Goal: Download file/media

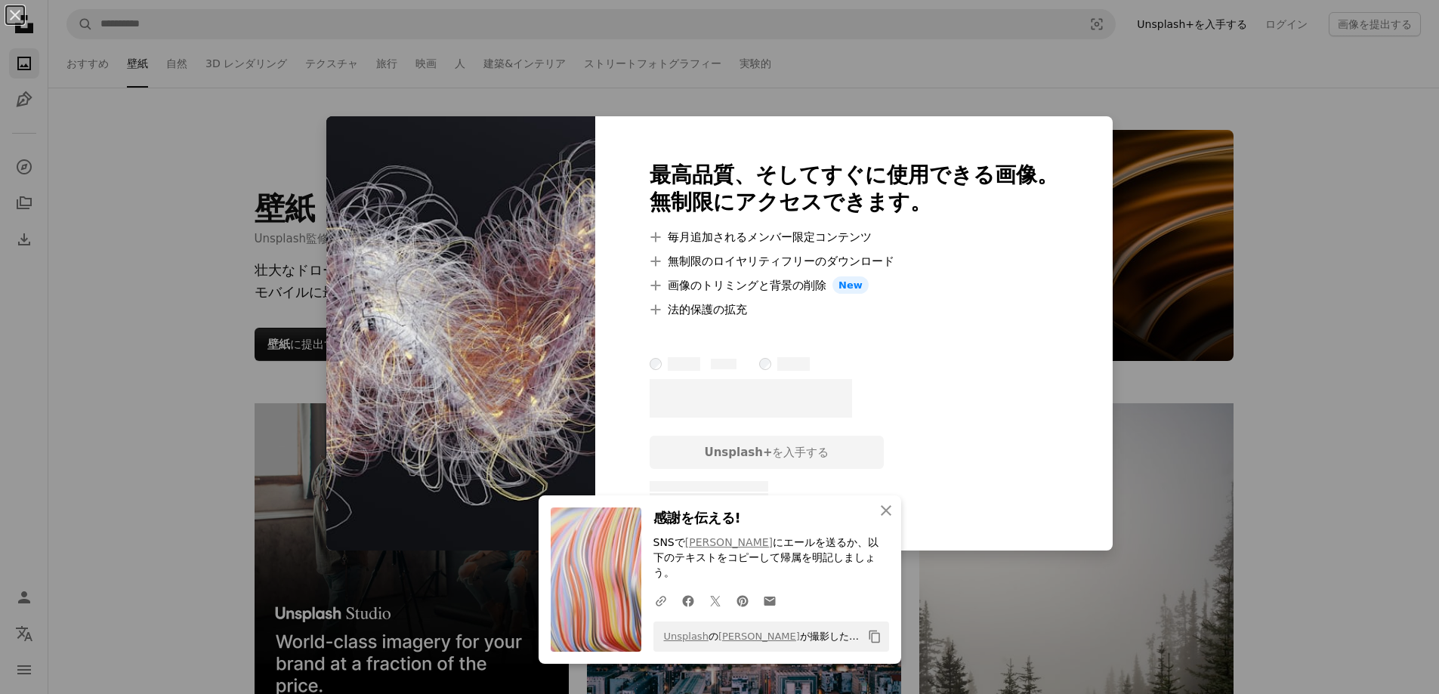
scroll to position [7455, 0]
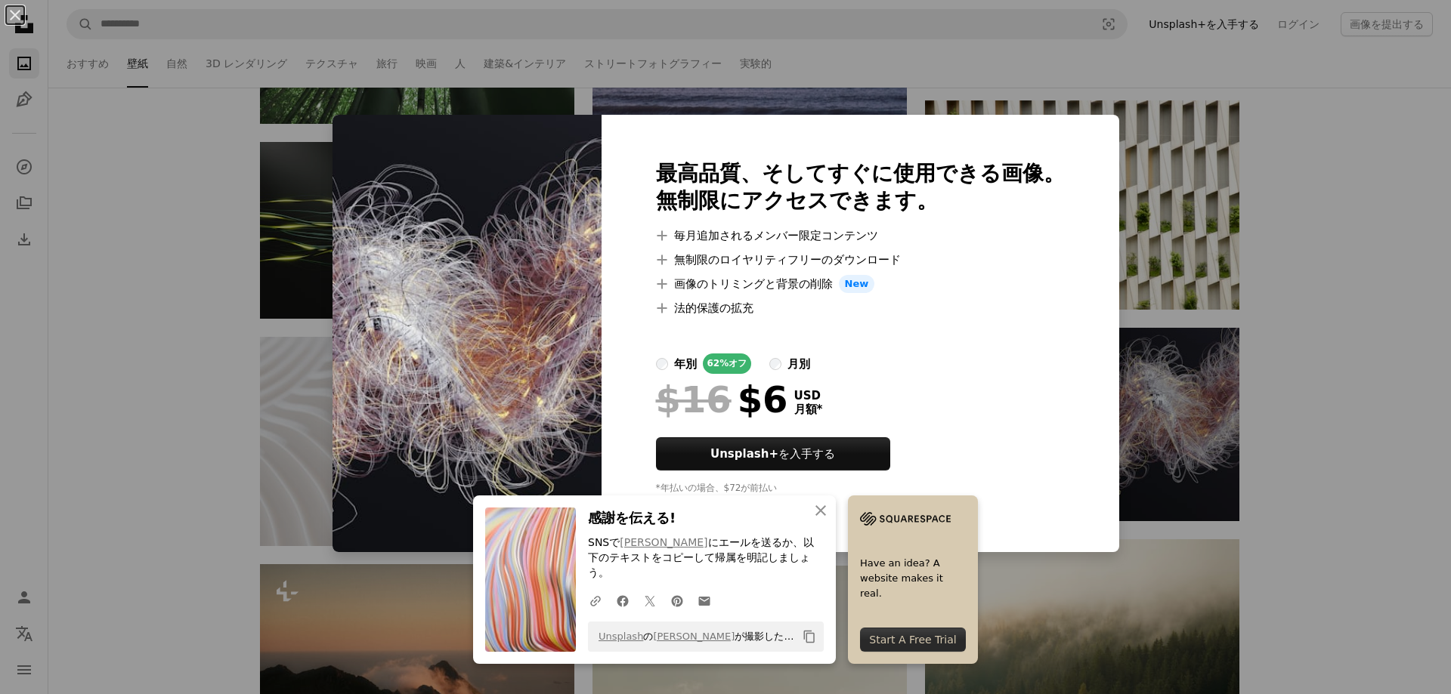
click at [1303, 531] on div "An X shape 最高品質、そしてすぐに使用できる画像。 無制限にアクセスできます。 A plus sign 毎月追加されるメンバー限定コンテンツ A p…" at bounding box center [725, 347] width 1451 height 694
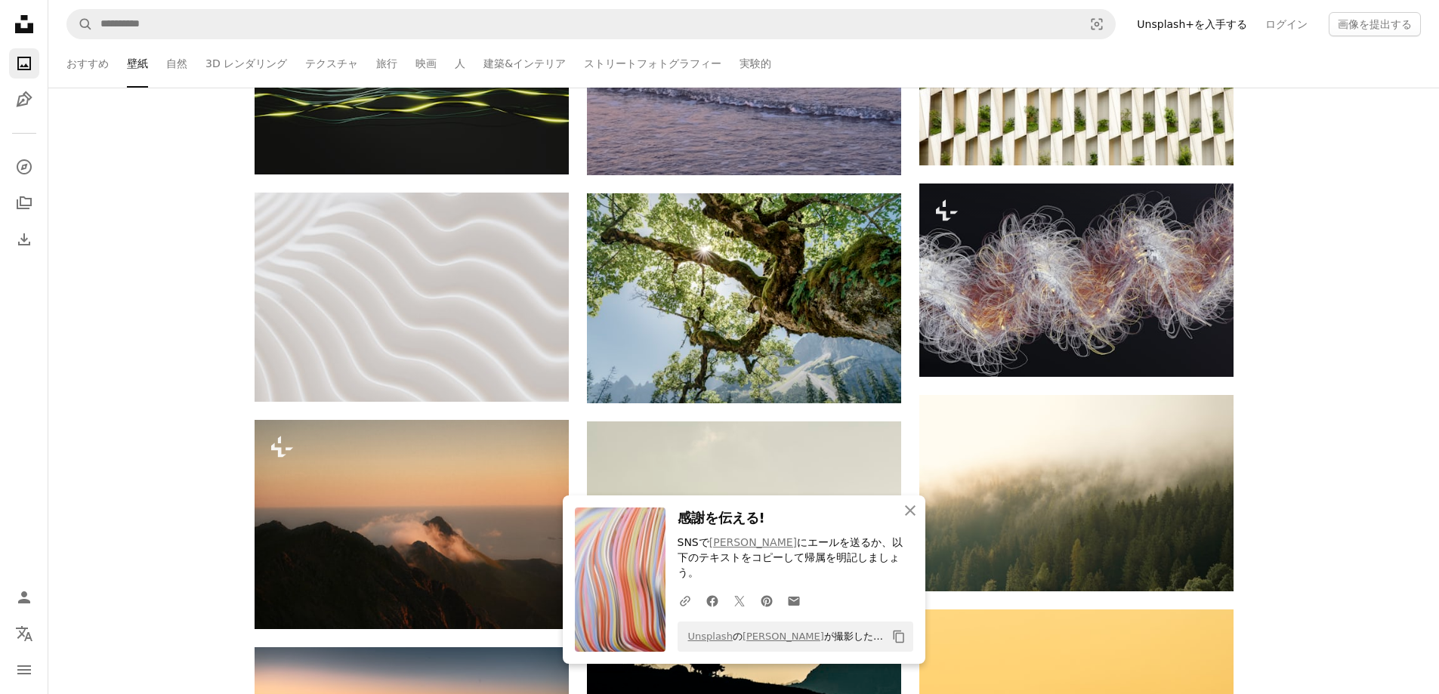
scroll to position [7606, 0]
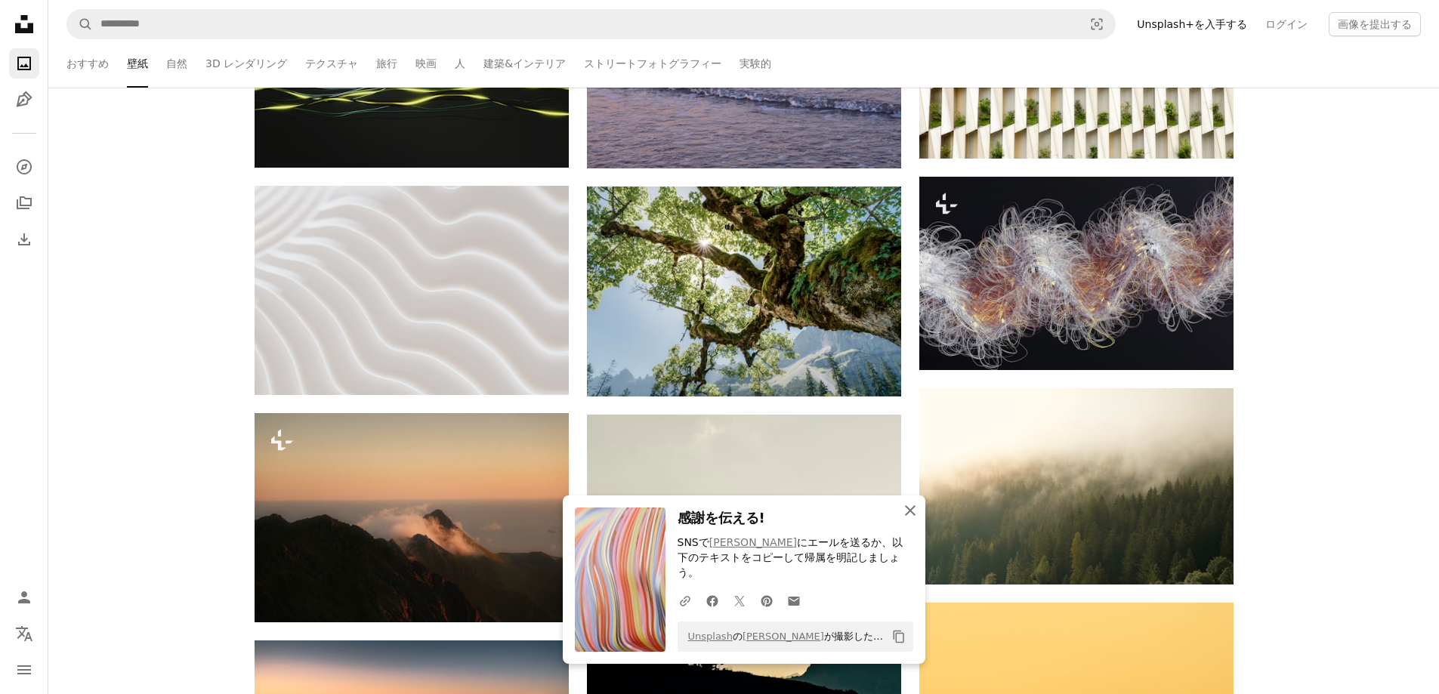
click at [913, 516] on icon "button" at bounding box center [910, 510] width 11 height 11
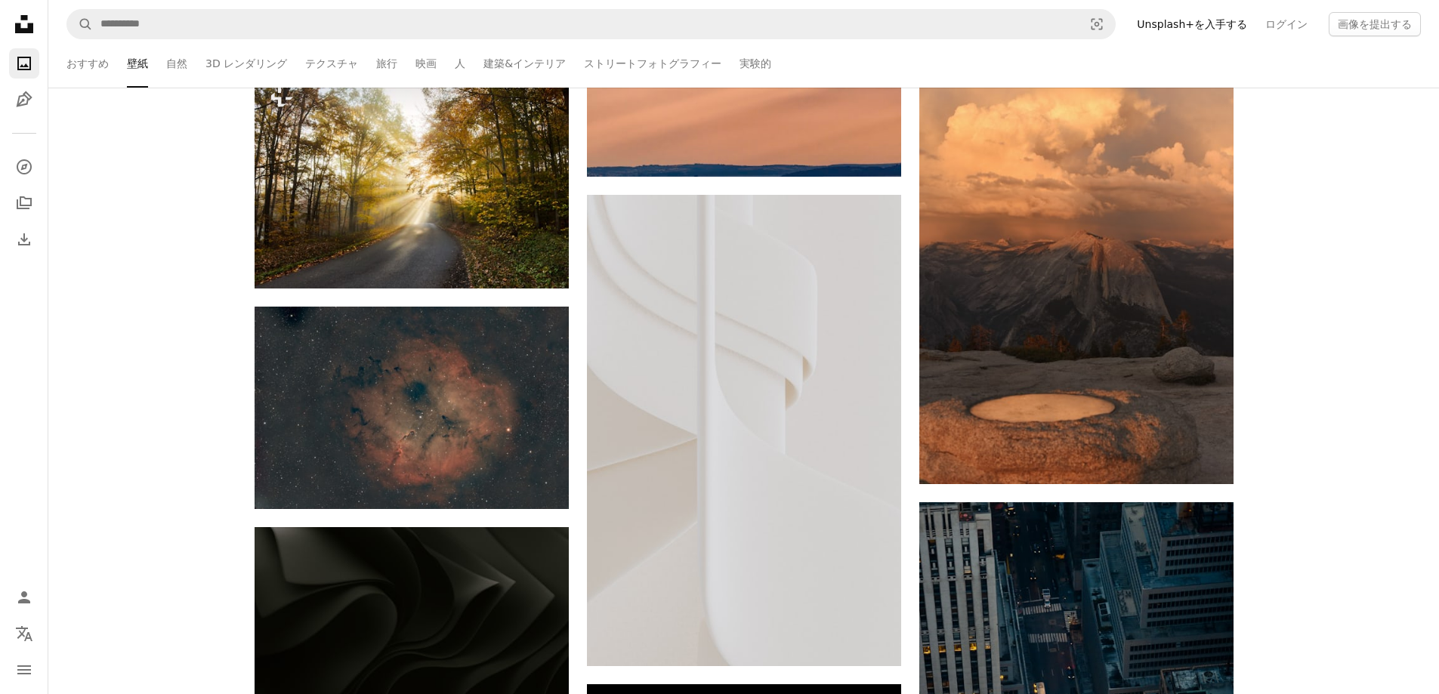
scroll to position [11736, 0]
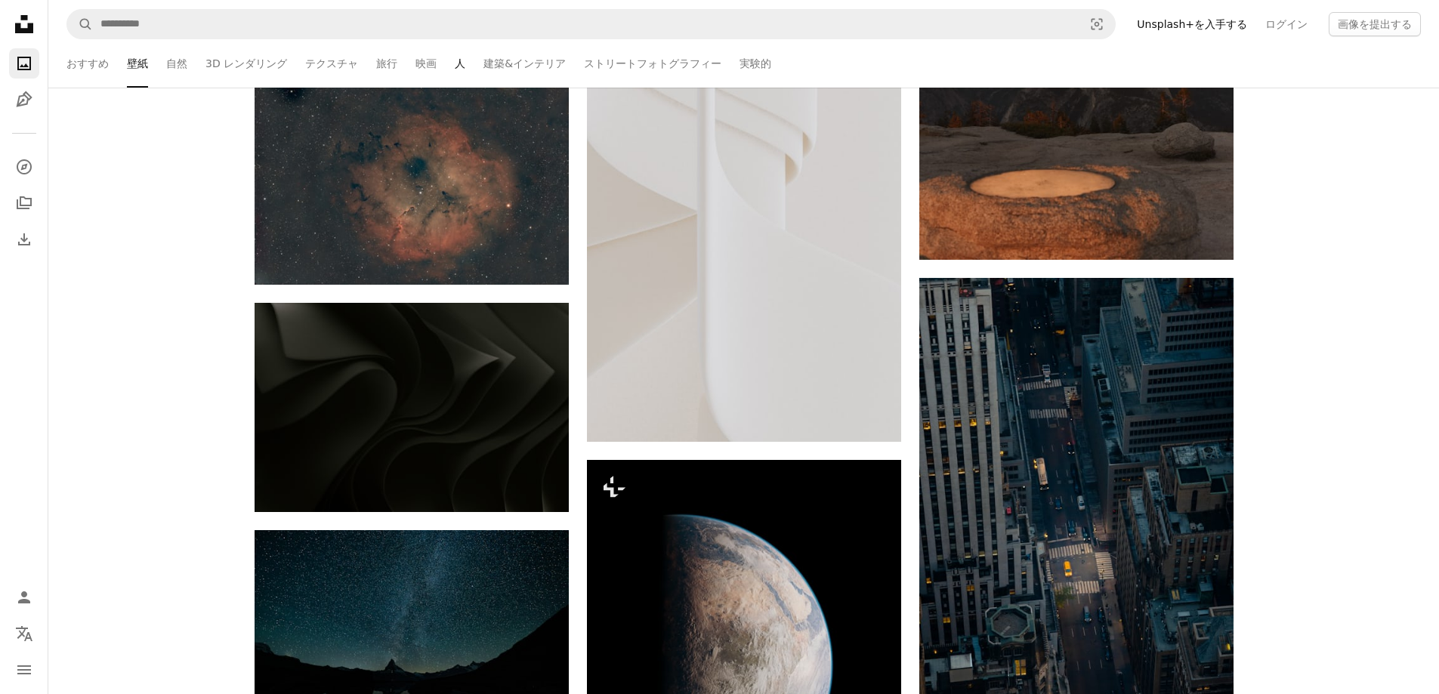
click at [455, 64] on link "人" at bounding box center [460, 63] width 11 height 48
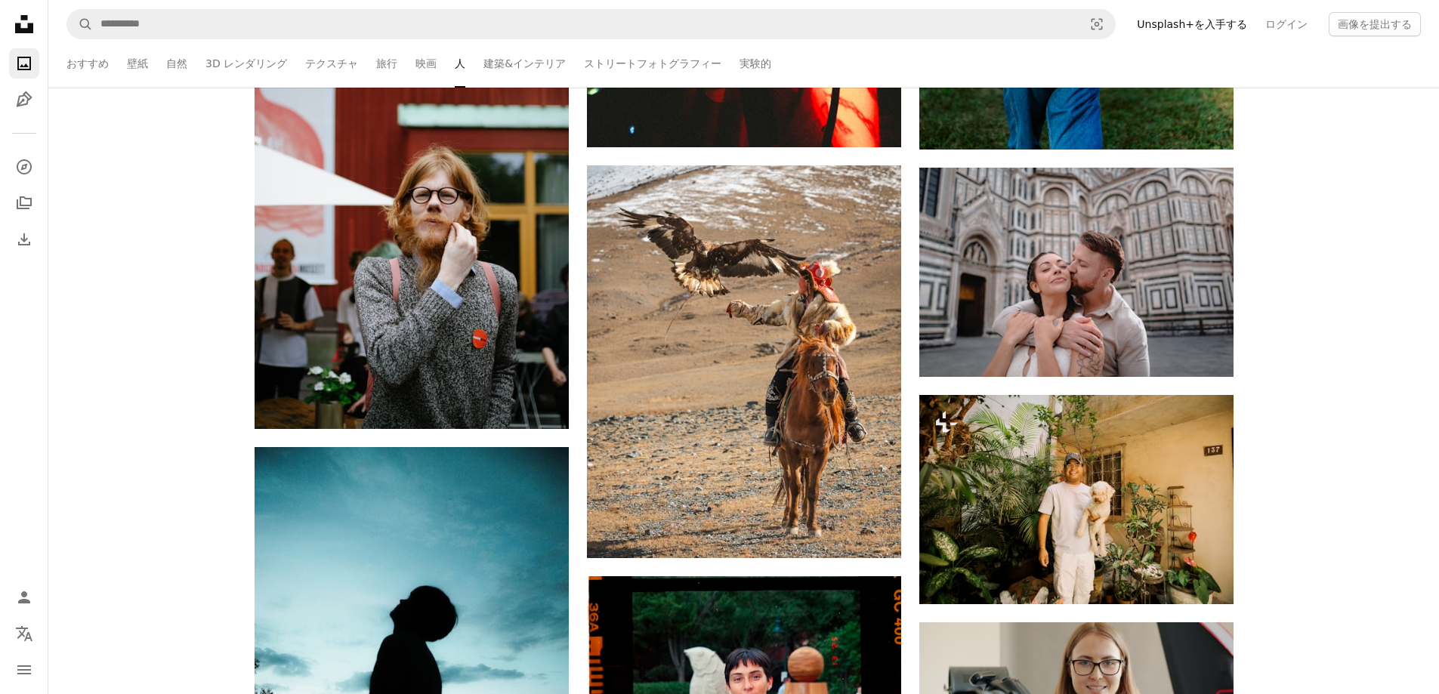
scroll to position [1058, 0]
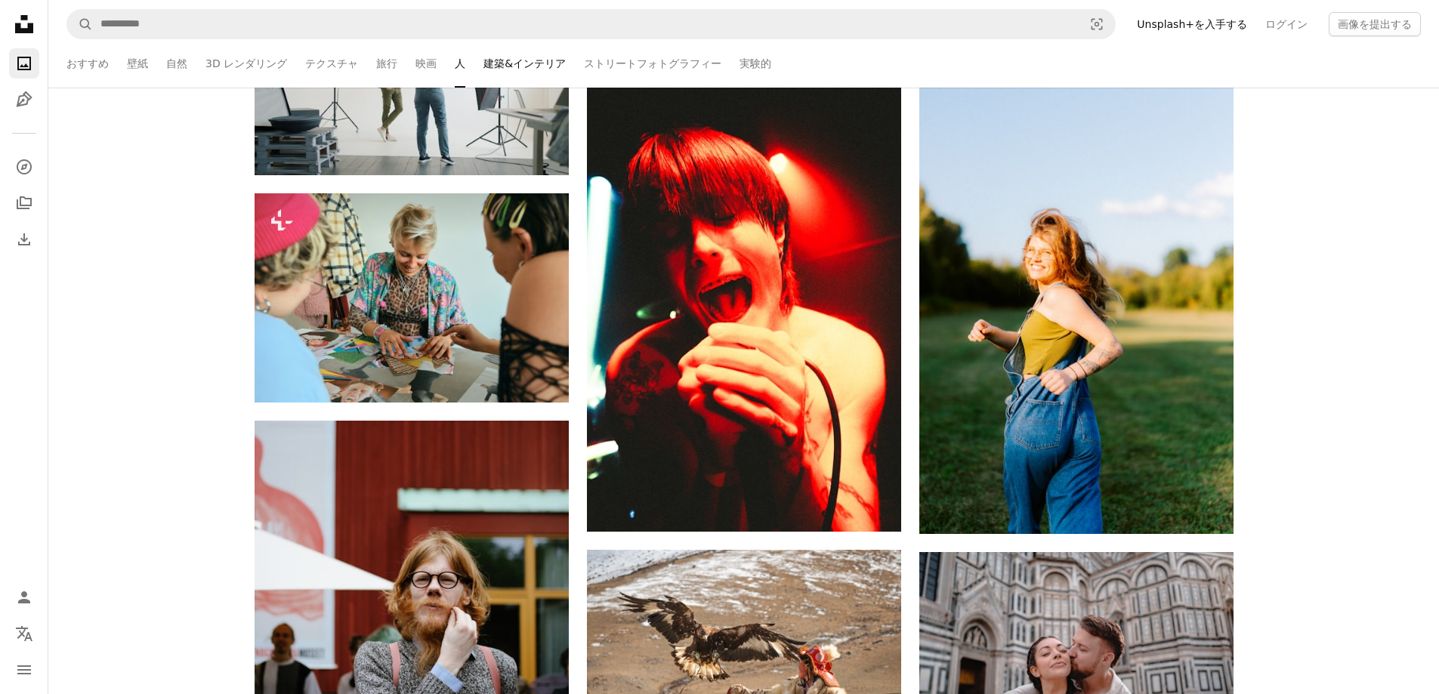
click at [484, 70] on link "建築&インテリア" at bounding box center [525, 63] width 82 height 48
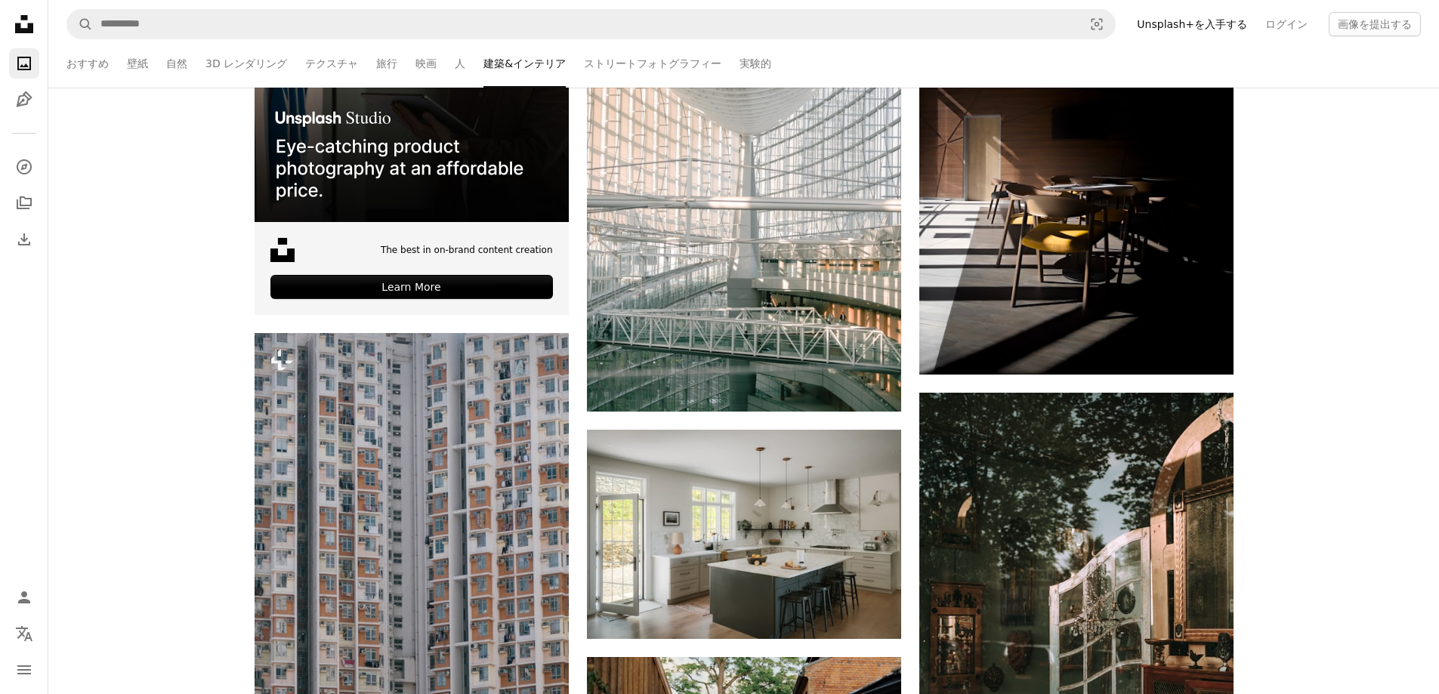
scroll to position [3627, 0]
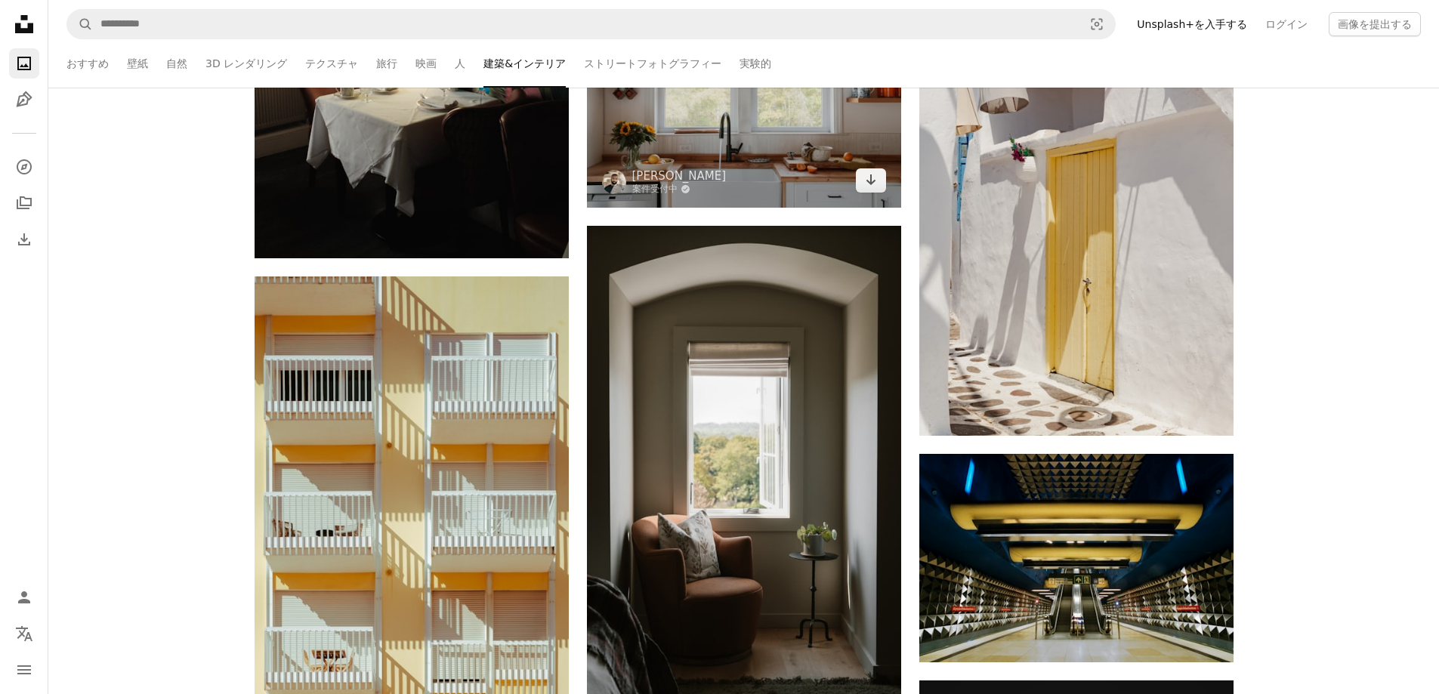
scroll to position [6297, 0]
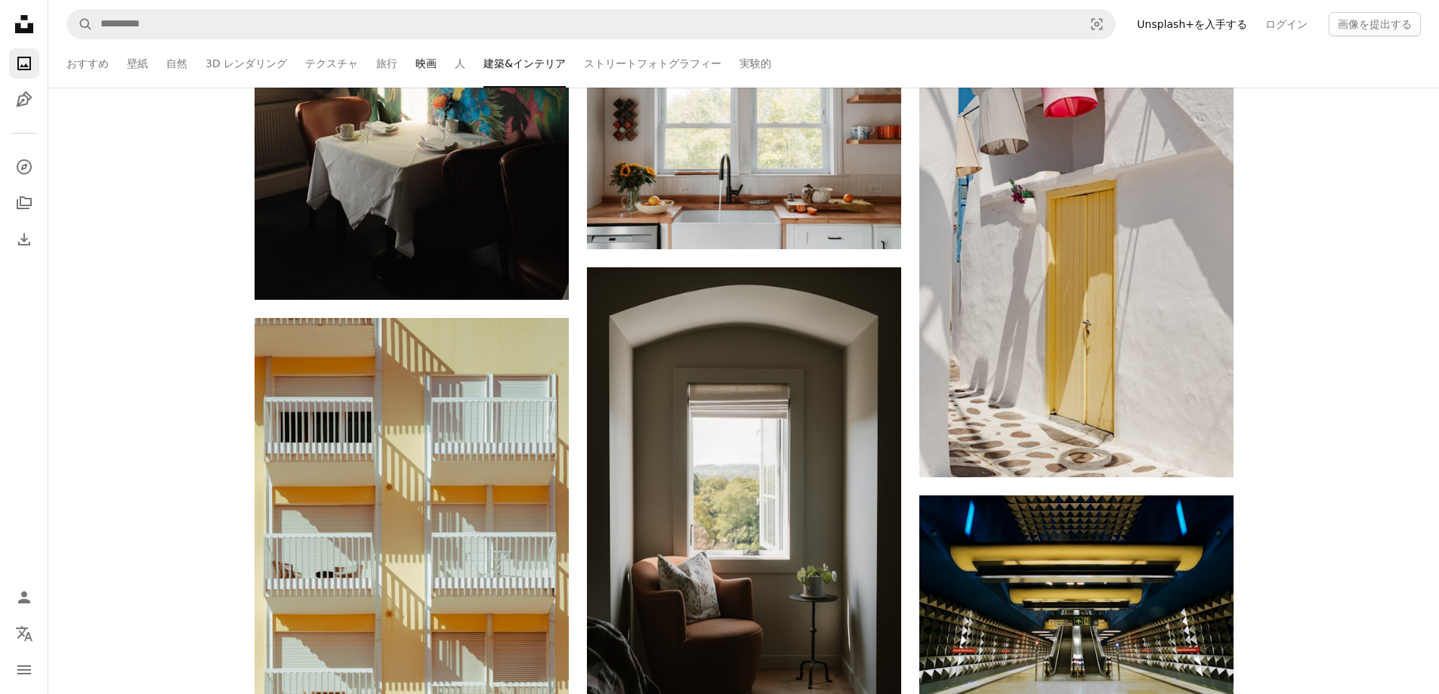
click at [416, 66] on link "映画" at bounding box center [426, 63] width 21 height 48
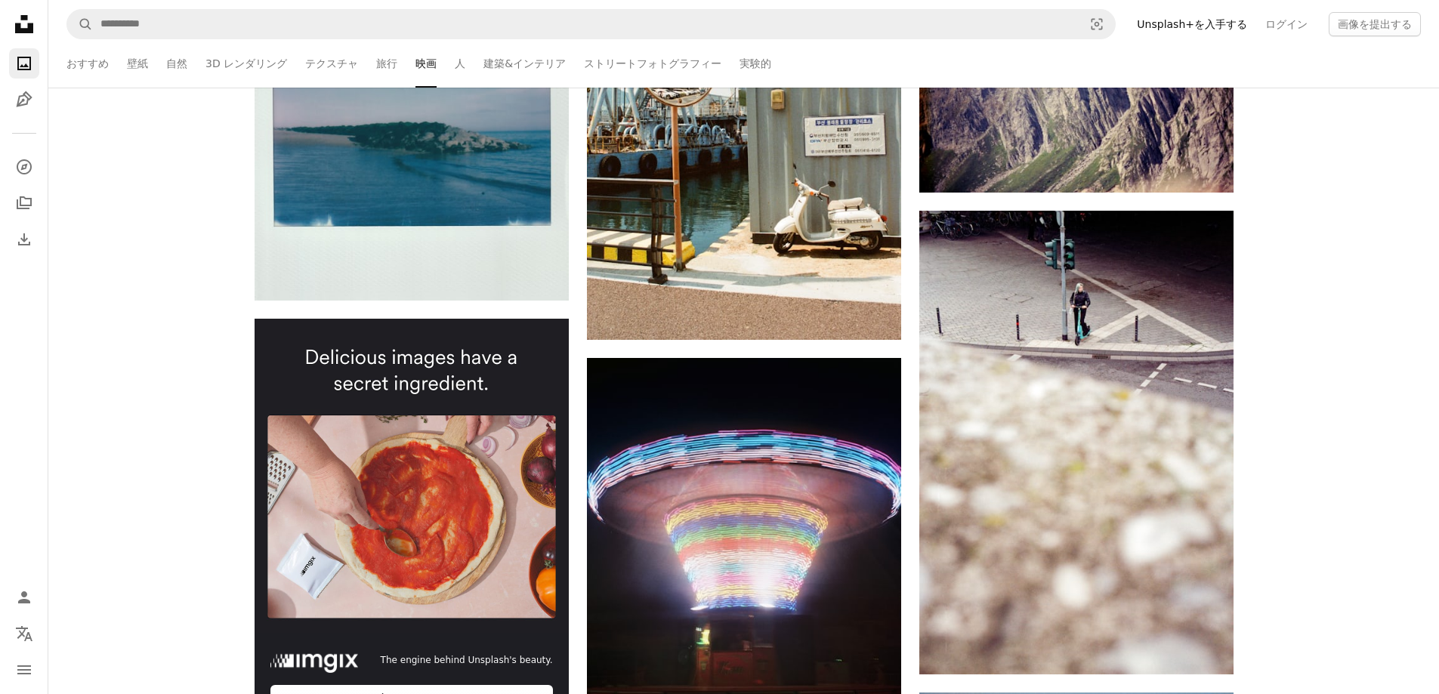
scroll to position [2418, 0]
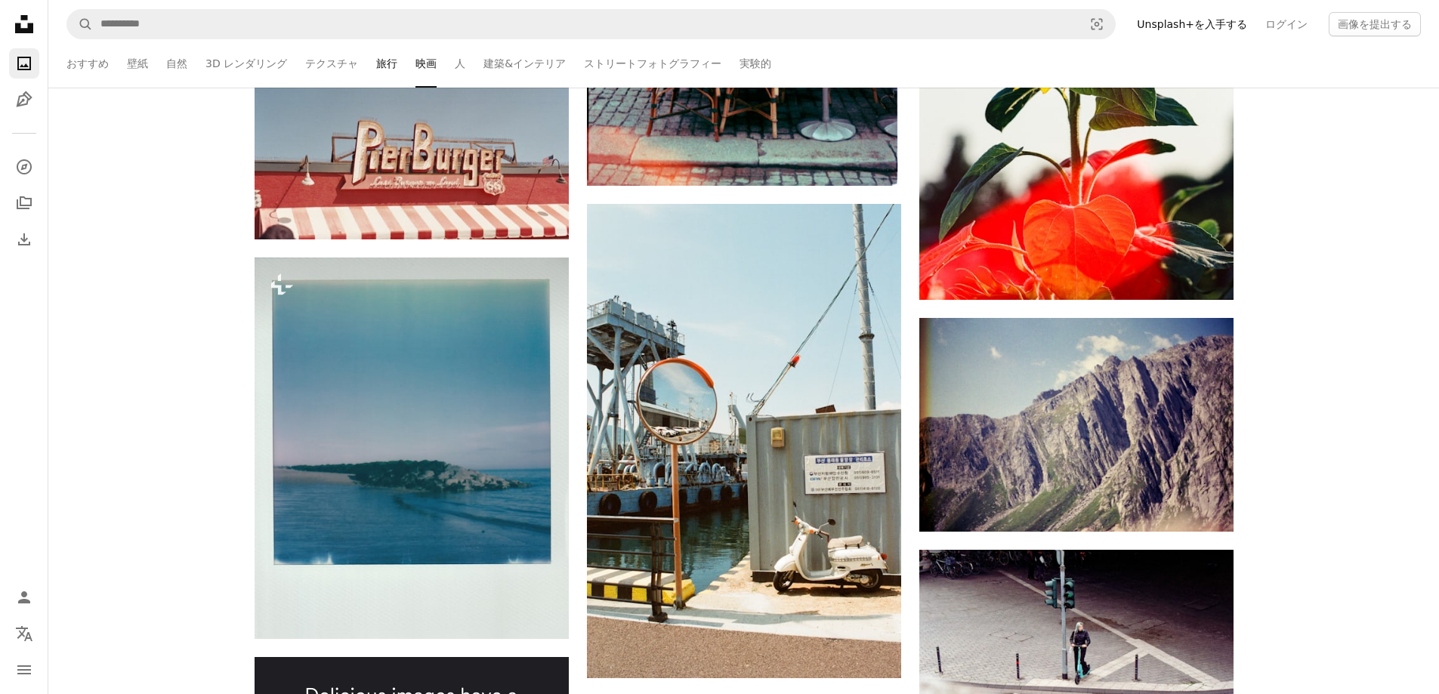
click at [376, 60] on link "旅行" at bounding box center [386, 63] width 21 height 48
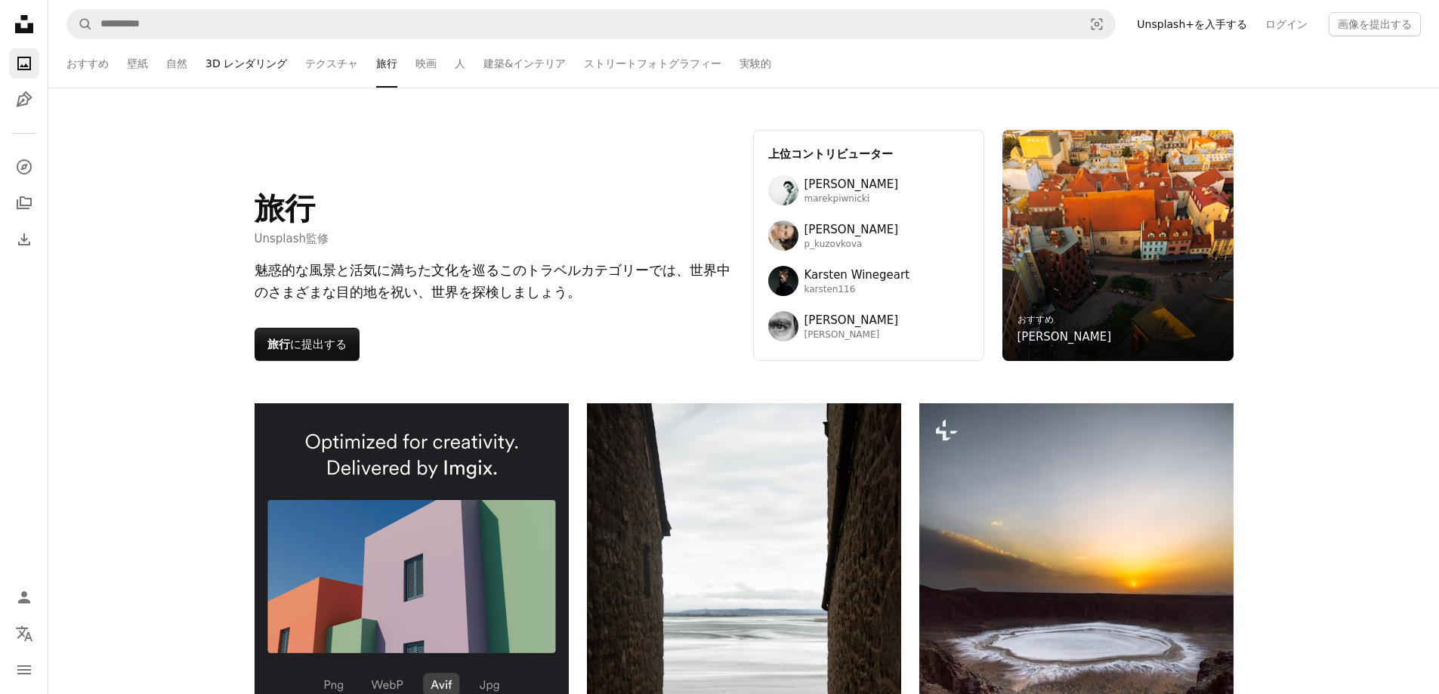
click at [235, 68] on link "3D レンダリング" at bounding box center [247, 63] width 82 height 48
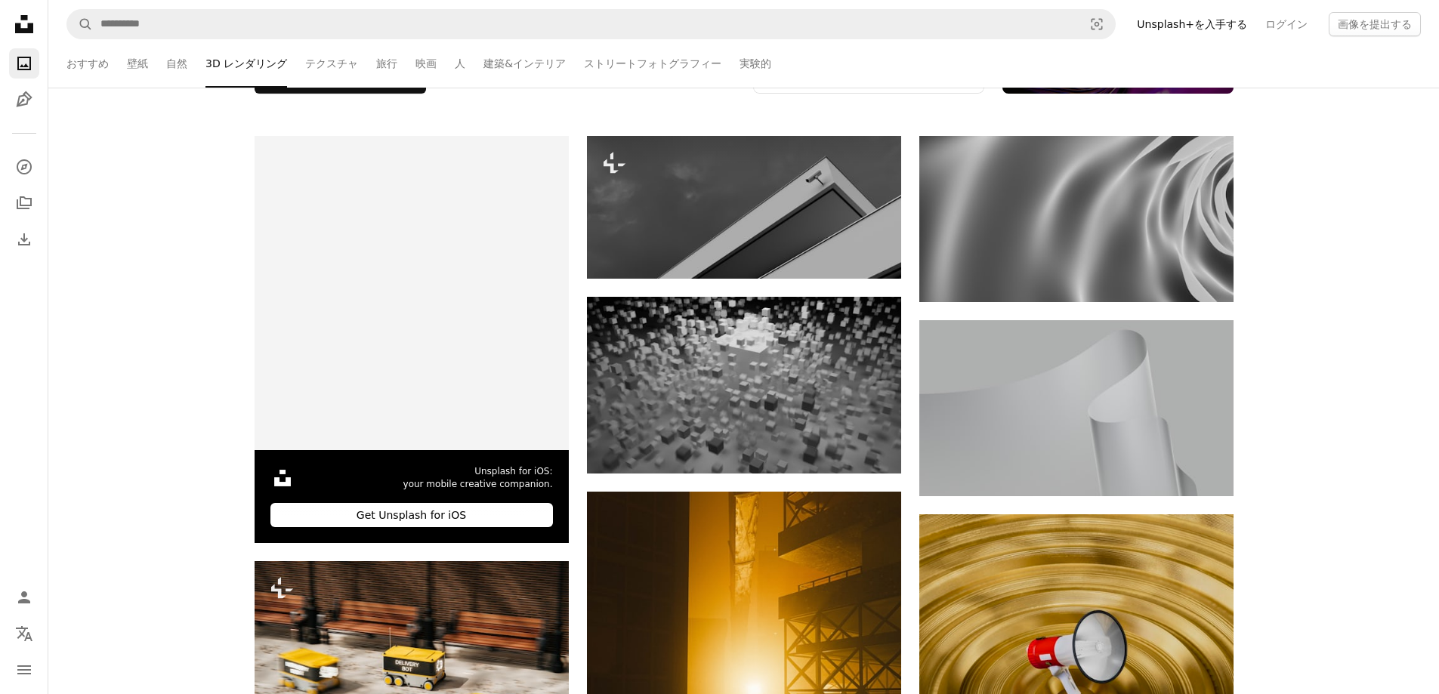
scroll to position [252, 0]
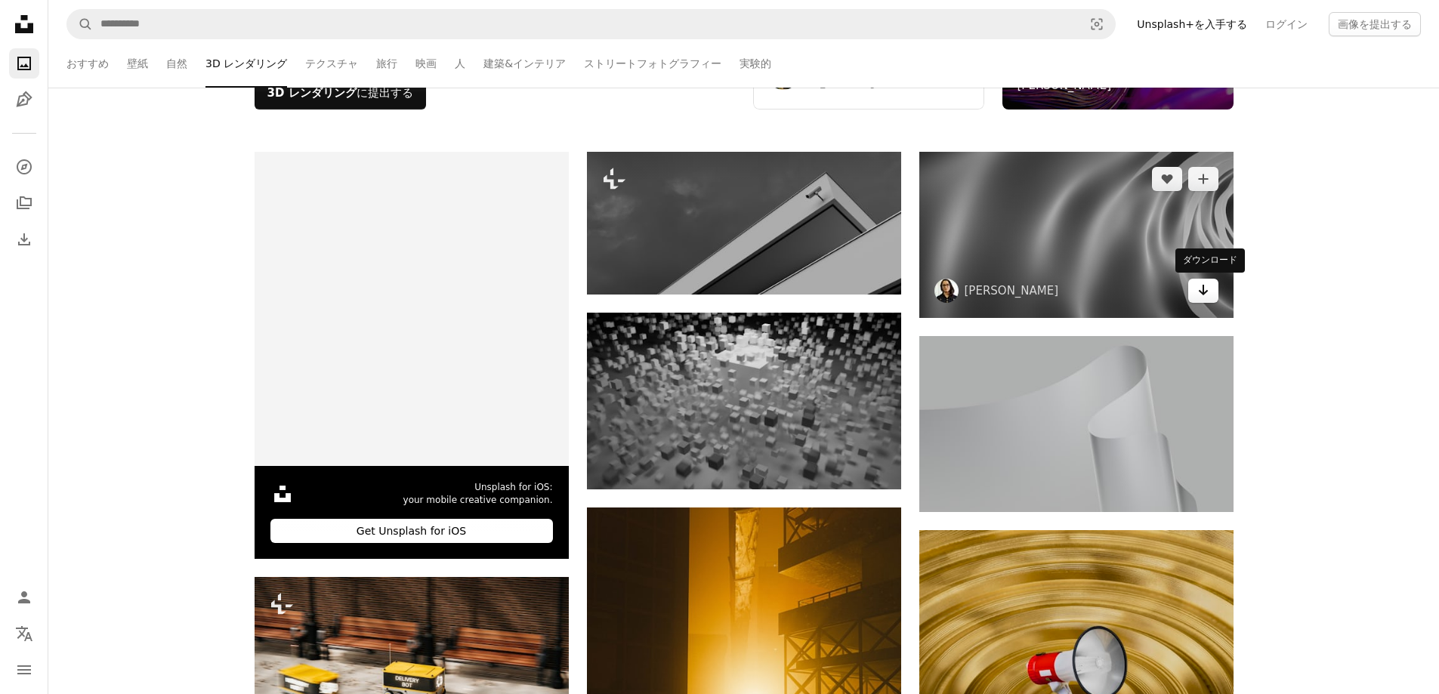
click at [1189, 295] on link "Arrow pointing down" at bounding box center [1203, 291] width 30 height 24
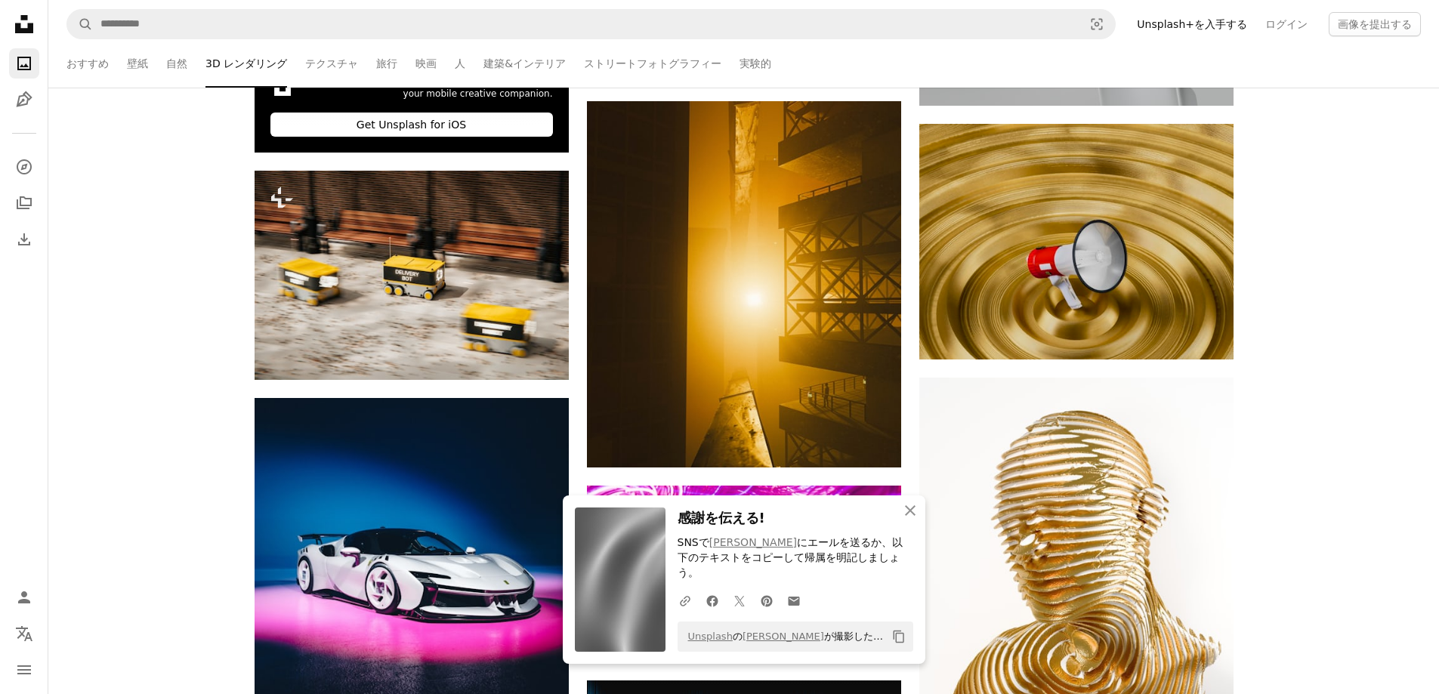
scroll to position [554, 0]
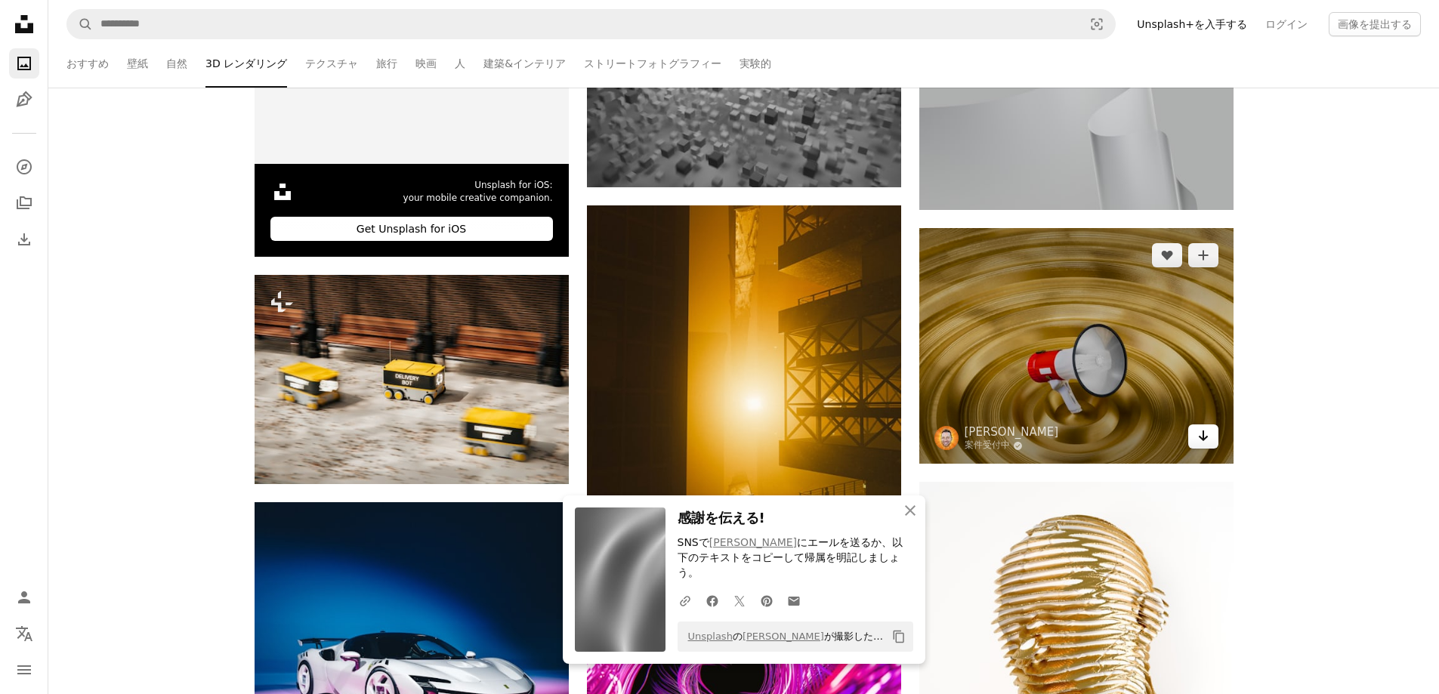
click at [1212, 441] on link "Arrow pointing down" at bounding box center [1203, 437] width 30 height 24
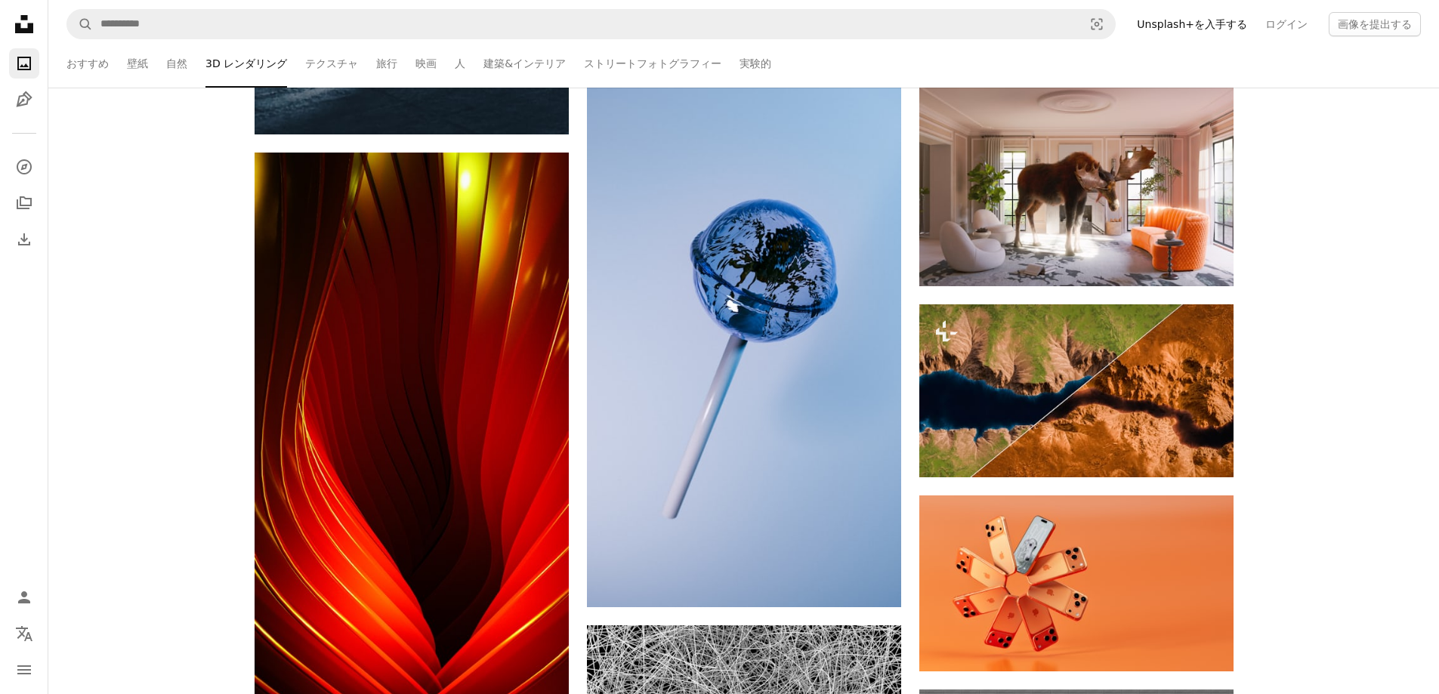
scroll to position [2216, 0]
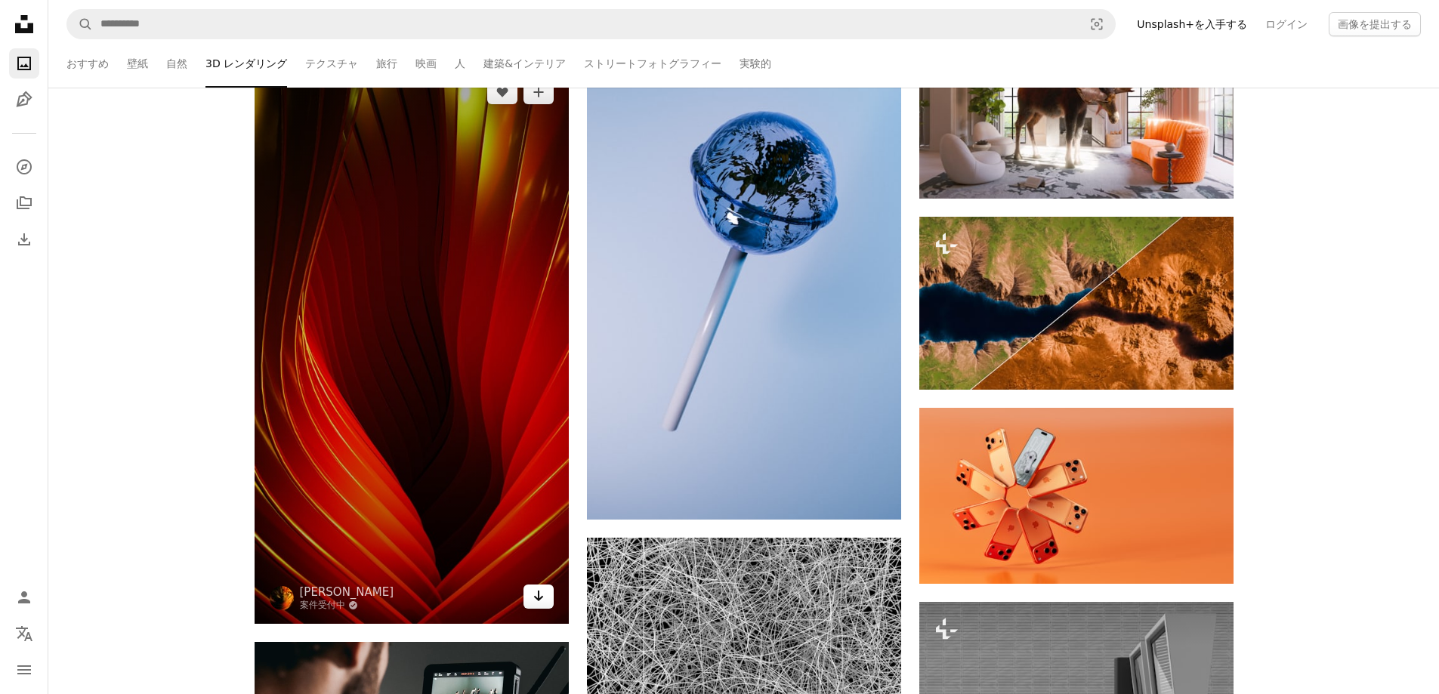
click at [534, 601] on icon "Arrow pointing down" at bounding box center [539, 596] width 12 height 18
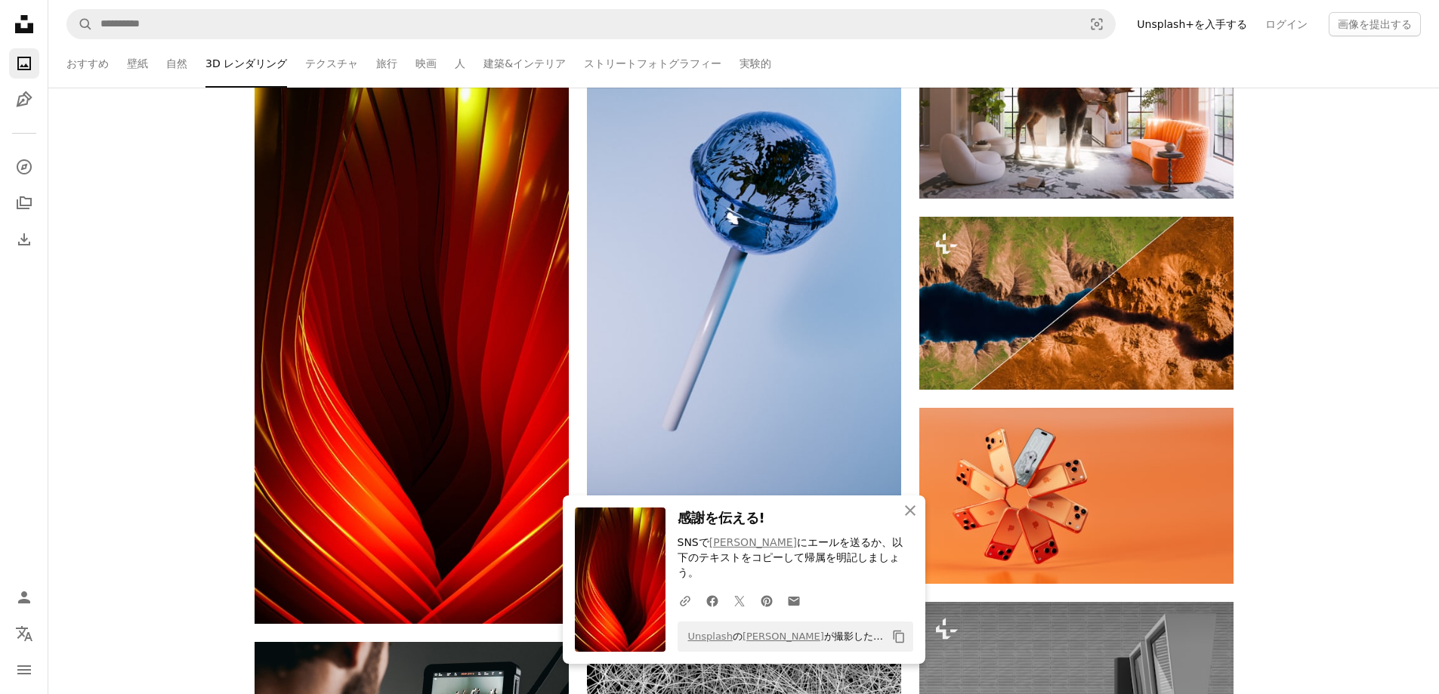
click at [1308, 484] on div "–– ––– ––– –– ––– – ––– ––– –––– – – –– ––– – – ––– –– –– –––– –– Unsplash for …" at bounding box center [743, 296] width 1391 height 4219
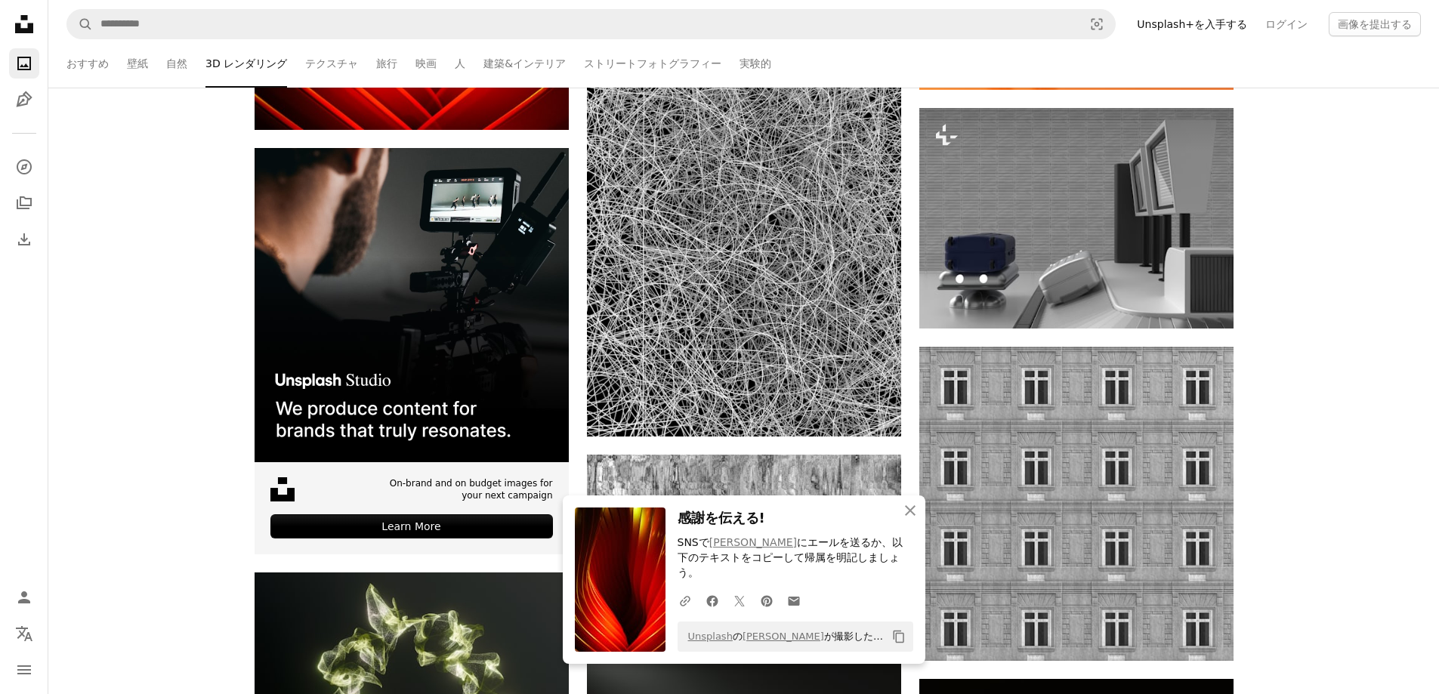
scroll to position [2720, 0]
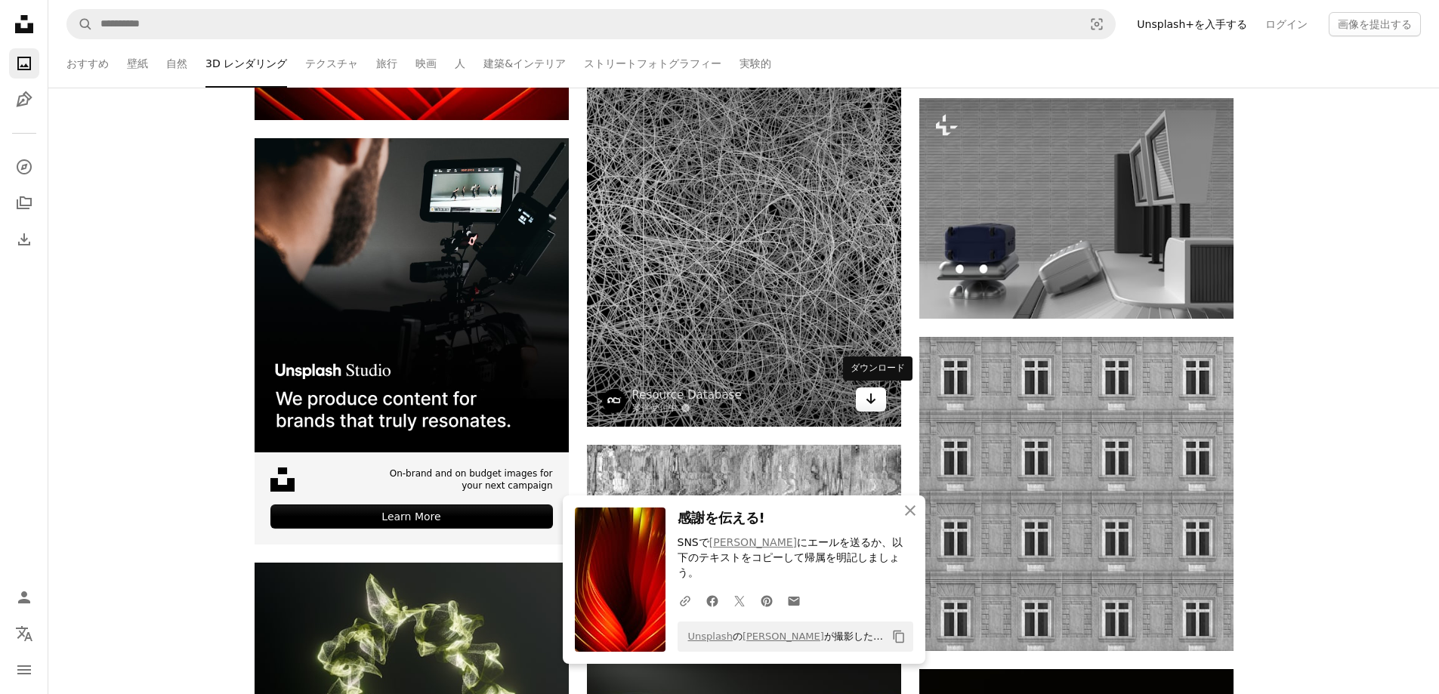
click at [876, 394] on icon "Arrow pointing down" at bounding box center [871, 399] width 12 height 18
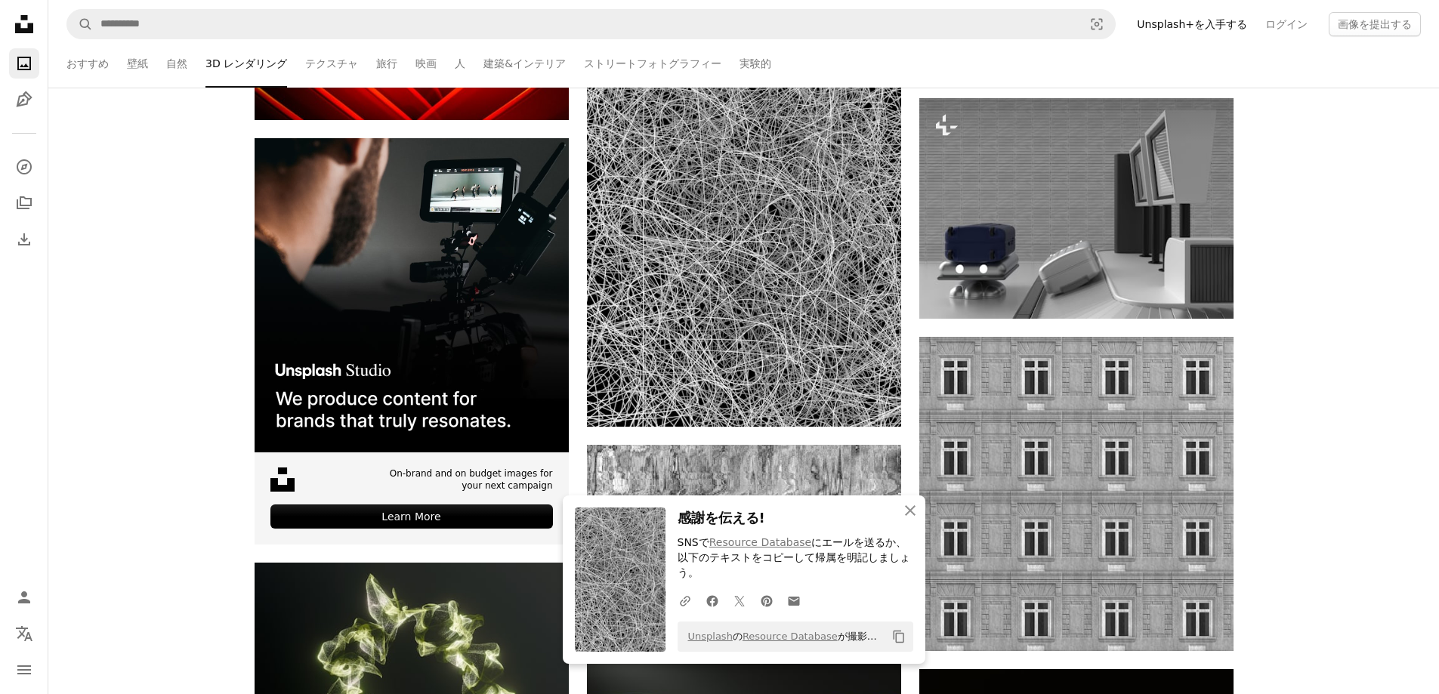
click at [1305, 432] on div "–– ––– ––– –– ––– – ––– ––– –––– – – –– ––– – – ––– –– –– –––– –– Unsplash for …" at bounding box center [743, 275] width 1391 height 5185
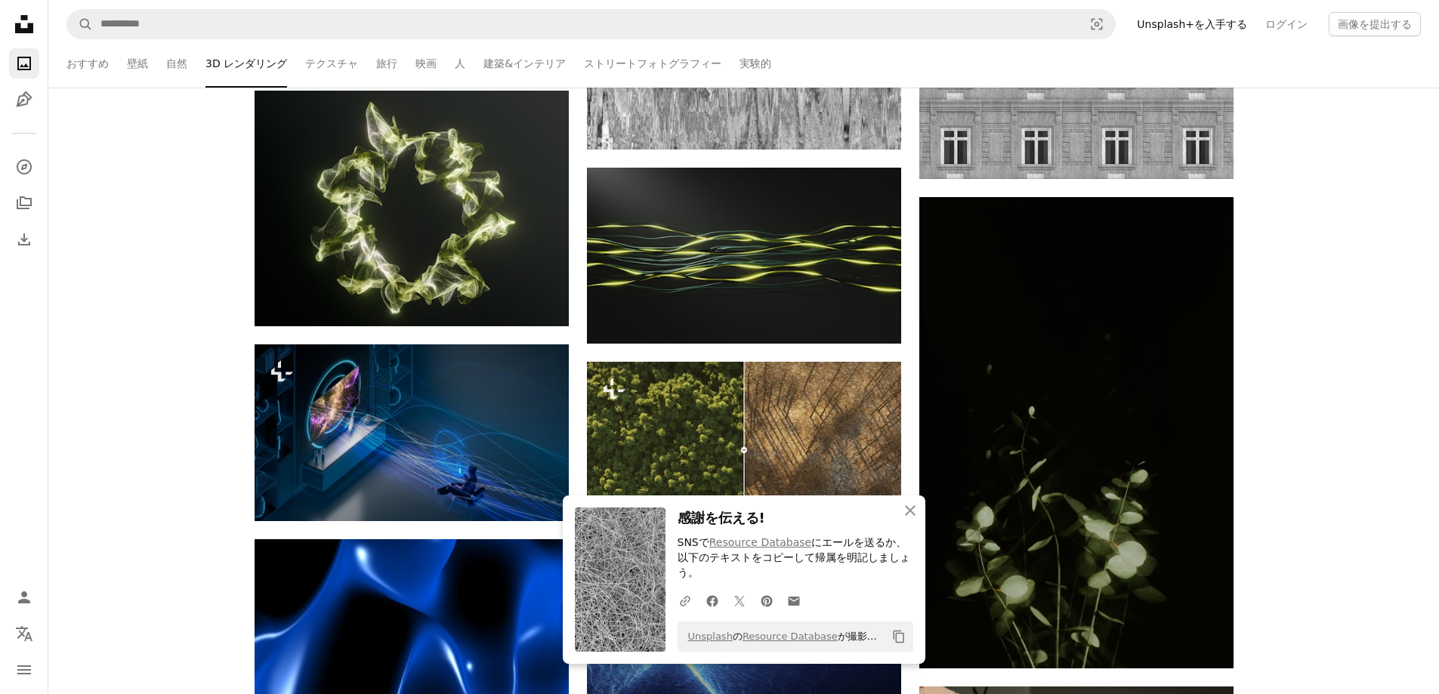
scroll to position [3224, 0]
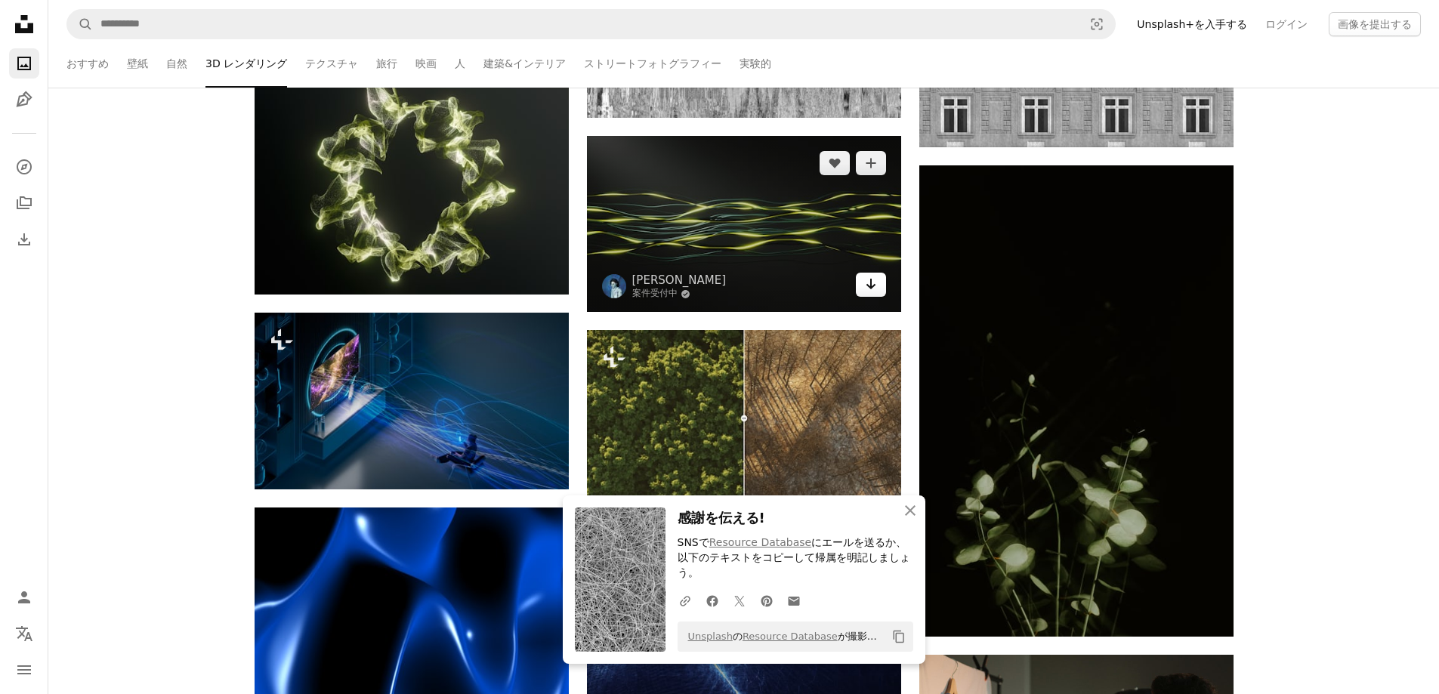
click at [866, 289] on icon "Arrow pointing down" at bounding box center [871, 284] width 12 height 18
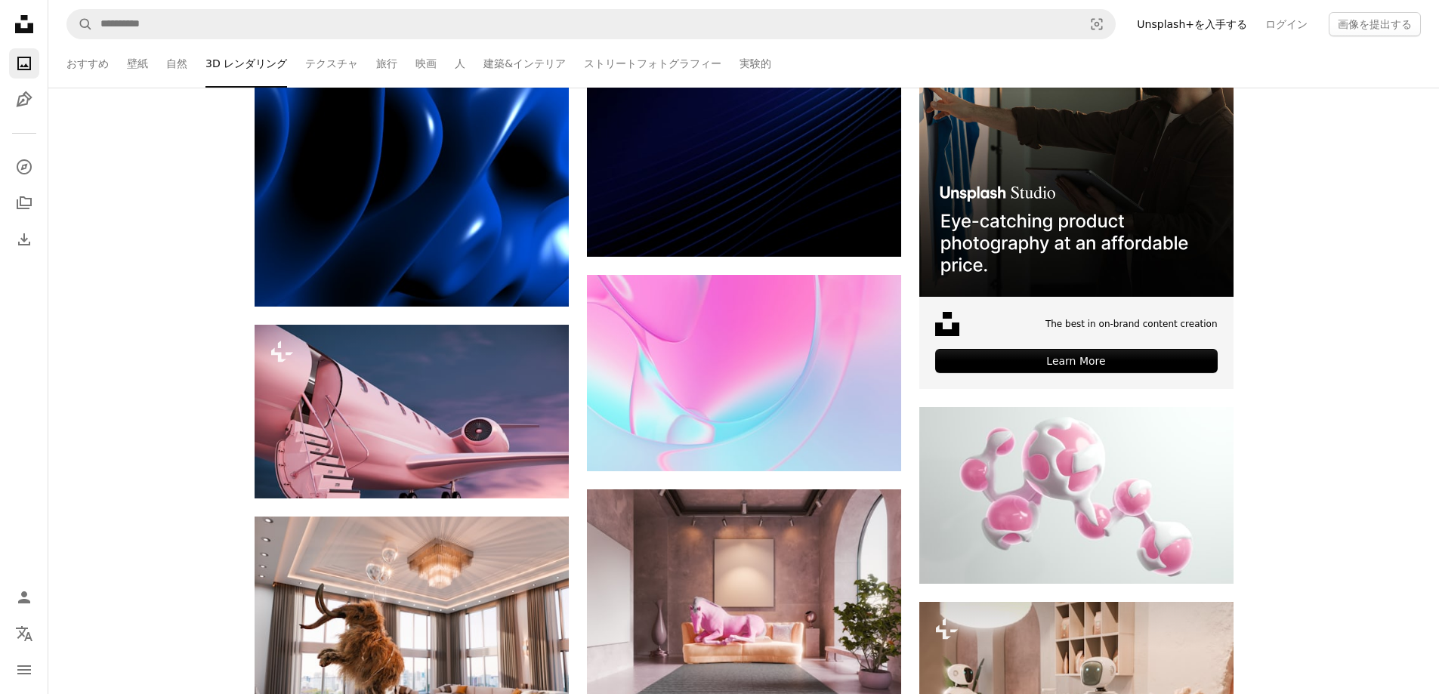
scroll to position [3980, 0]
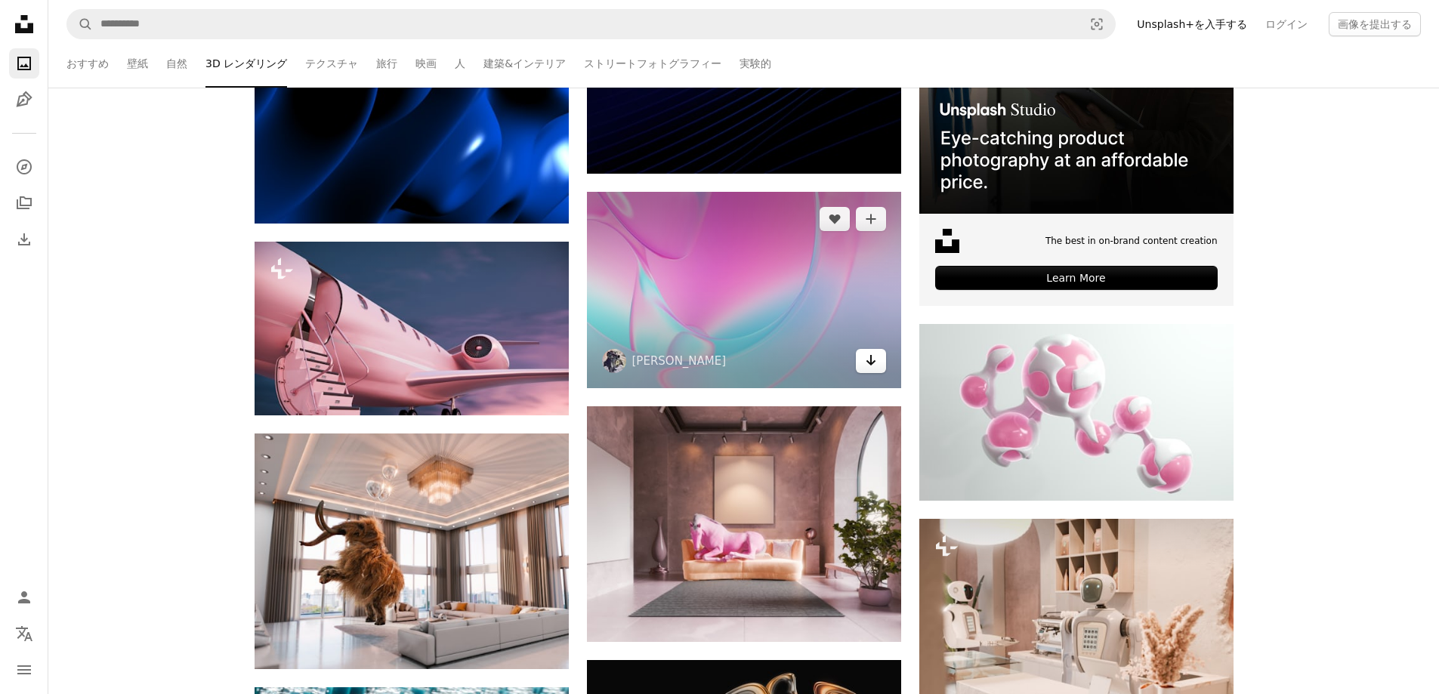
click at [866, 368] on icon "Arrow pointing down" at bounding box center [871, 360] width 12 height 18
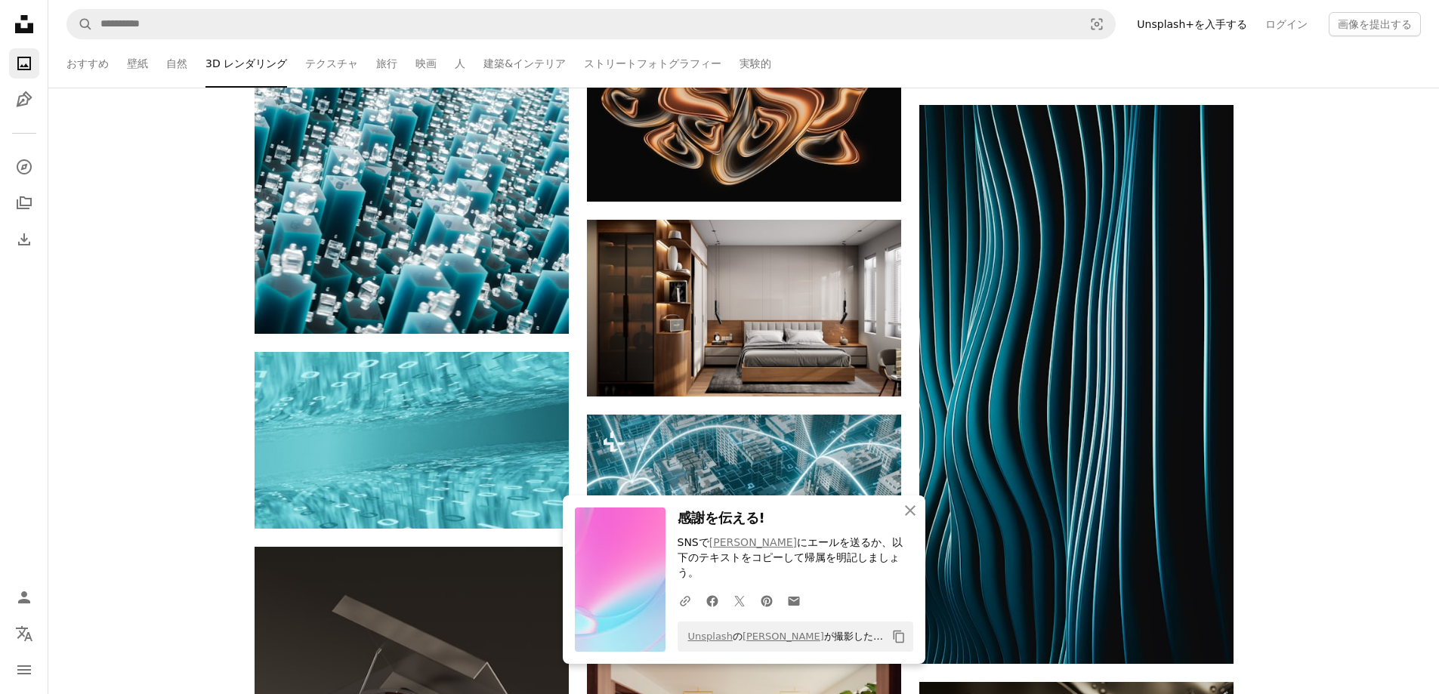
scroll to position [4735, 0]
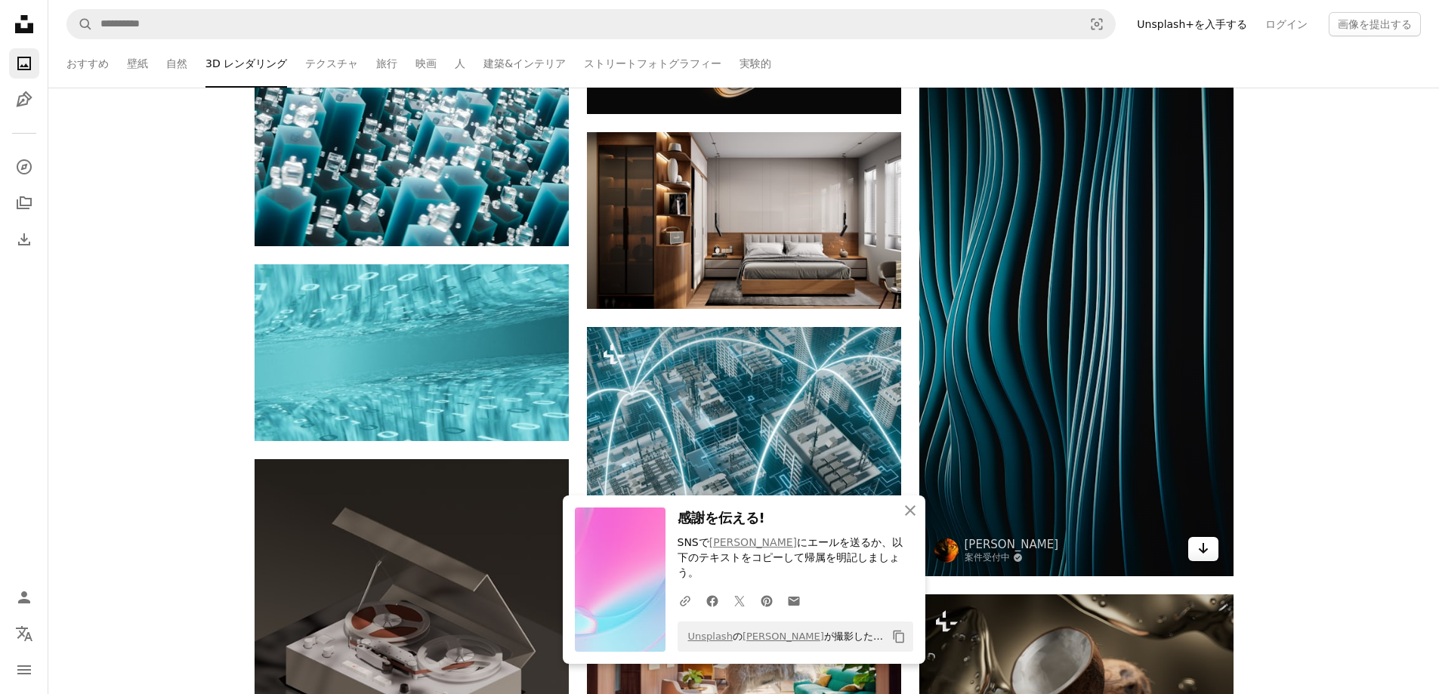
click at [1207, 551] on icon "Arrow pointing down" at bounding box center [1204, 548] width 12 height 18
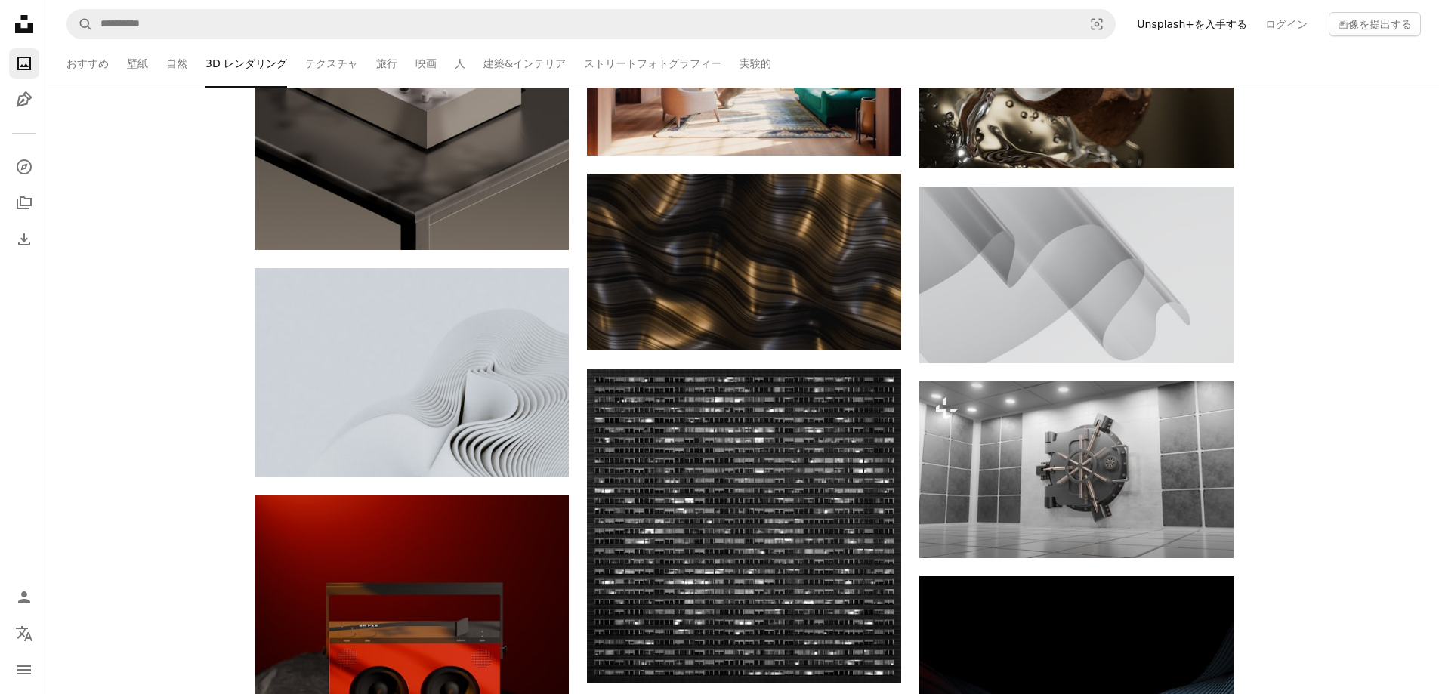
scroll to position [5340, 0]
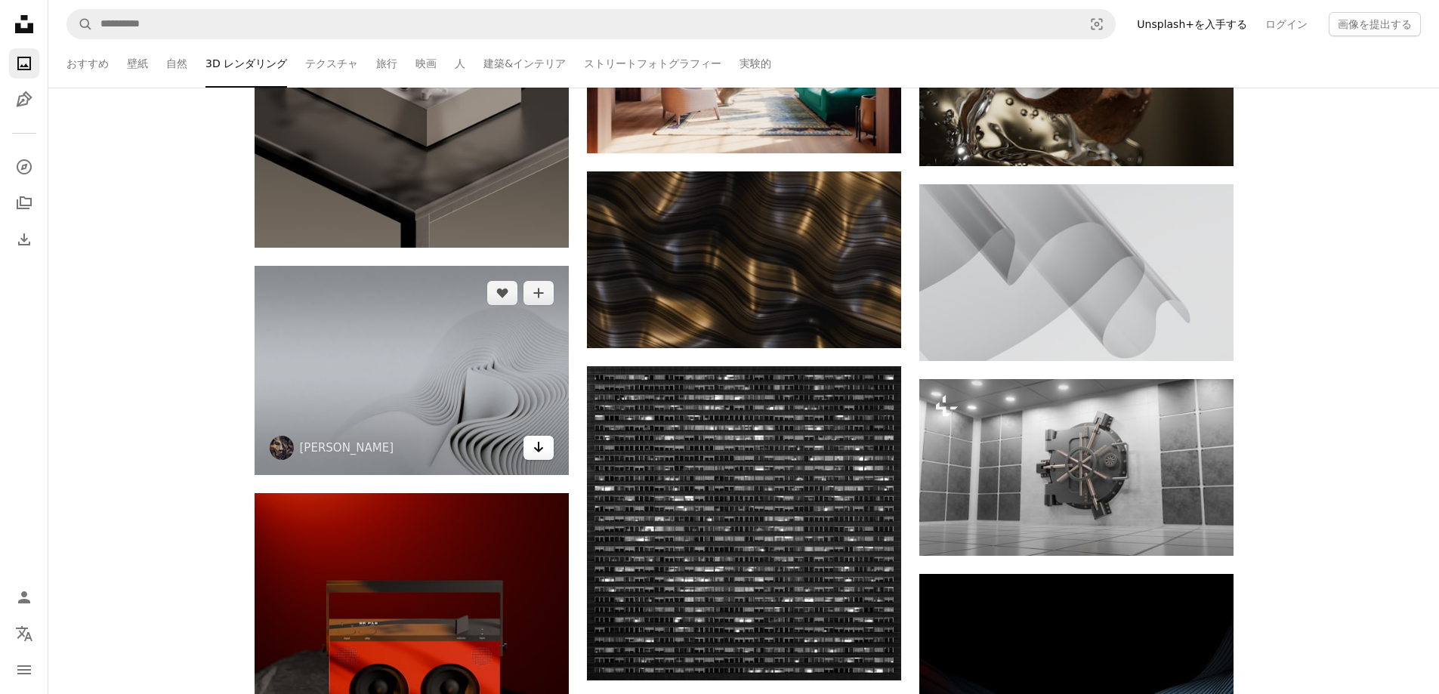
click at [540, 454] on icon "Arrow pointing down" at bounding box center [539, 447] width 12 height 18
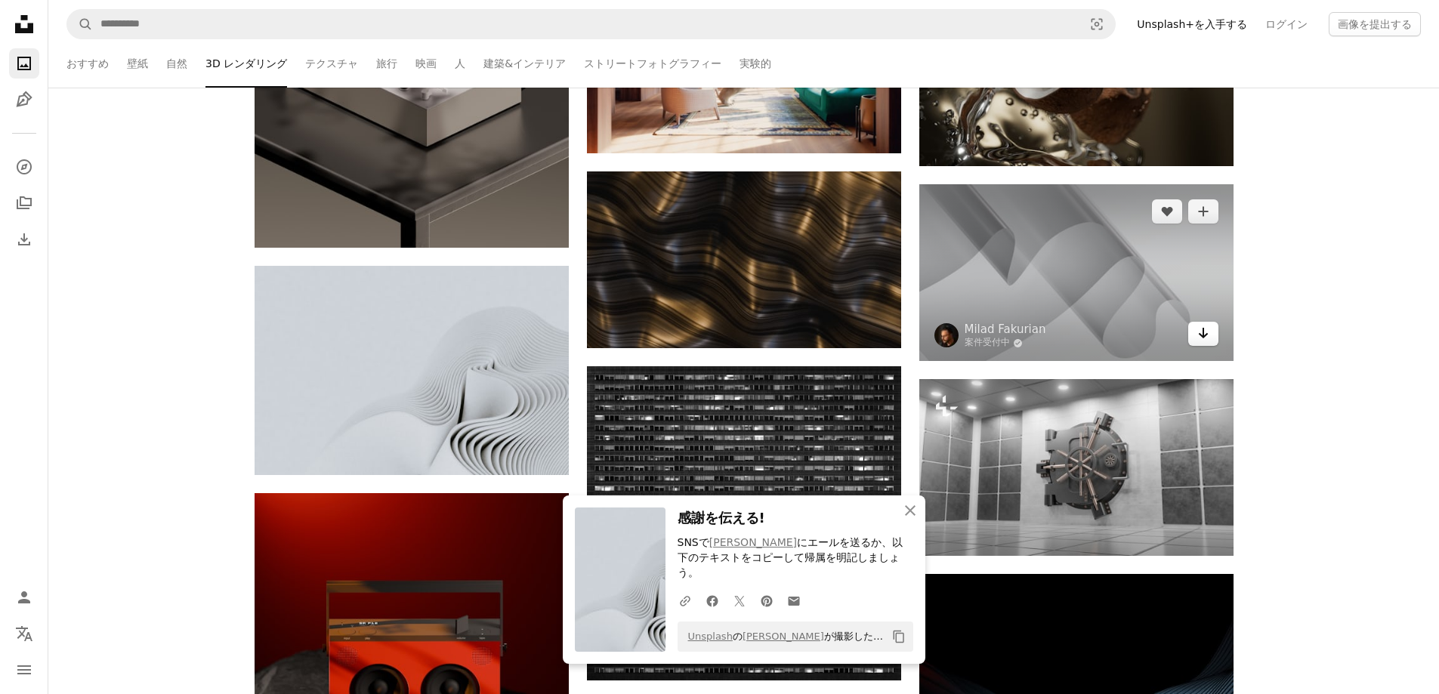
click at [1201, 343] on link "Arrow pointing down" at bounding box center [1203, 334] width 30 height 24
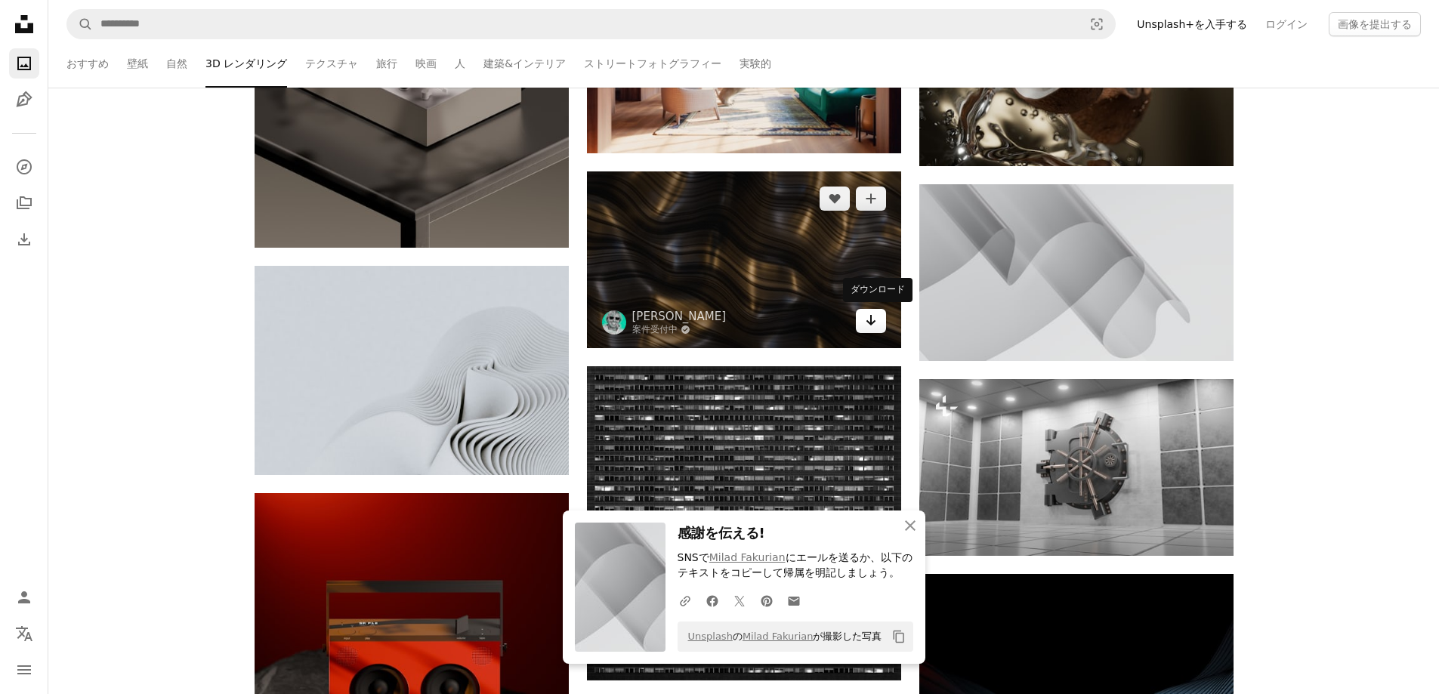
click at [879, 324] on link "Arrow pointing down" at bounding box center [871, 321] width 30 height 24
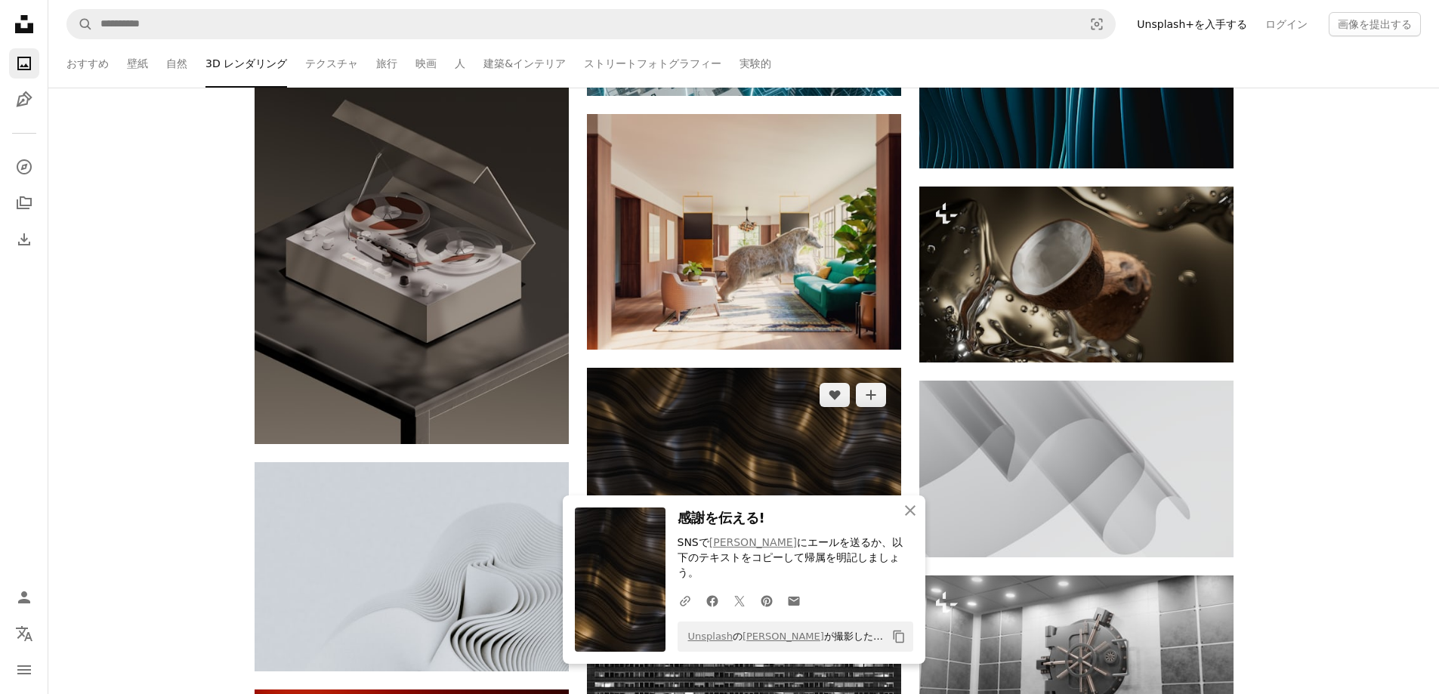
scroll to position [5138, 0]
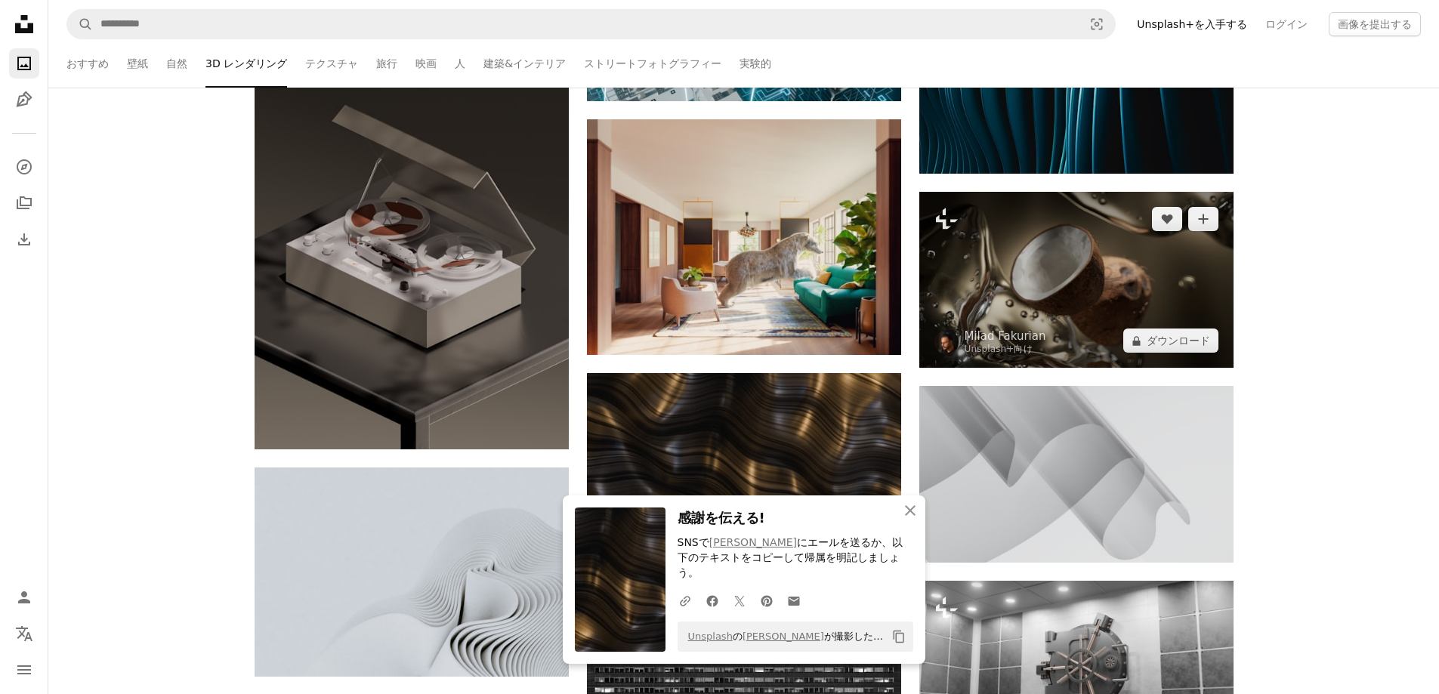
drag, startPoint x: 1199, startPoint y: 341, endPoint x: 1277, endPoint y: 419, distance: 110.1
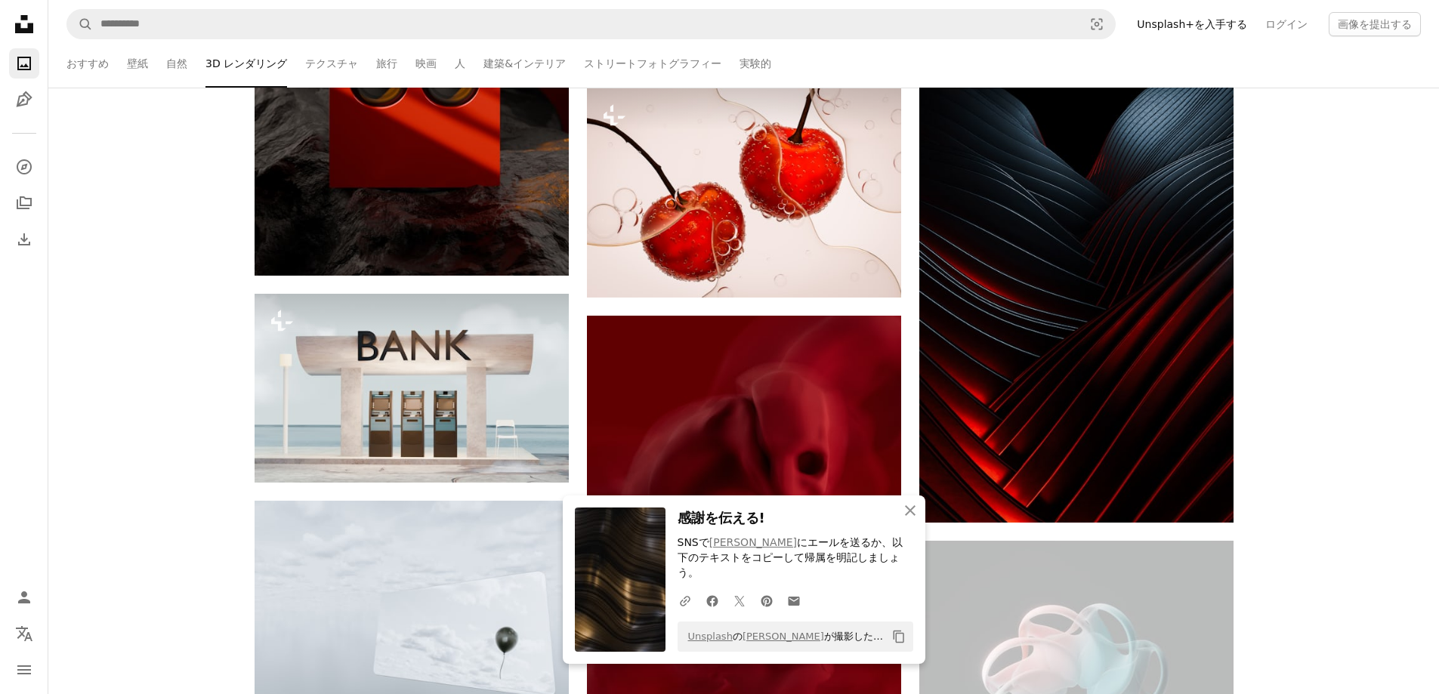
scroll to position [5994, 0]
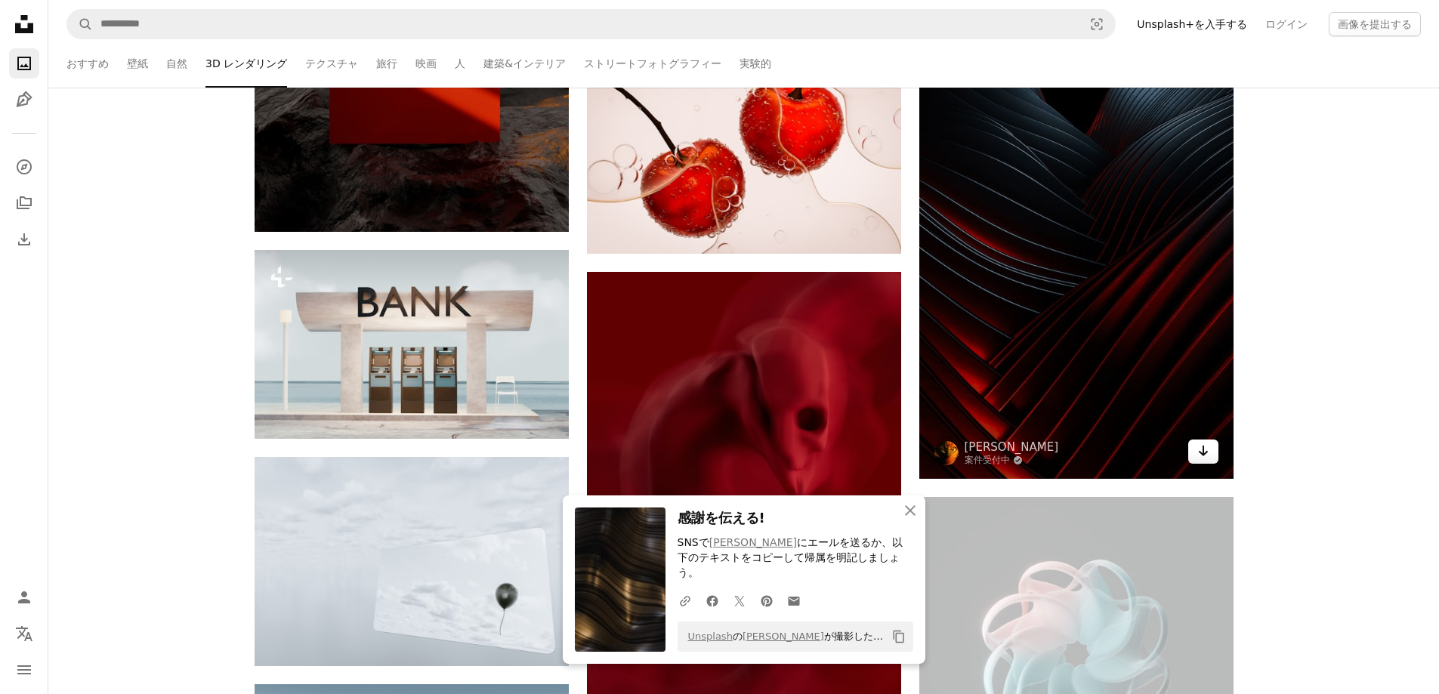
click at [1207, 458] on icon "Arrow pointing down" at bounding box center [1204, 451] width 12 height 18
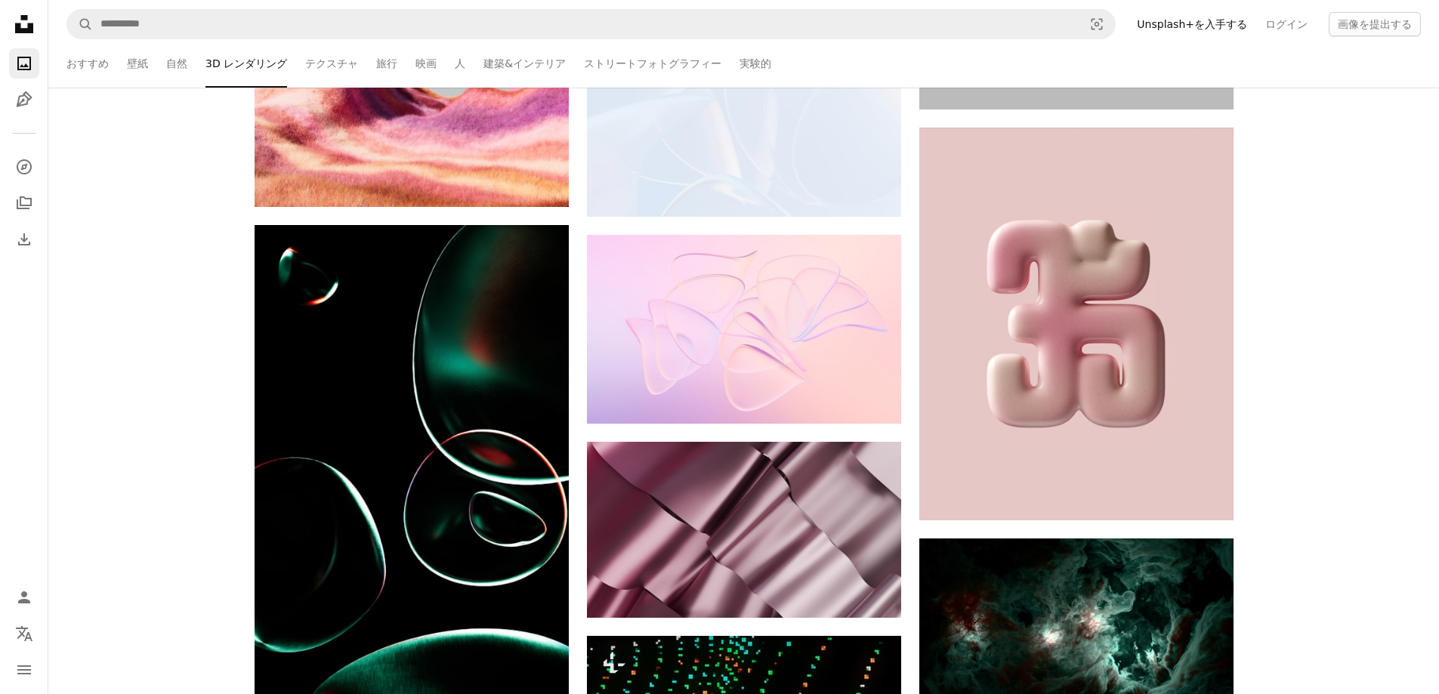
scroll to position [6700, 0]
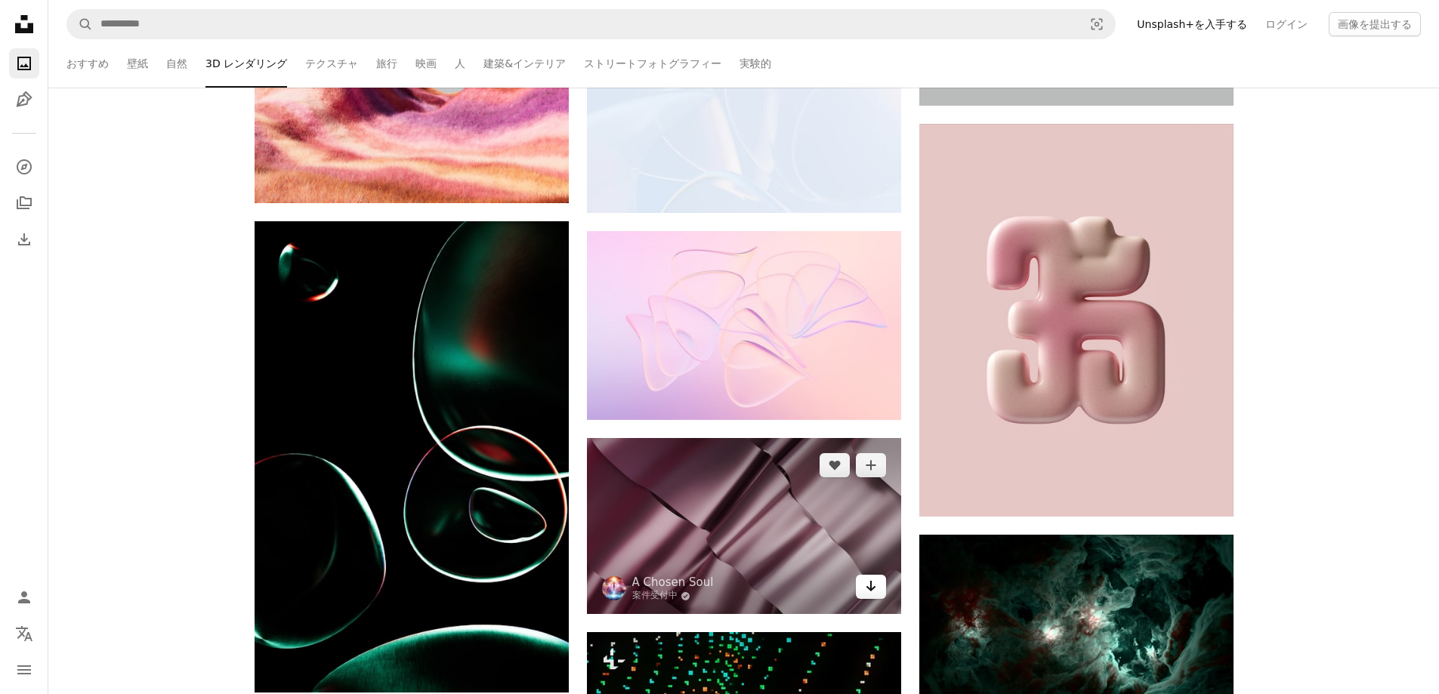
click at [876, 588] on icon "Arrow pointing down" at bounding box center [871, 586] width 12 height 18
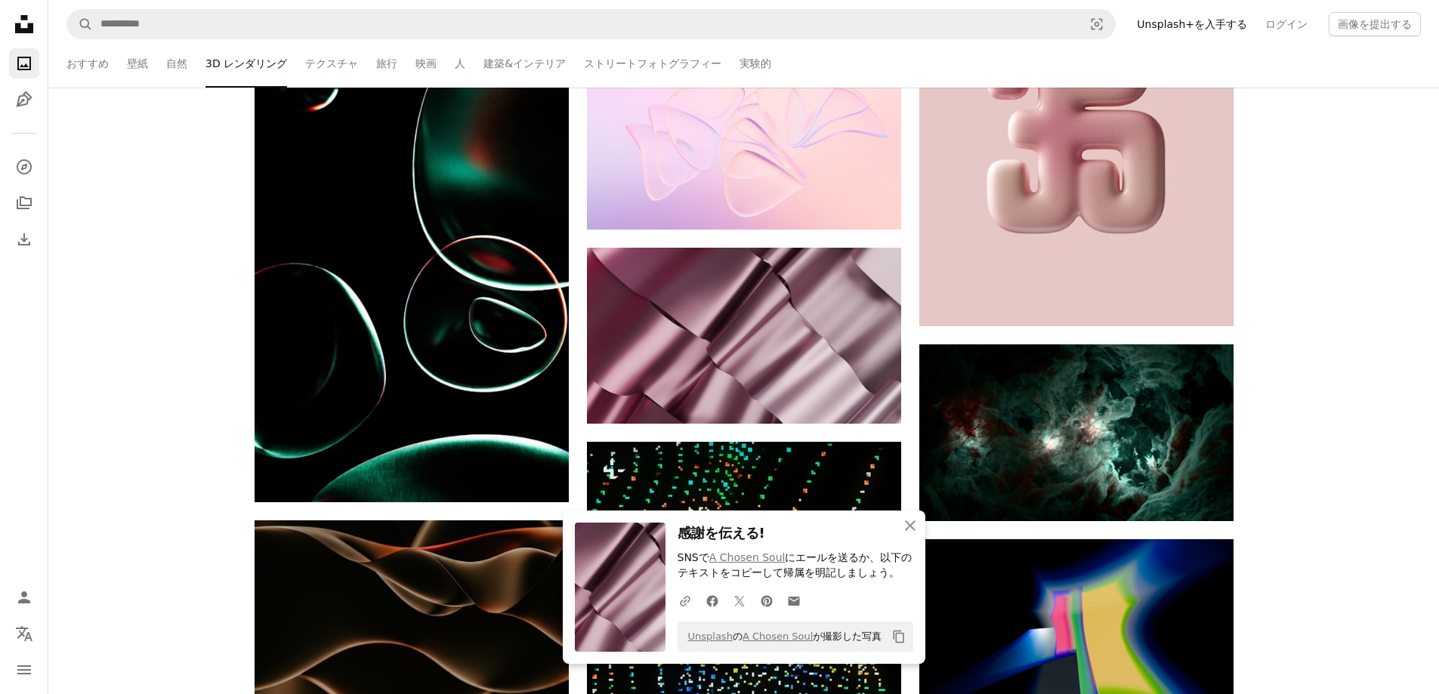
scroll to position [7002, 0]
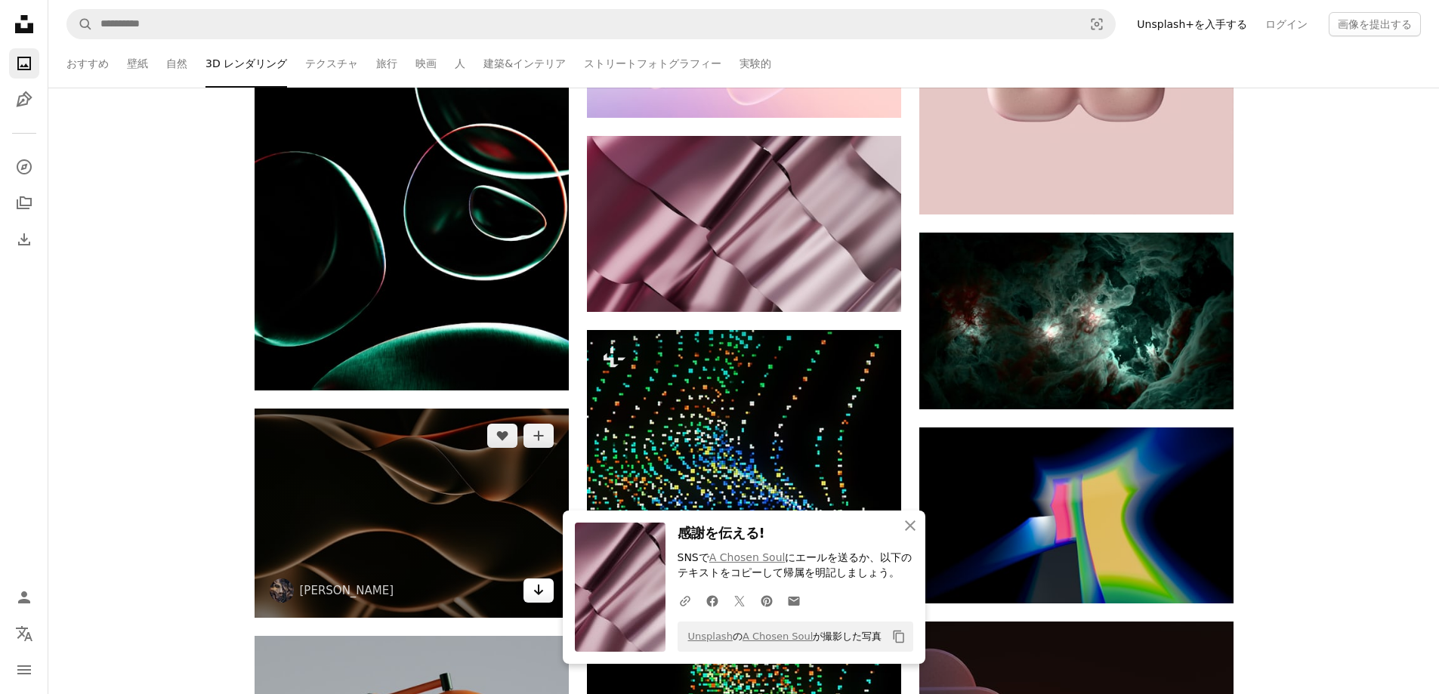
click at [537, 586] on icon "Arrow pointing down" at bounding box center [539, 590] width 12 height 18
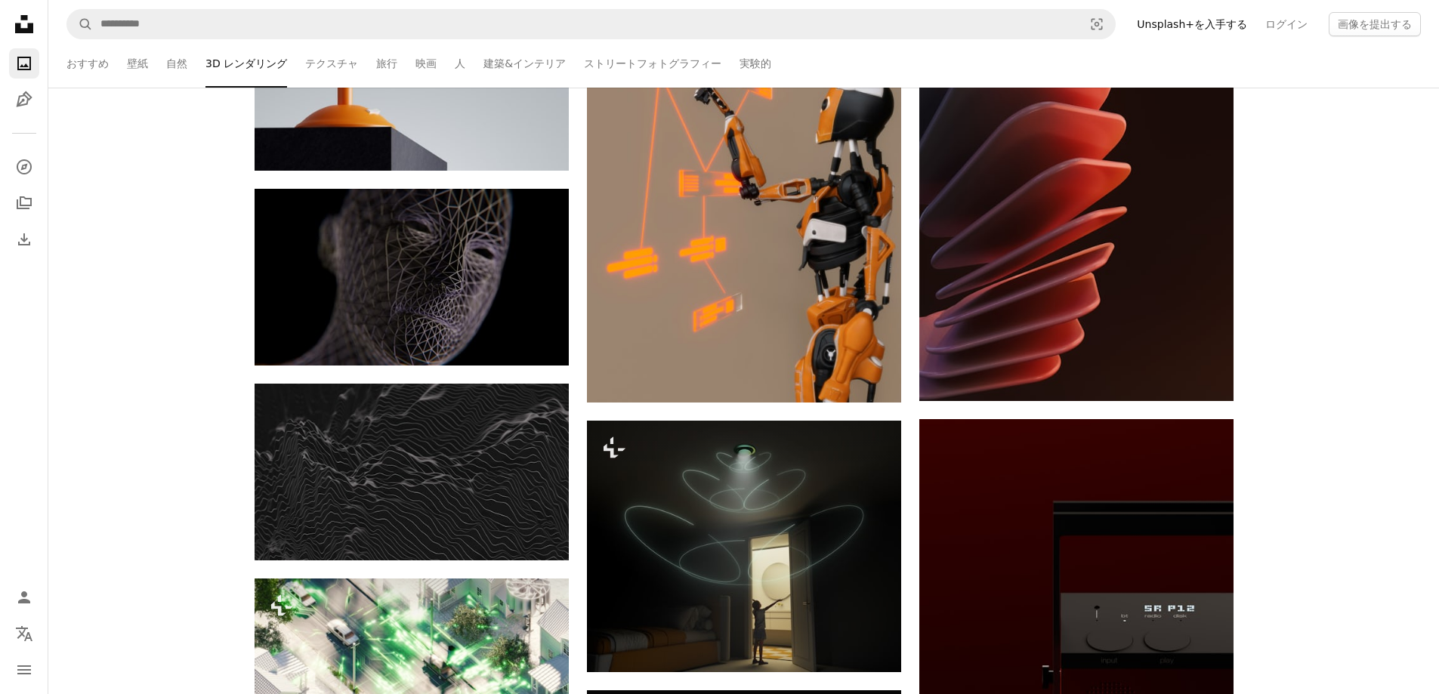
scroll to position [7807, 0]
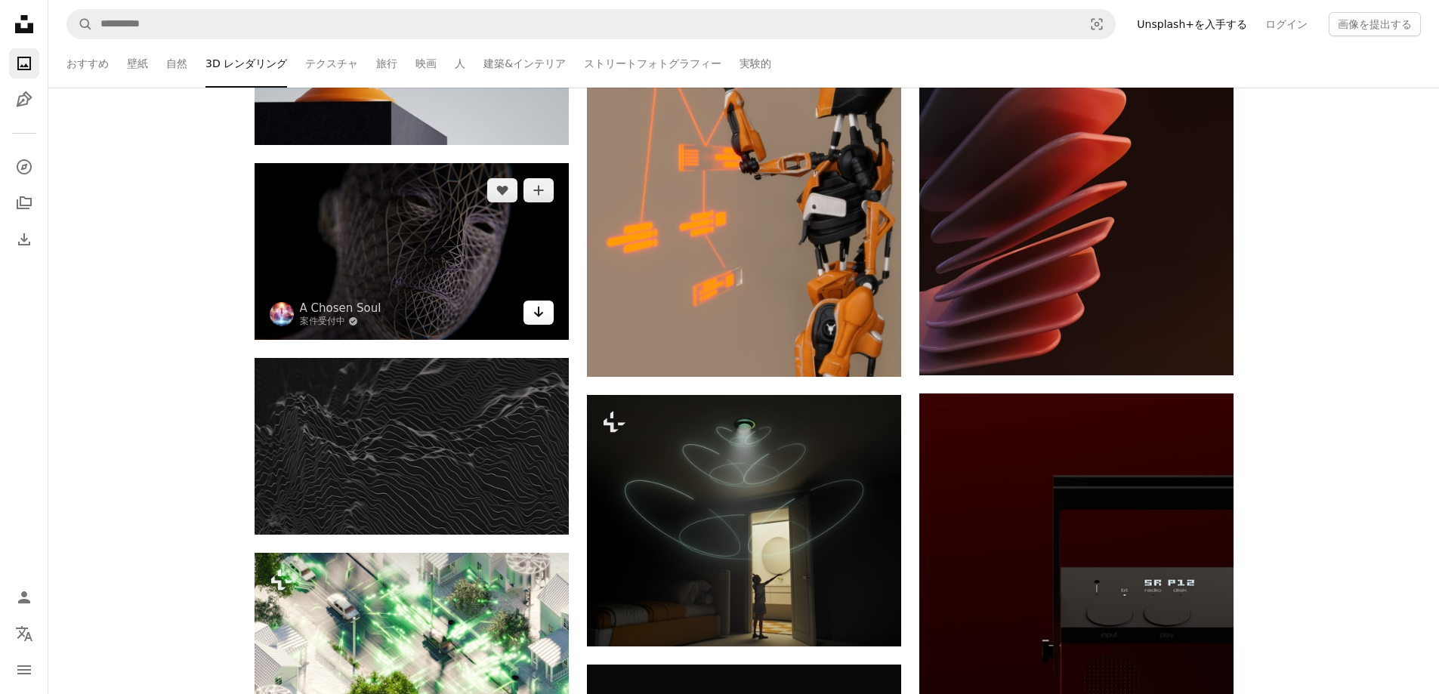
click at [530, 308] on link "Arrow pointing down" at bounding box center [539, 313] width 30 height 24
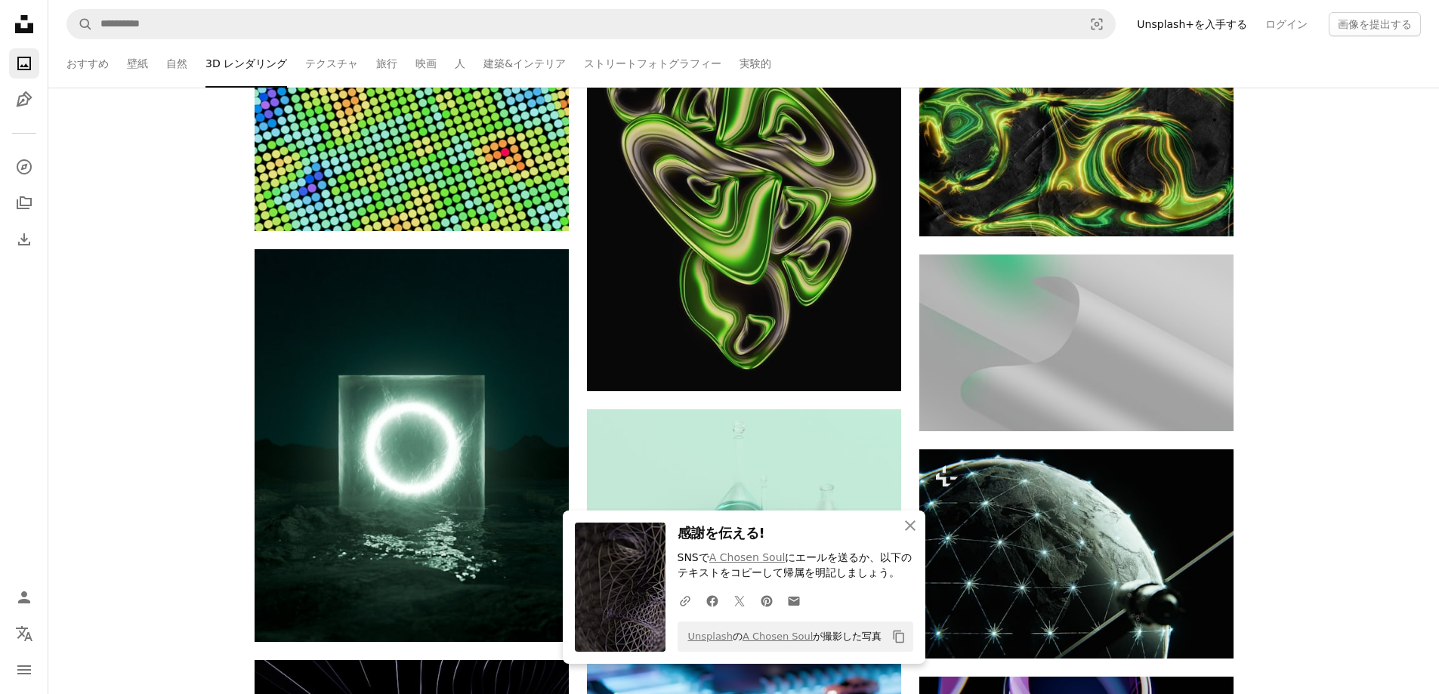
scroll to position [8563, 0]
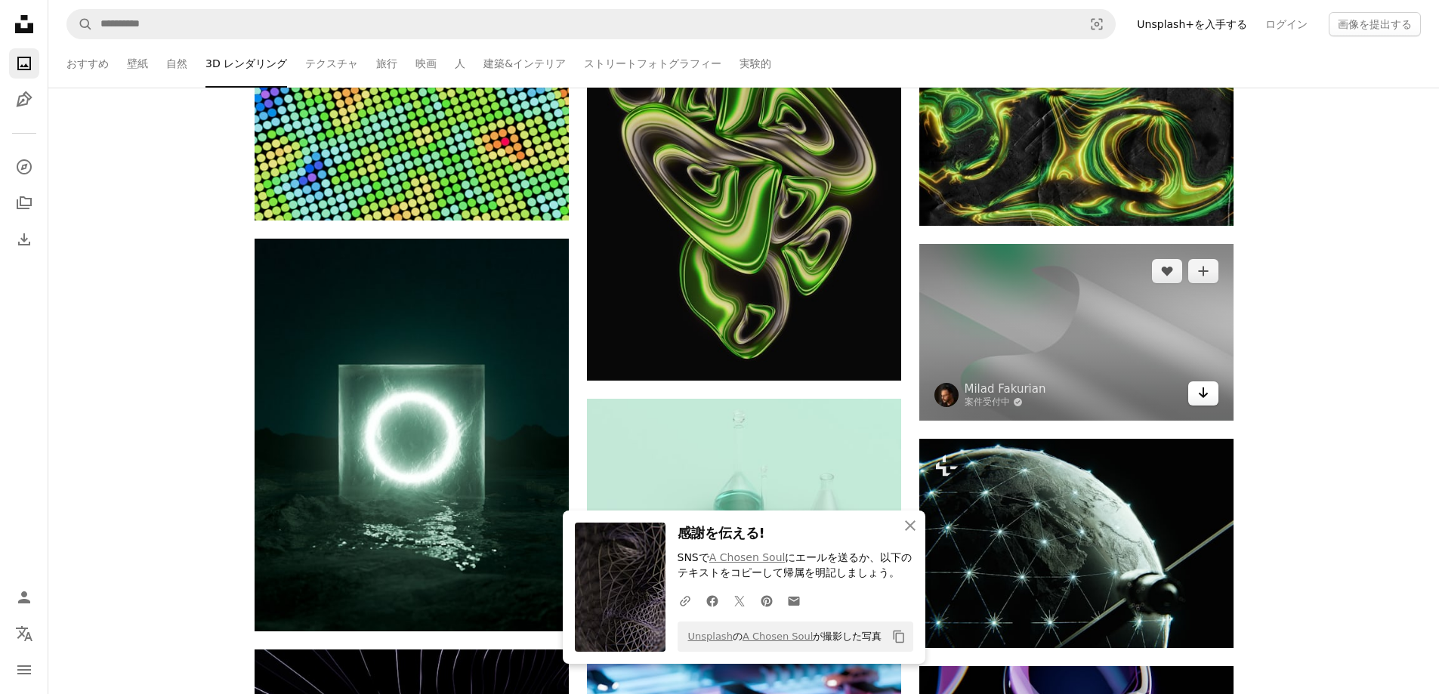
click at [1212, 399] on link "Arrow pointing down" at bounding box center [1203, 394] width 30 height 24
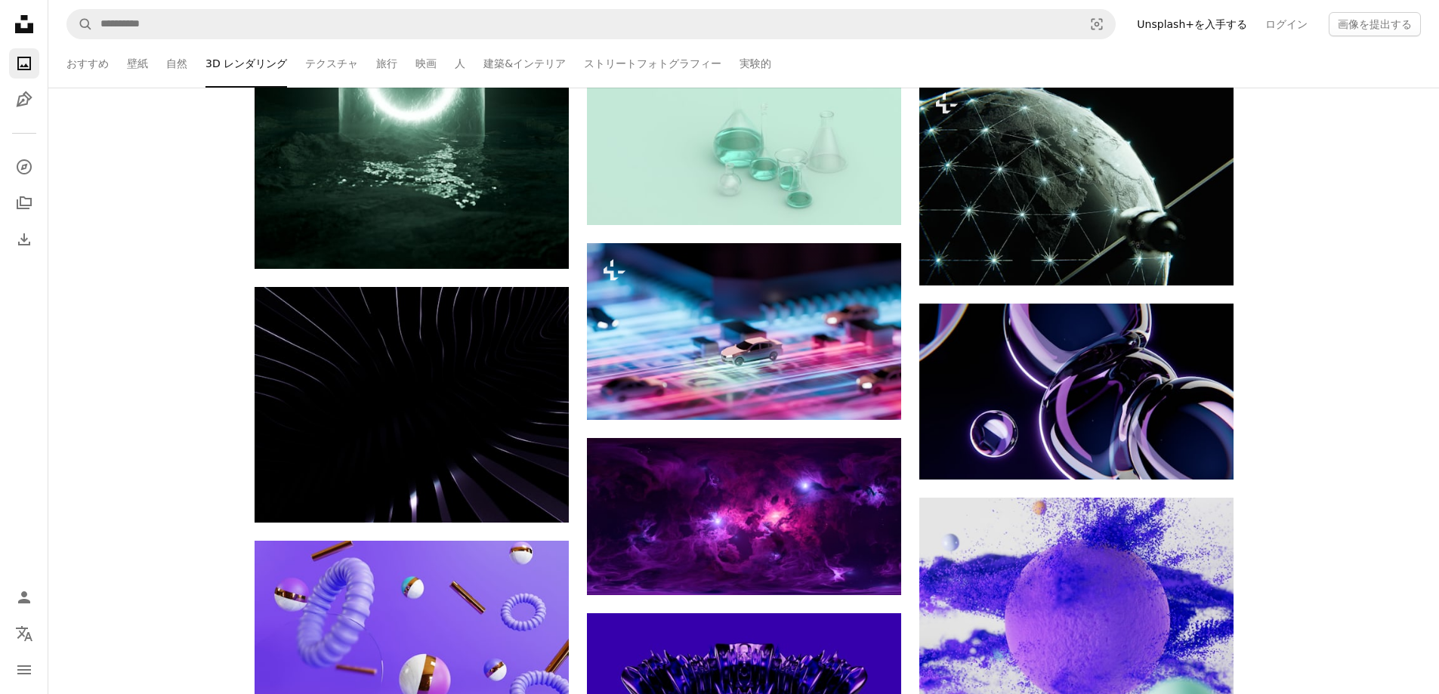
scroll to position [8966, 0]
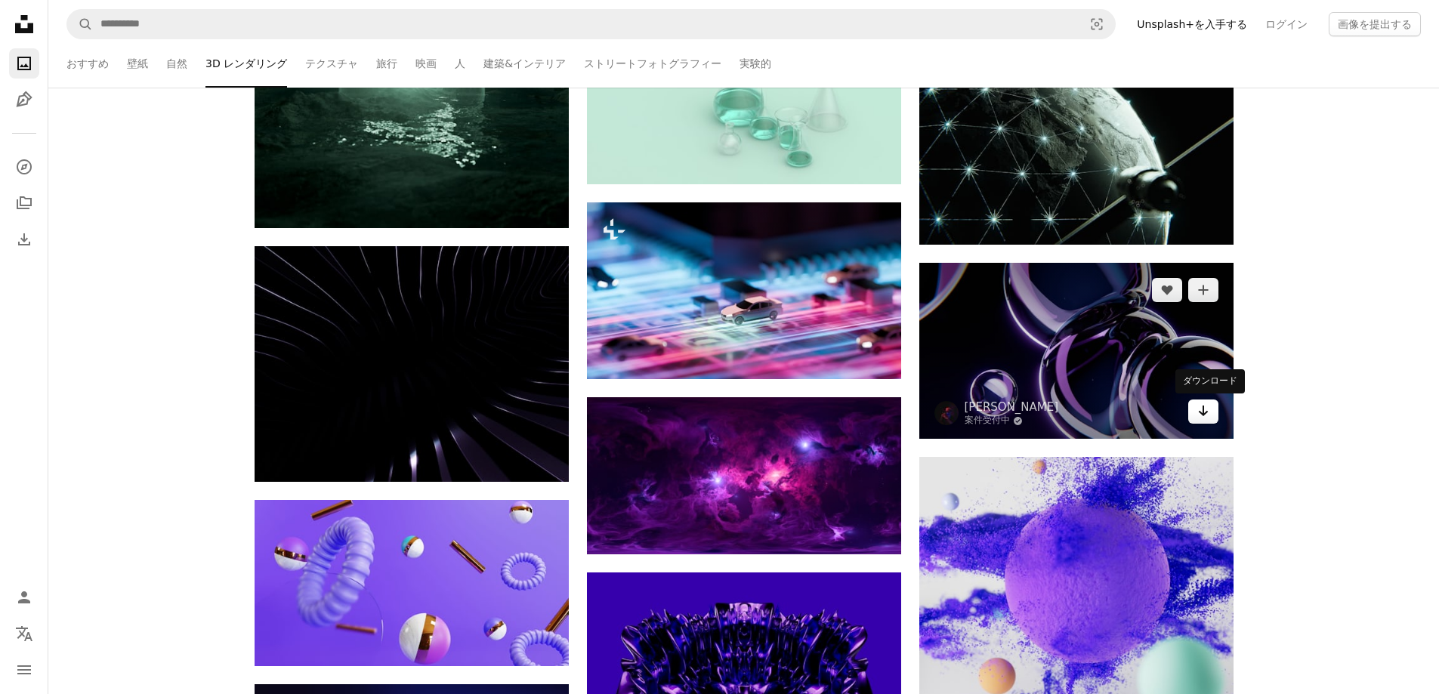
click at [1207, 406] on icon "Arrow pointing down" at bounding box center [1204, 411] width 12 height 18
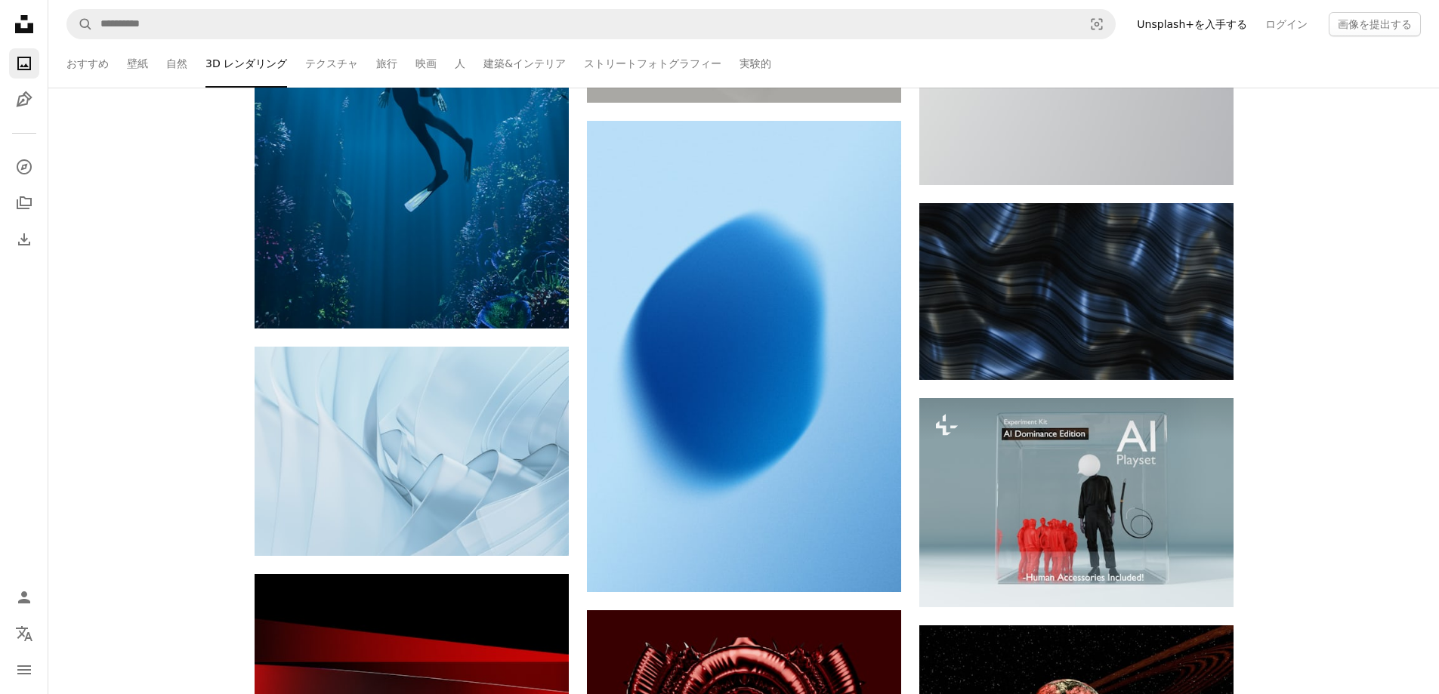
scroll to position [10829, 0]
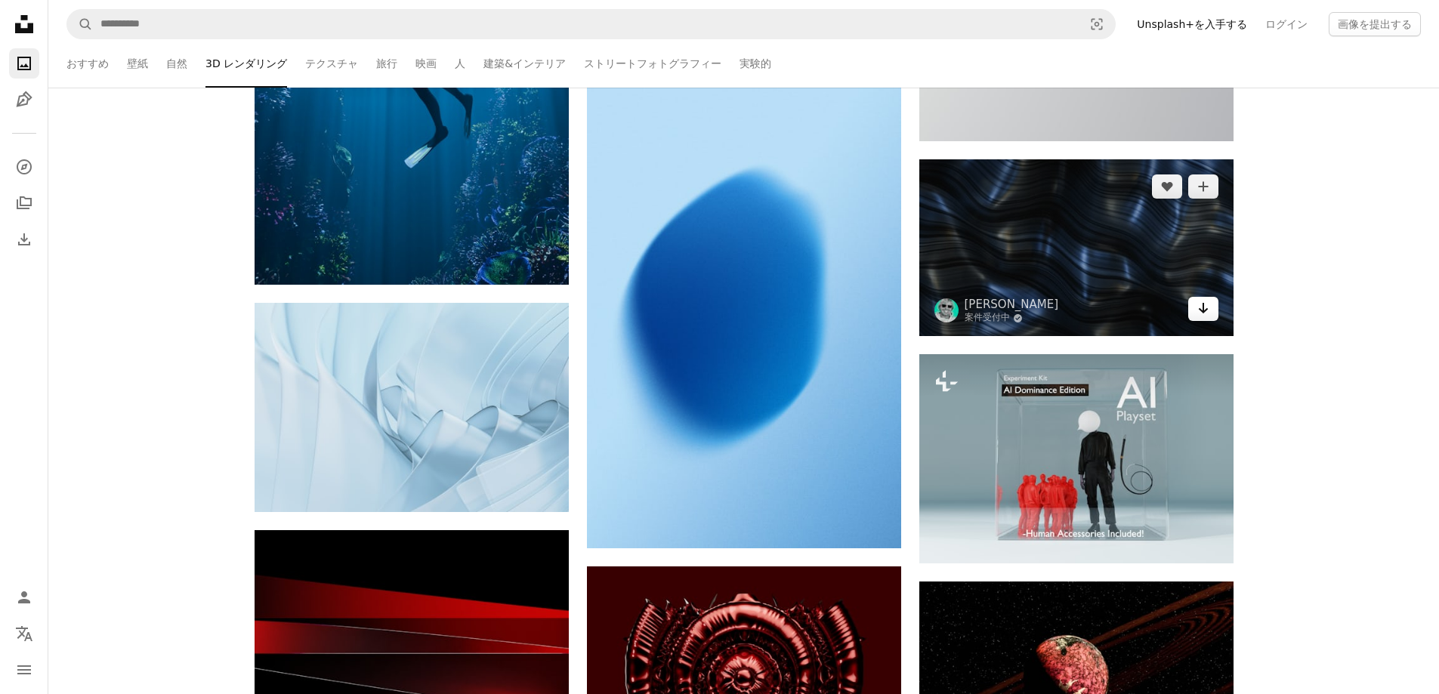
click at [1198, 307] on icon "Arrow pointing down" at bounding box center [1204, 308] width 12 height 18
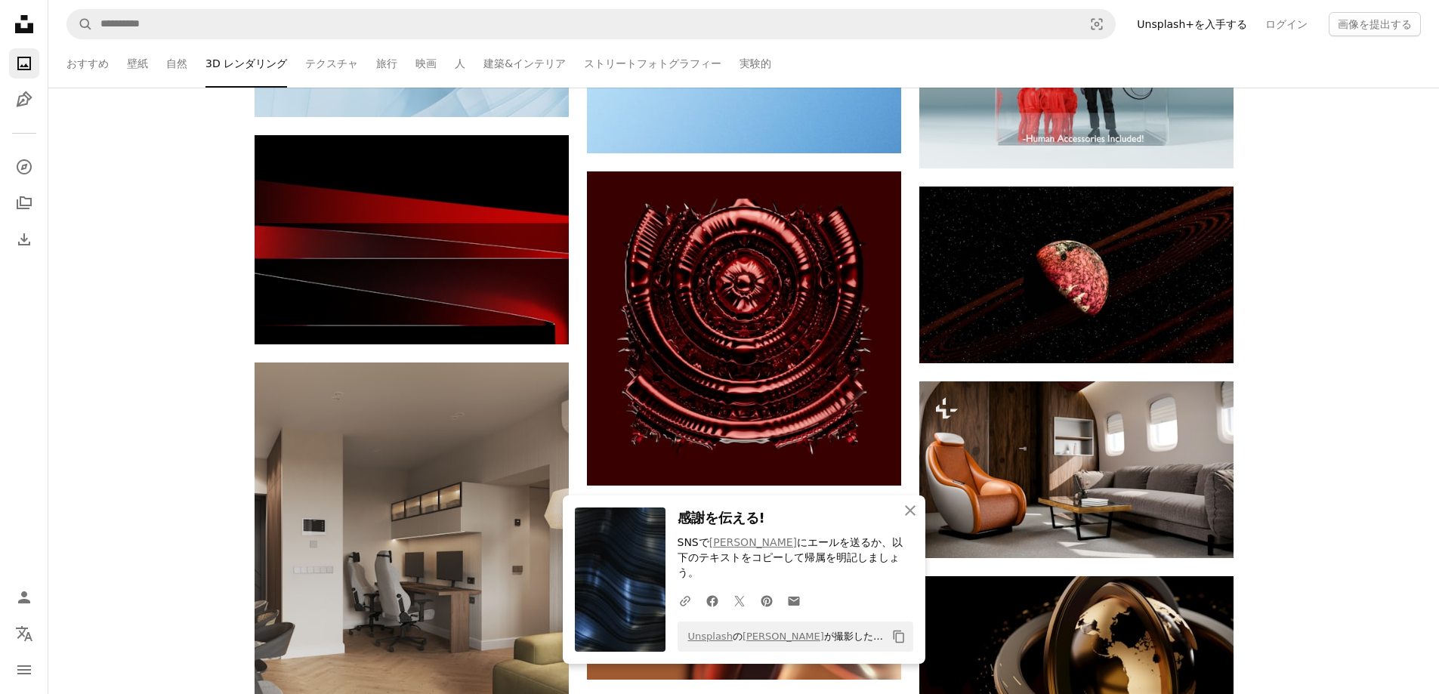
scroll to position [11233, 0]
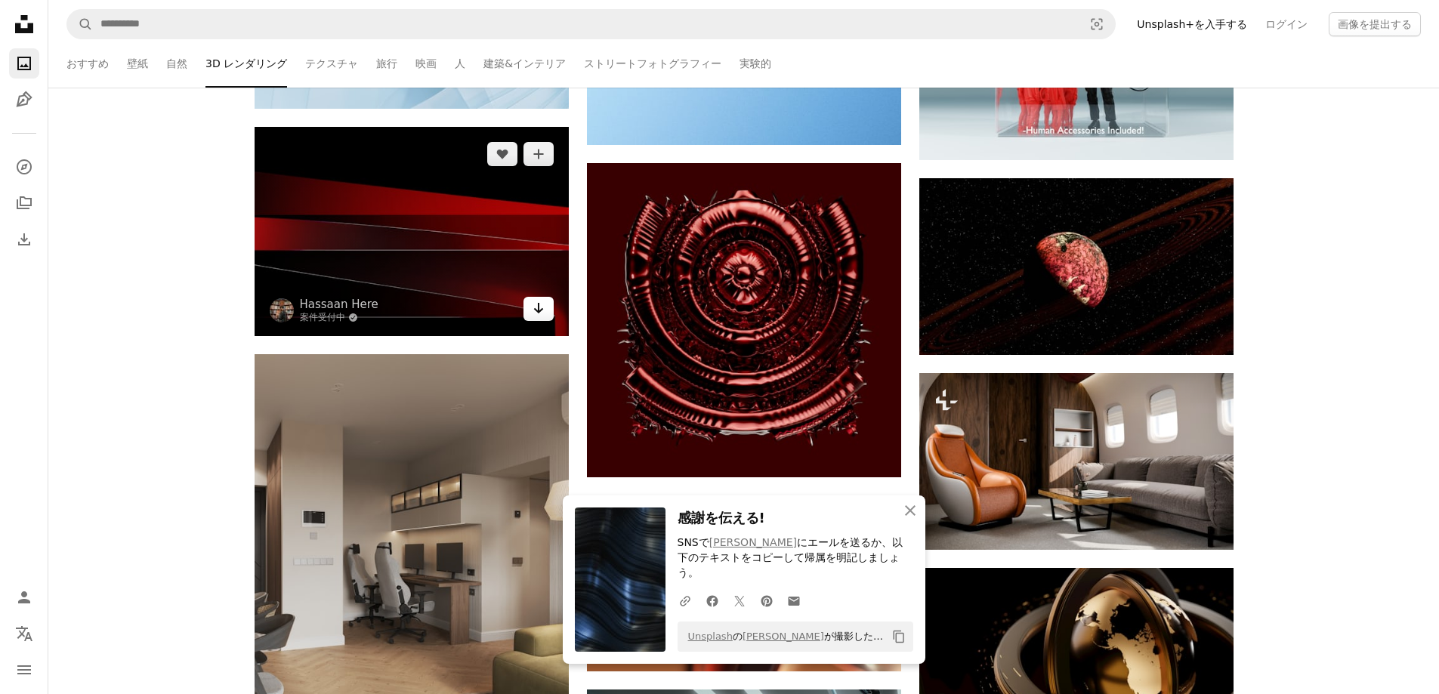
click at [536, 308] on icon "Arrow pointing down" at bounding box center [539, 308] width 12 height 18
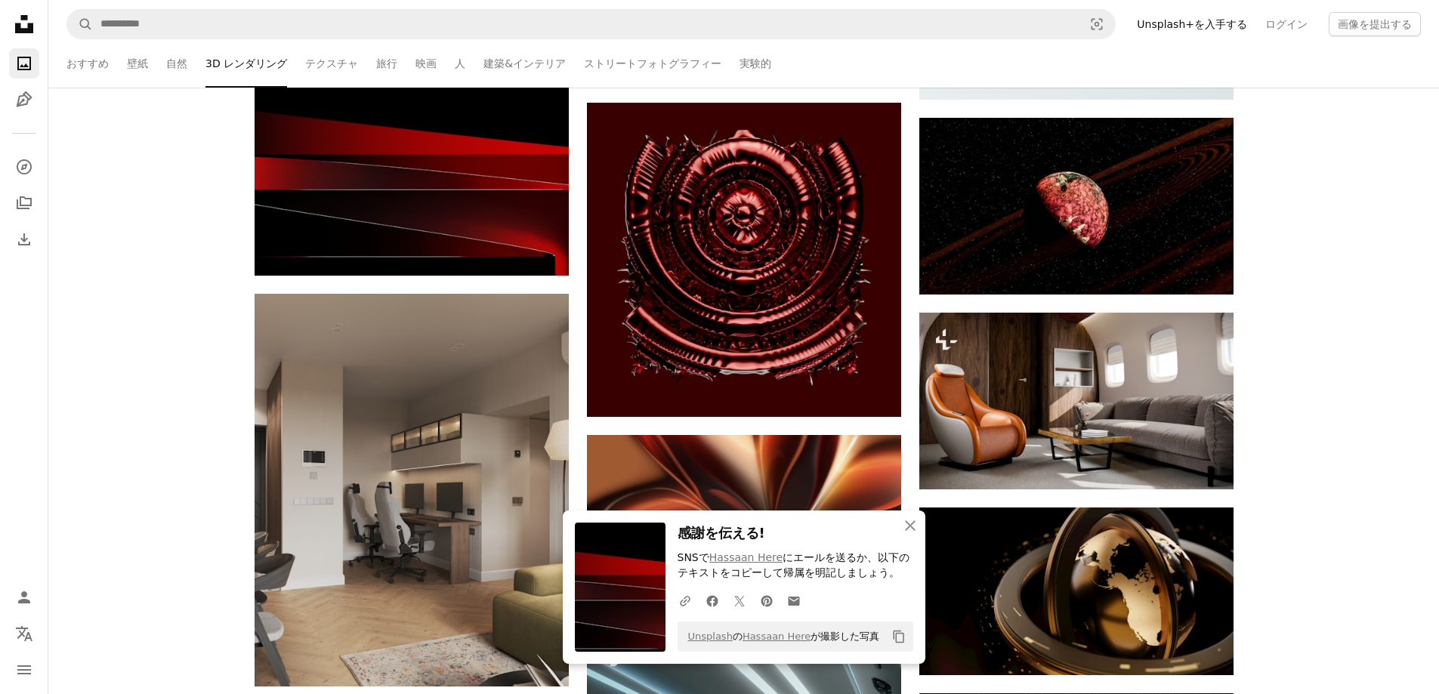
scroll to position [11434, 0]
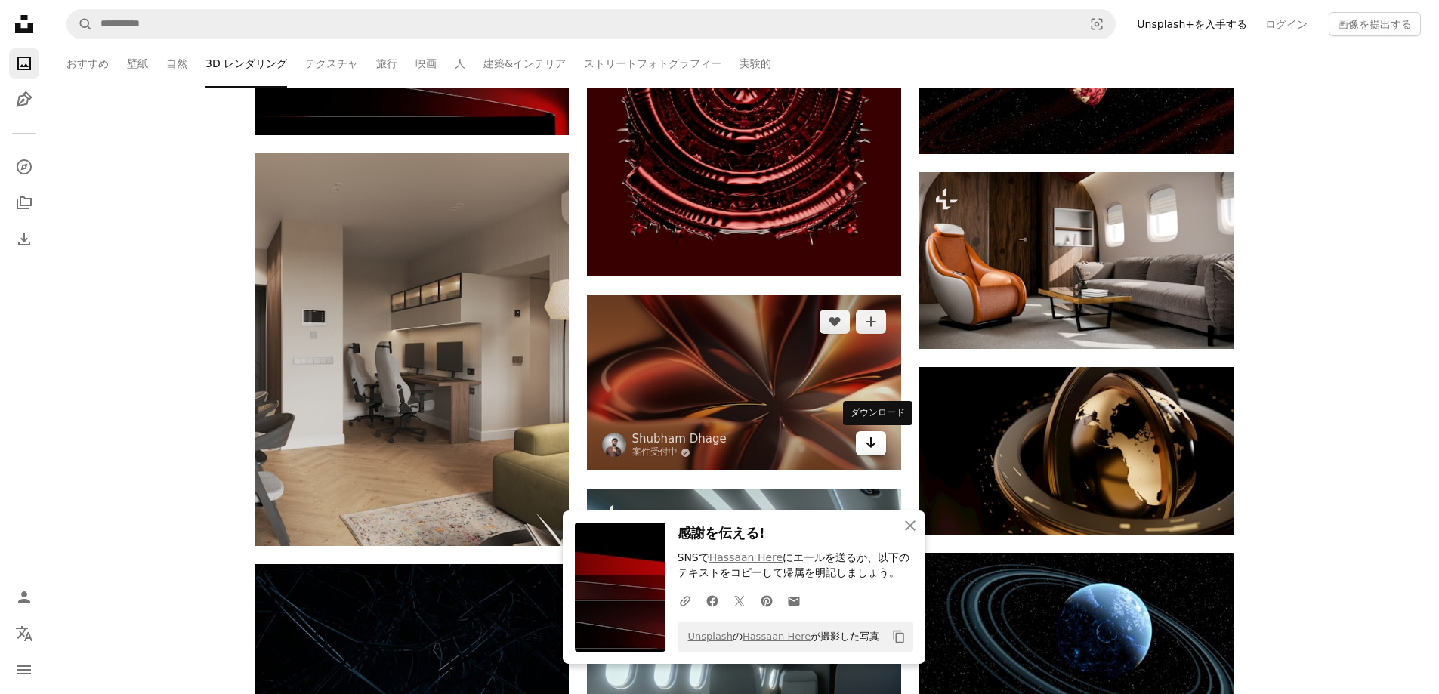
click at [873, 445] on icon "Arrow pointing down" at bounding box center [871, 443] width 12 height 18
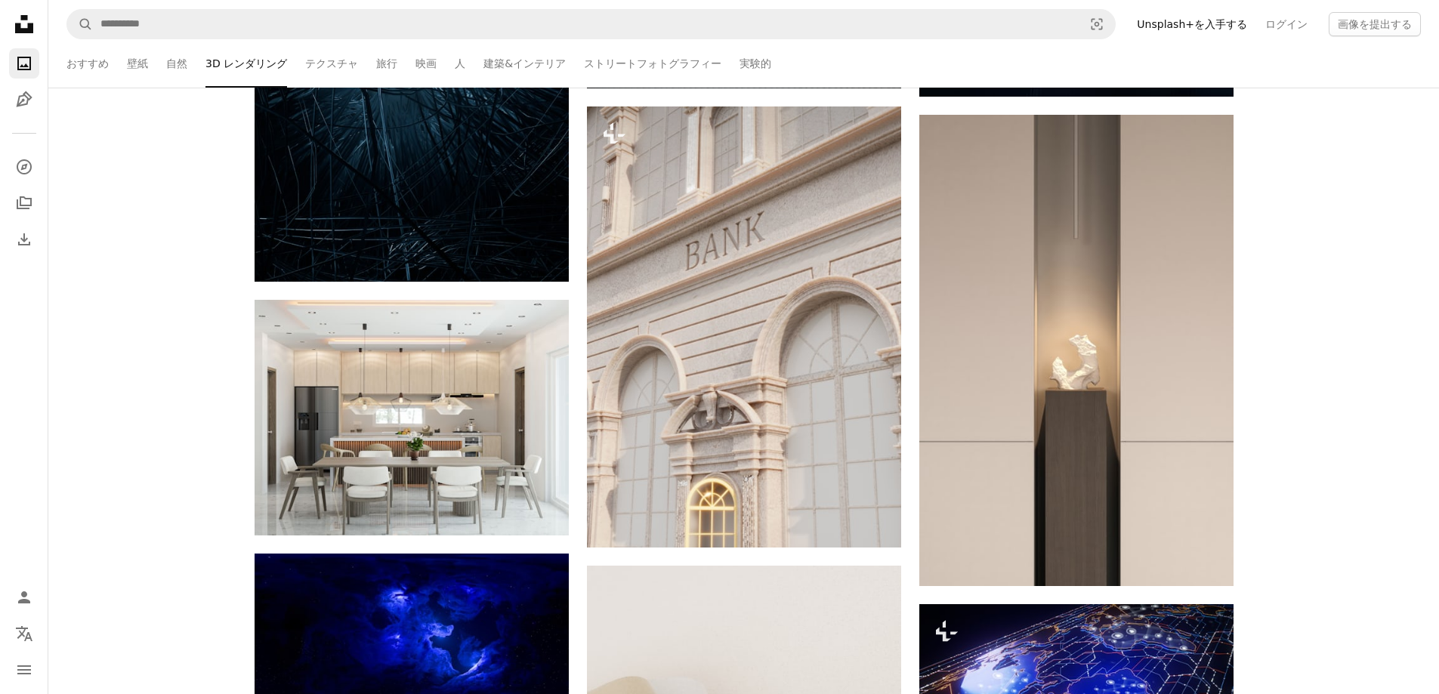
scroll to position [12291, 0]
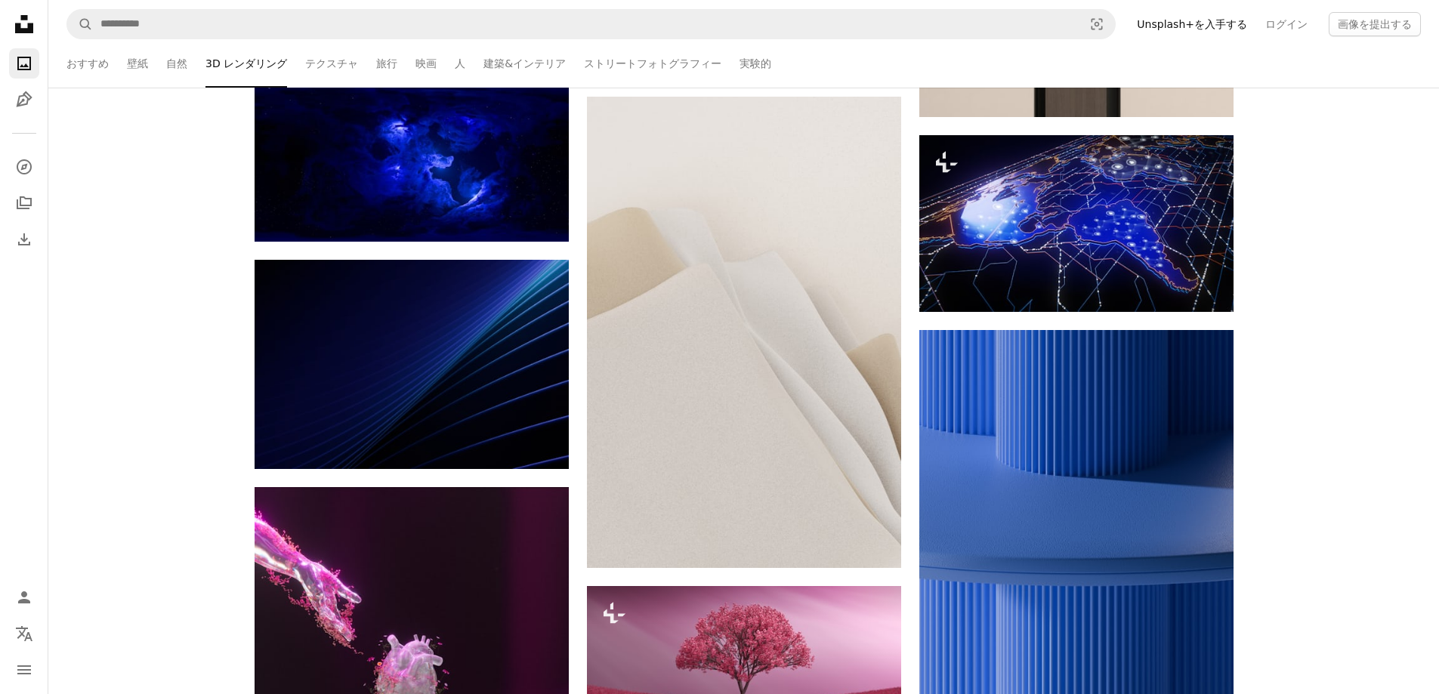
scroll to position [12794, 0]
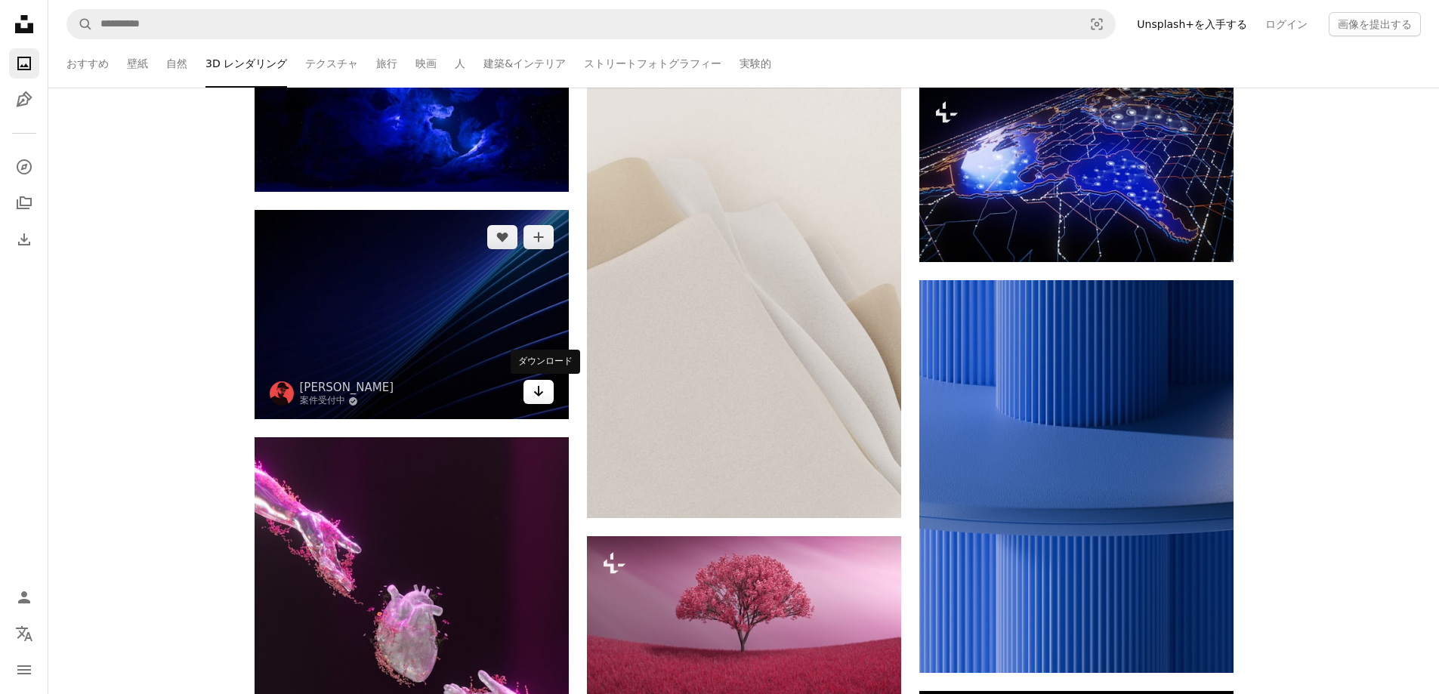
click at [542, 391] on icon "Arrow pointing down" at bounding box center [539, 391] width 12 height 18
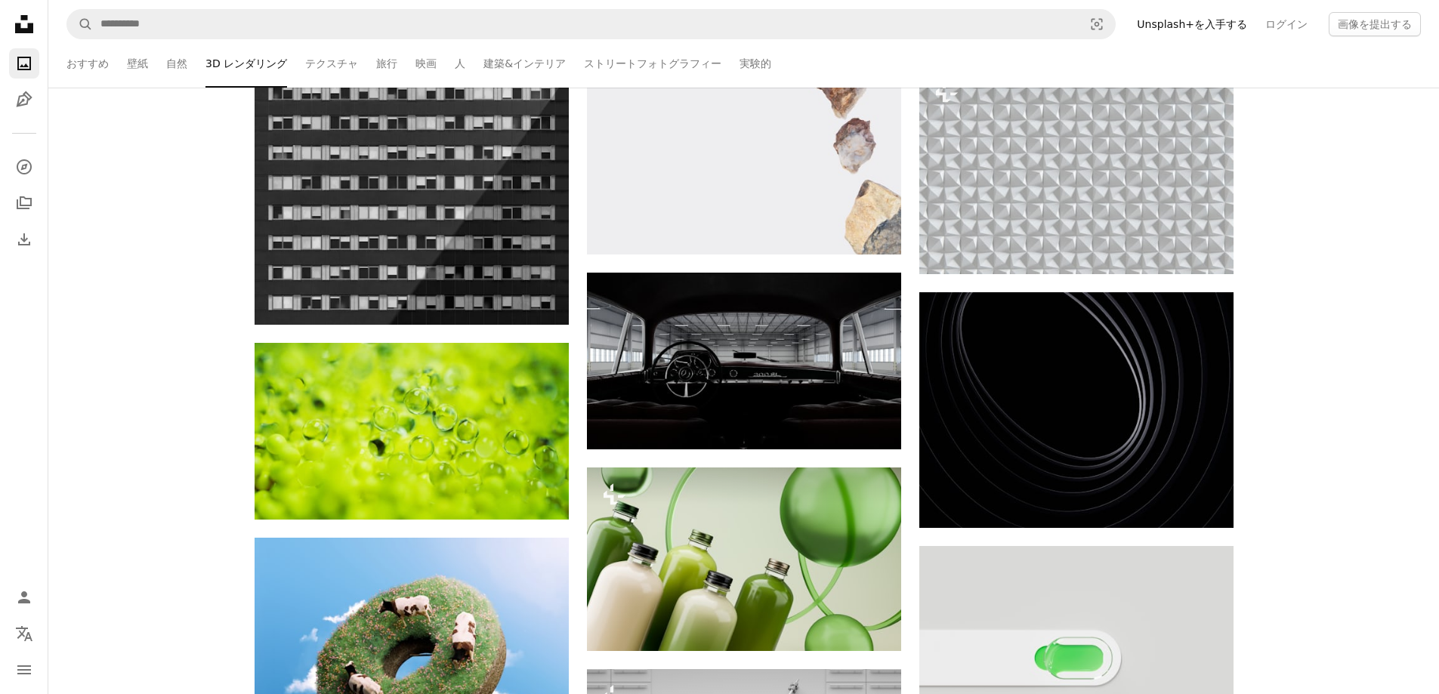
scroll to position [15111, 0]
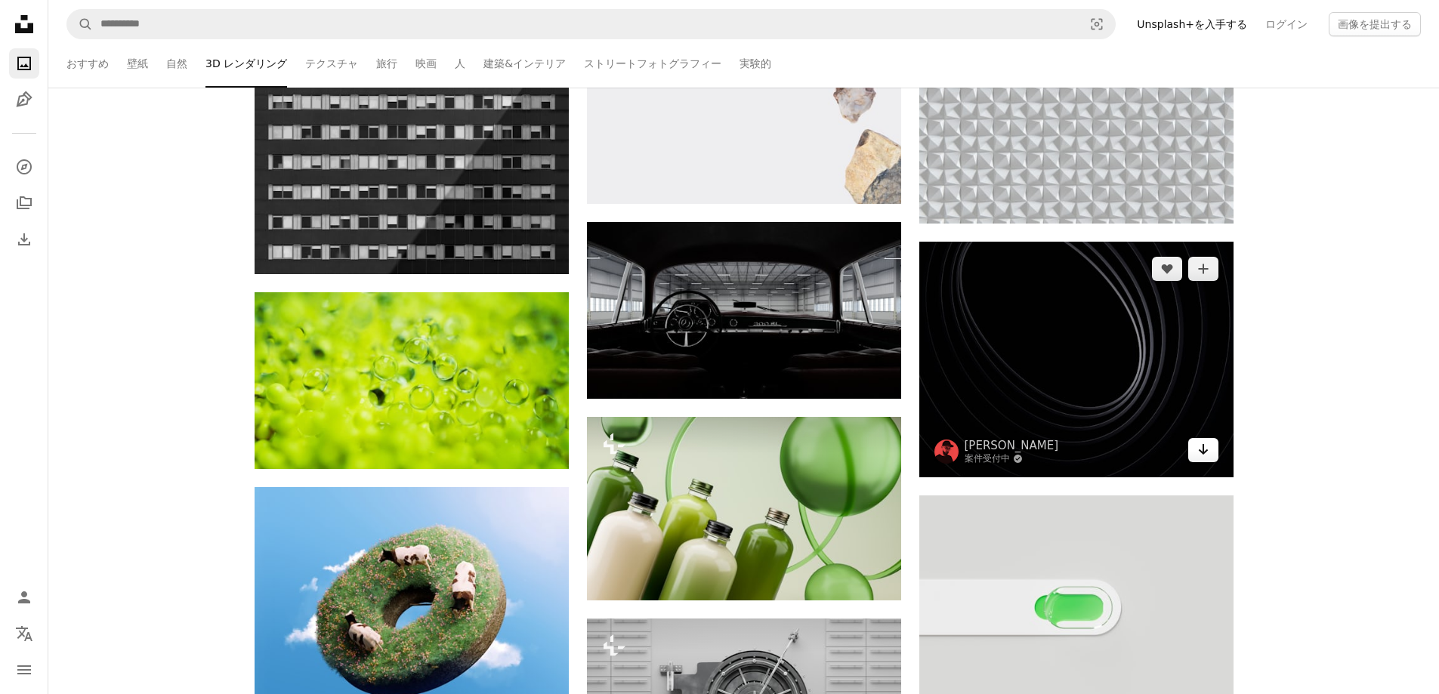
click at [1204, 455] on icon "Arrow pointing down" at bounding box center [1204, 449] width 12 height 18
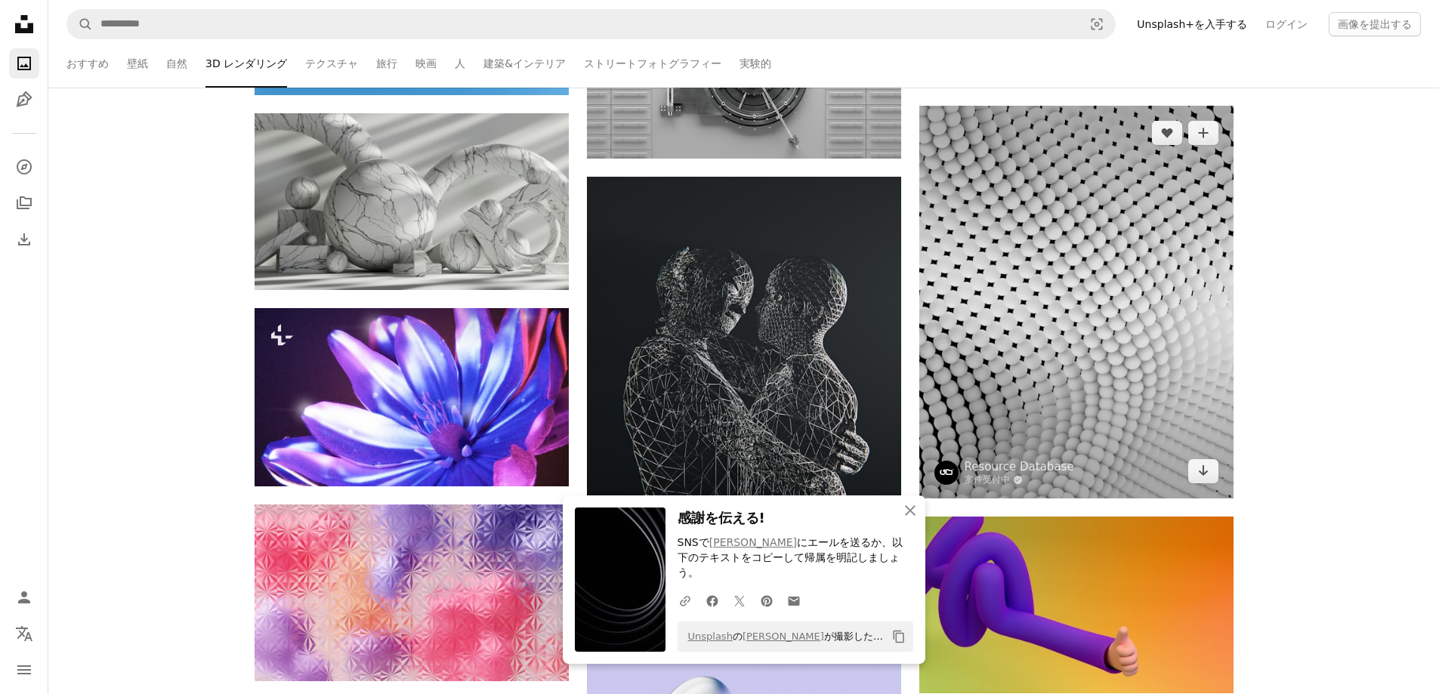
scroll to position [15766, 0]
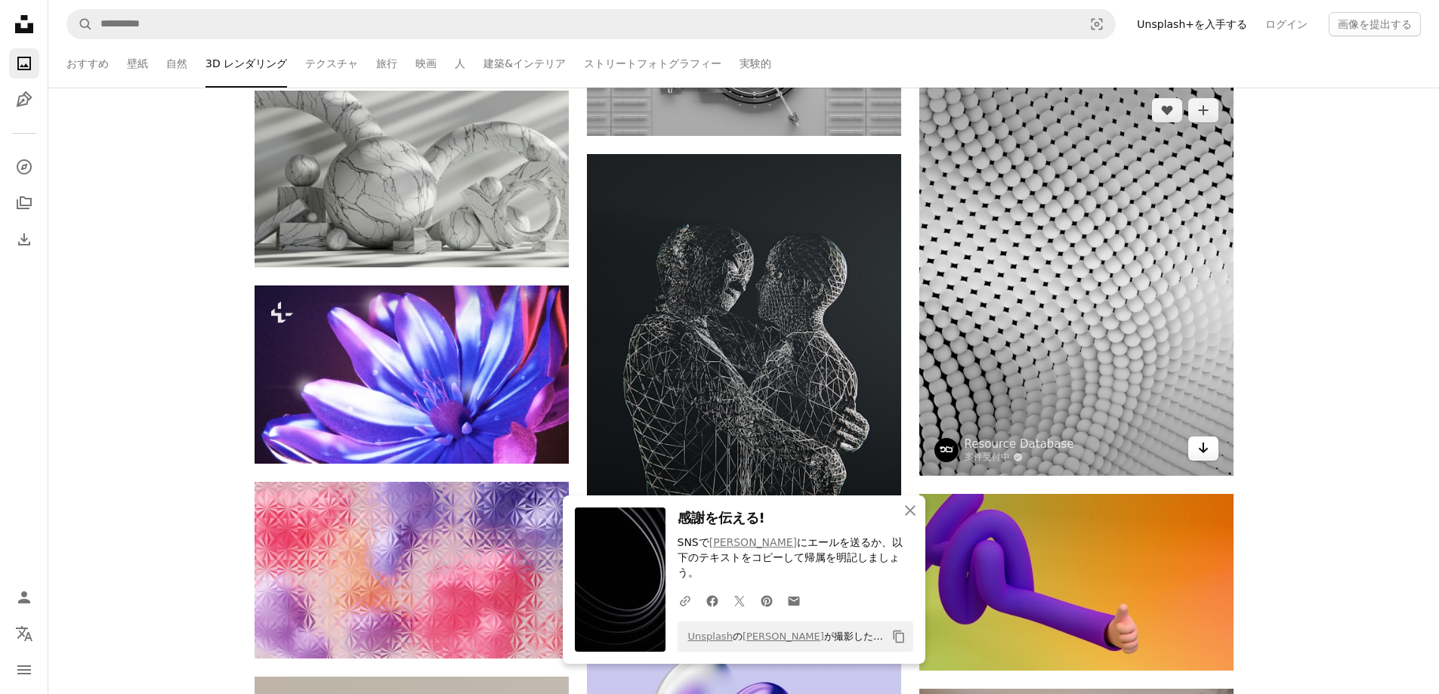
click at [1206, 444] on icon "Arrow pointing down" at bounding box center [1204, 448] width 12 height 18
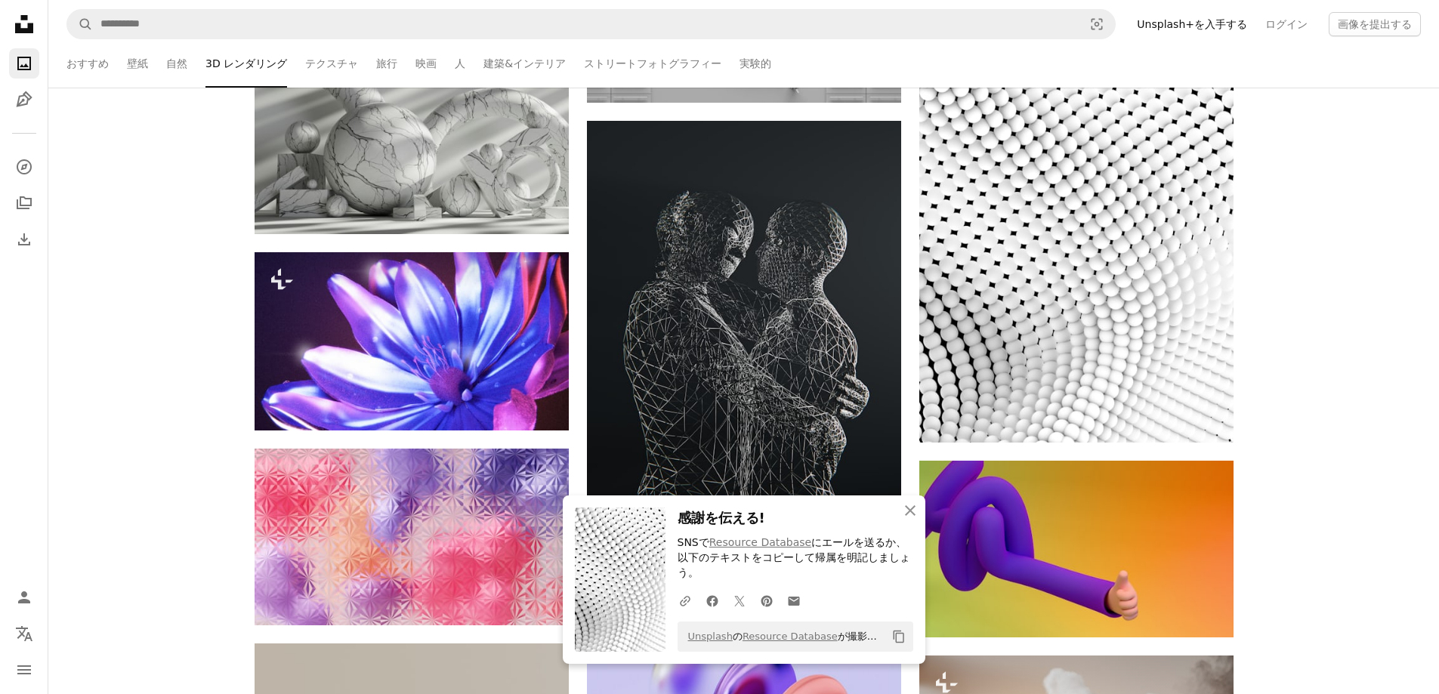
scroll to position [15816, 0]
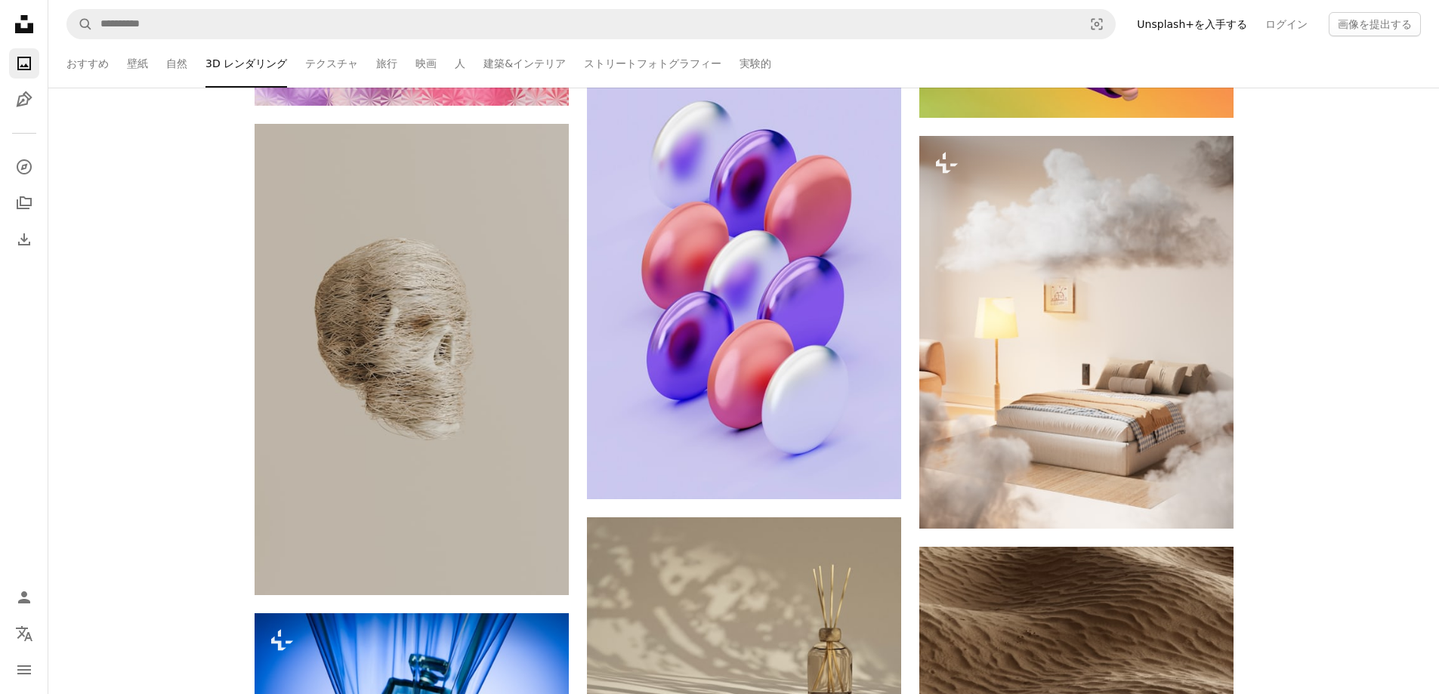
scroll to position [16320, 0]
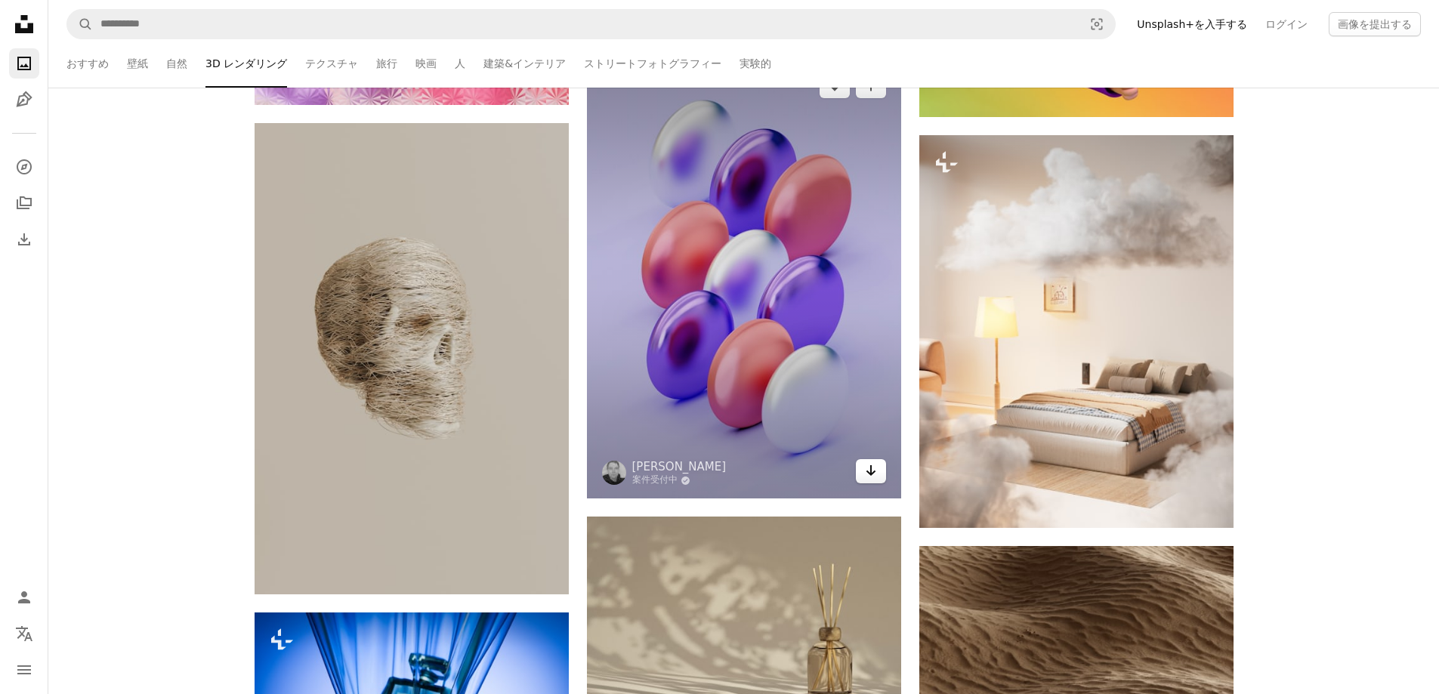
click at [873, 478] on icon "Arrow pointing down" at bounding box center [871, 471] width 12 height 18
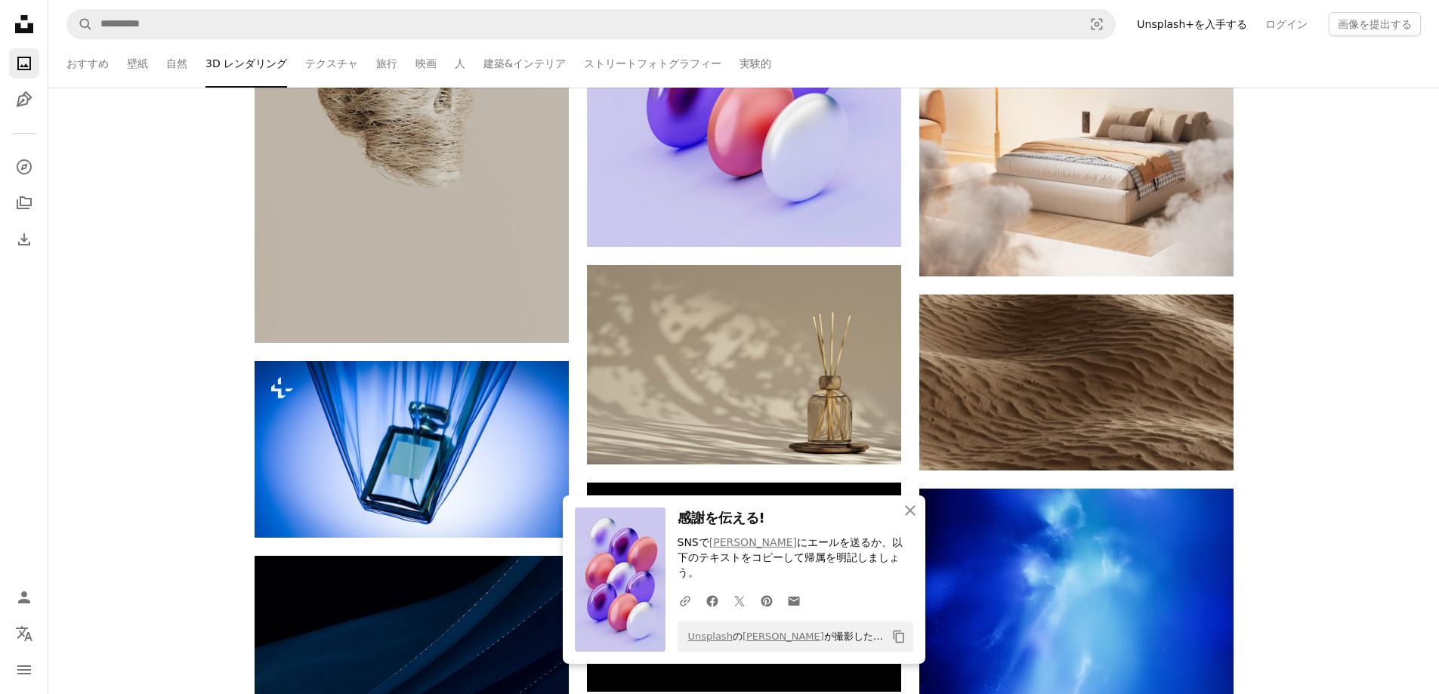
scroll to position [16622, 0]
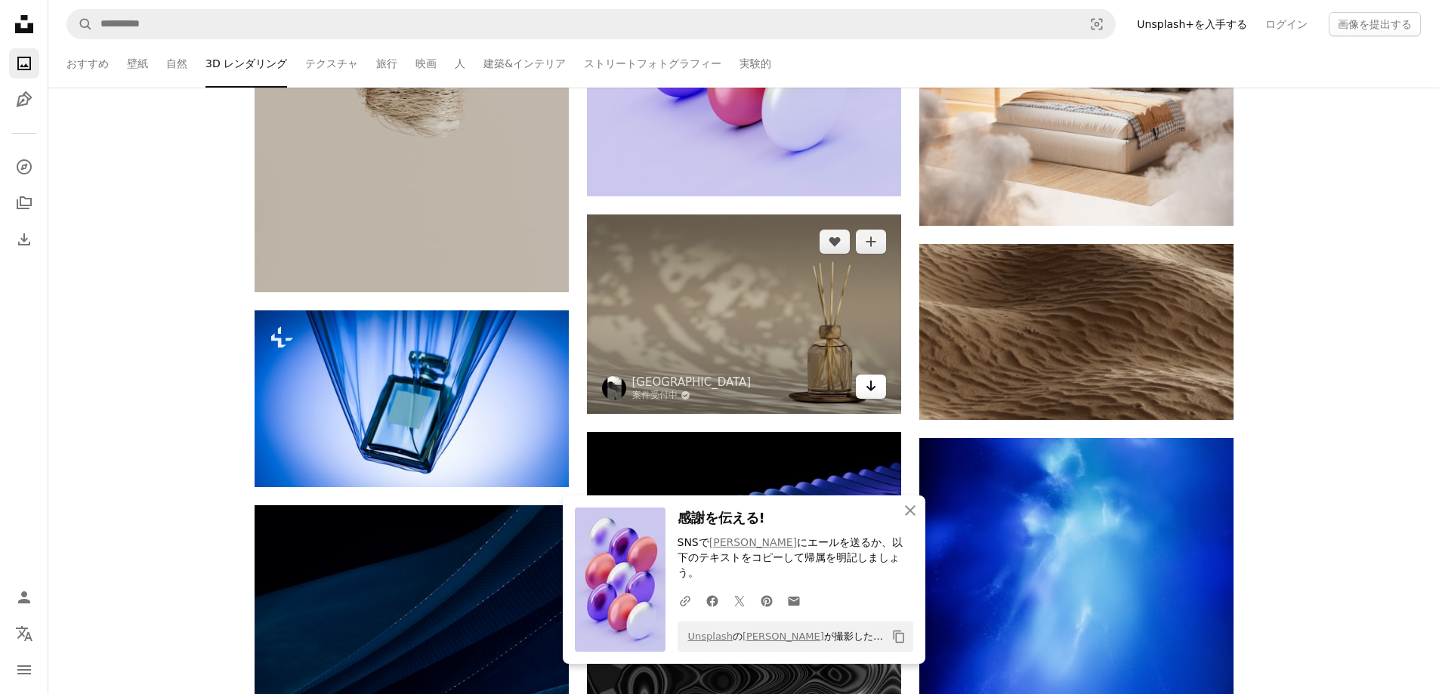
click at [880, 391] on link "Arrow pointing down" at bounding box center [871, 387] width 30 height 24
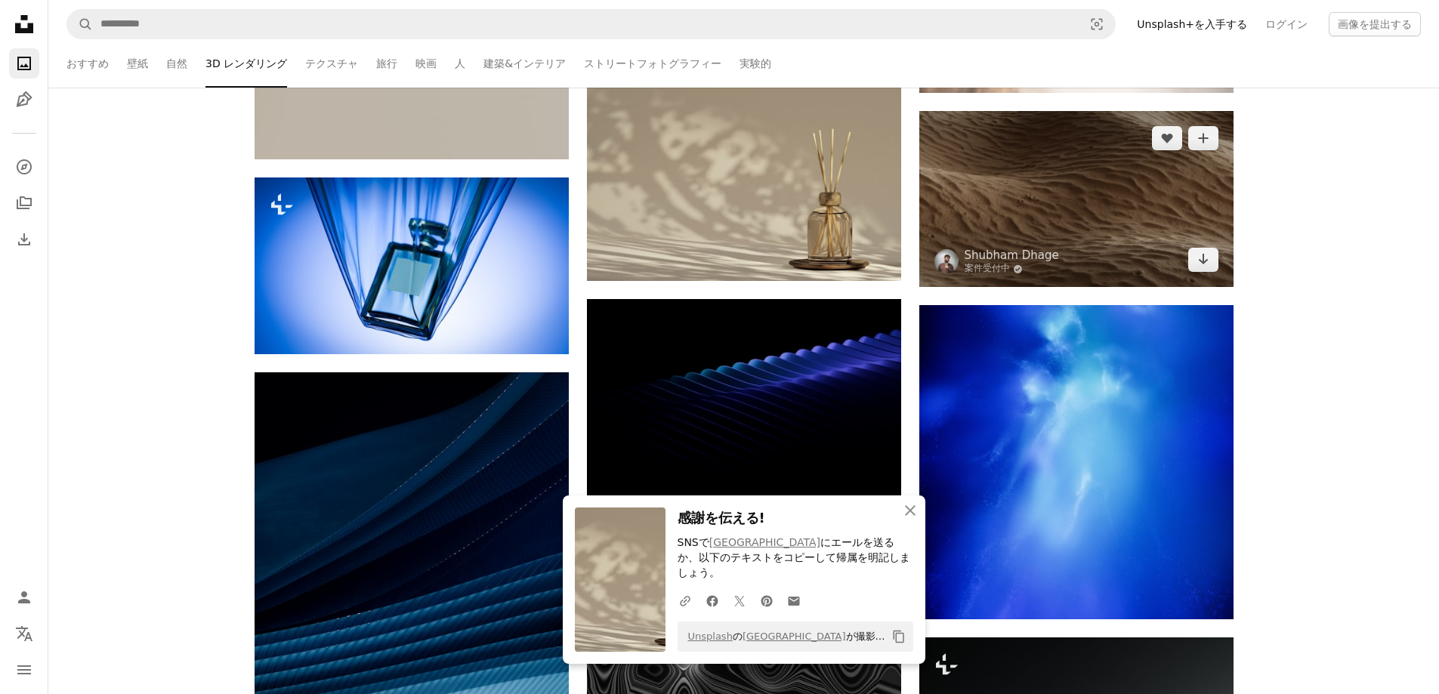
scroll to position [16773, 0]
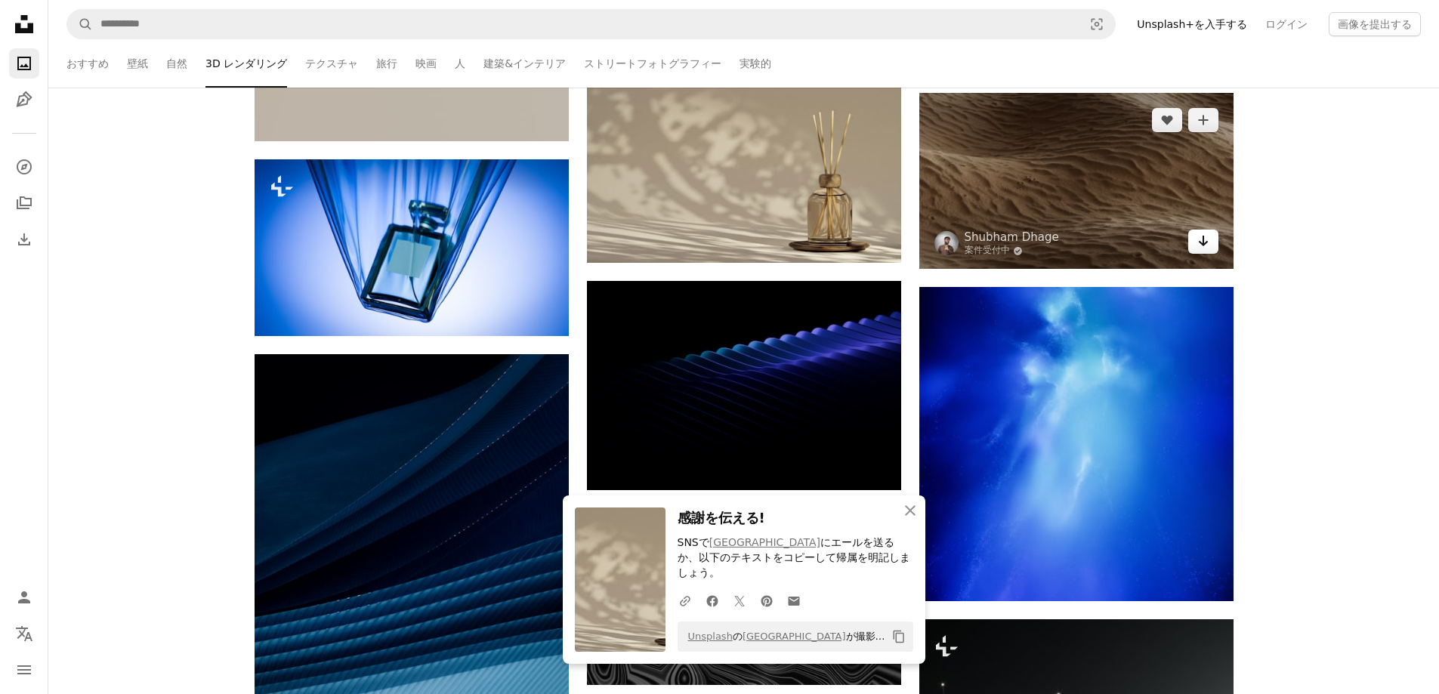
click at [1194, 243] on link "Arrow pointing down" at bounding box center [1203, 242] width 30 height 24
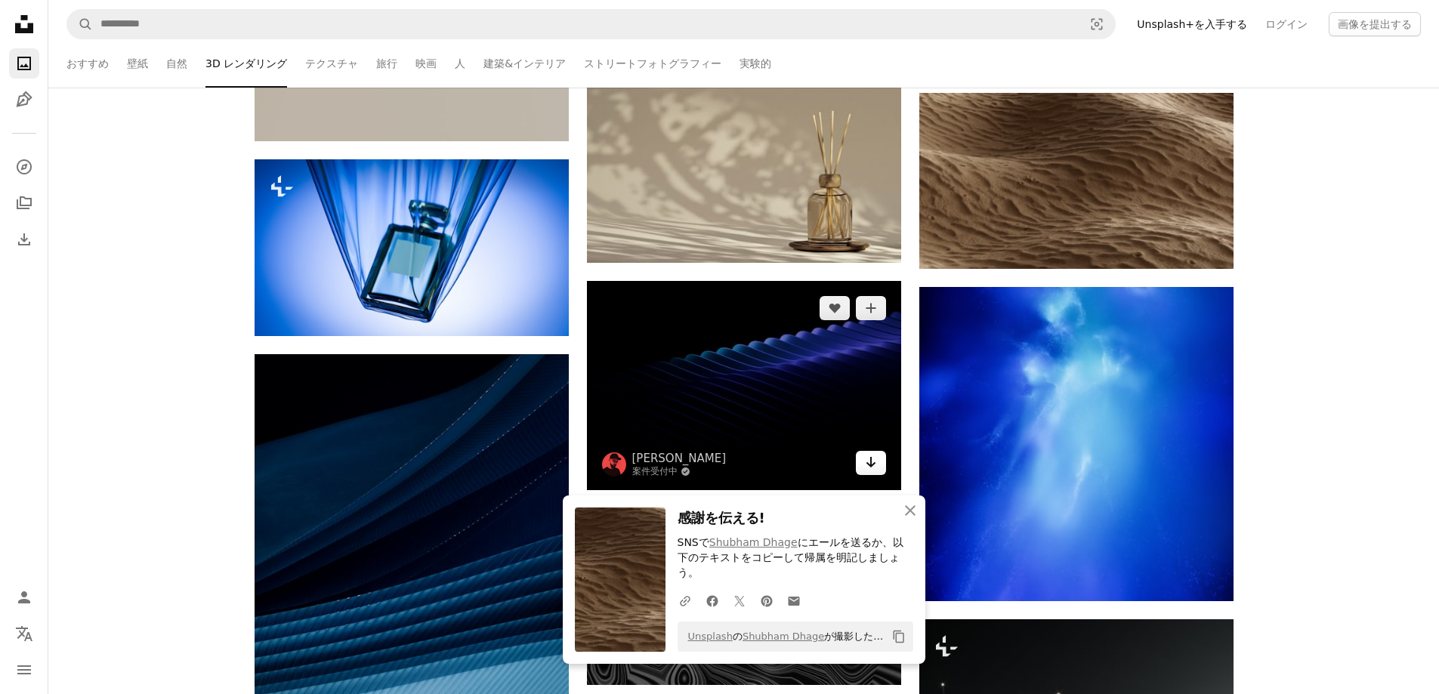
click at [869, 465] on icon "Arrow pointing down" at bounding box center [871, 462] width 12 height 18
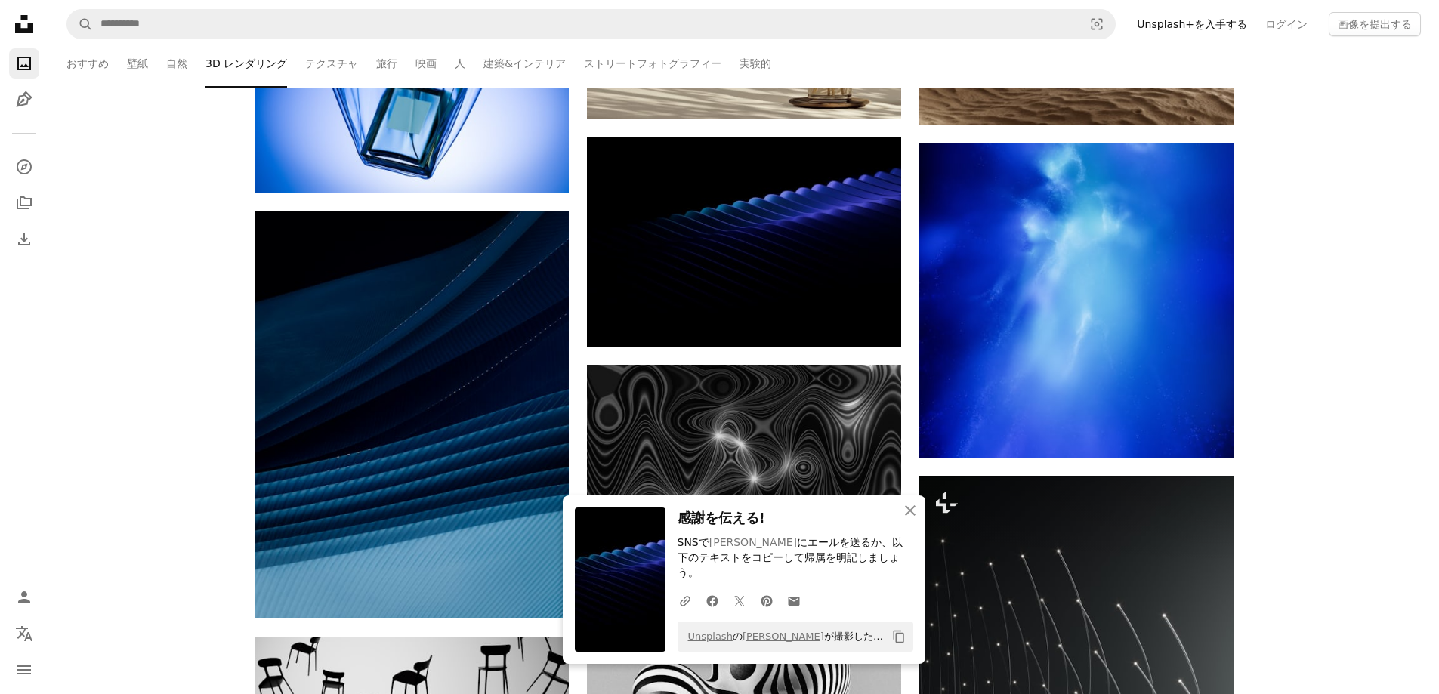
scroll to position [17025, 0]
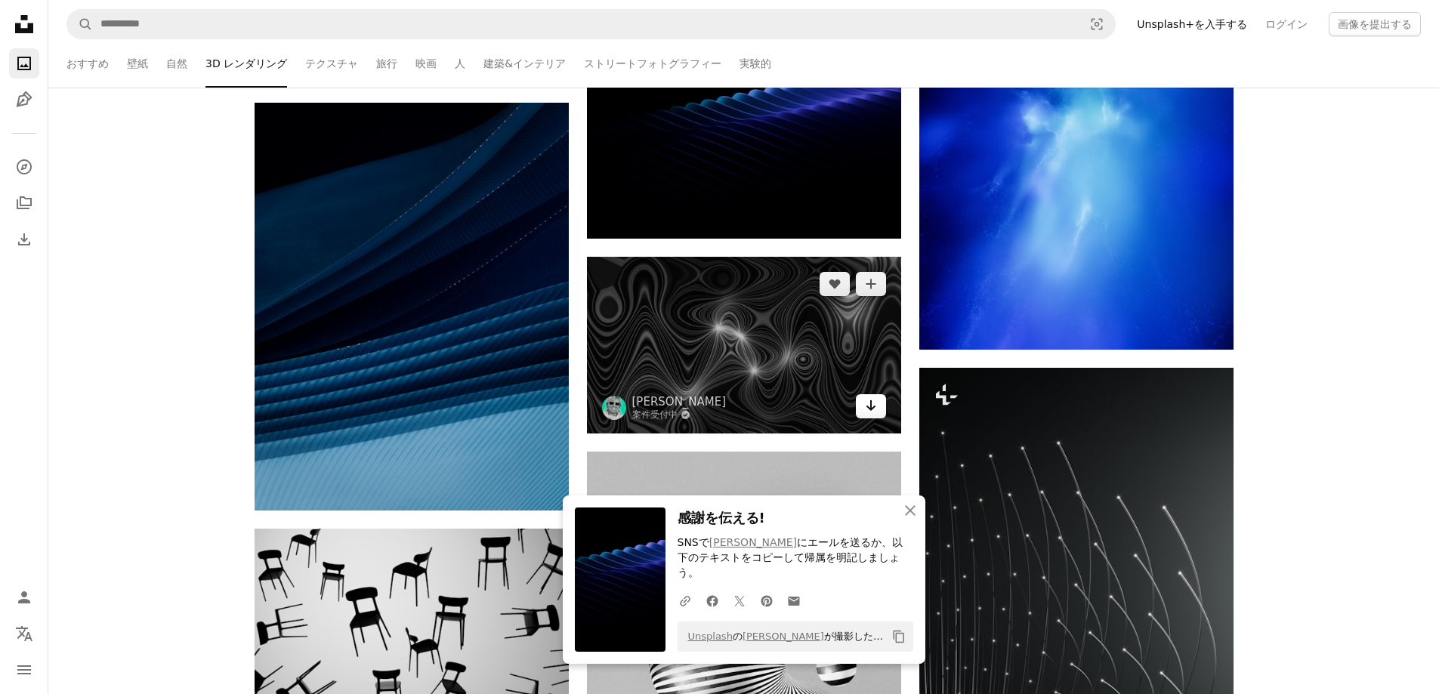
click at [864, 413] on link "Arrow pointing down" at bounding box center [871, 406] width 30 height 24
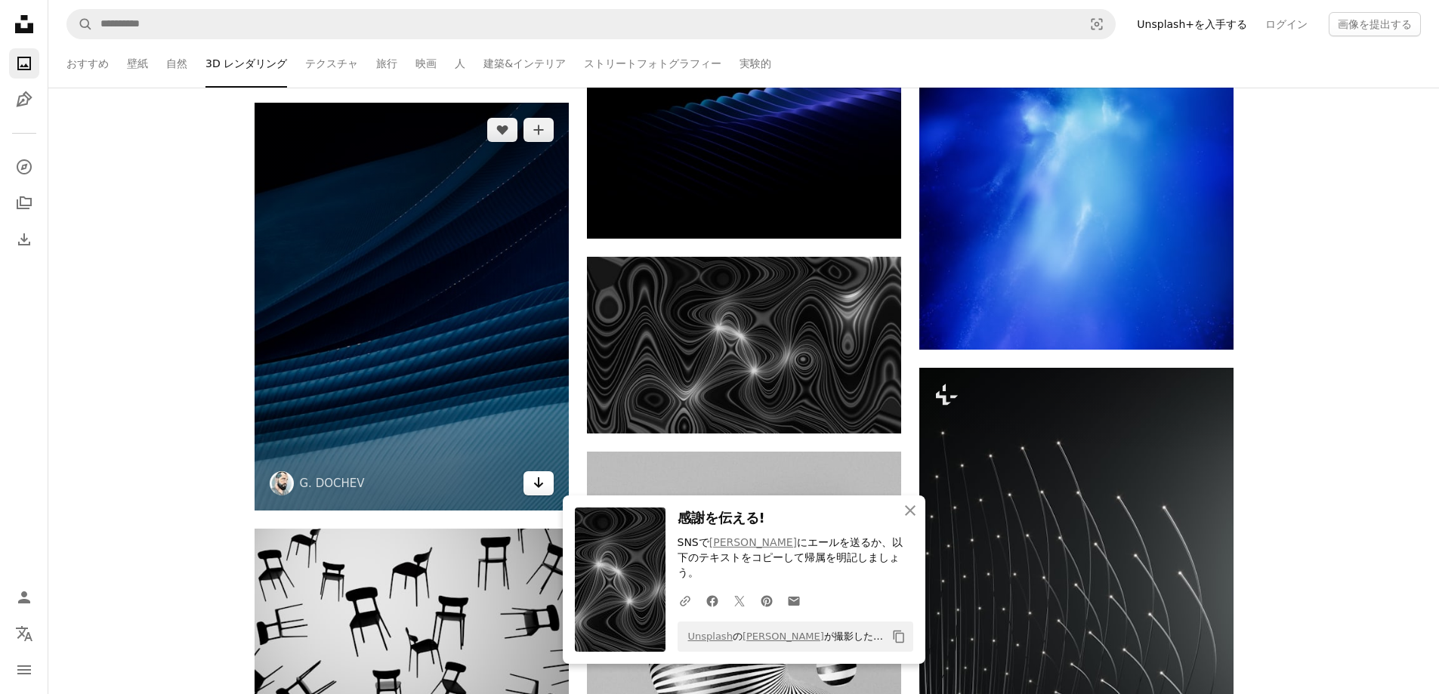
click at [536, 484] on icon "Arrow pointing down" at bounding box center [539, 483] width 12 height 18
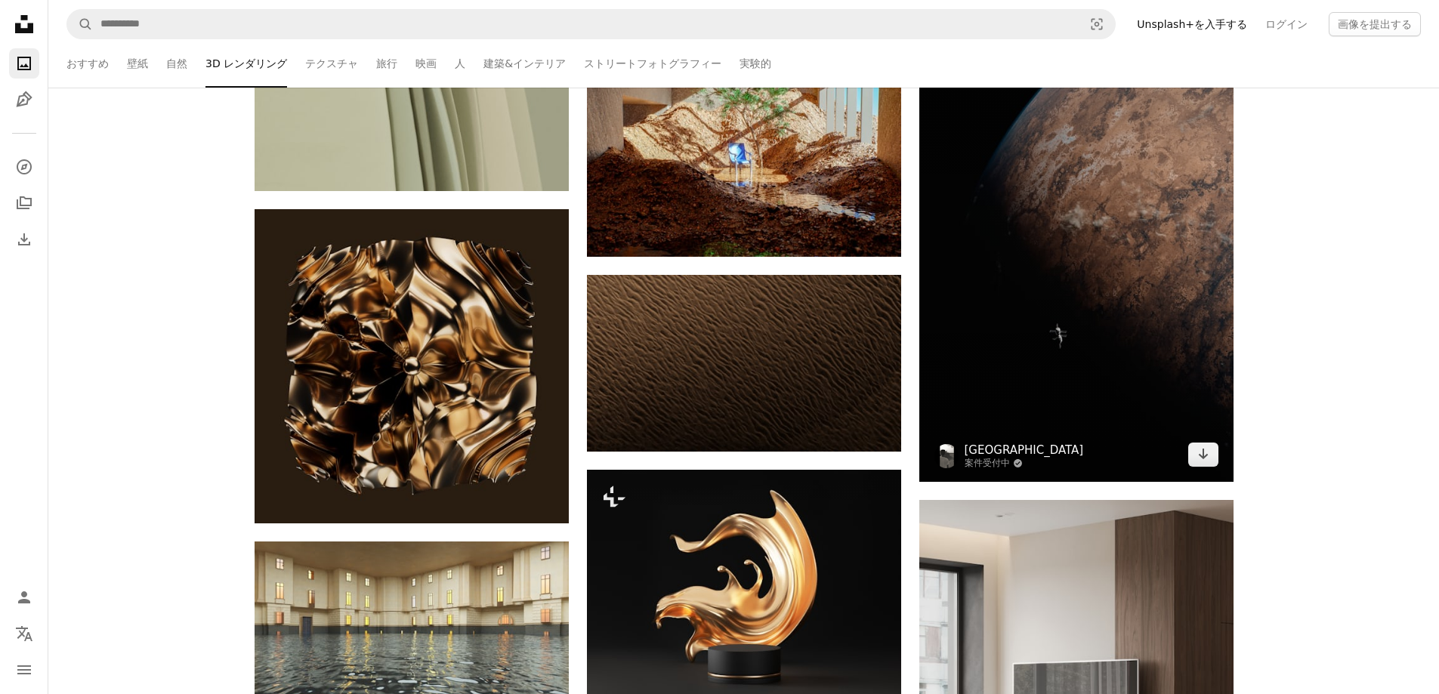
scroll to position [18285, 0]
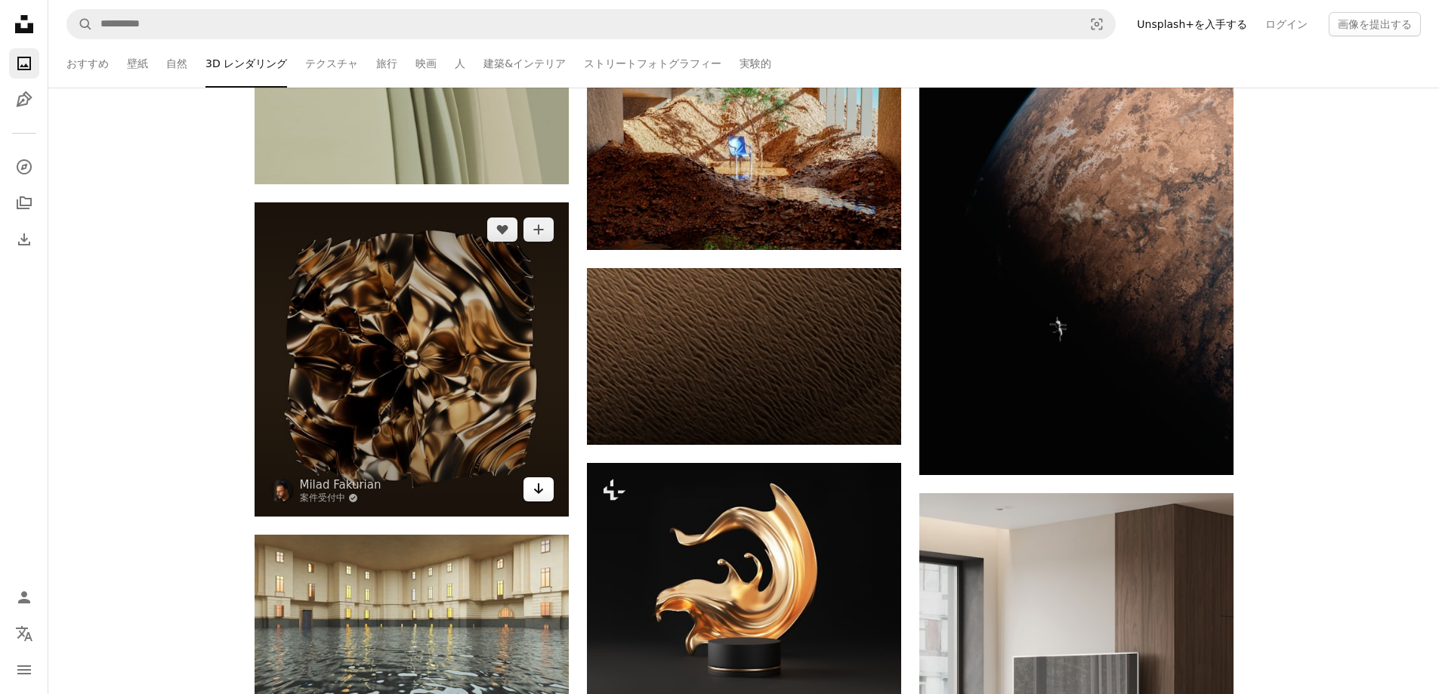
click at [535, 487] on icon "Arrow pointing down" at bounding box center [539, 489] width 12 height 18
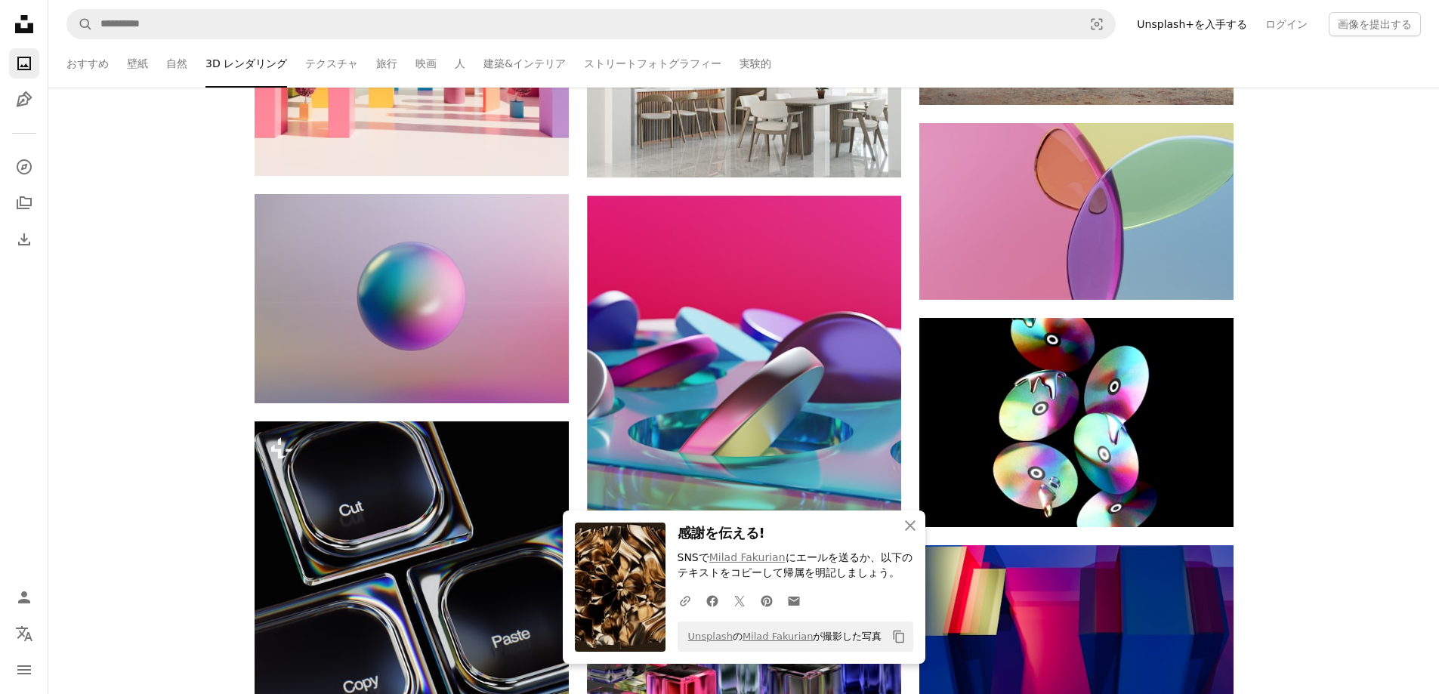
scroll to position [19040, 0]
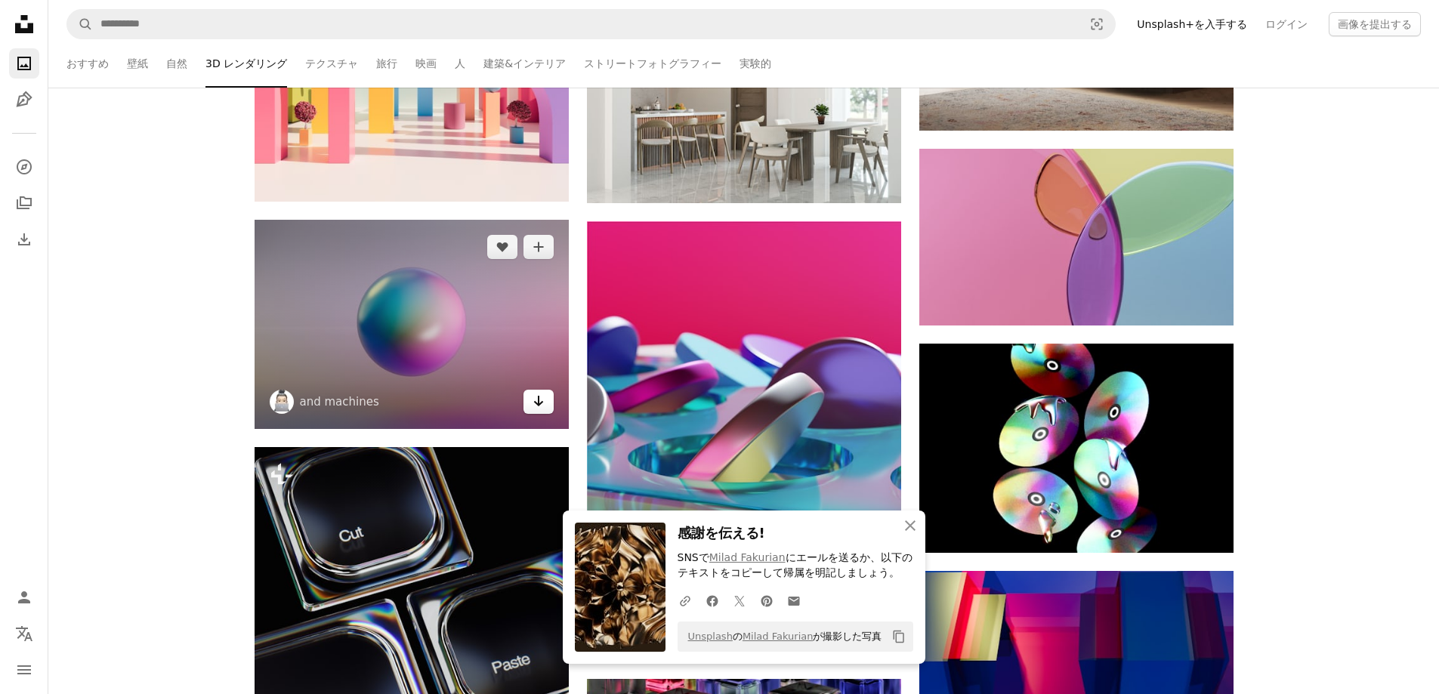
click at [537, 410] on link "Arrow pointing down" at bounding box center [539, 402] width 30 height 24
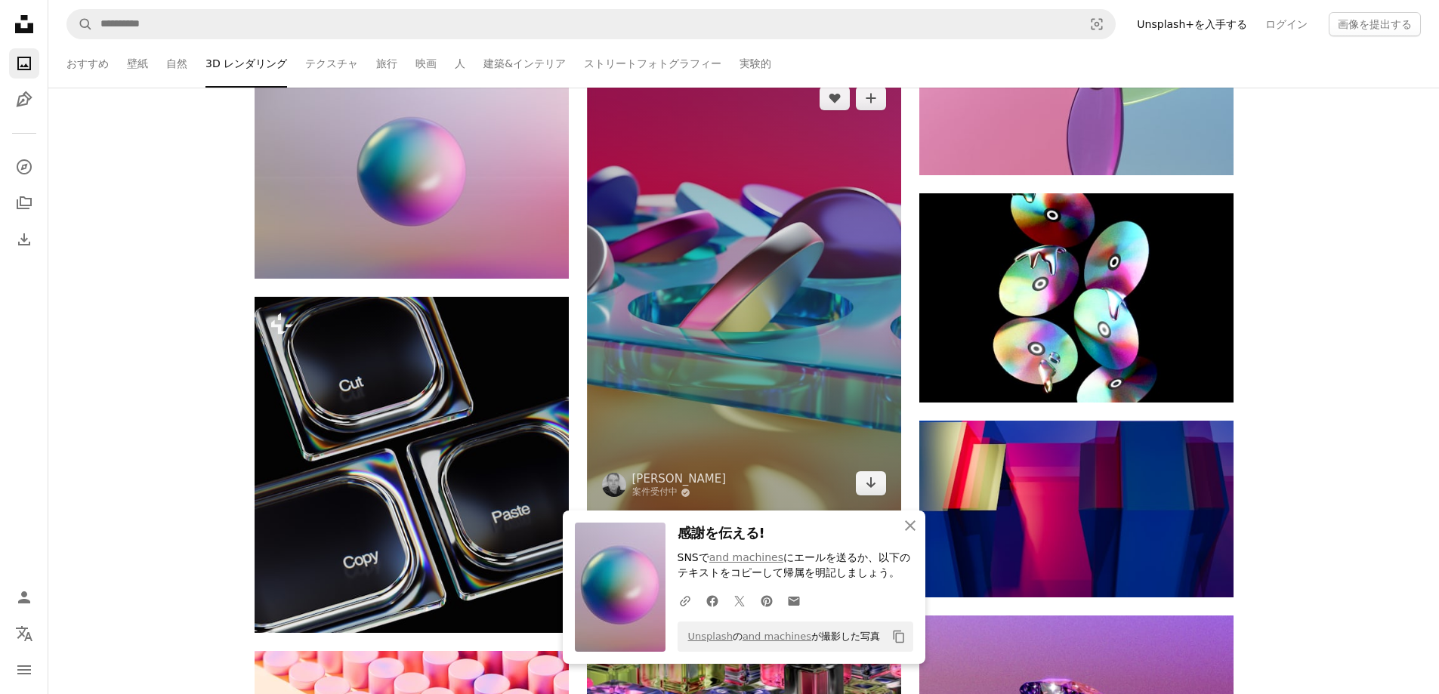
scroll to position [19292, 0]
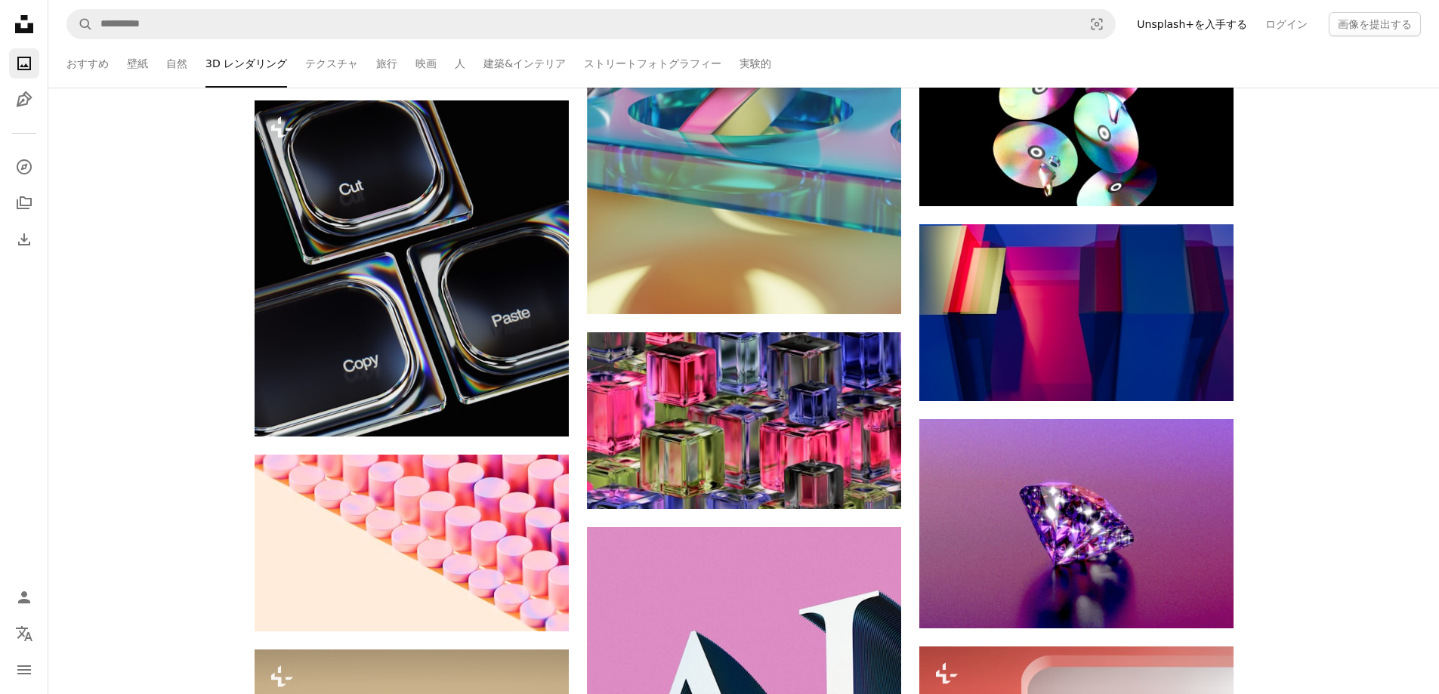
scroll to position [19393, 0]
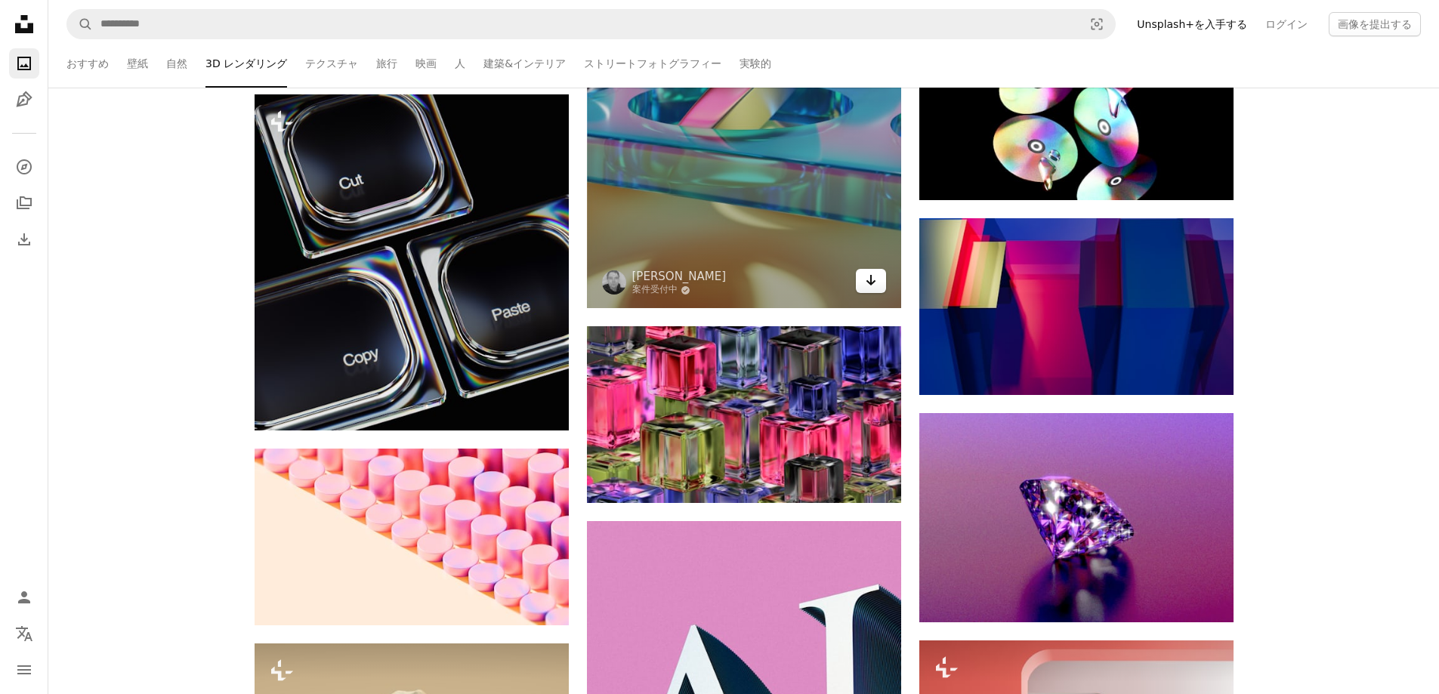
click at [868, 283] on icon "Arrow pointing down" at bounding box center [871, 280] width 12 height 18
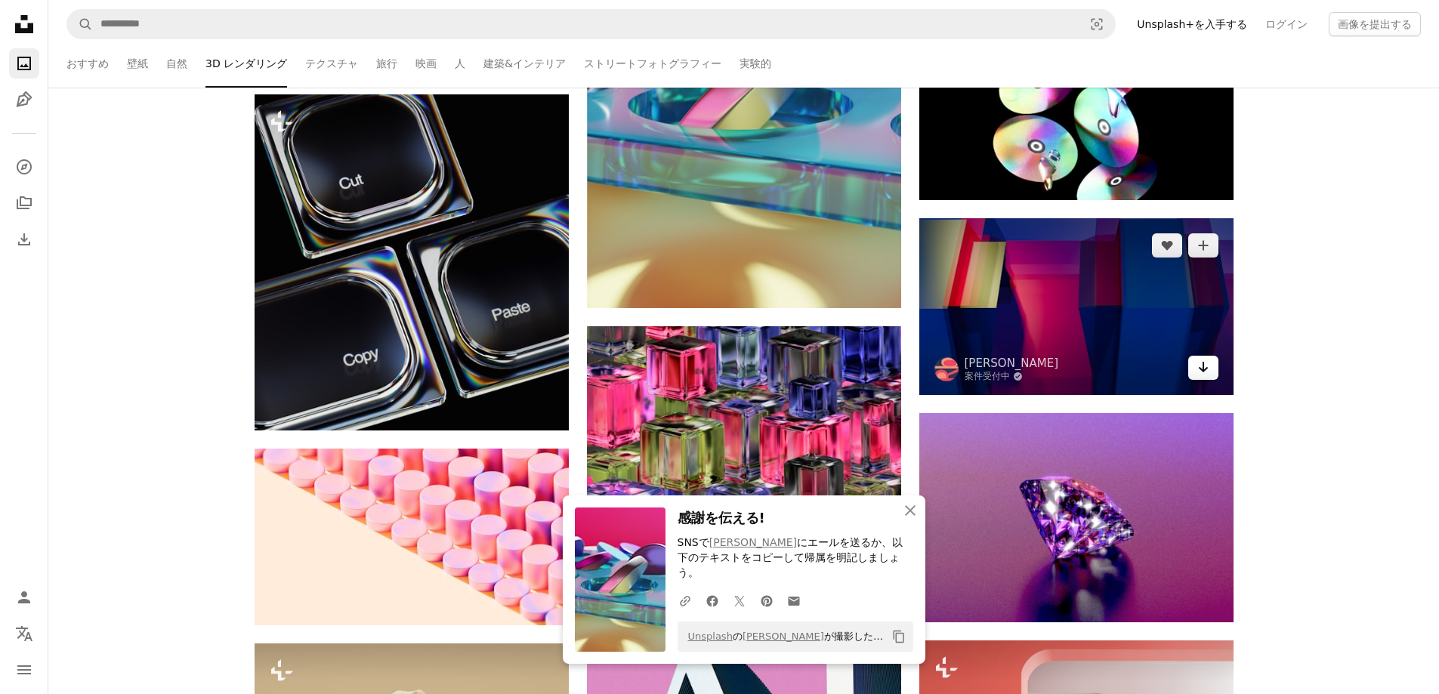
click at [1207, 376] on link "Arrow pointing down" at bounding box center [1203, 368] width 30 height 24
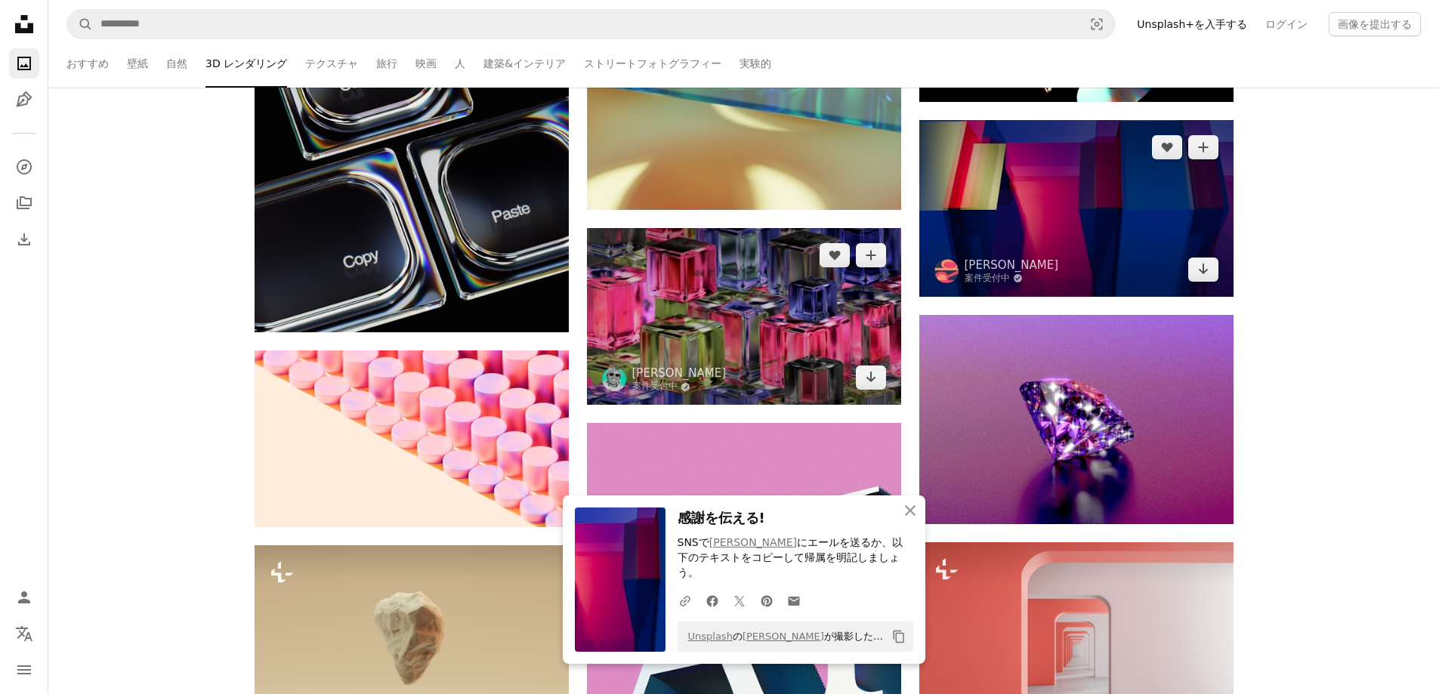
scroll to position [19493, 0]
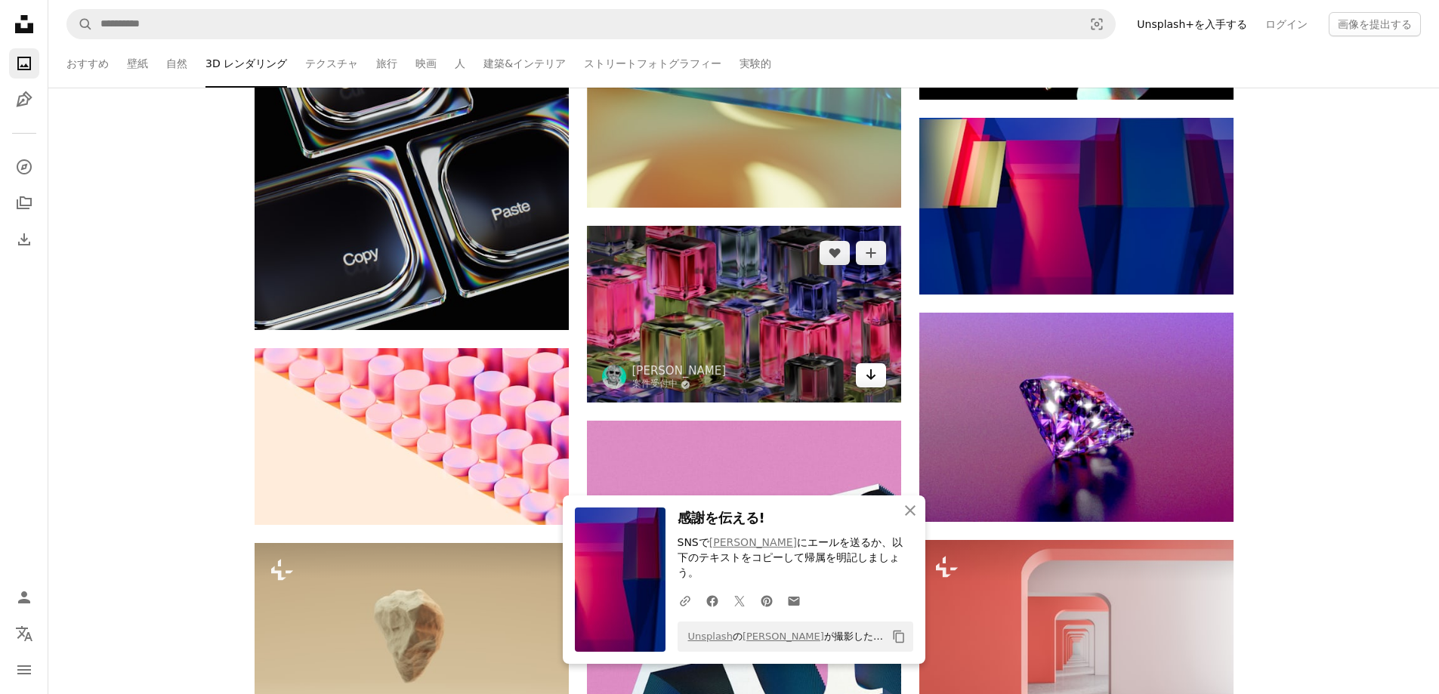
click at [869, 376] on icon "ダウンロード" at bounding box center [871, 374] width 10 height 11
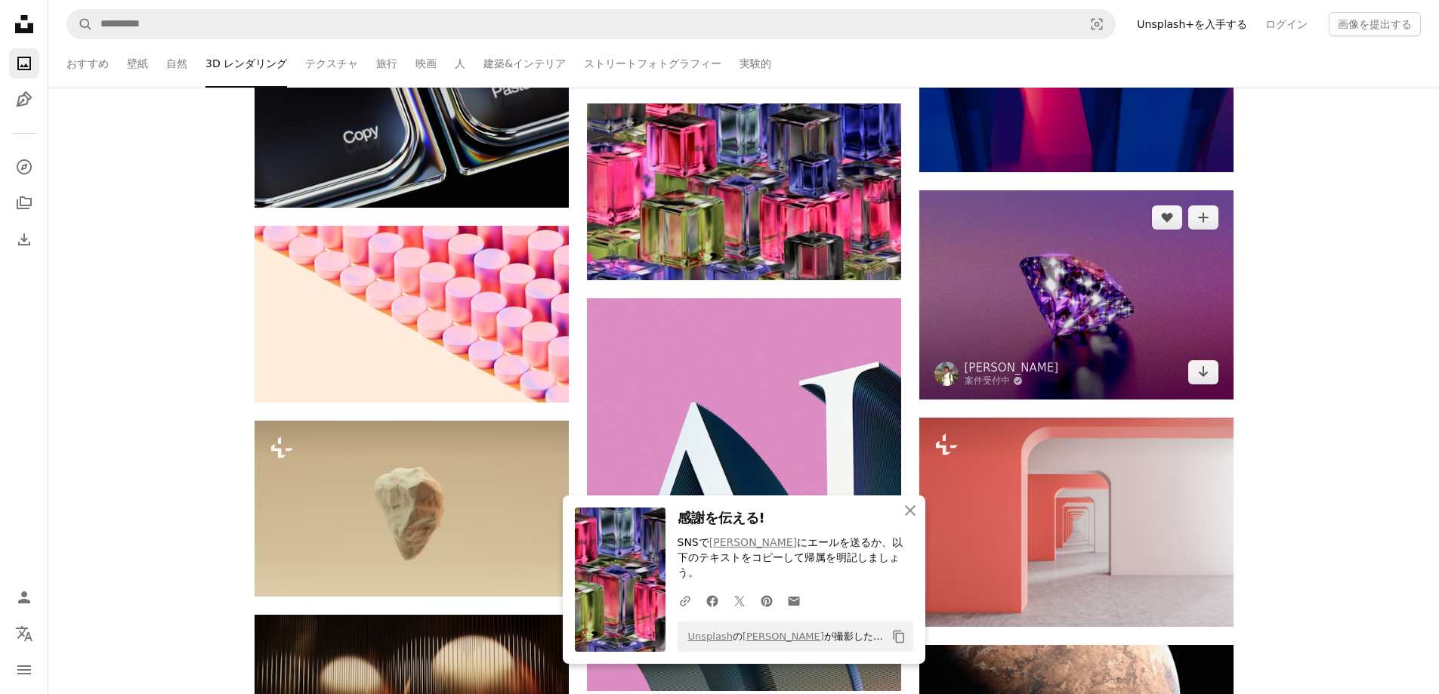
scroll to position [19645, 0]
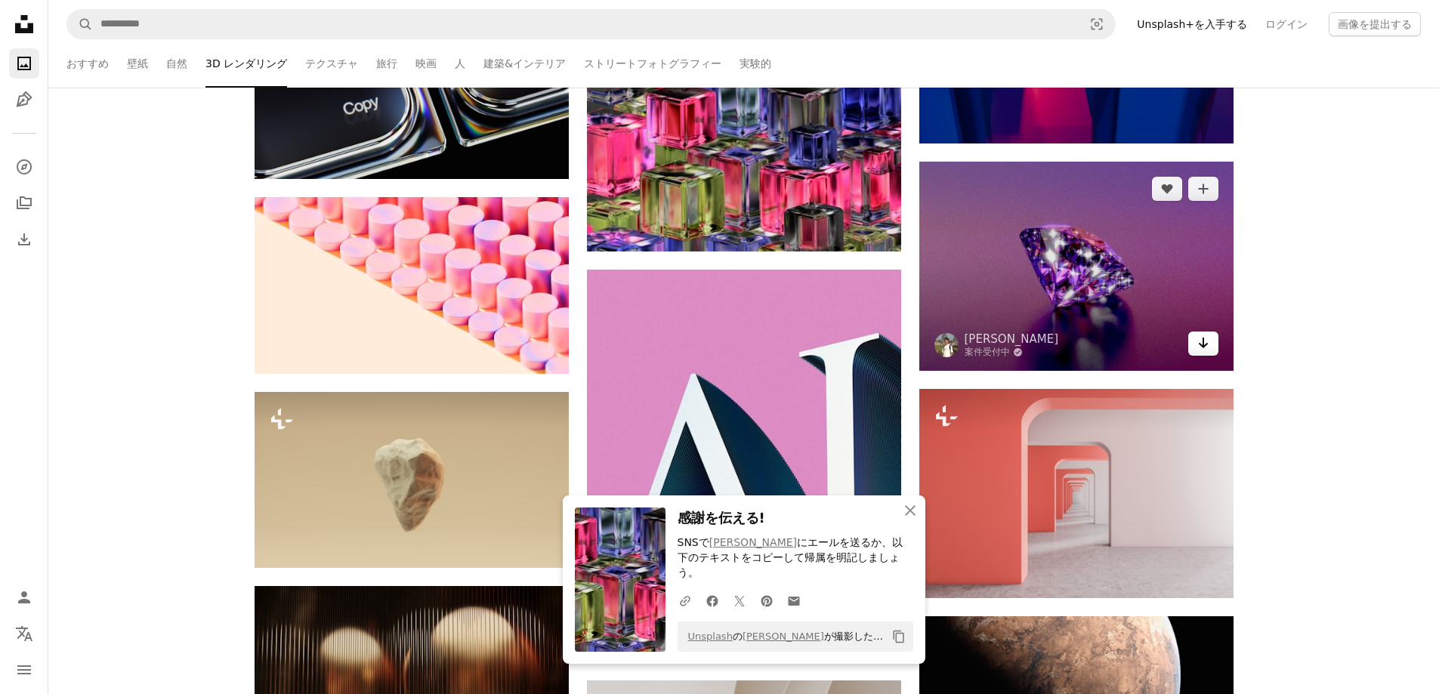
click at [1206, 345] on icon "ダウンロード" at bounding box center [1203, 343] width 10 height 11
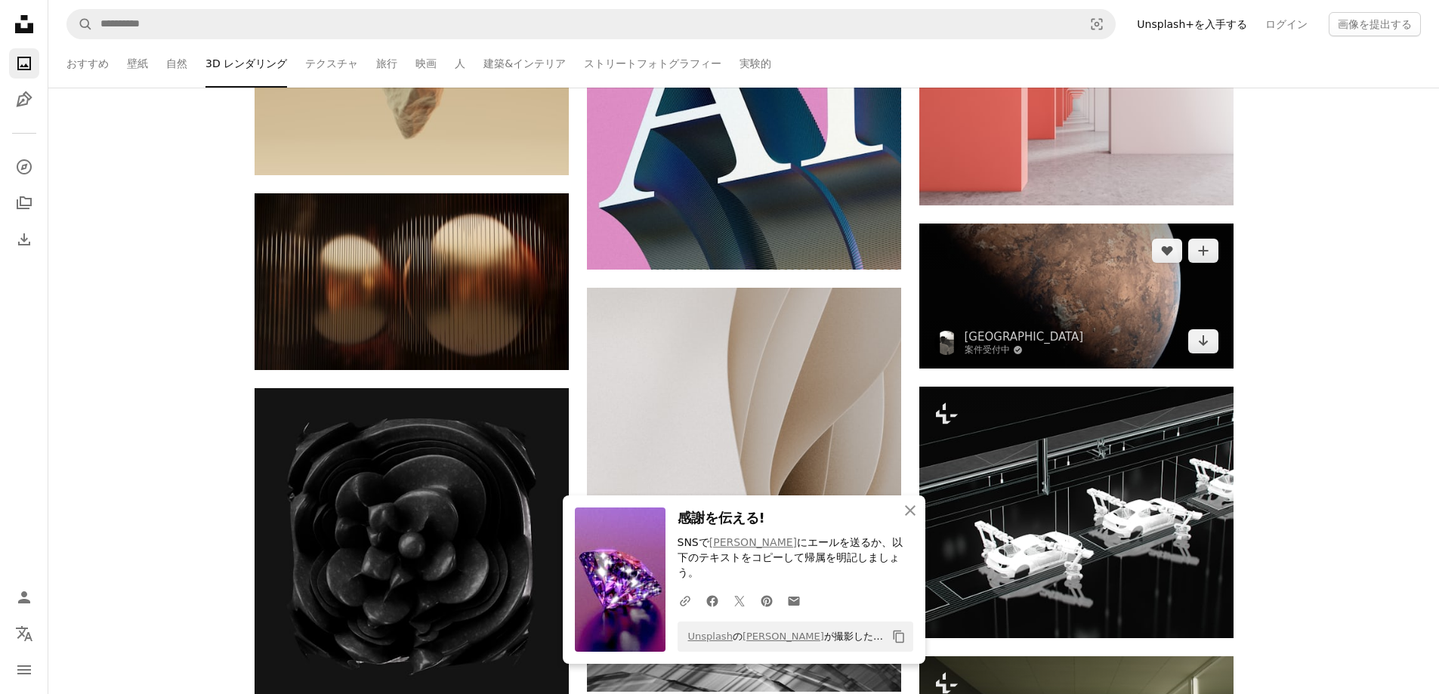
scroll to position [20047, 0]
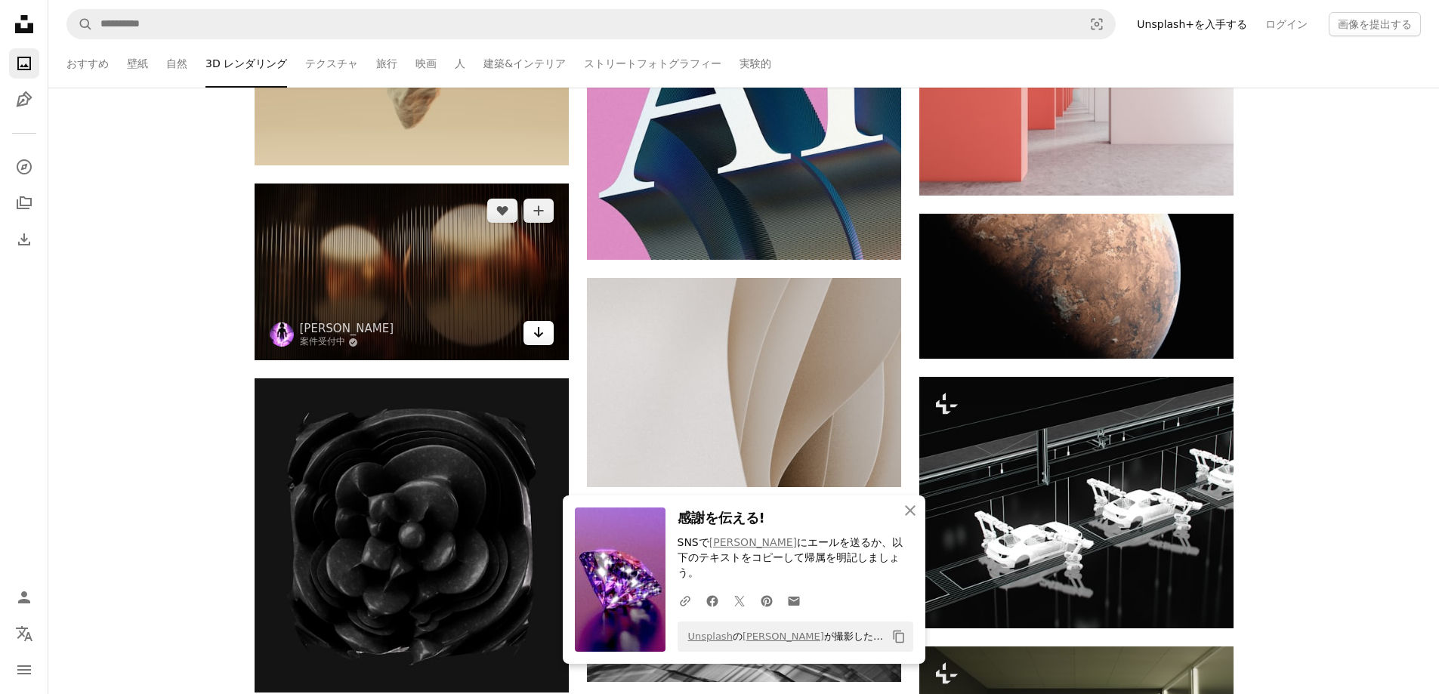
click at [542, 330] on icon "Arrow pointing down" at bounding box center [539, 332] width 12 height 18
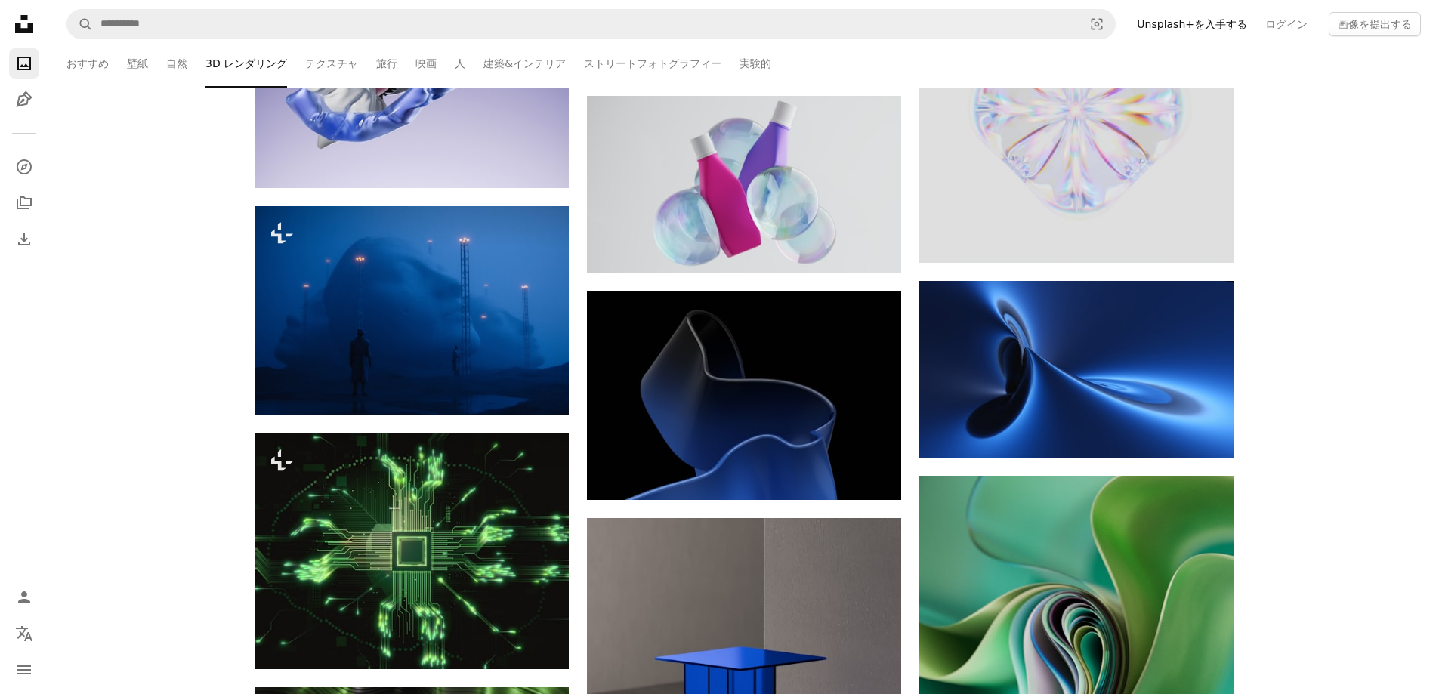
scroll to position [21710, 0]
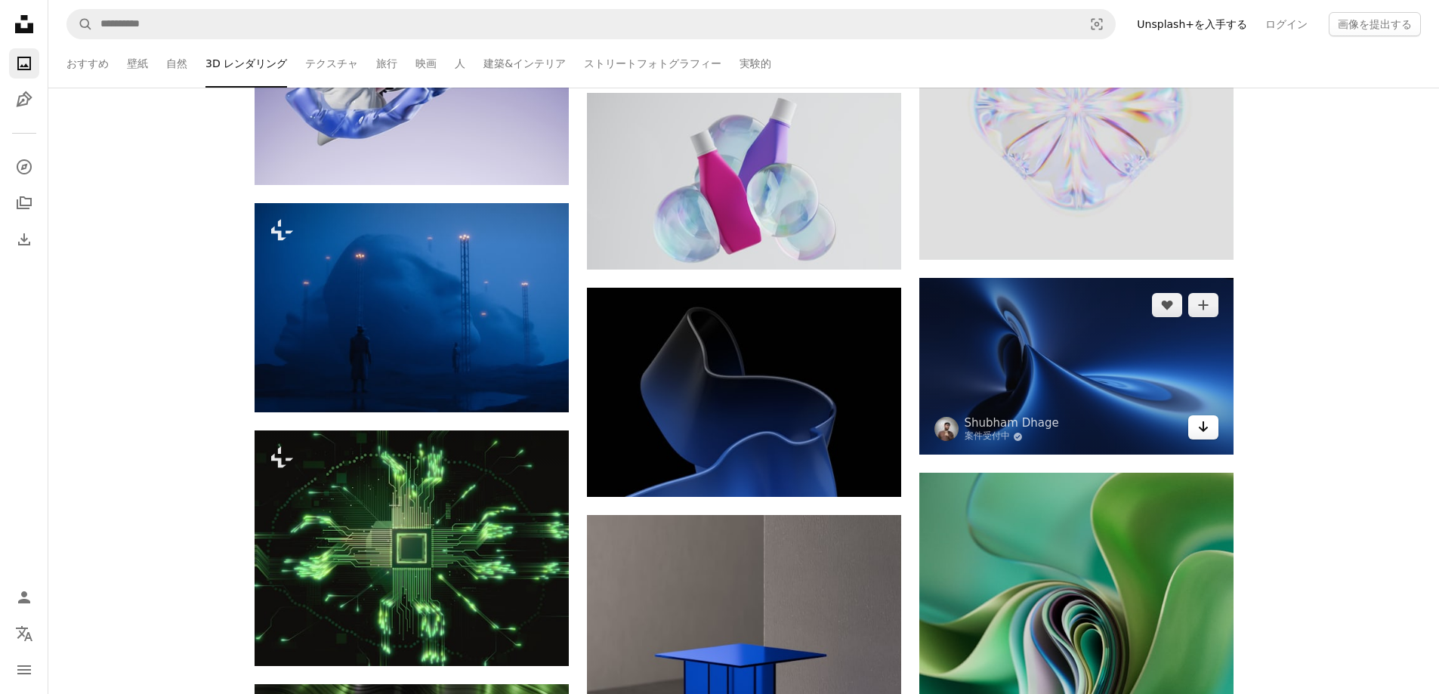
click at [1207, 432] on icon "Arrow pointing down" at bounding box center [1204, 427] width 12 height 18
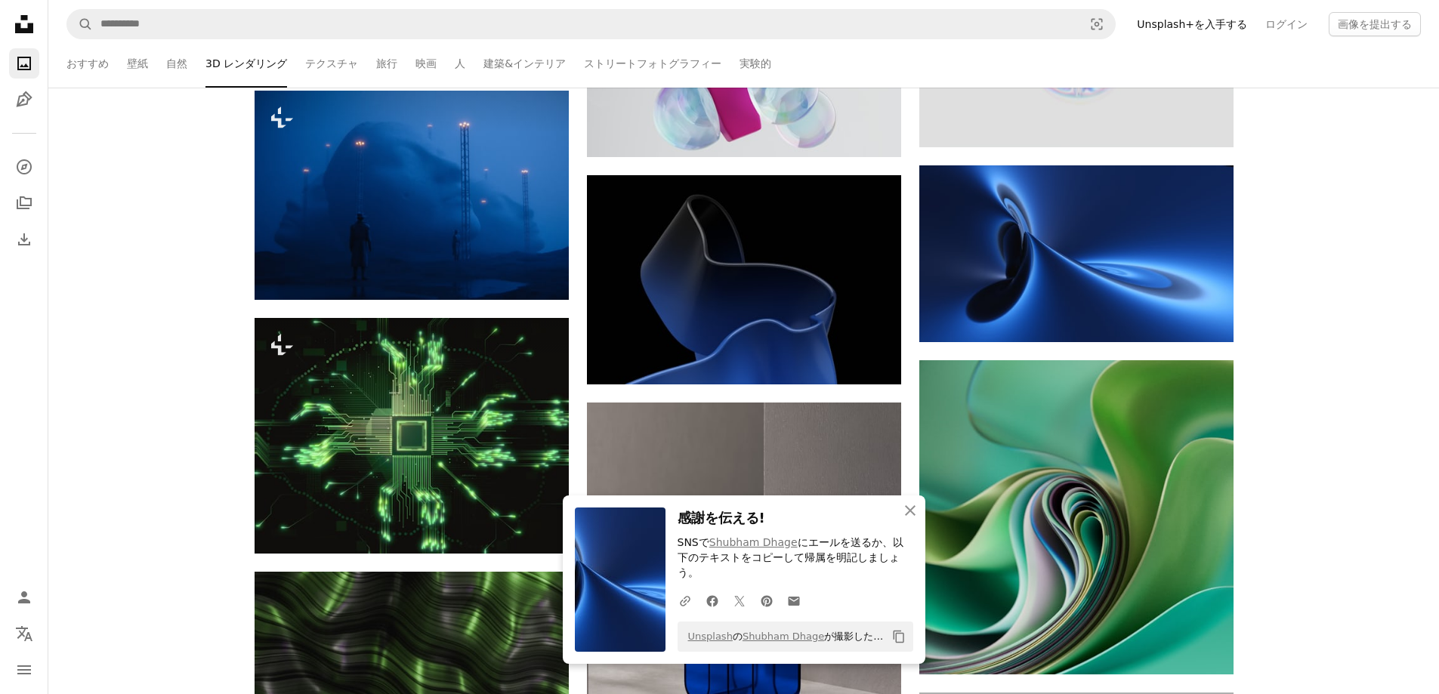
scroll to position [21861, 0]
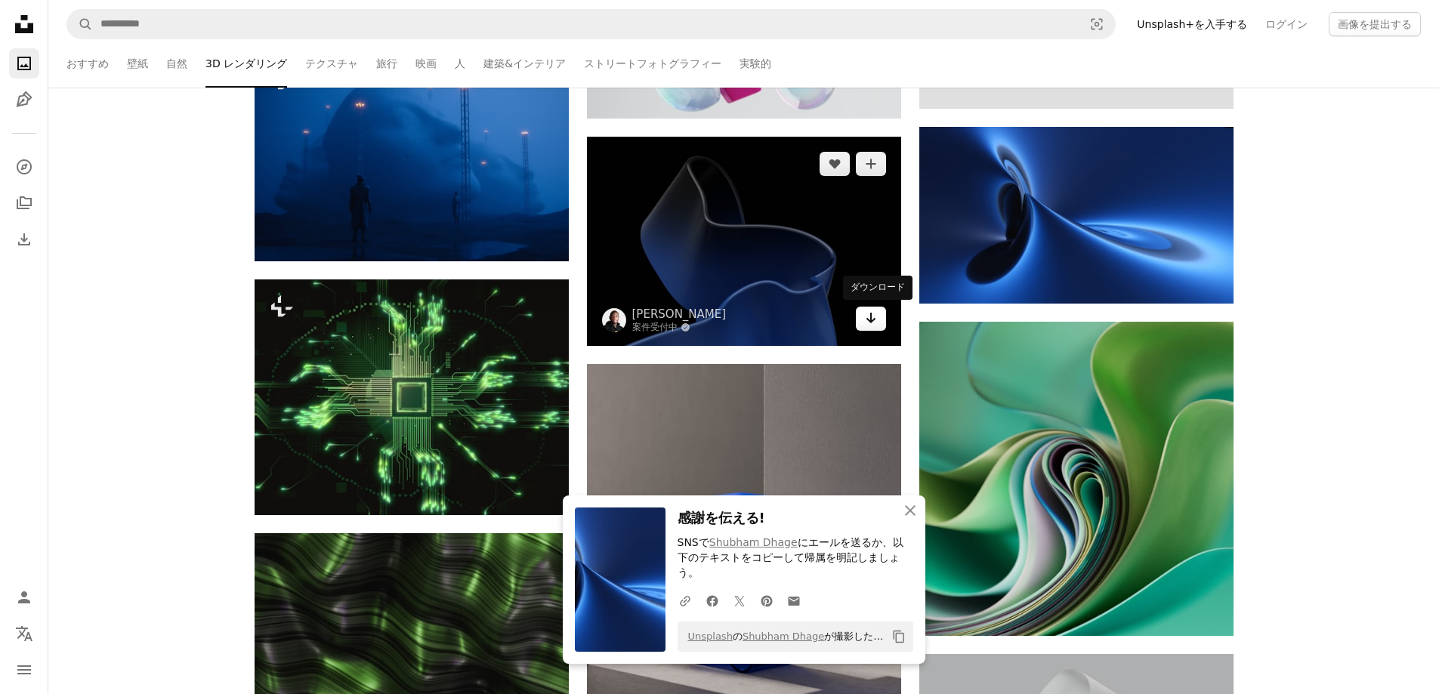
click at [866, 325] on icon "Arrow pointing down" at bounding box center [871, 318] width 12 height 18
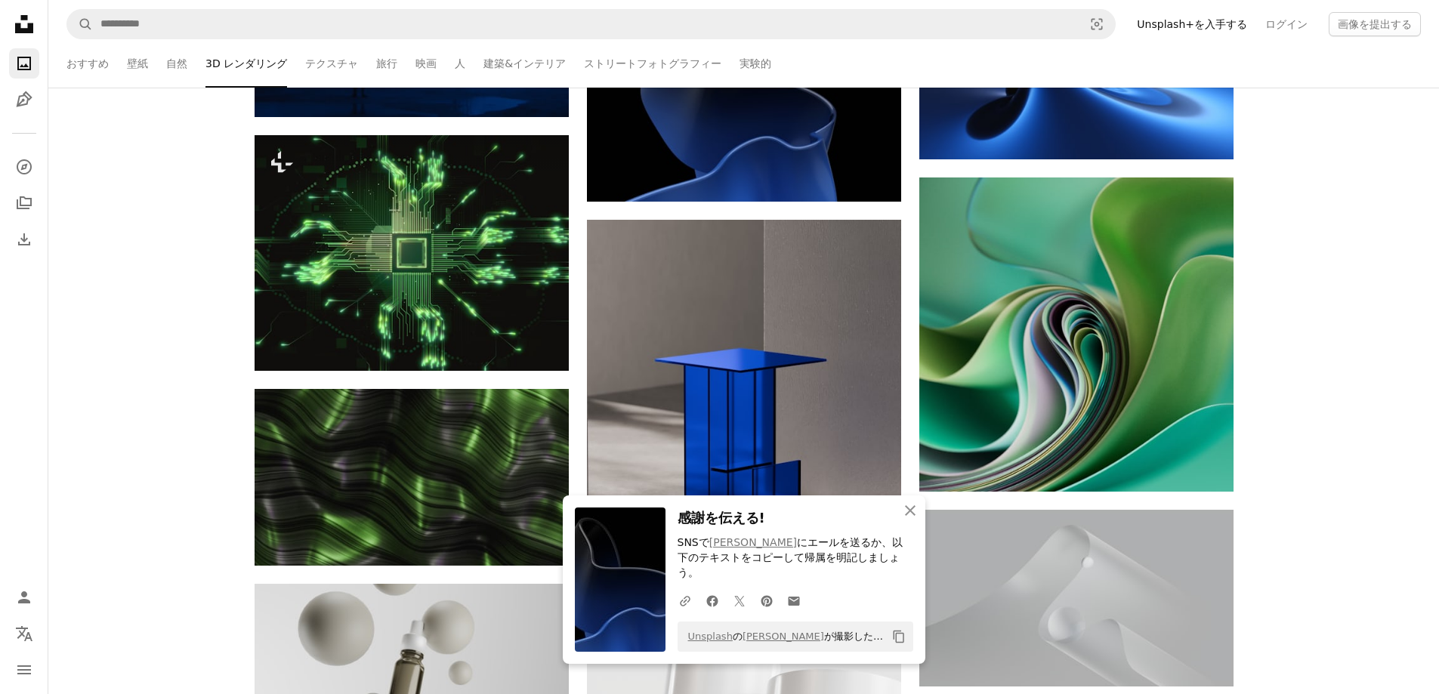
scroll to position [22062, 0]
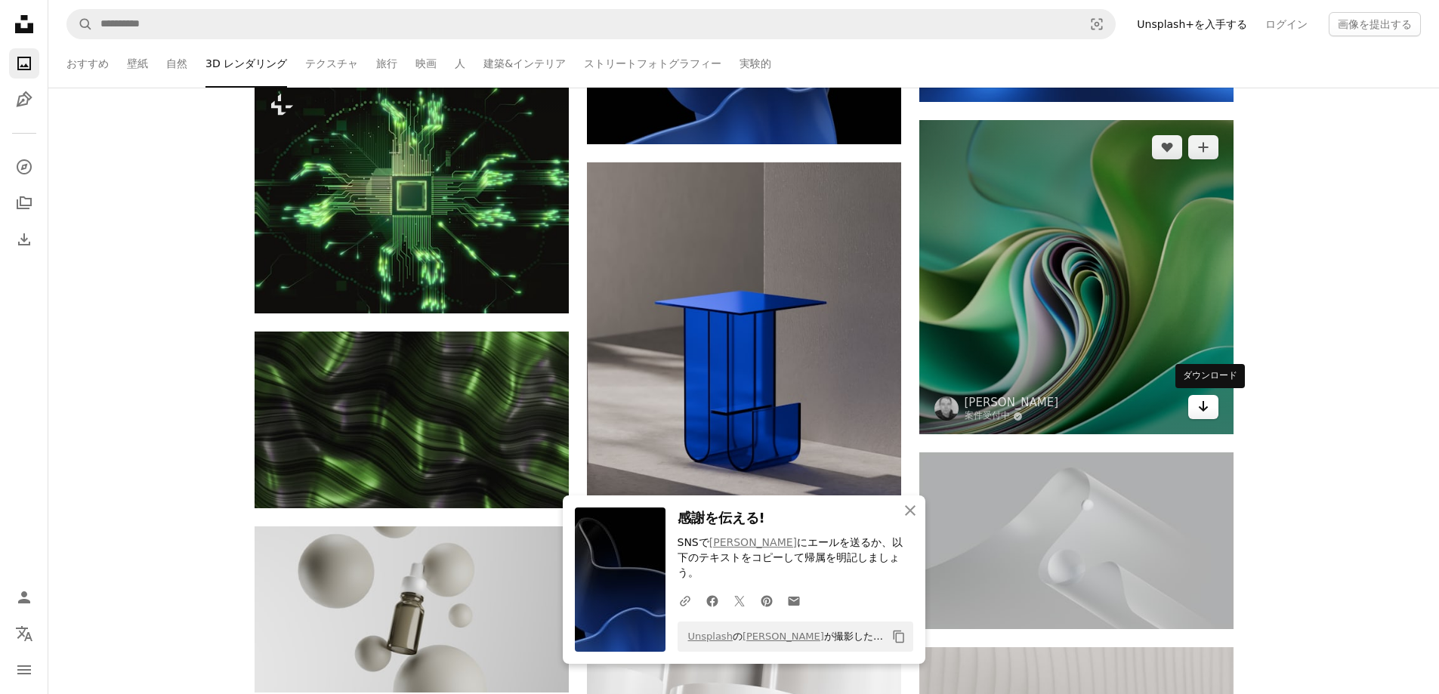
click at [1212, 411] on link "Arrow pointing down" at bounding box center [1203, 407] width 30 height 24
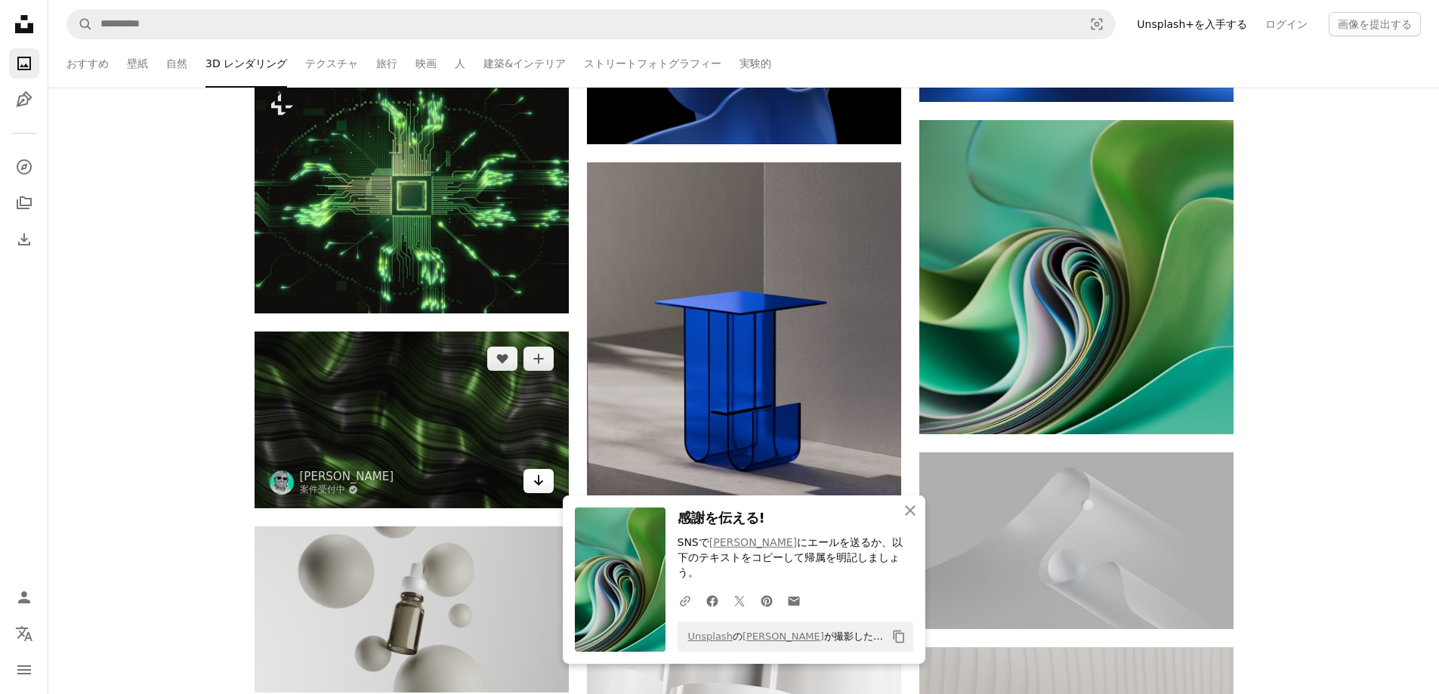
click at [533, 484] on icon "Arrow pointing down" at bounding box center [539, 480] width 12 height 18
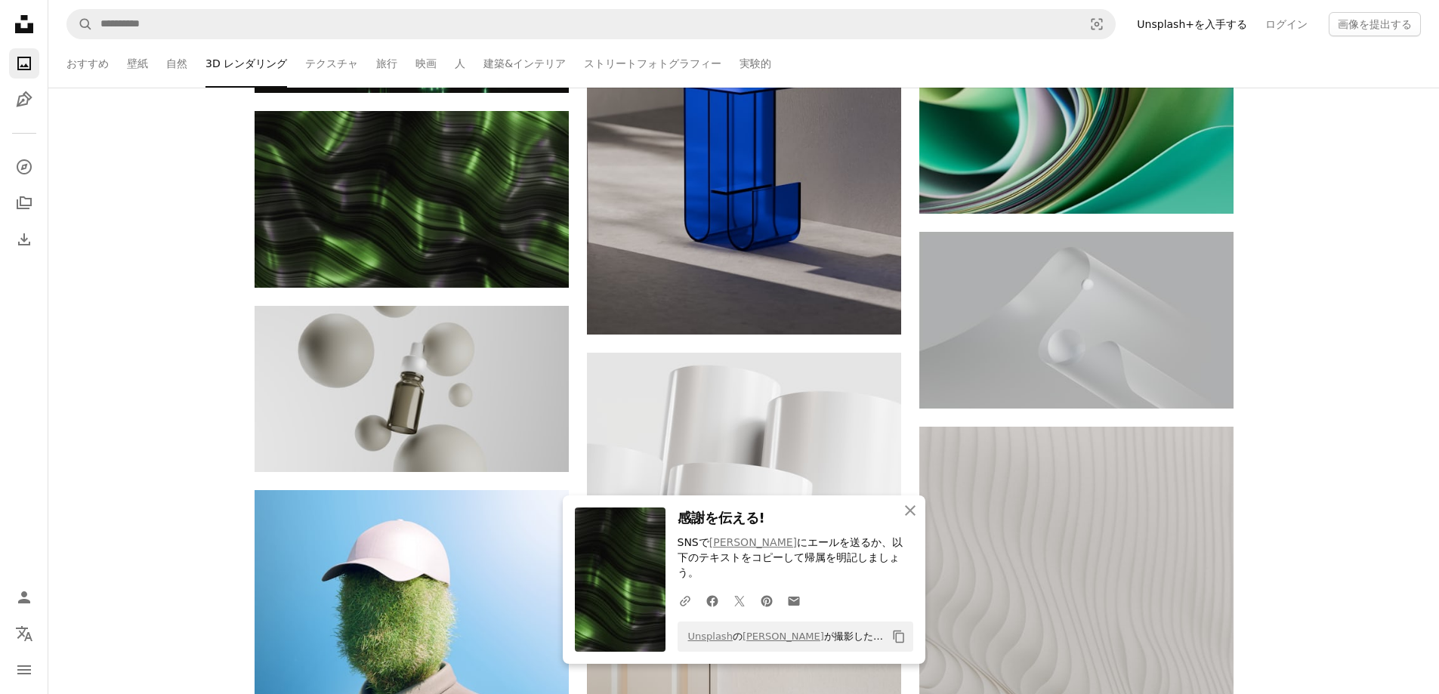
scroll to position [22314, 0]
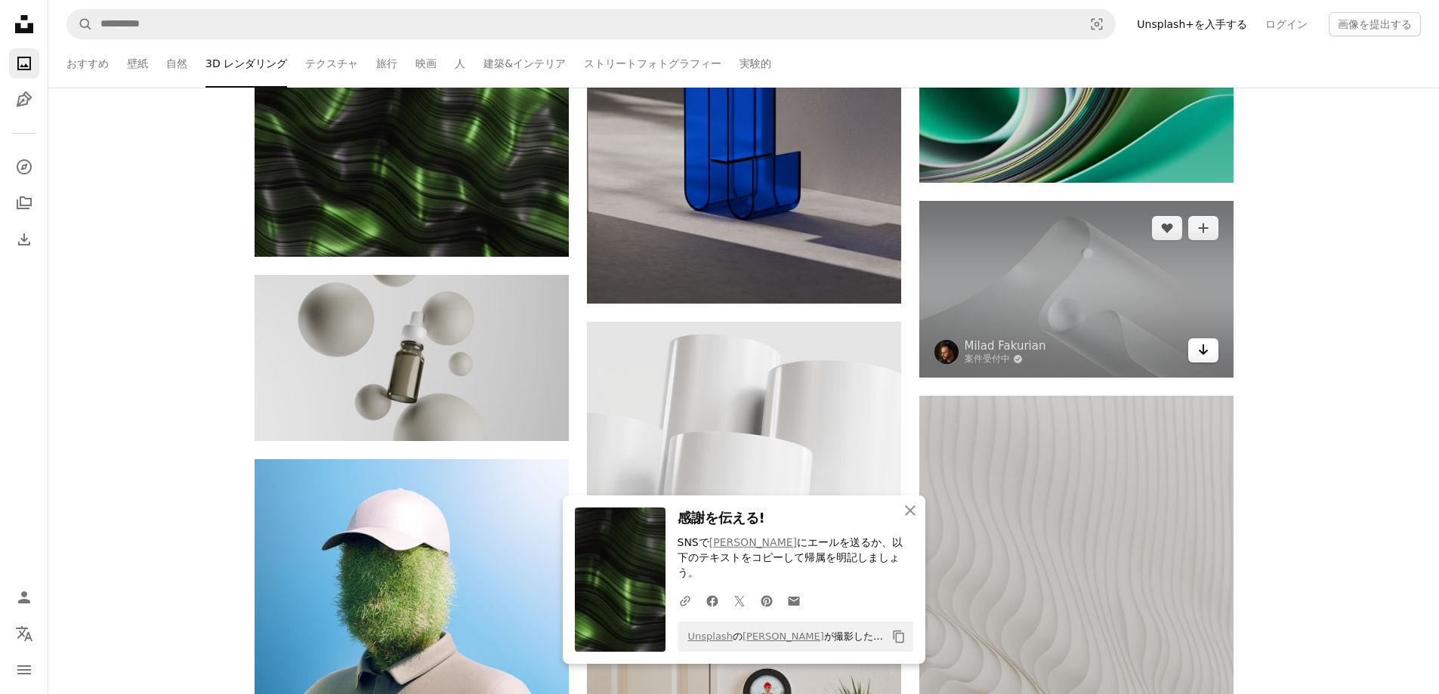
click at [1207, 352] on icon "Arrow pointing down" at bounding box center [1204, 350] width 12 height 18
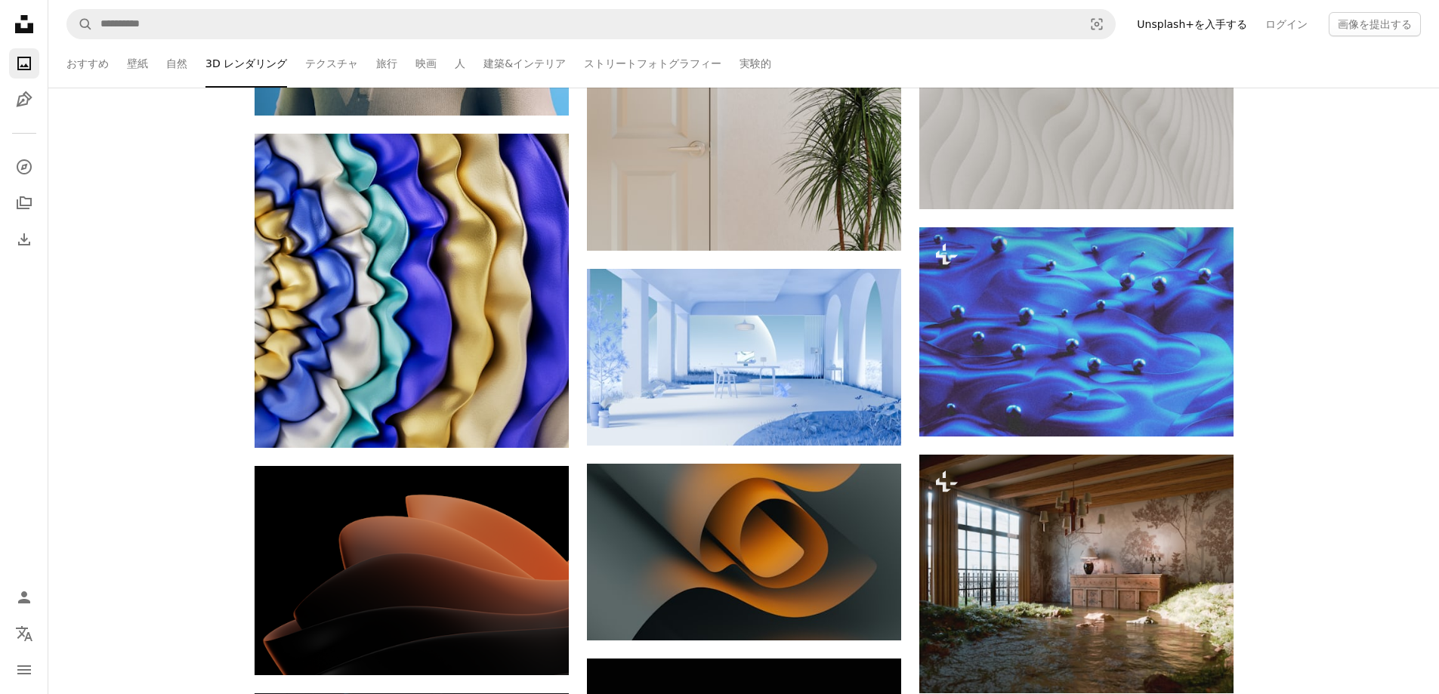
scroll to position [23020, 0]
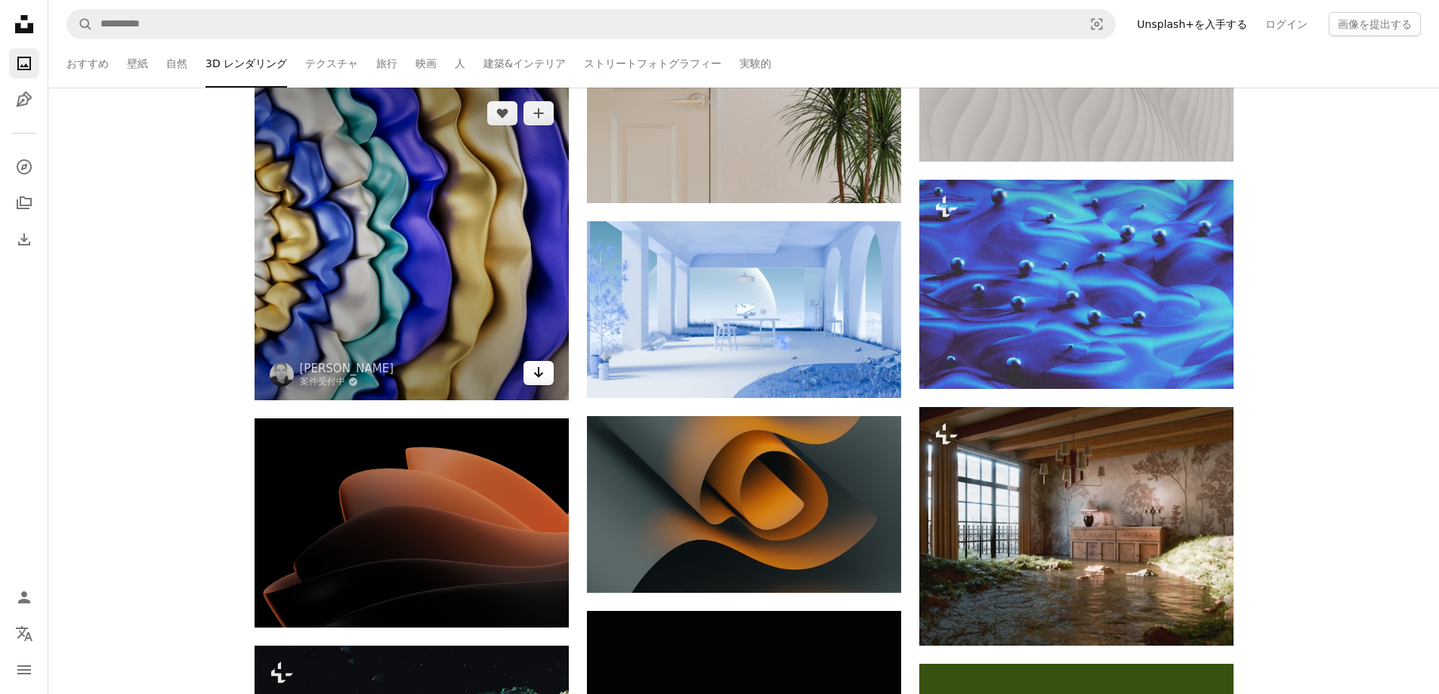
click at [536, 365] on icon "Arrow pointing down" at bounding box center [539, 372] width 12 height 18
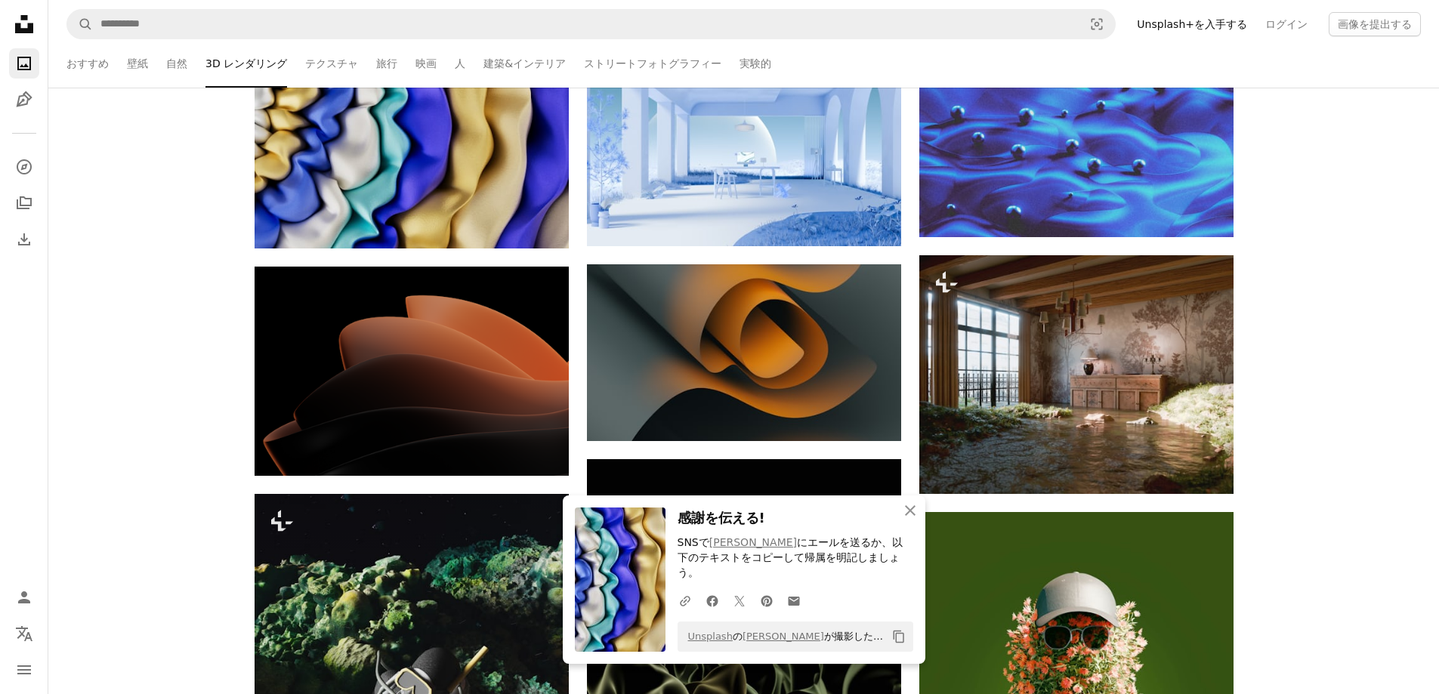
scroll to position [23221, 0]
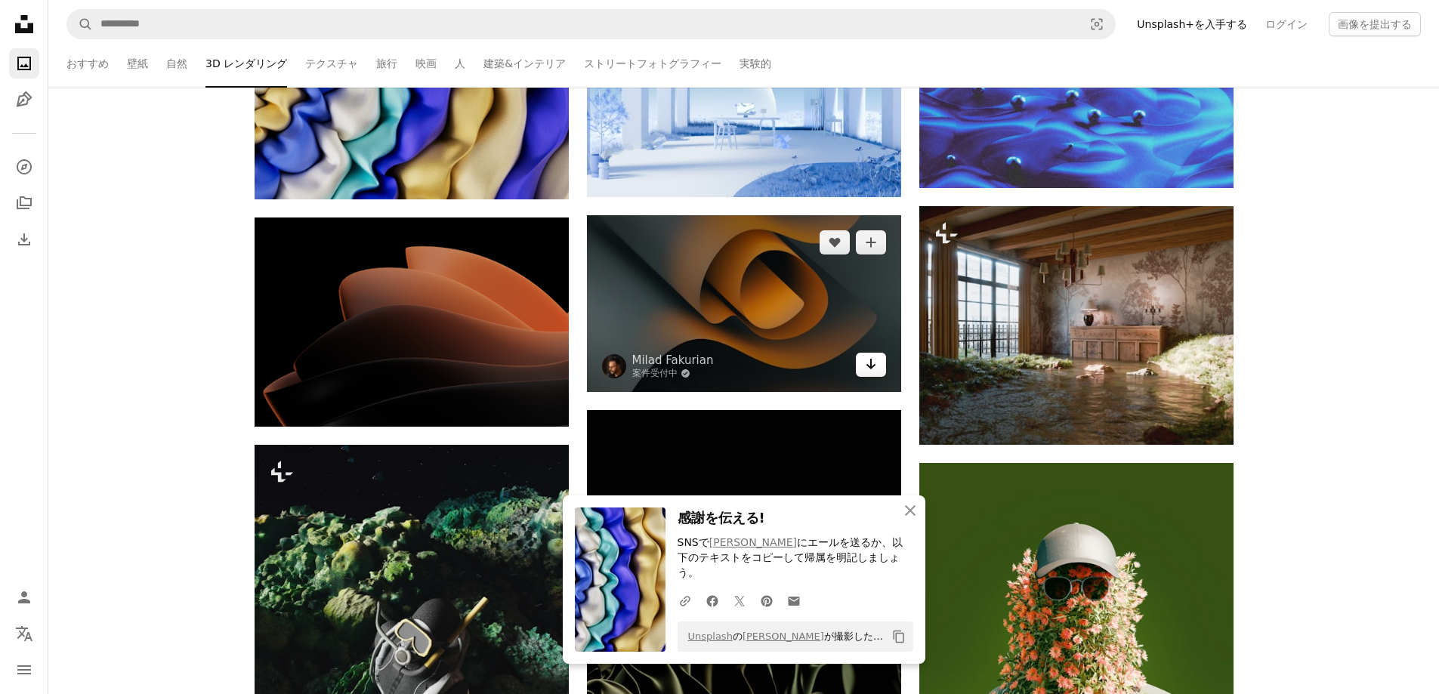
click at [866, 366] on icon "Arrow pointing down" at bounding box center [871, 364] width 12 height 18
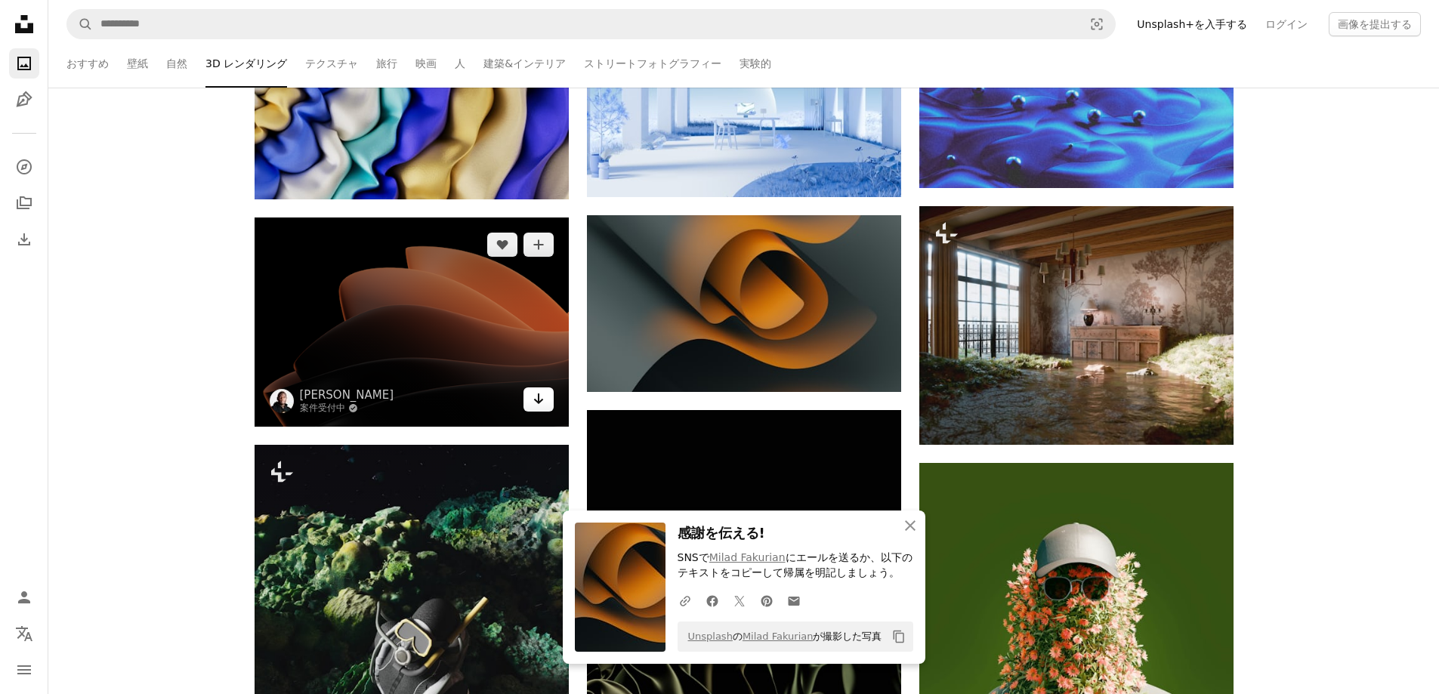
click at [534, 397] on icon "Arrow pointing down" at bounding box center [539, 399] width 12 height 18
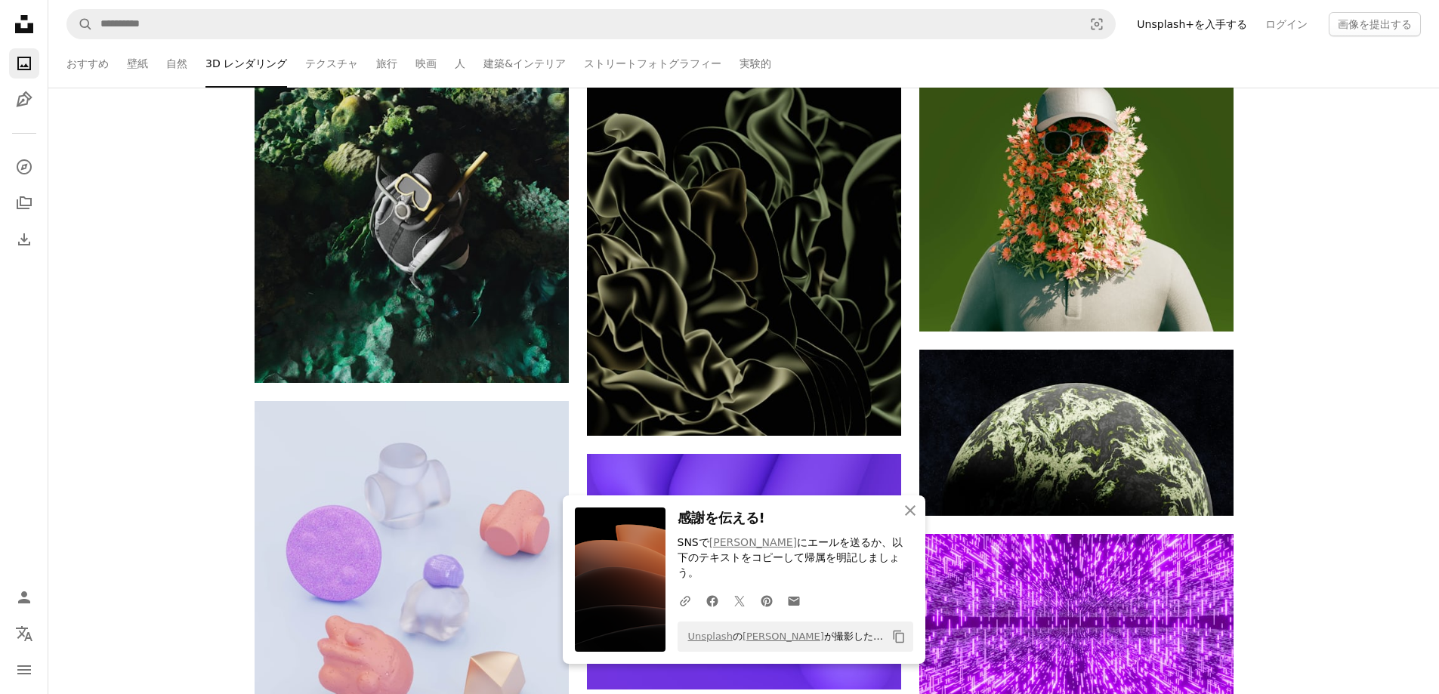
scroll to position [23674, 0]
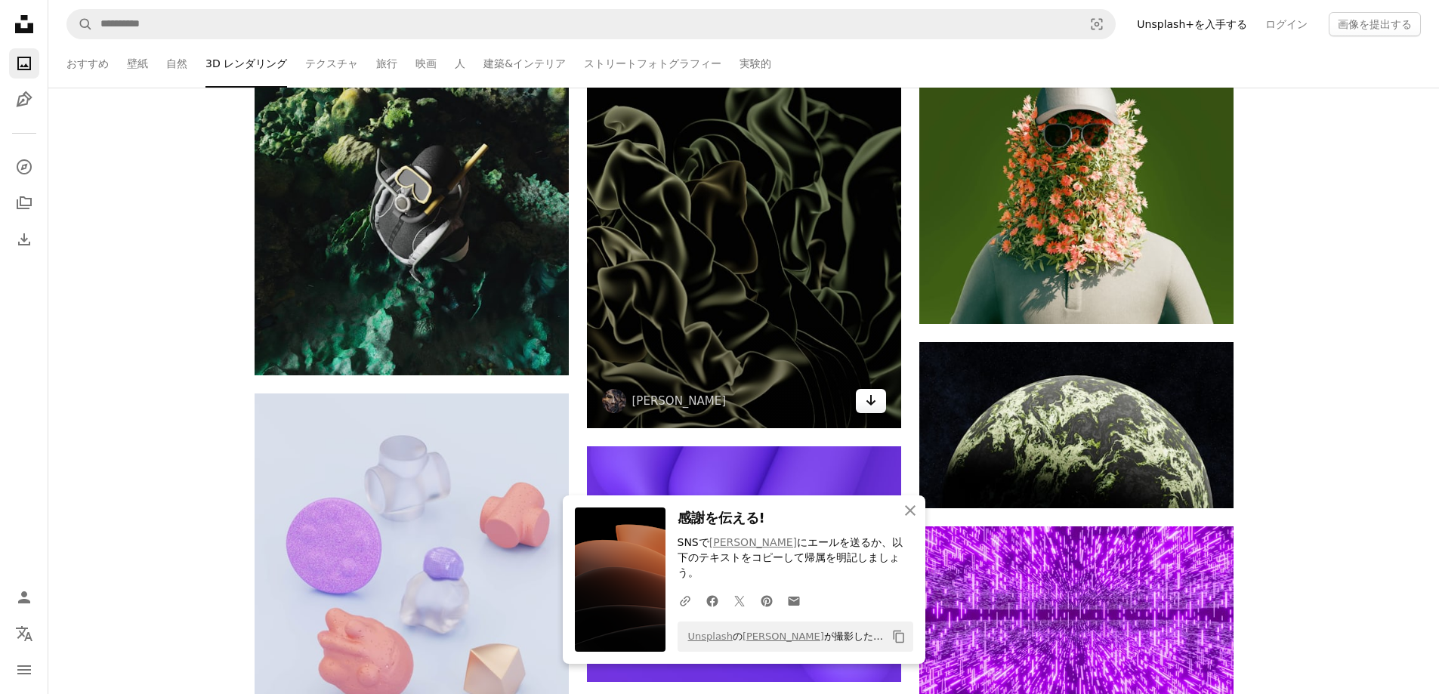
click at [872, 401] on icon "Arrow pointing down" at bounding box center [871, 400] width 12 height 18
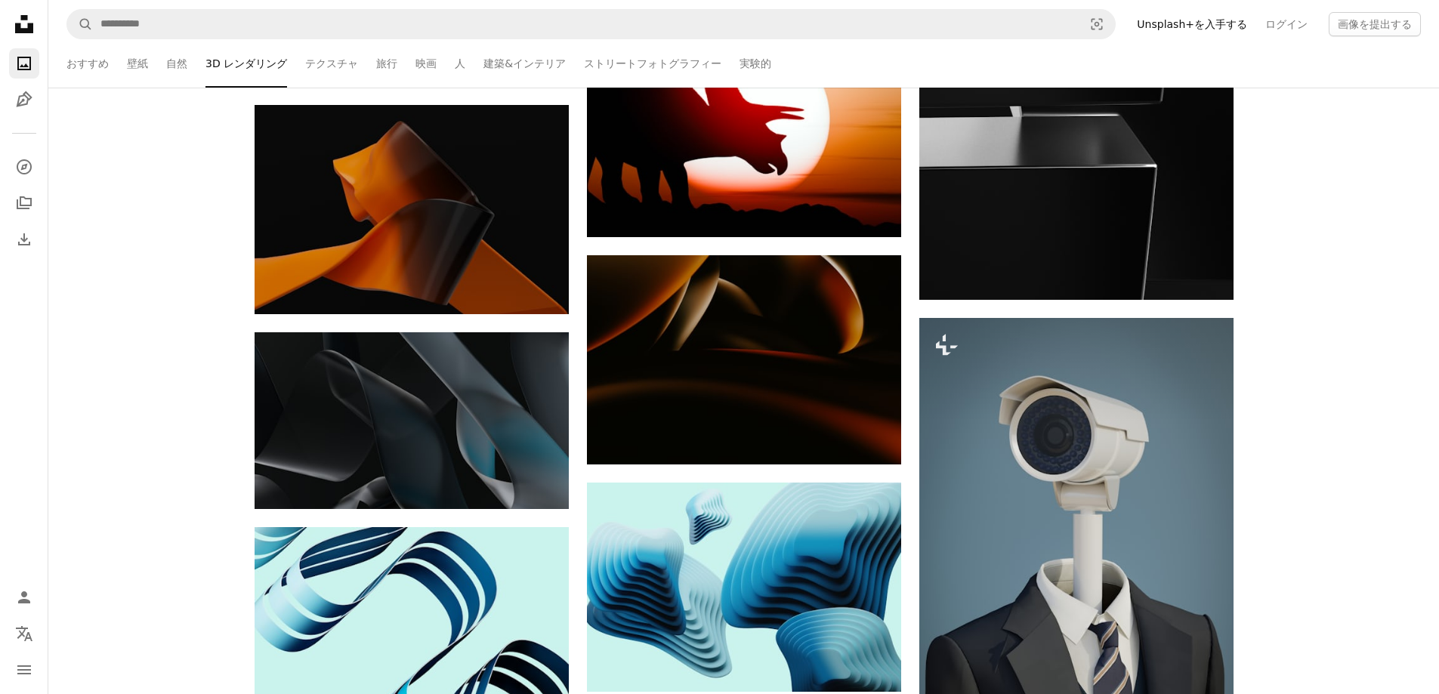
scroll to position [25991, 0]
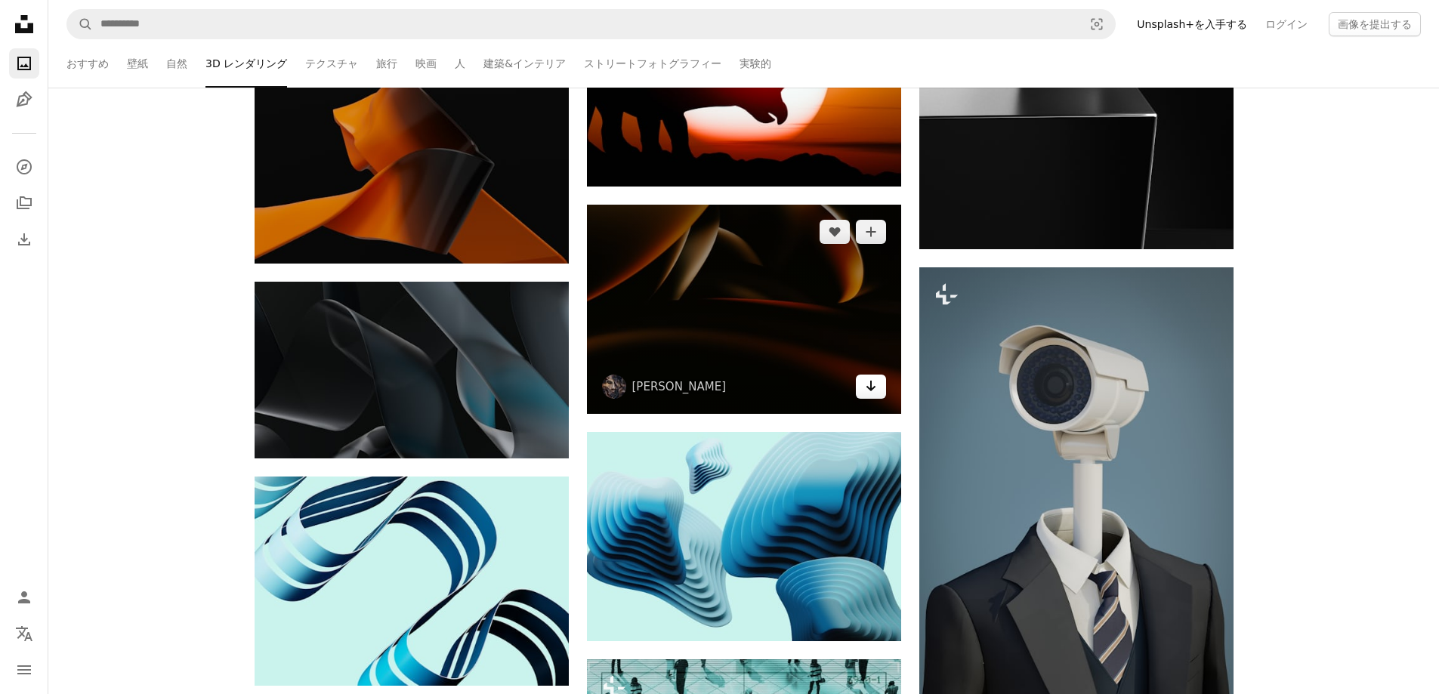
click at [878, 385] on link "Arrow pointing down" at bounding box center [871, 387] width 30 height 24
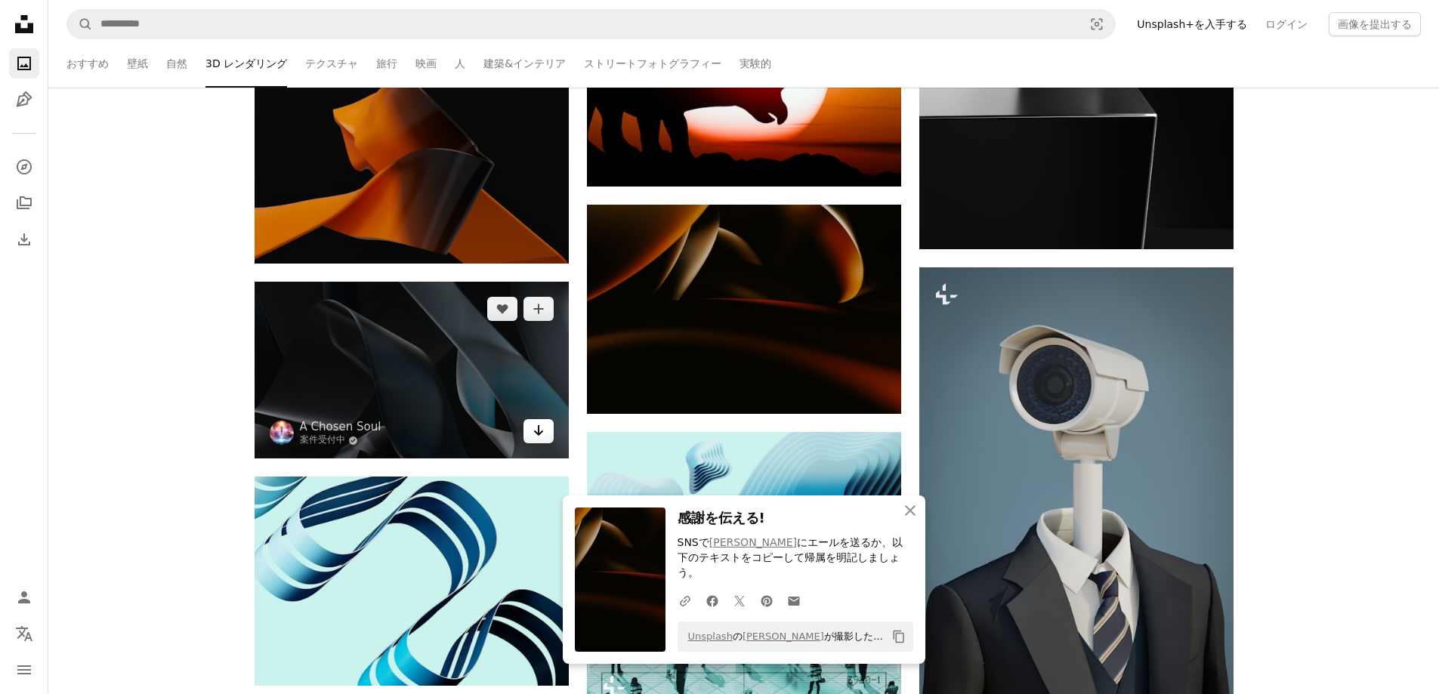
click at [536, 433] on icon "ダウンロード" at bounding box center [538, 430] width 10 height 11
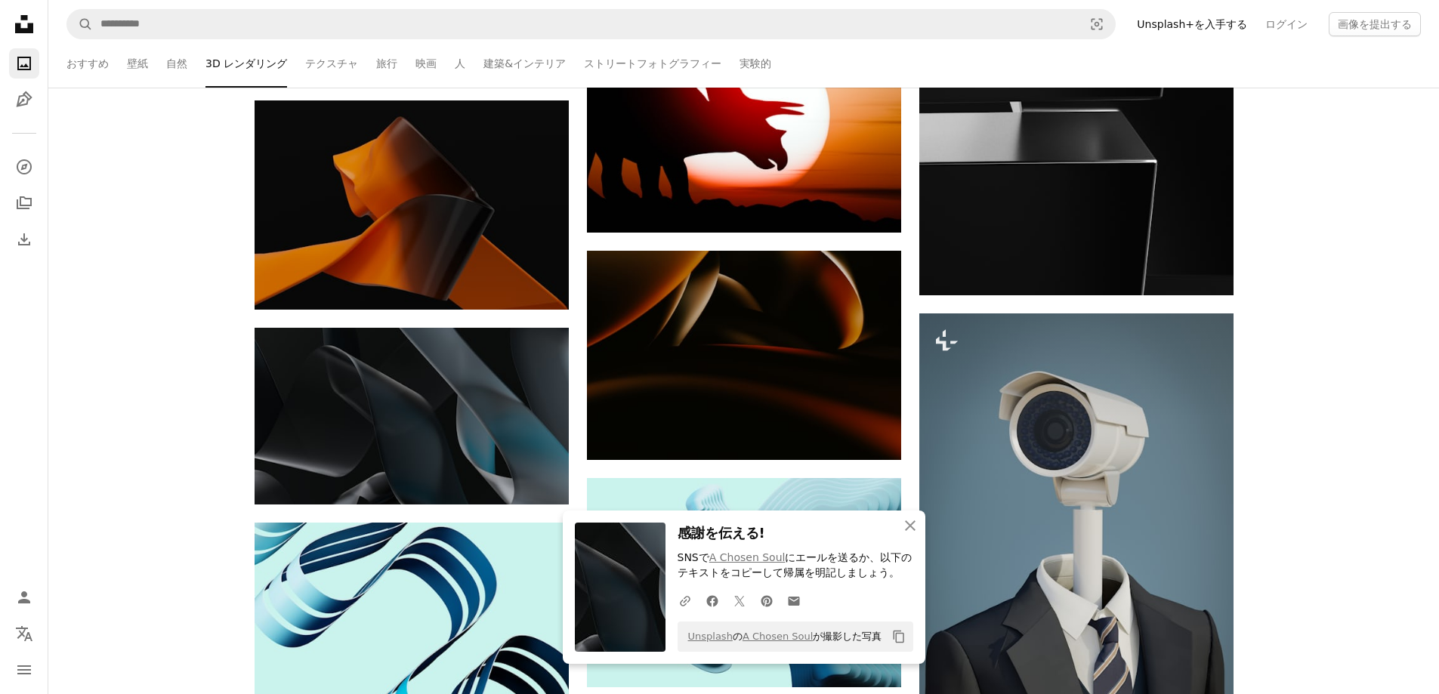
scroll to position [25840, 0]
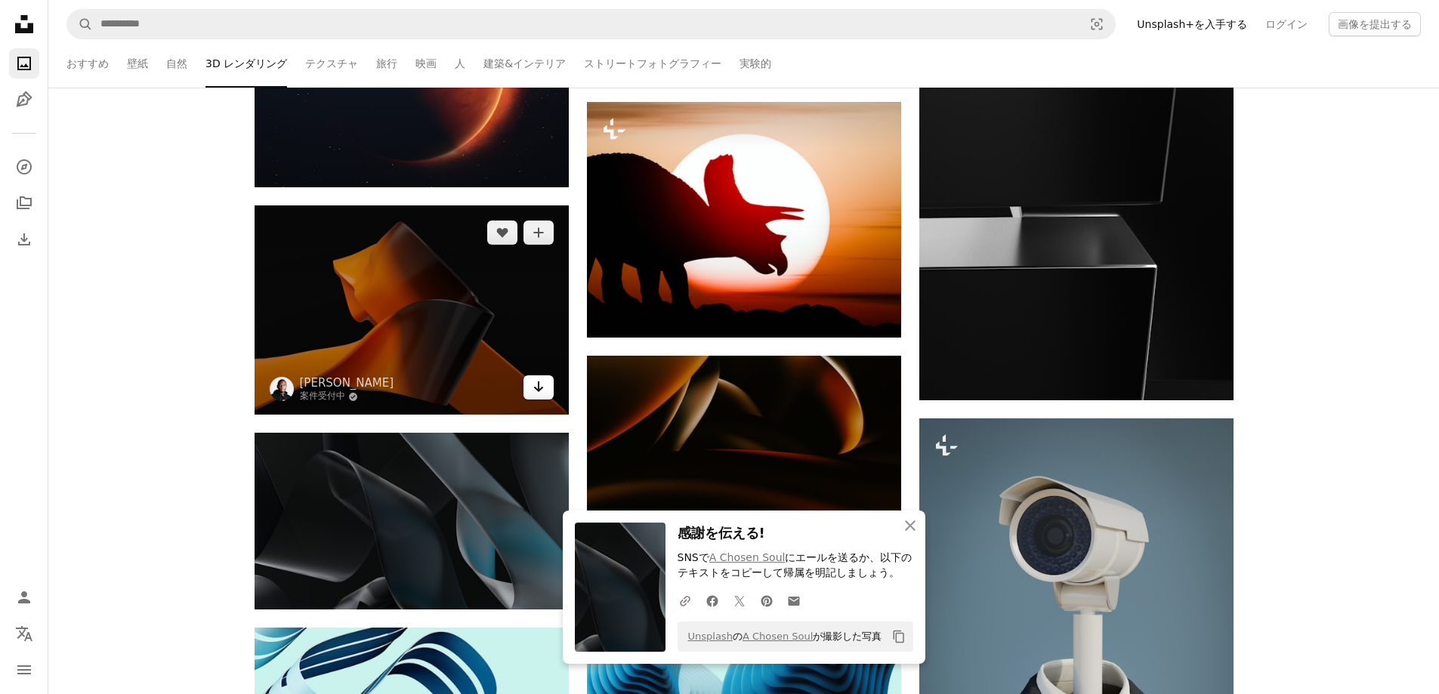
click at [538, 388] on icon "ダウンロード" at bounding box center [538, 387] width 10 height 11
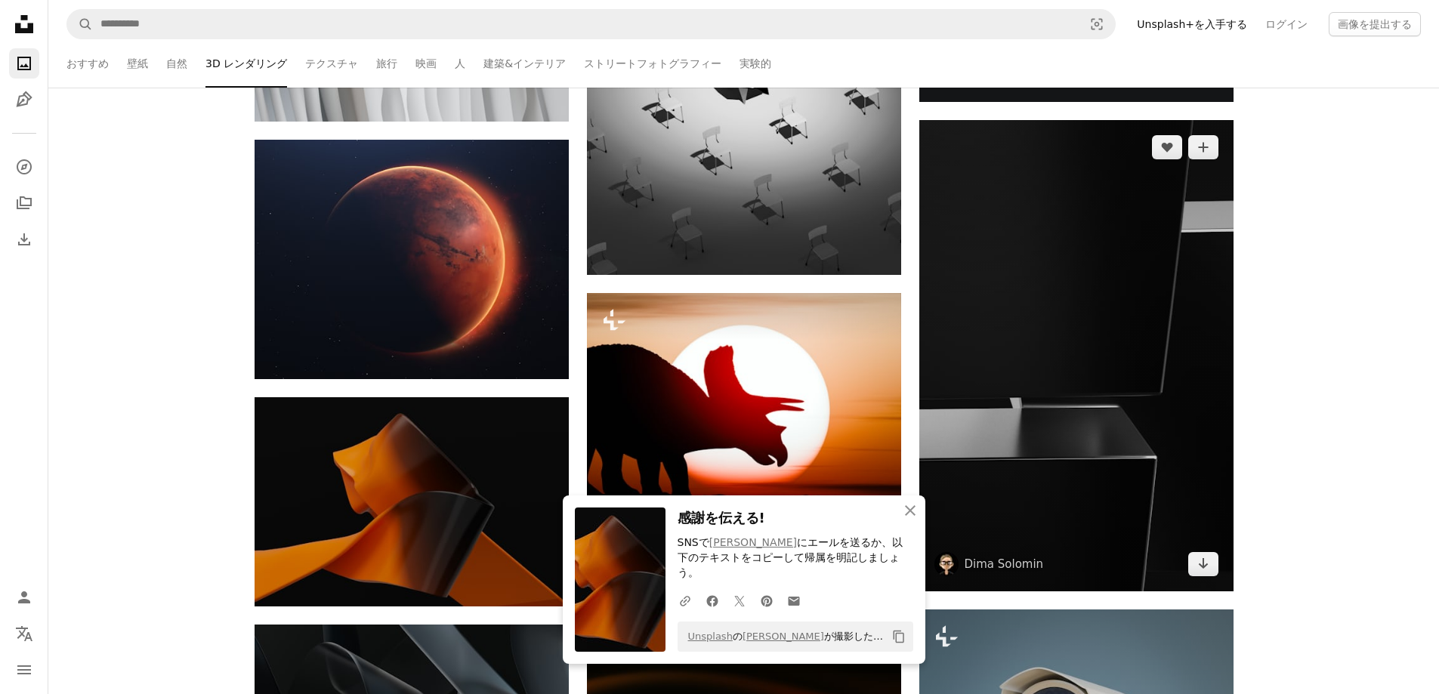
scroll to position [25638, 0]
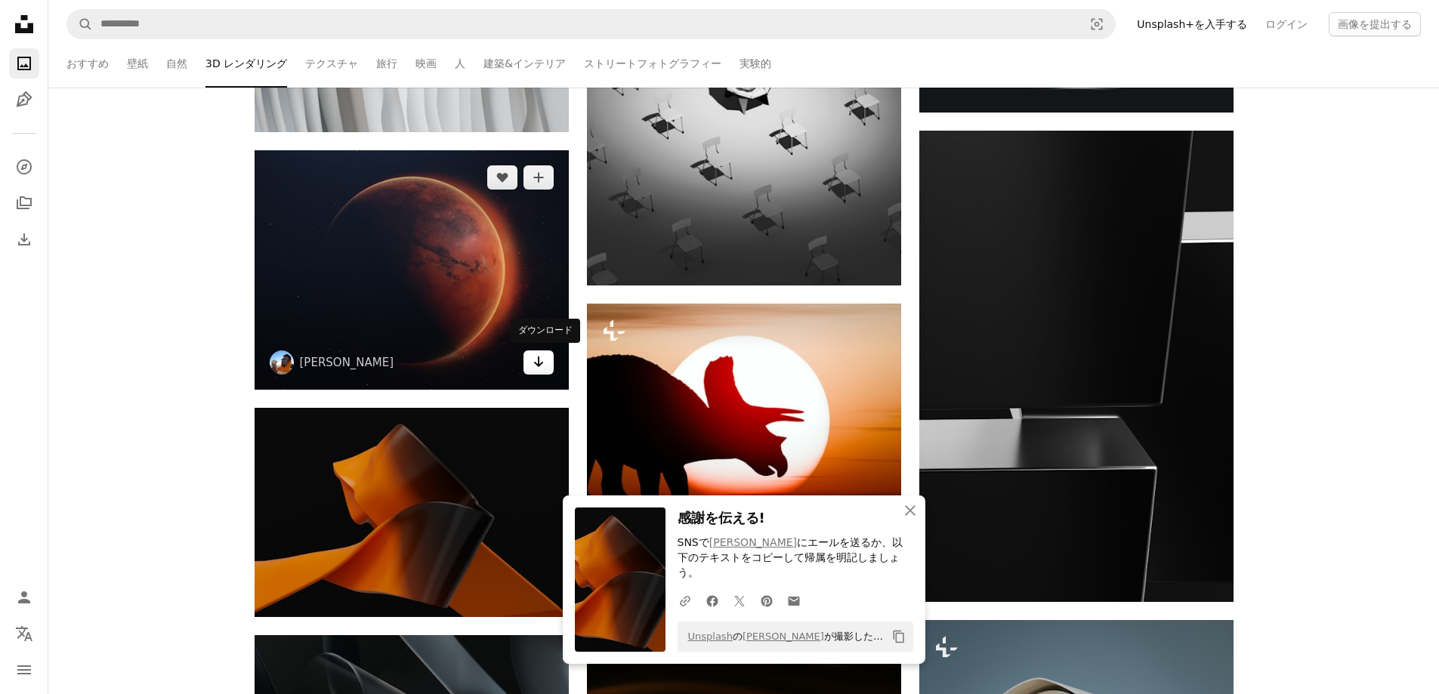
click at [533, 363] on icon "Arrow pointing down" at bounding box center [539, 362] width 12 height 18
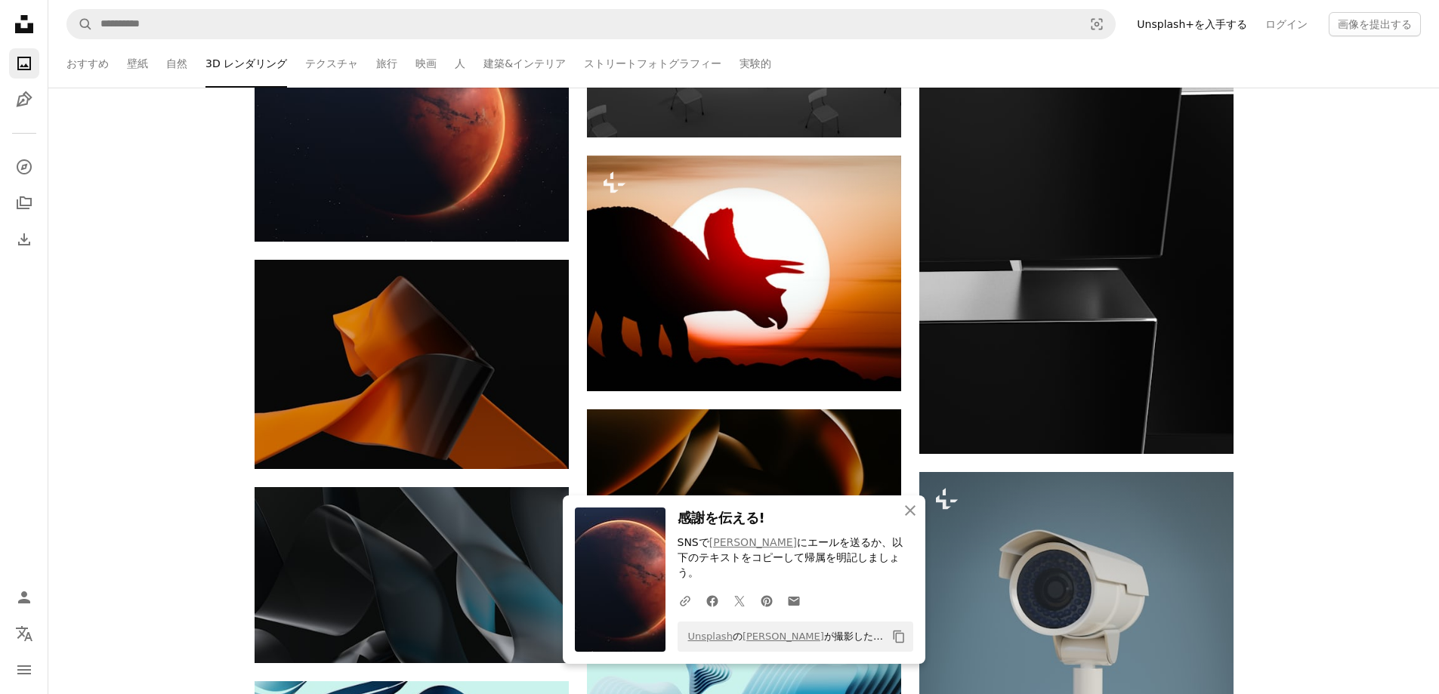
scroll to position [25840, 0]
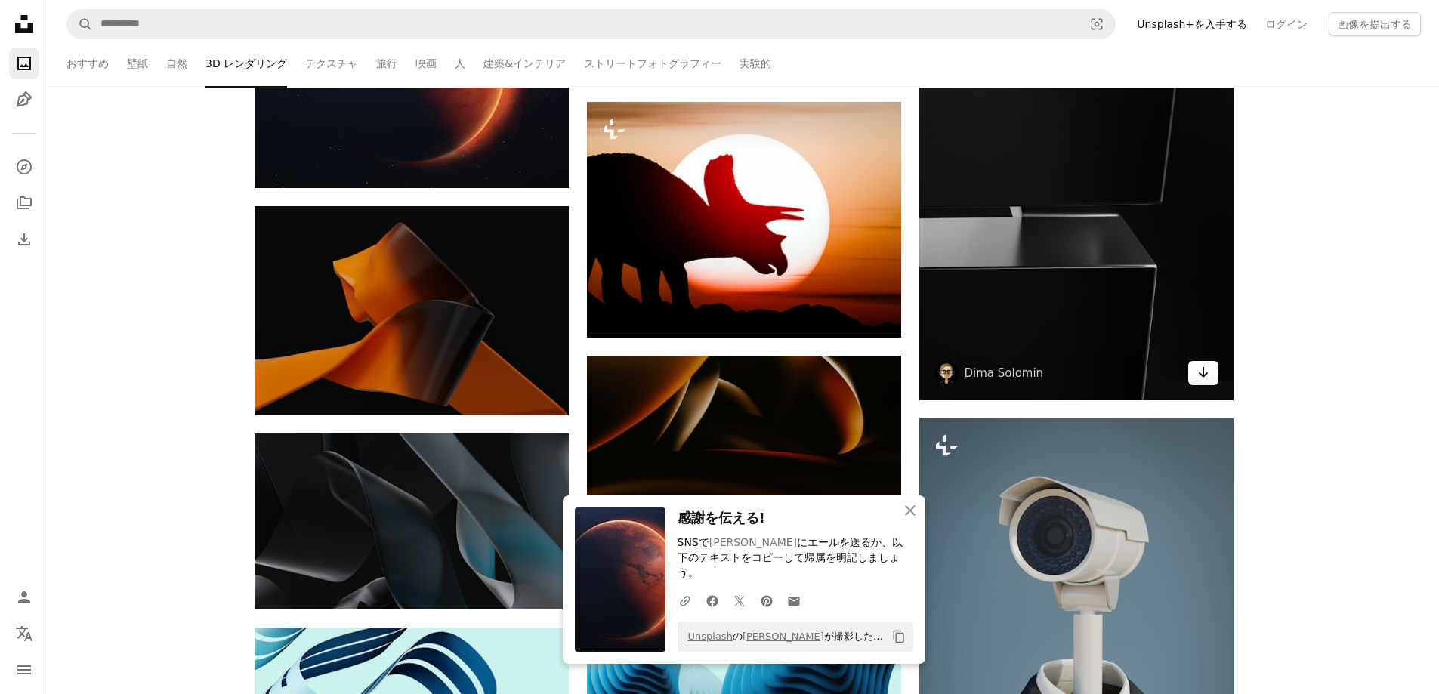
click at [1204, 377] on icon "Arrow pointing down" at bounding box center [1204, 372] width 12 height 18
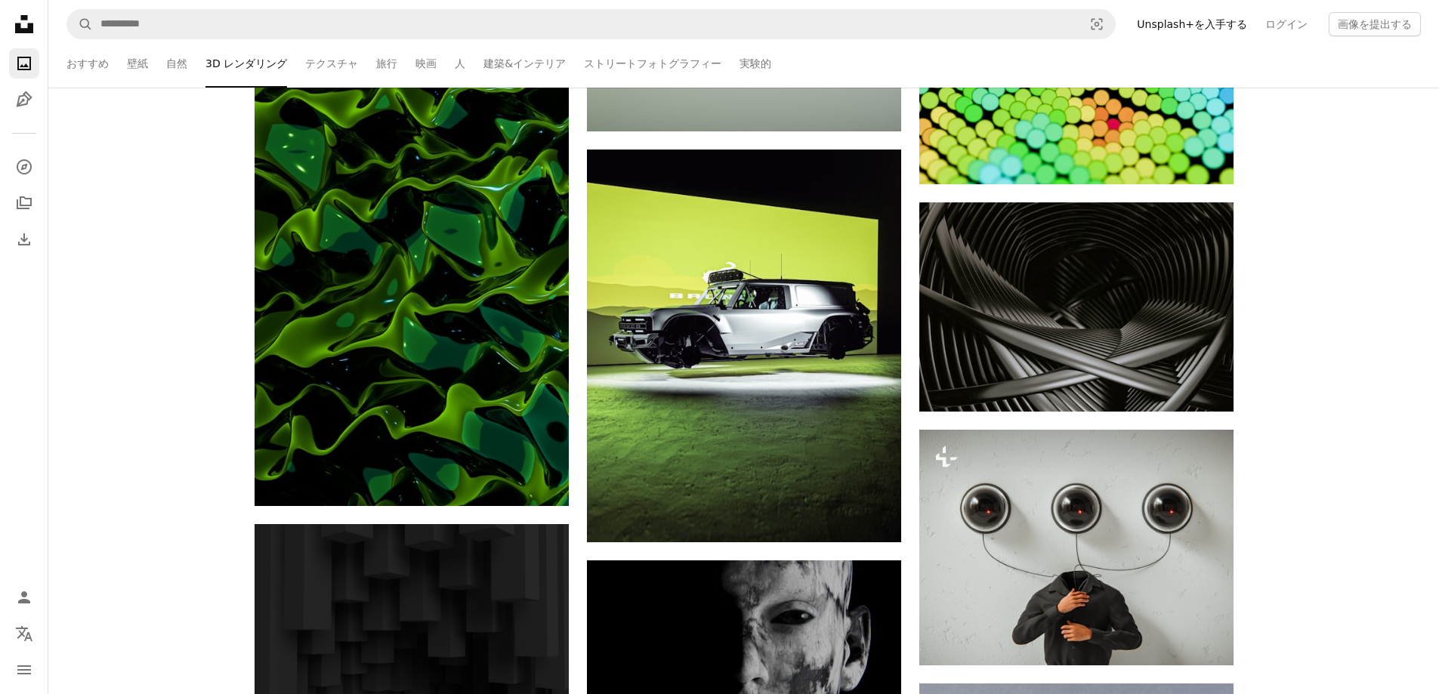
scroll to position [27603, 0]
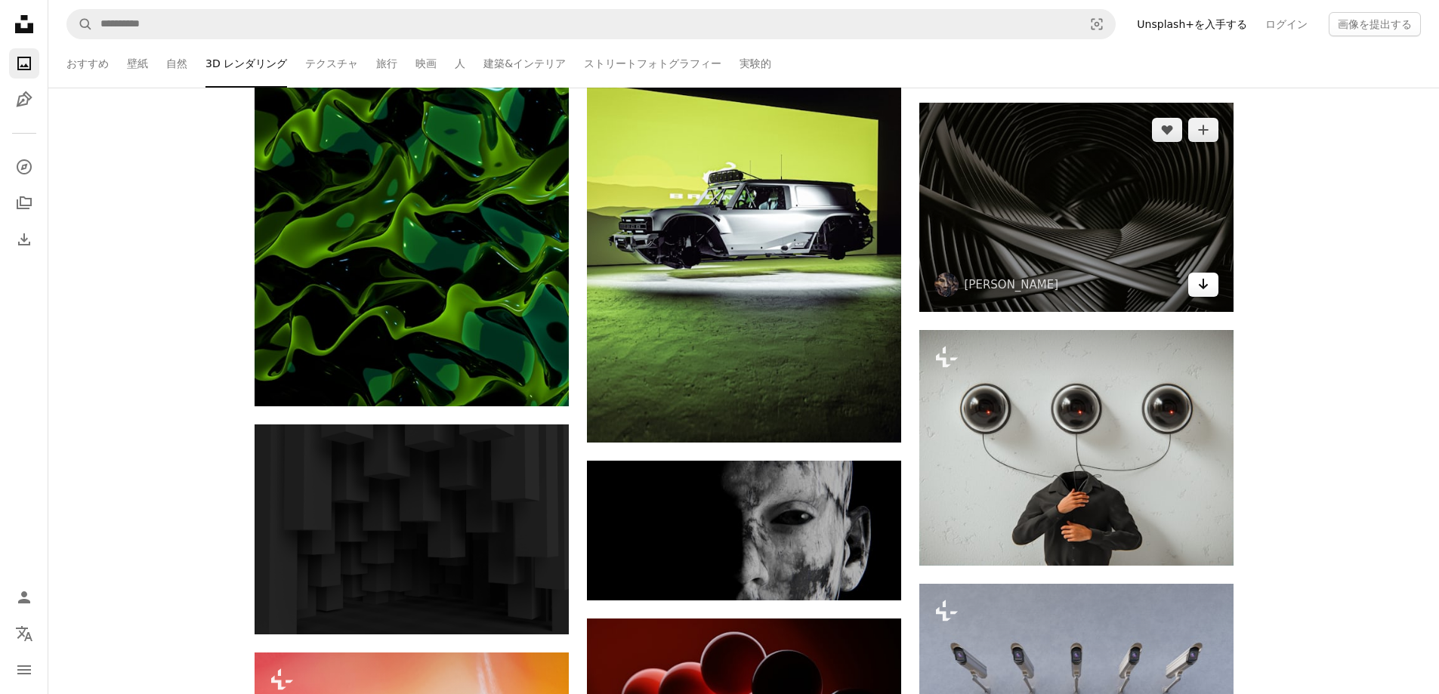
click at [1218, 284] on link "Arrow pointing down" at bounding box center [1203, 285] width 30 height 24
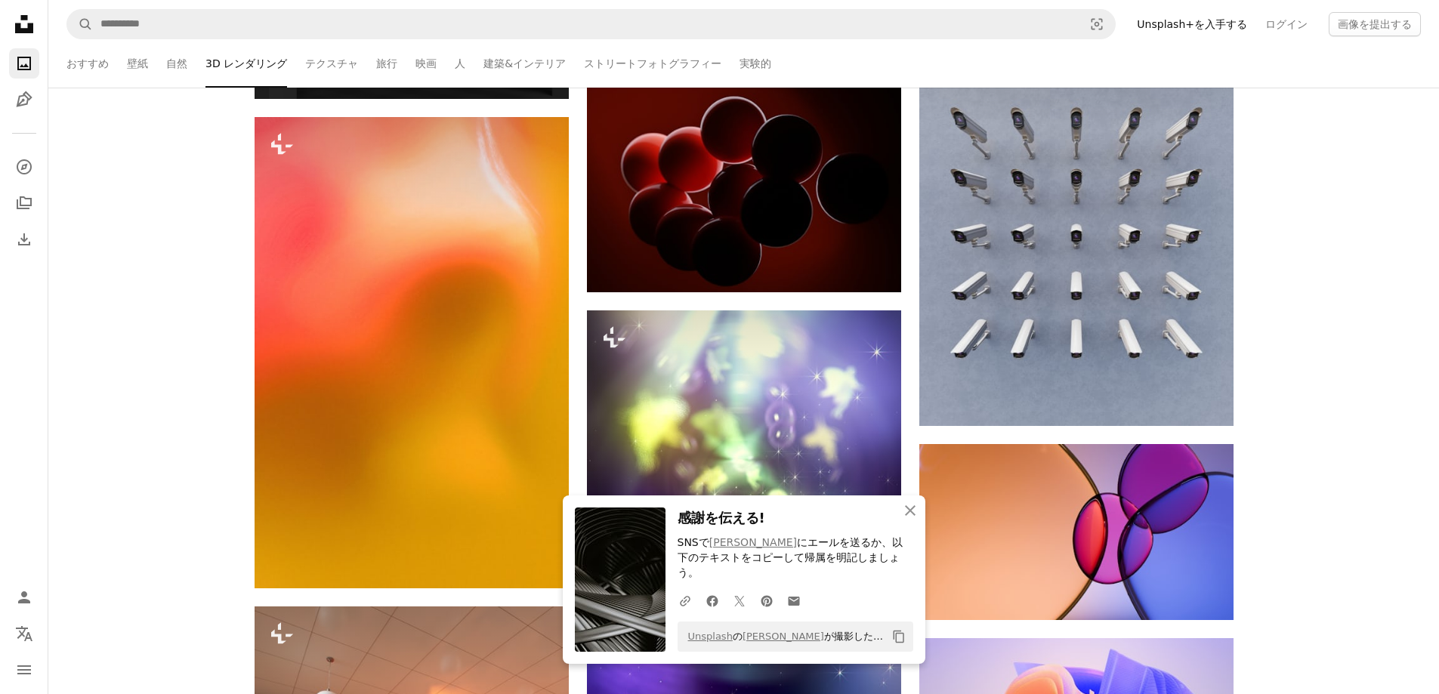
scroll to position [28157, 0]
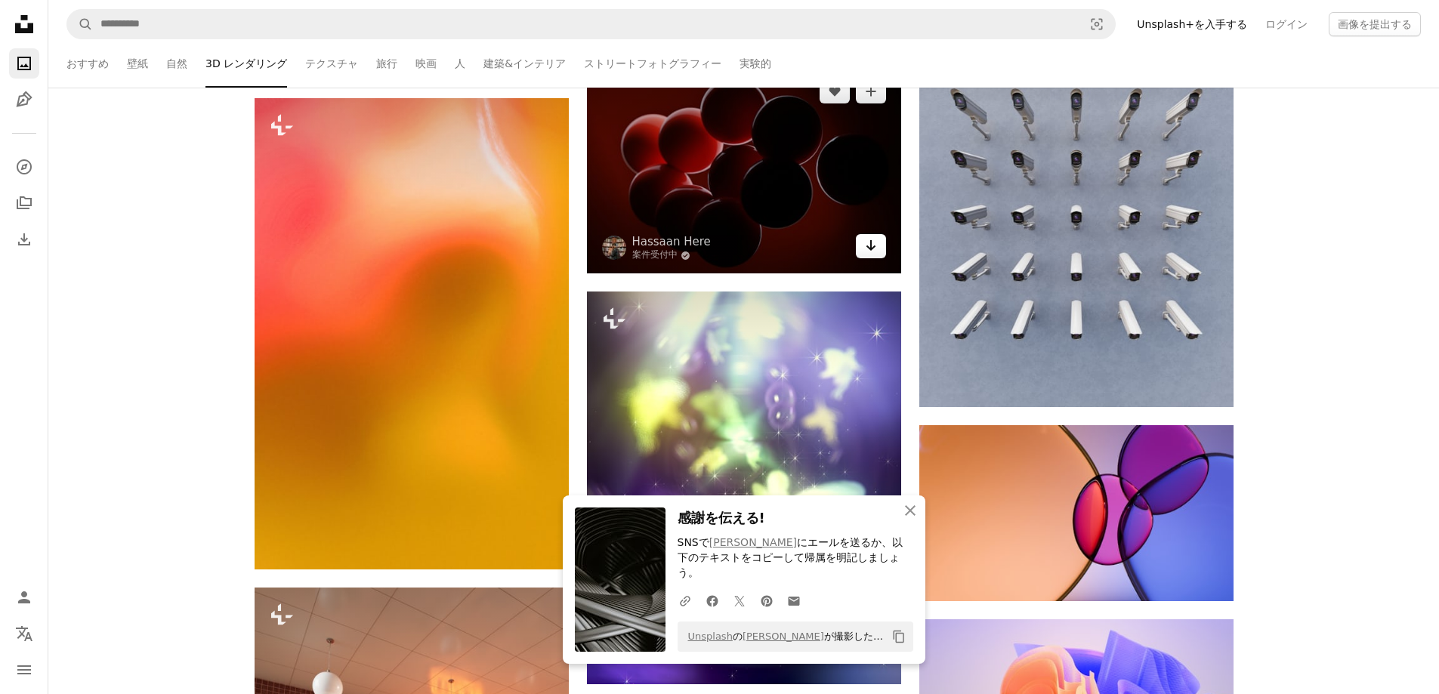
click at [868, 244] on icon "Arrow pointing down" at bounding box center [871, 245] width 12 height 18
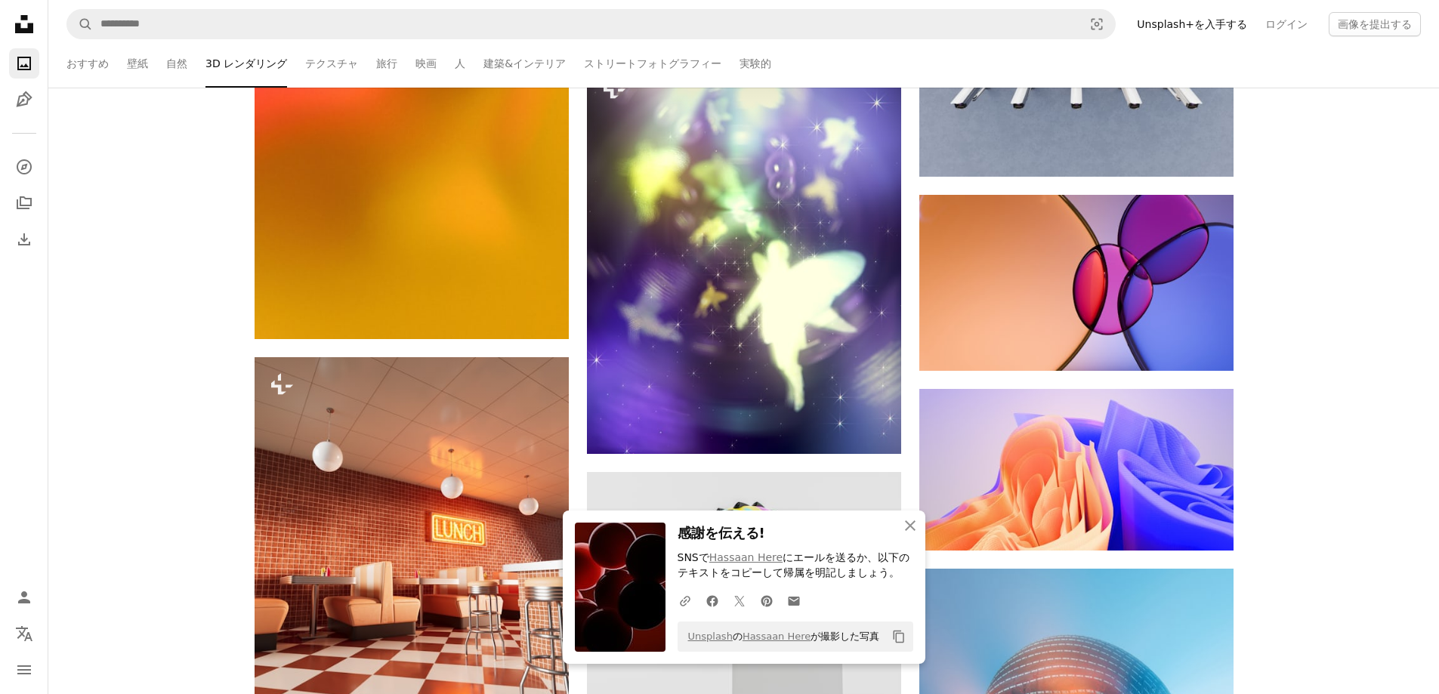
scroll to position [28510, 0]
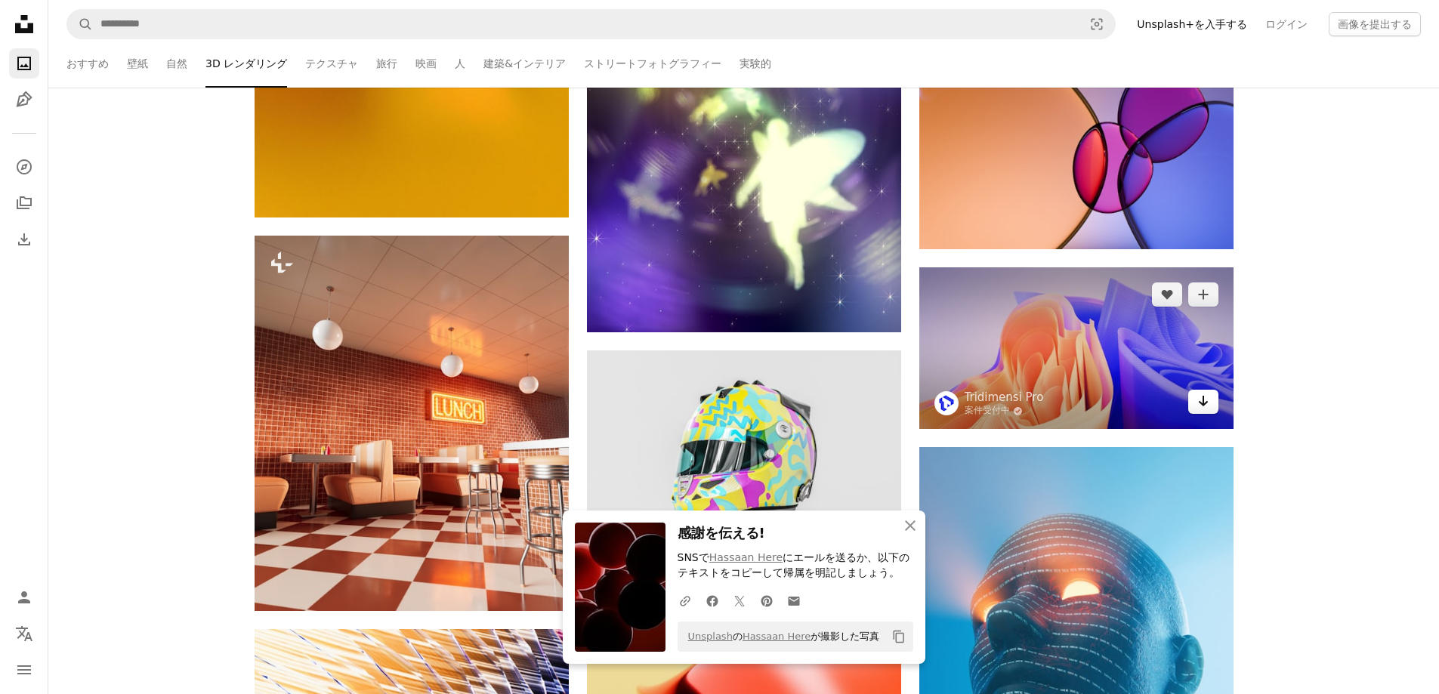
click at [1201, 400] on icon "Arrow pointing down" at bounding box center [1204, 401] width 12 height 18
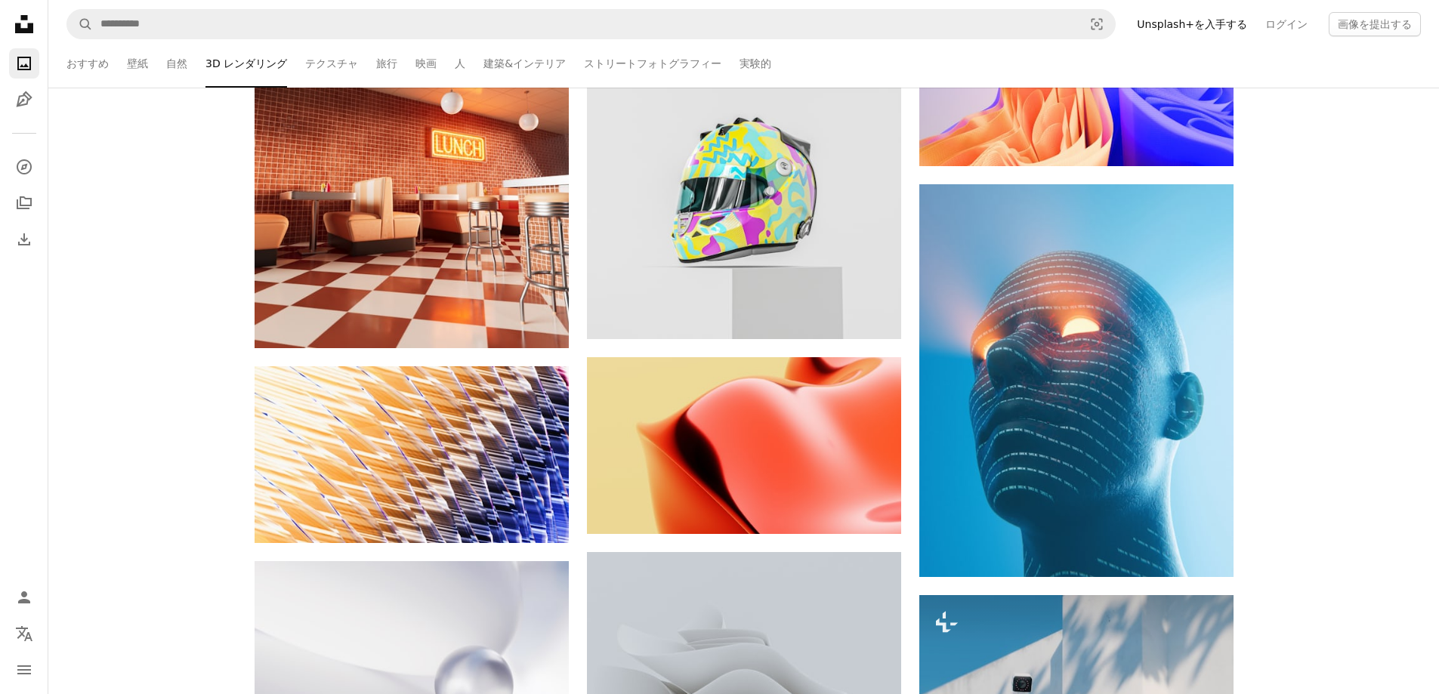
scroll to position [28812, 0]
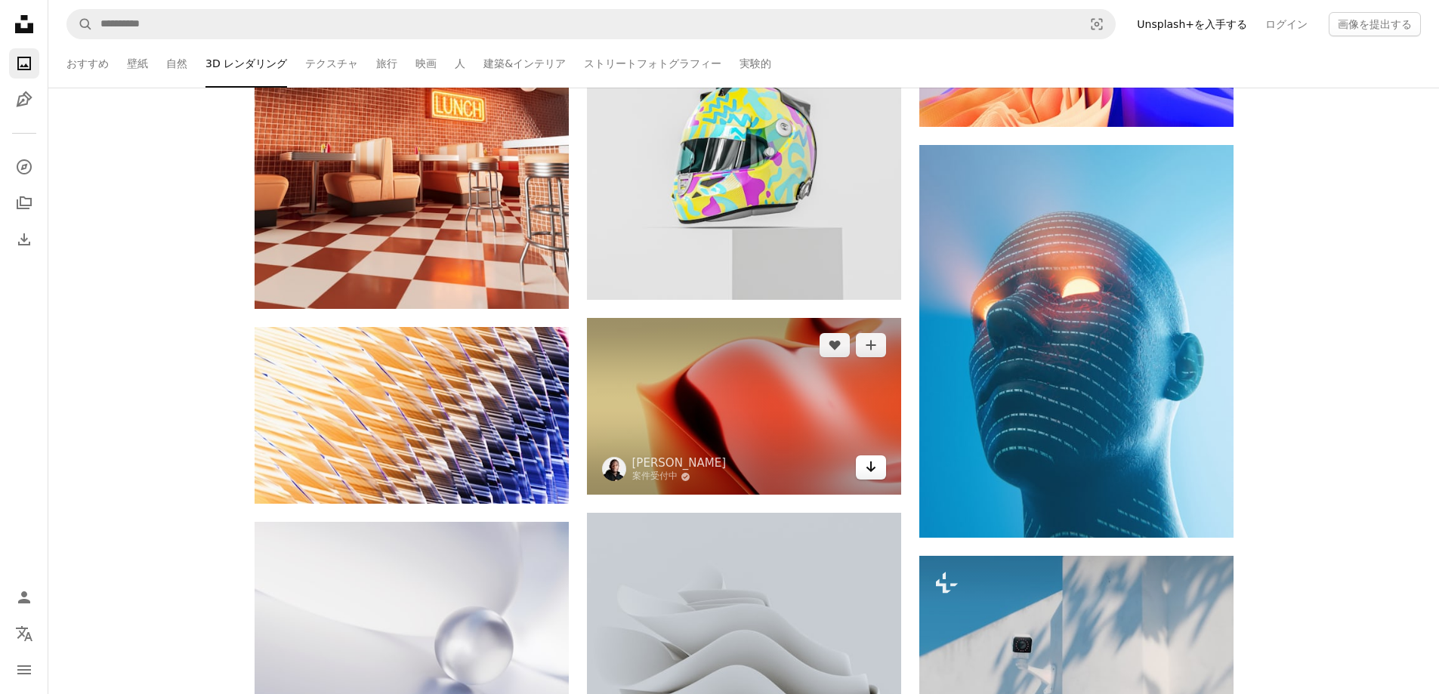
click at [872, 473] on icon "Arrow pointing down" at bounding box center [871, 467] width 12 height 18
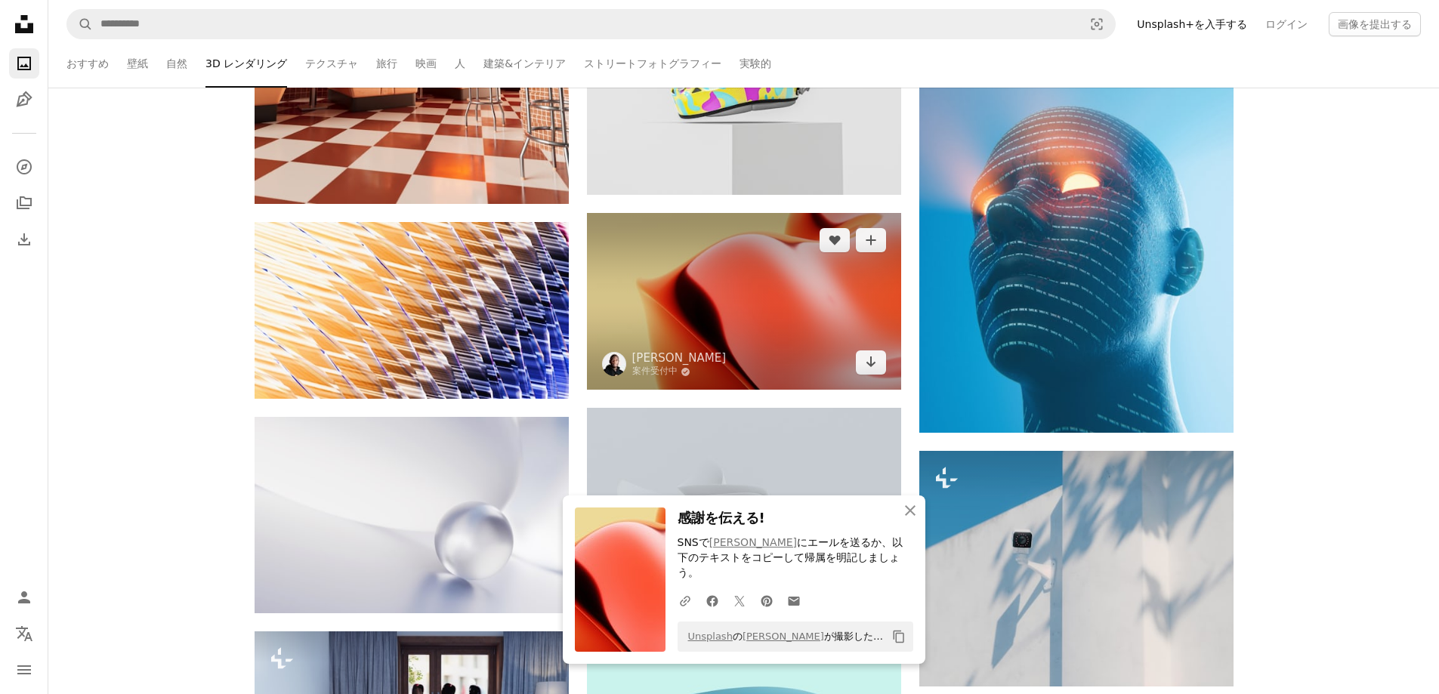
scroll to position [28963, 0]
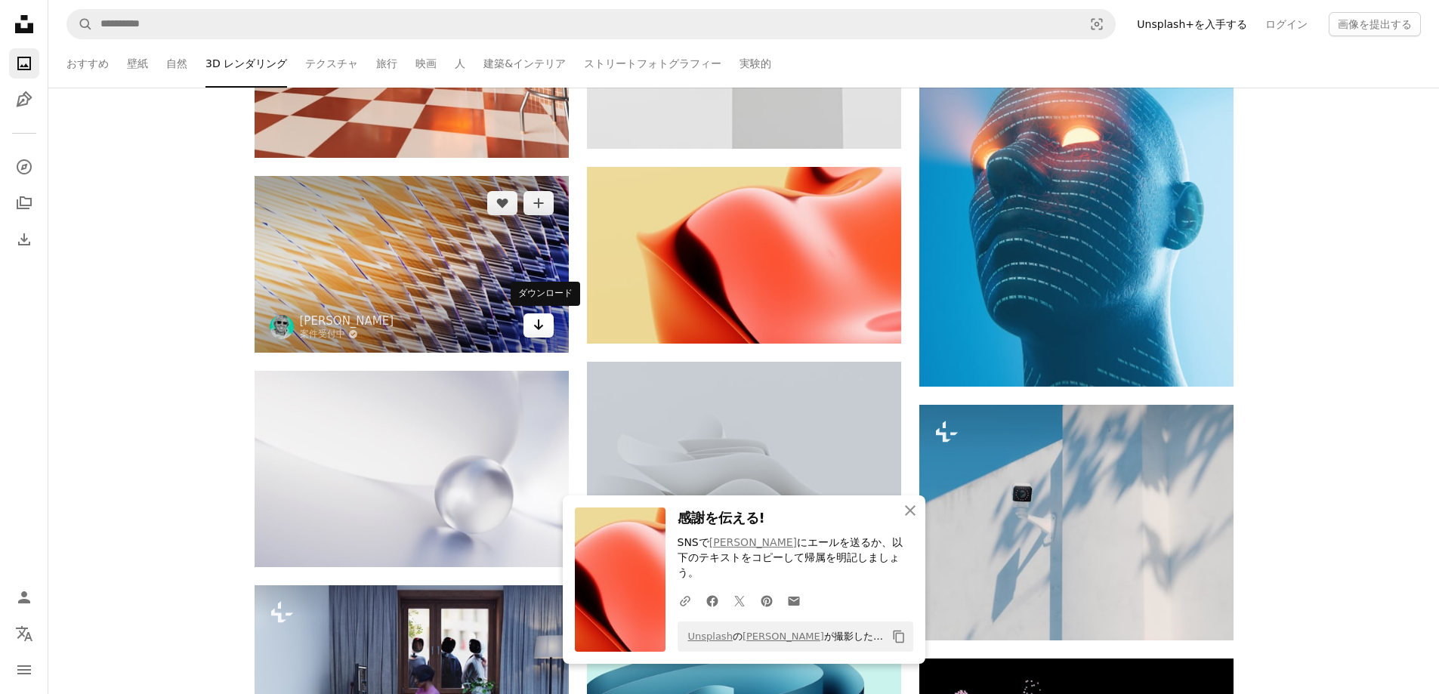
click at [540, 327] on icon "Arrow pointing down" at bounding box center [539, 325] width 12 height 18
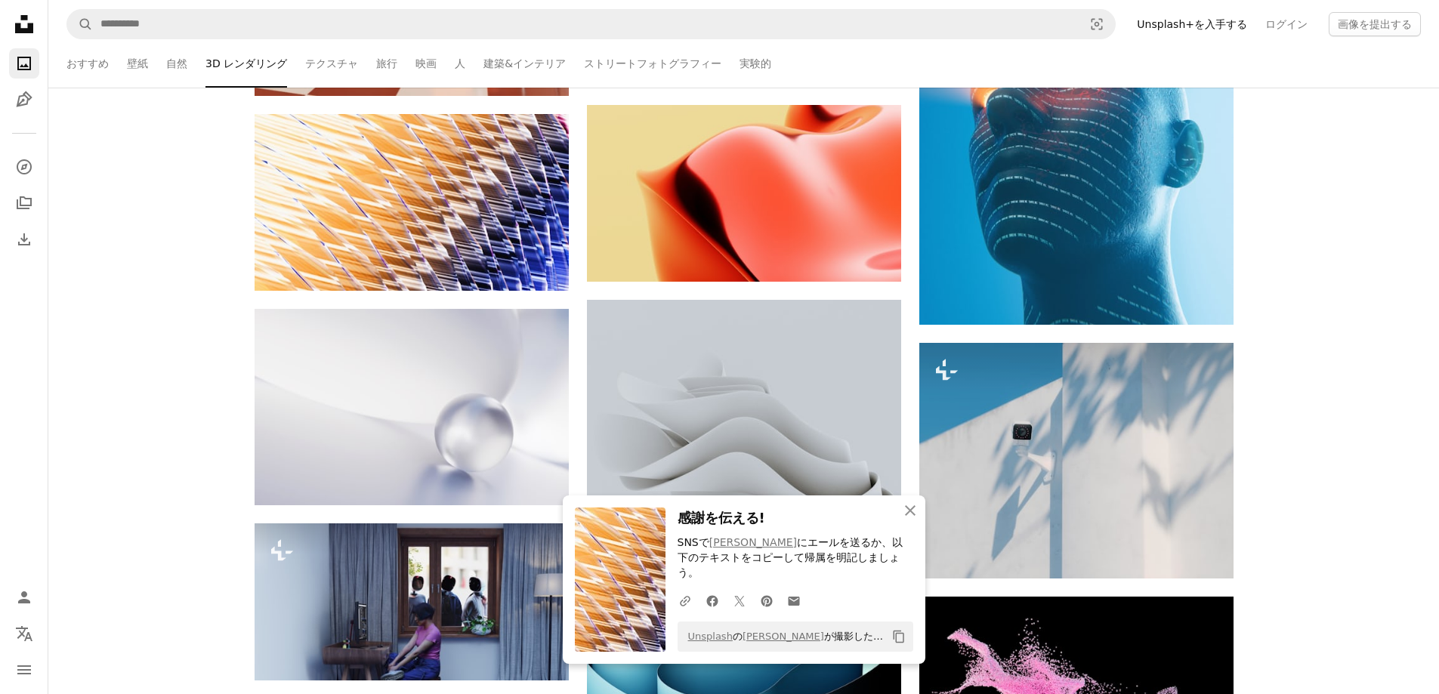
scroll to position [29215, 0]
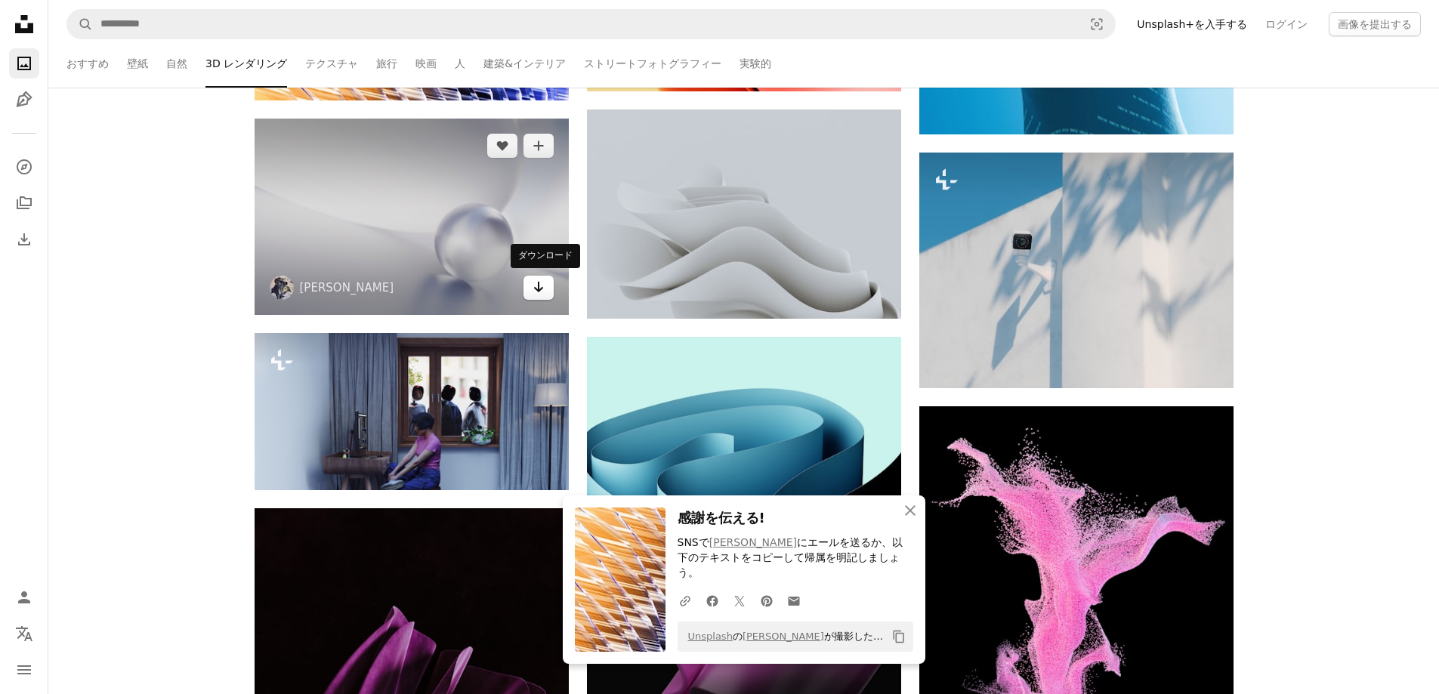
click at [546, 289] on link "Arrow pointing down" at bounding box center [539, 288] width 30 height 24
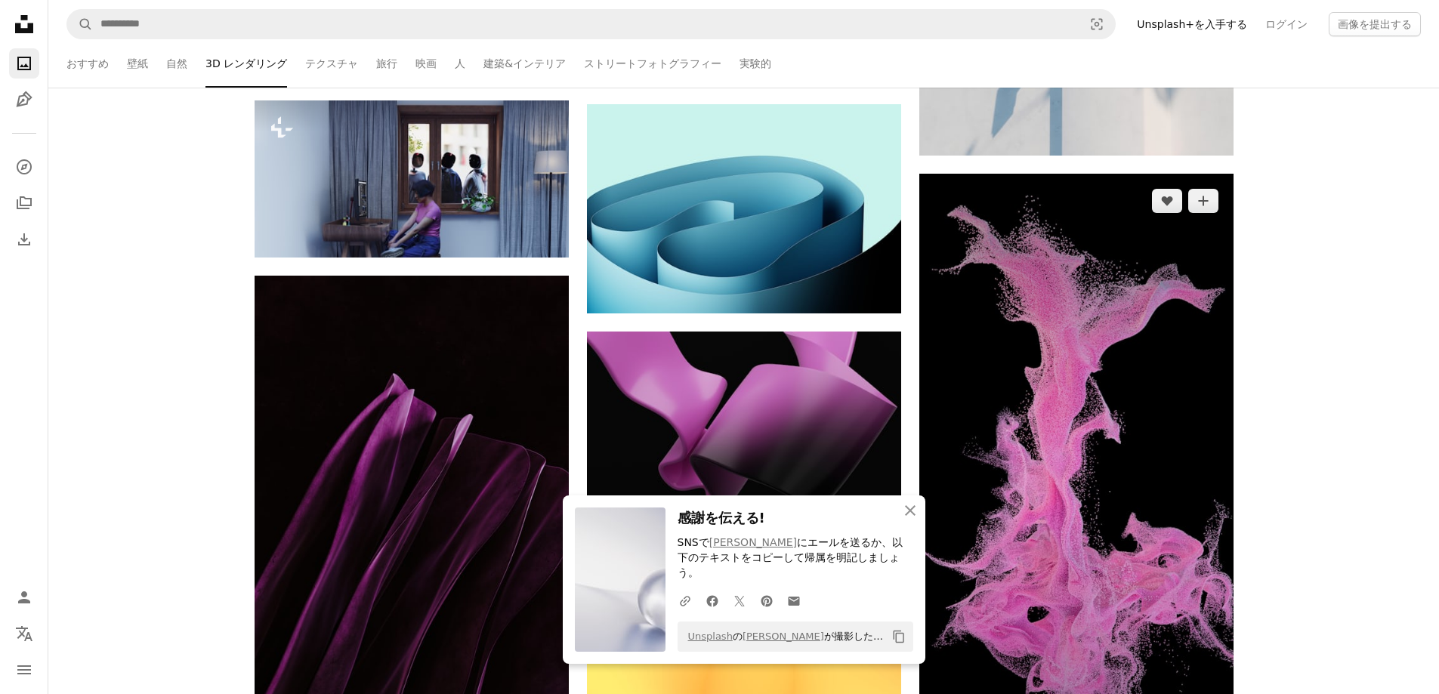
scroll to position [29467, 0]
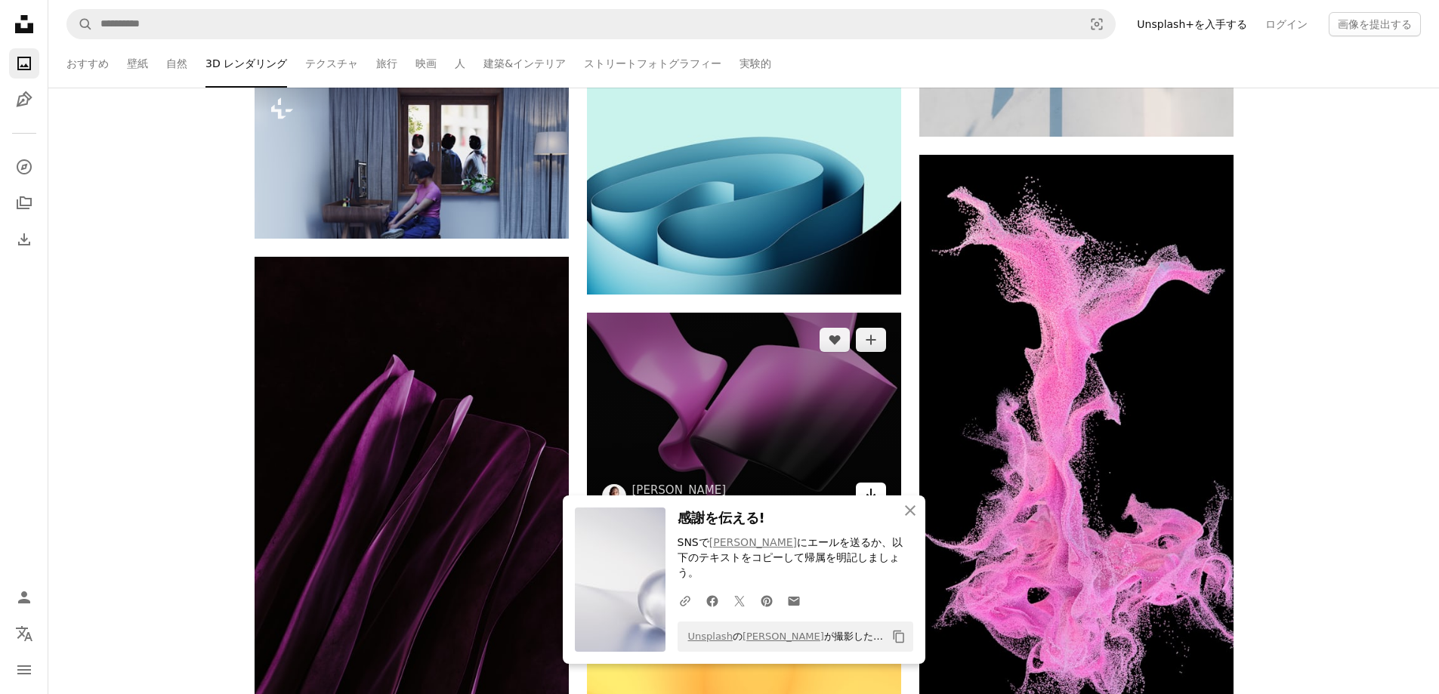
click at [873, 495] on icon "ダウンロード" at bounding box center [871, 494] width 10 height 11
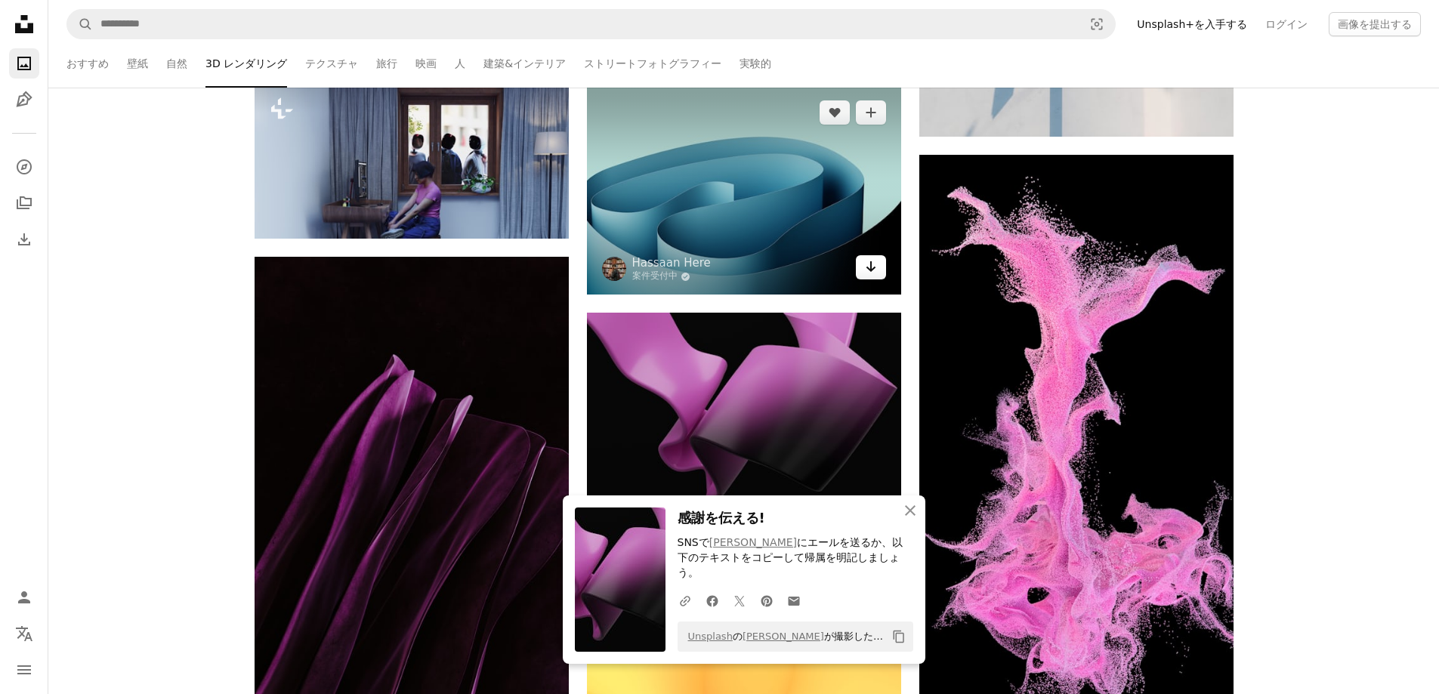
click at [873, 264] on icon "Arrow pointing down" at bounding box center [871, 267] width 12 height 18
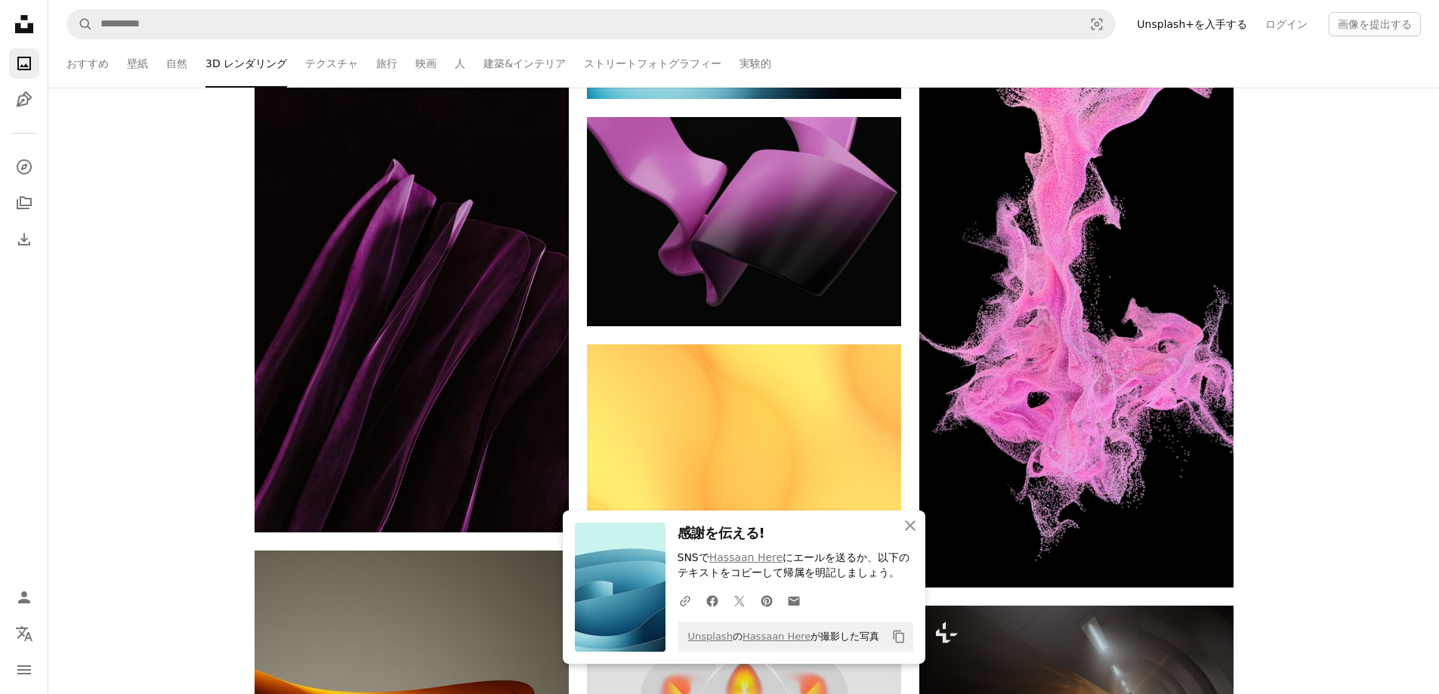
scroll to position [29718, 0]
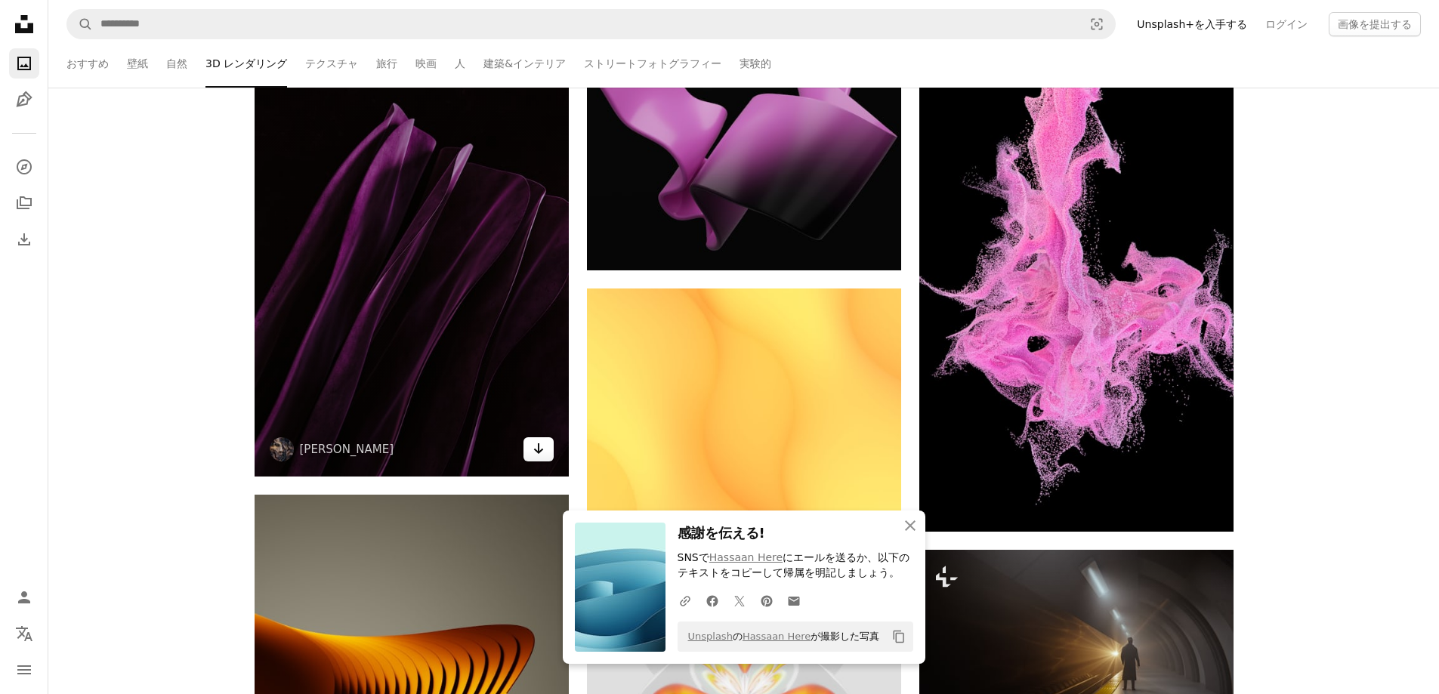
click at [536, 454] on icon "Arrow pointing down" at bounding box center [539, 449] width 12 height 18
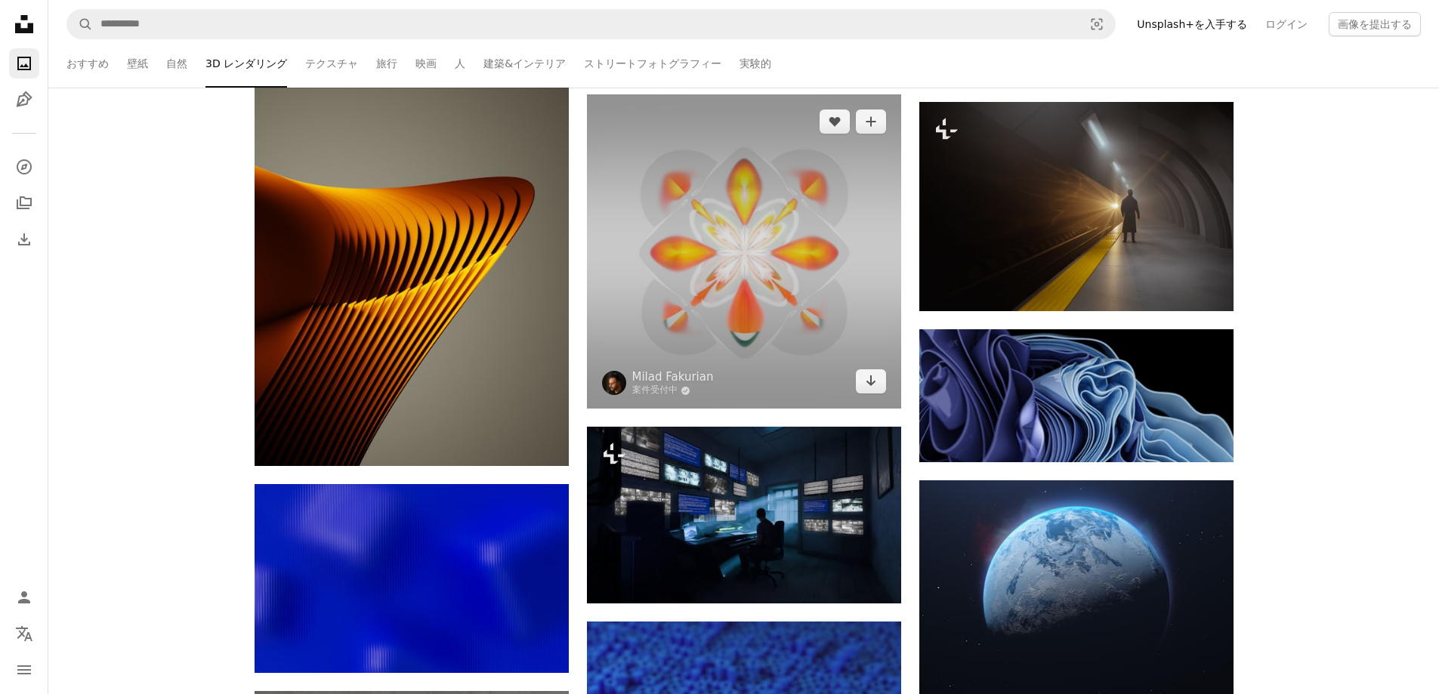
scroll to position [30172, 0]
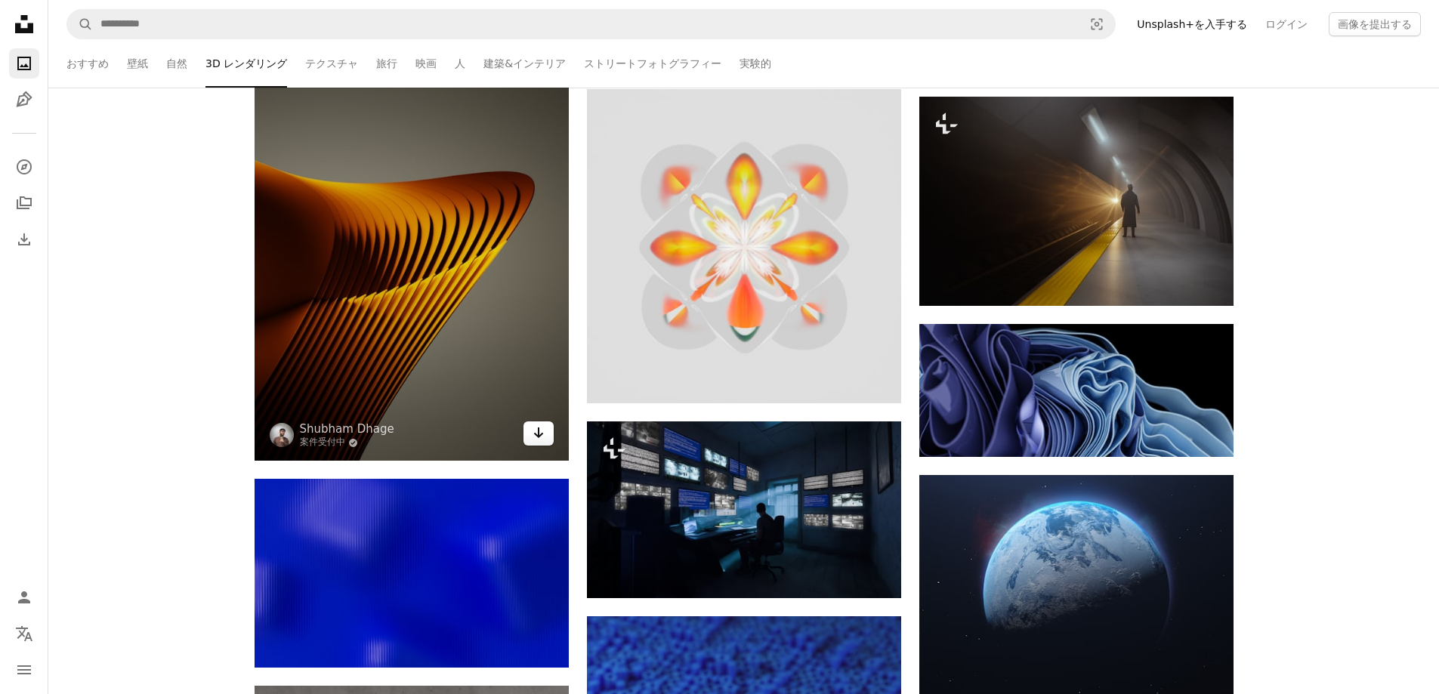
click at [538, 433] on icon "ダウンロード" at bounding box center [538, 433] width 10 height 11
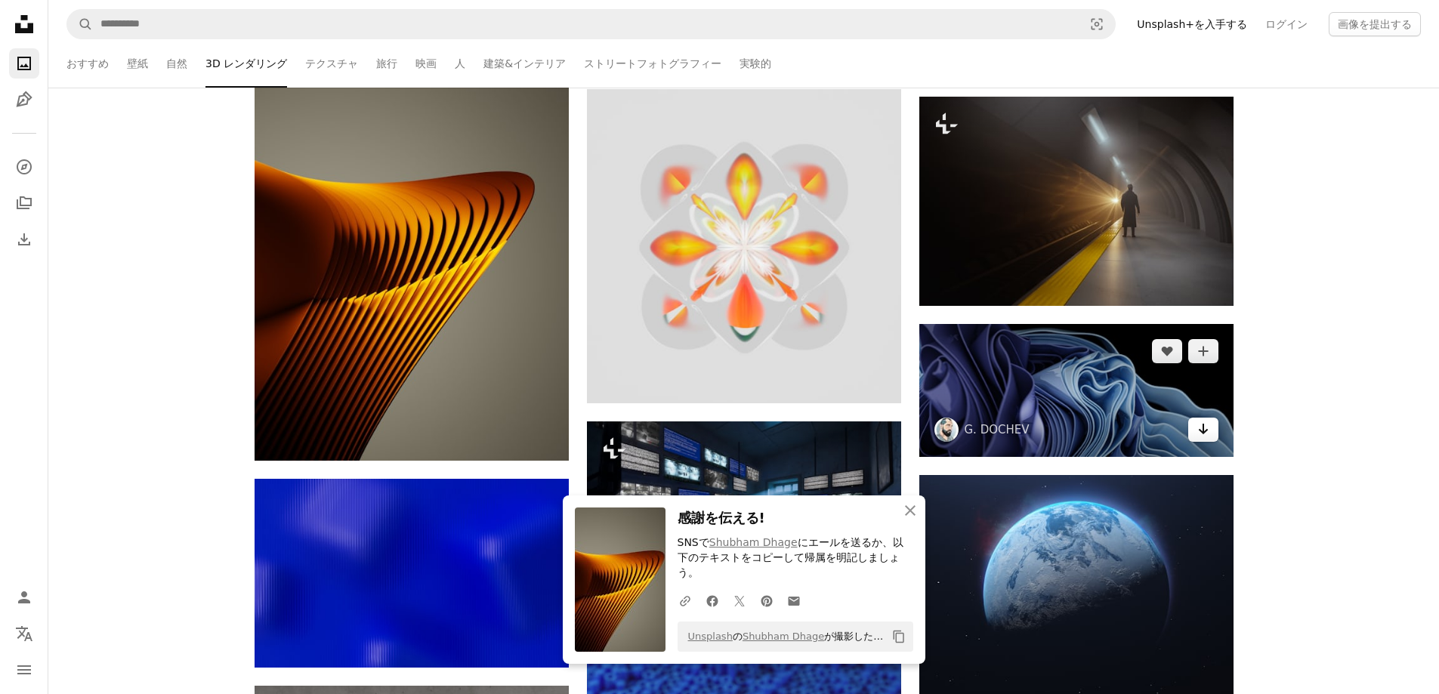
click at [1201, 431] on icon "Arrow pointing down" at bounding box center [1204, 429] width 12 height 18
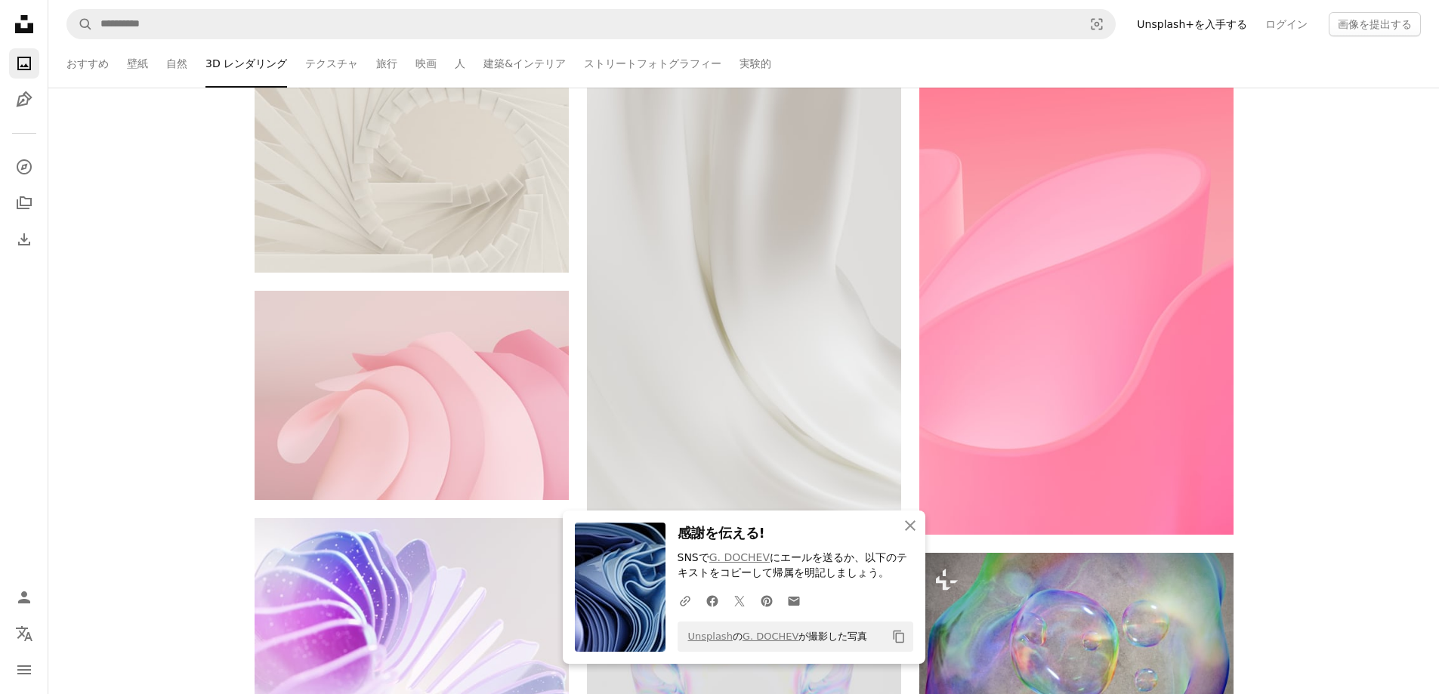
scroll to position [31280, 0]
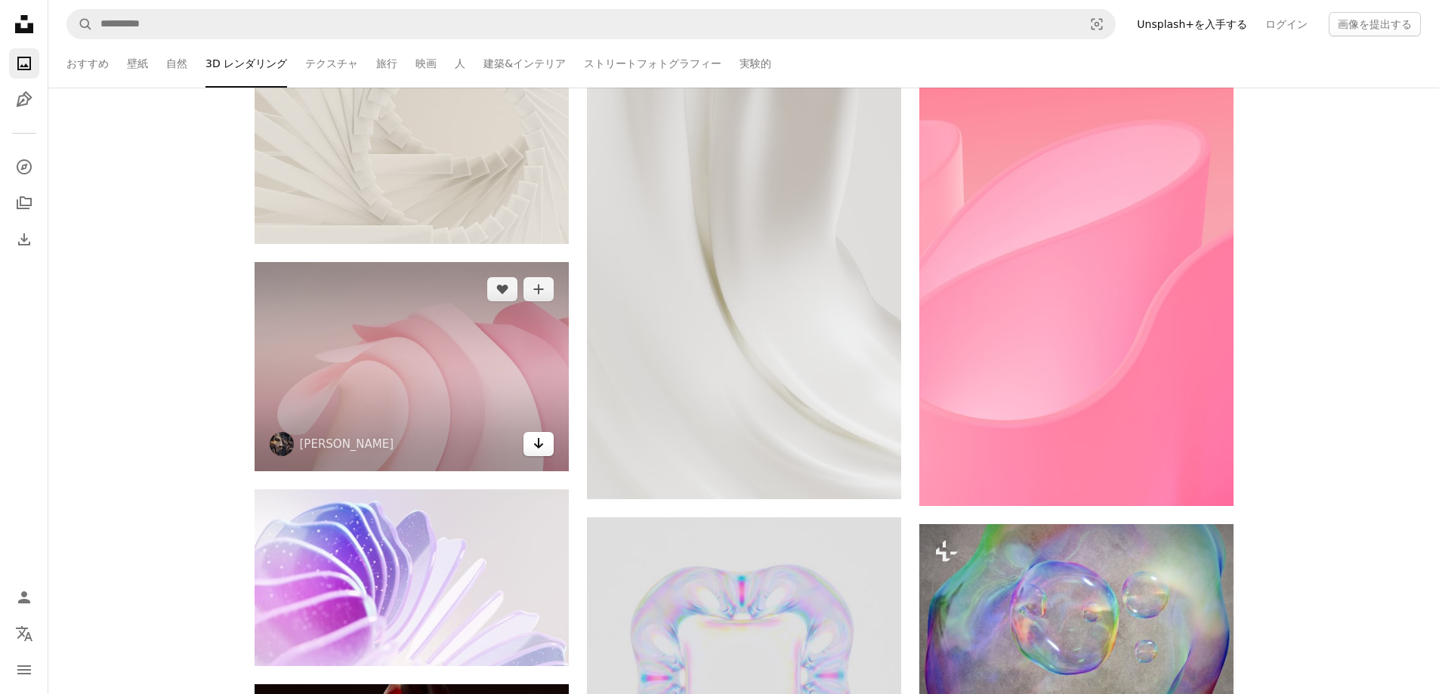
click at [527, 443] on link "Arrow pointing down" at bounding box center [539, 444] width 30 height 24
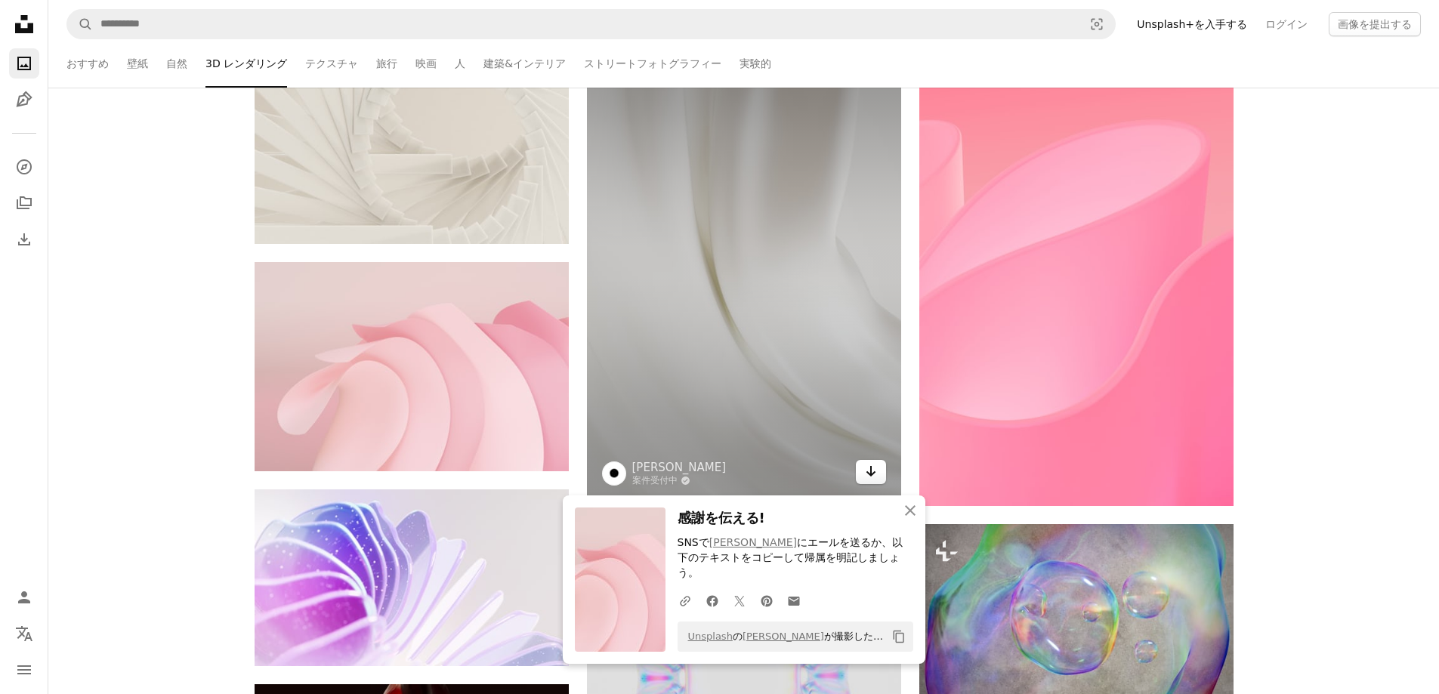
click at [872, 470] on icon "Arrow pointing down" at bounding box center [871, 471] width 12 height 18
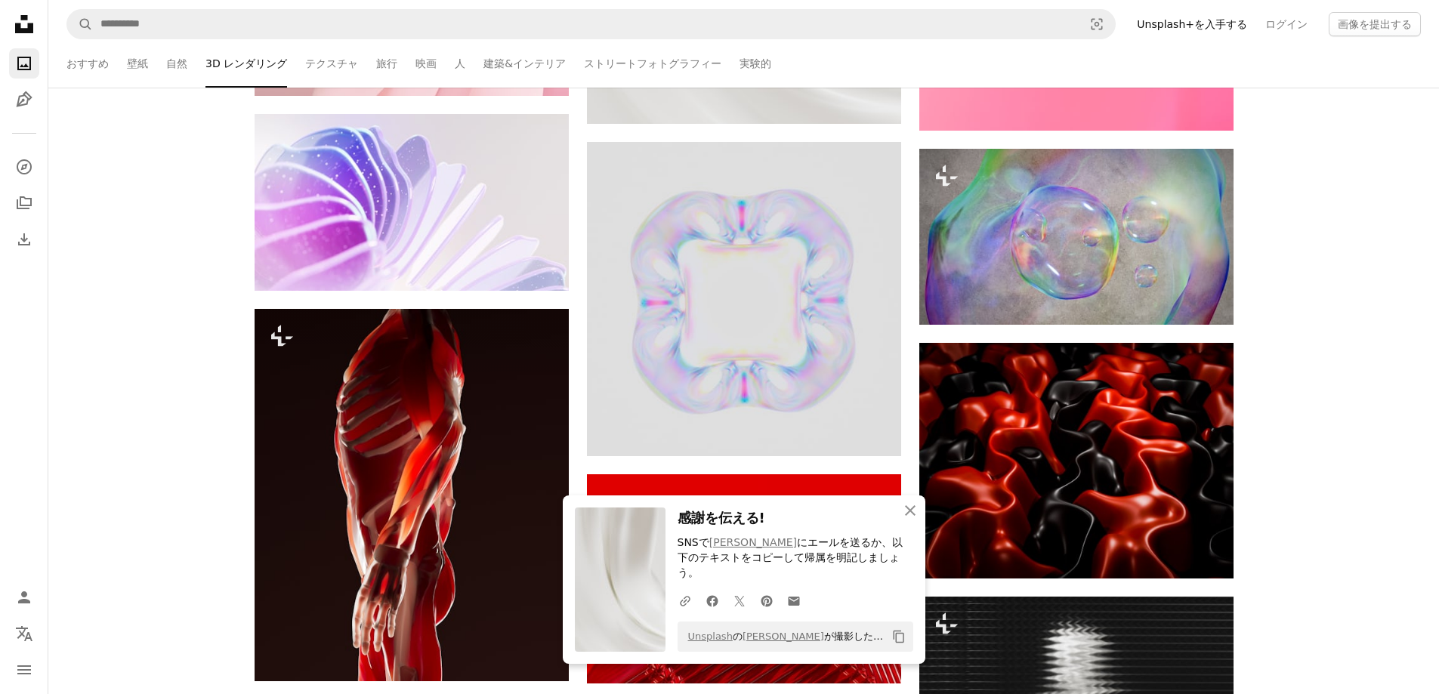
scroll to position [31683, 0]
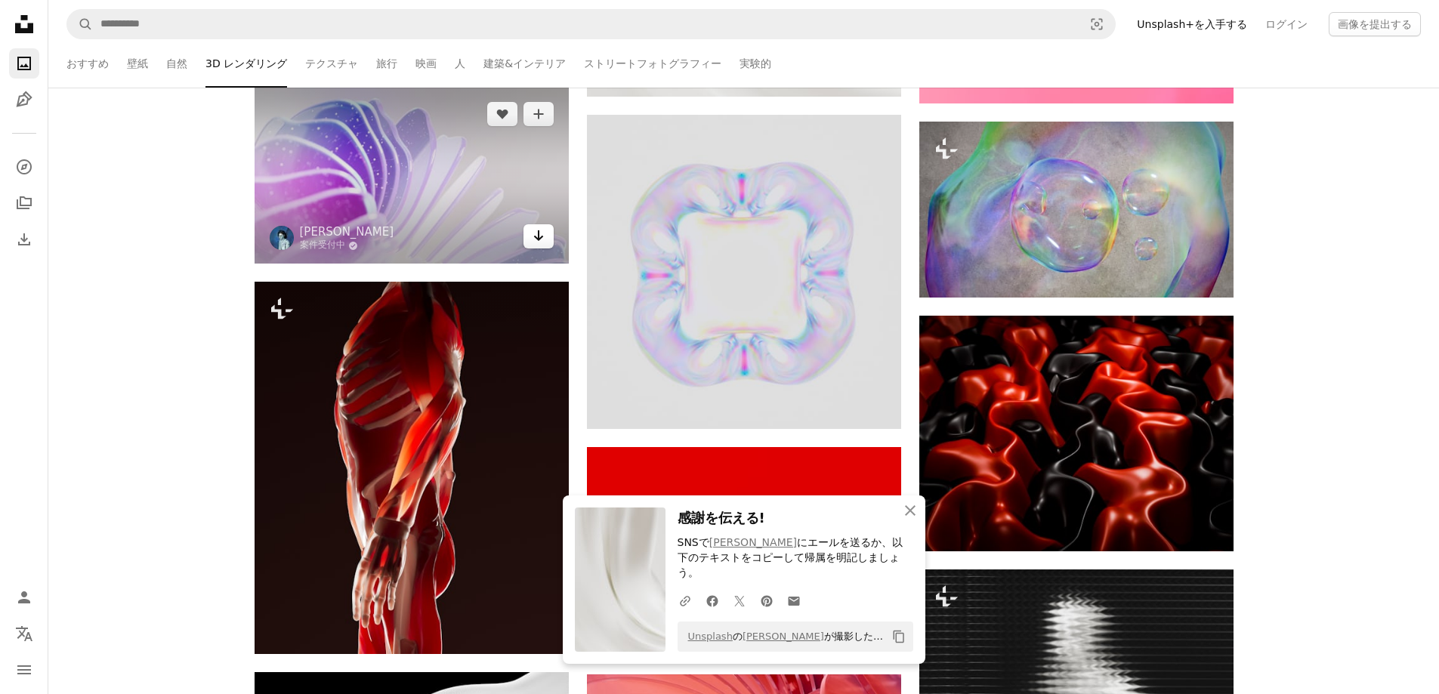
click at [540, 238] on icon "Arrow pointing down" at bounding box center [539, 236] width 12 height 18
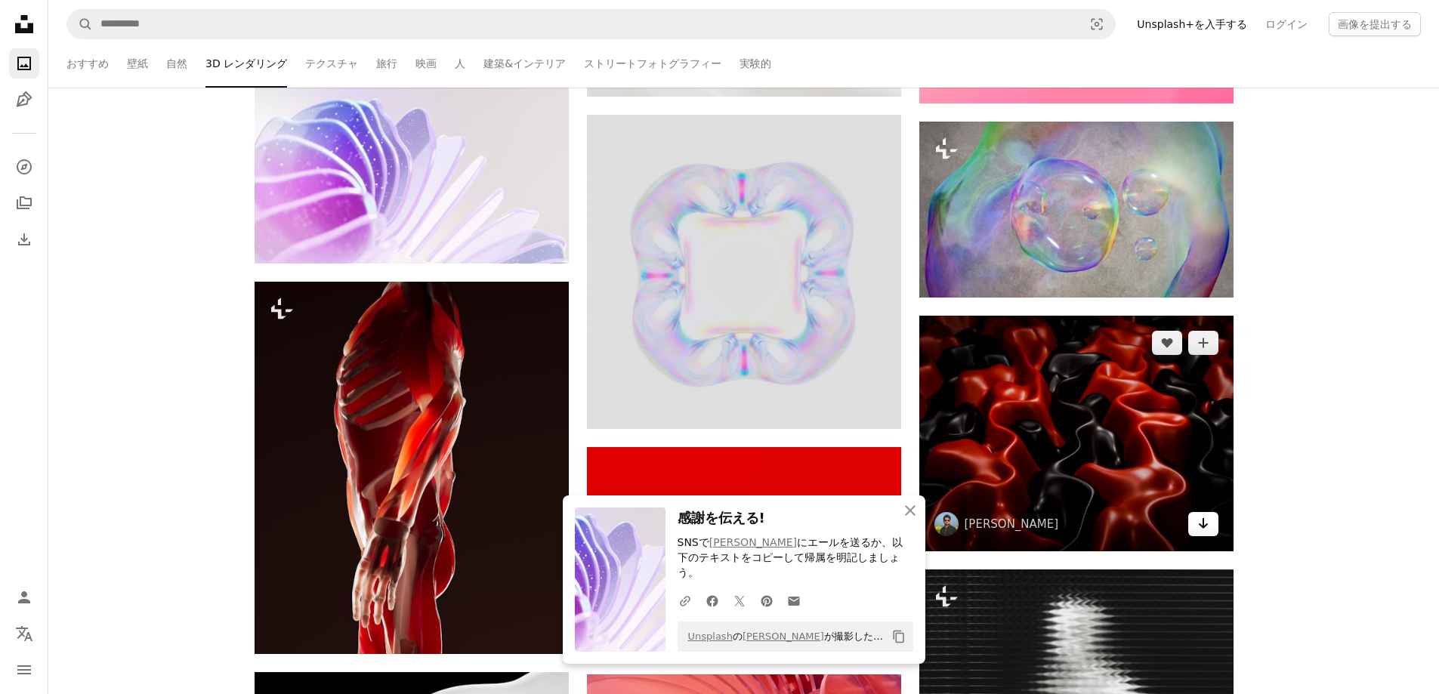
click at [1202, 523] on icon "Arrow pointing down" at bounding box center [1204, 524] width 12 height 18
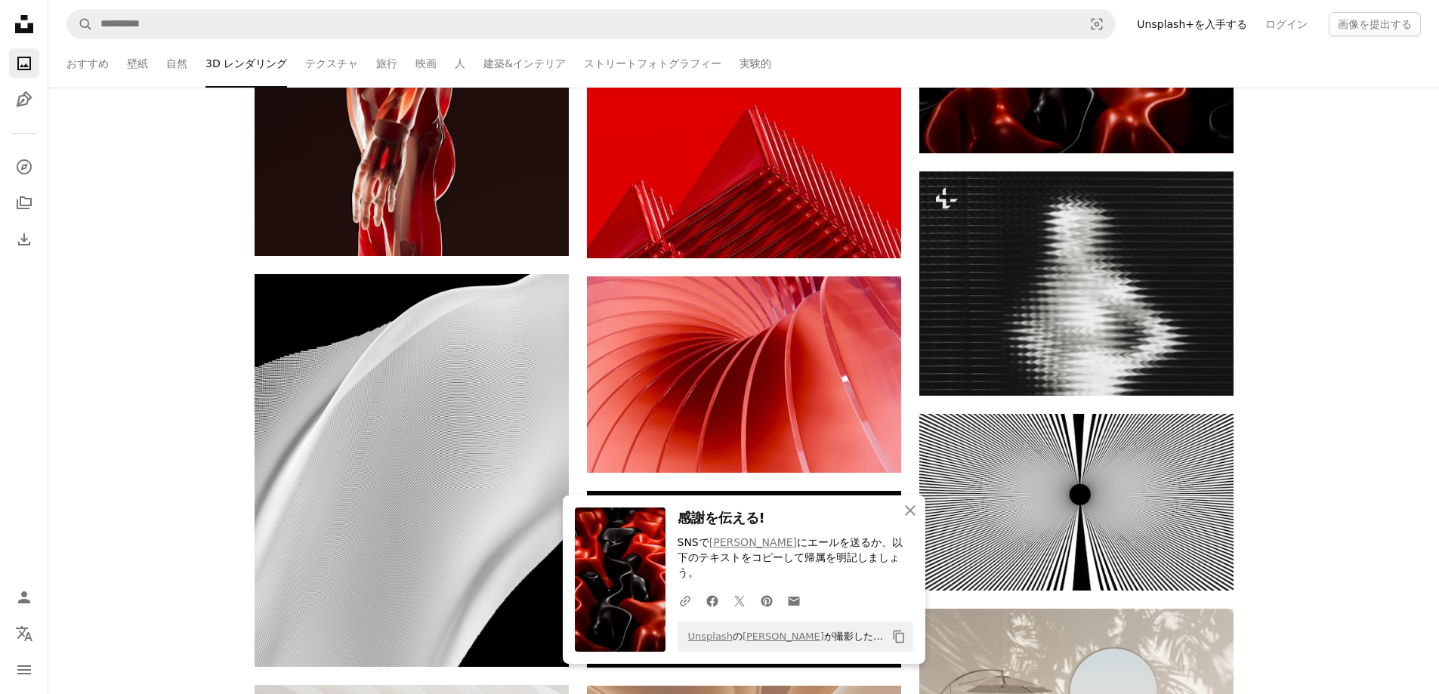
scroll to position [32136, 0]
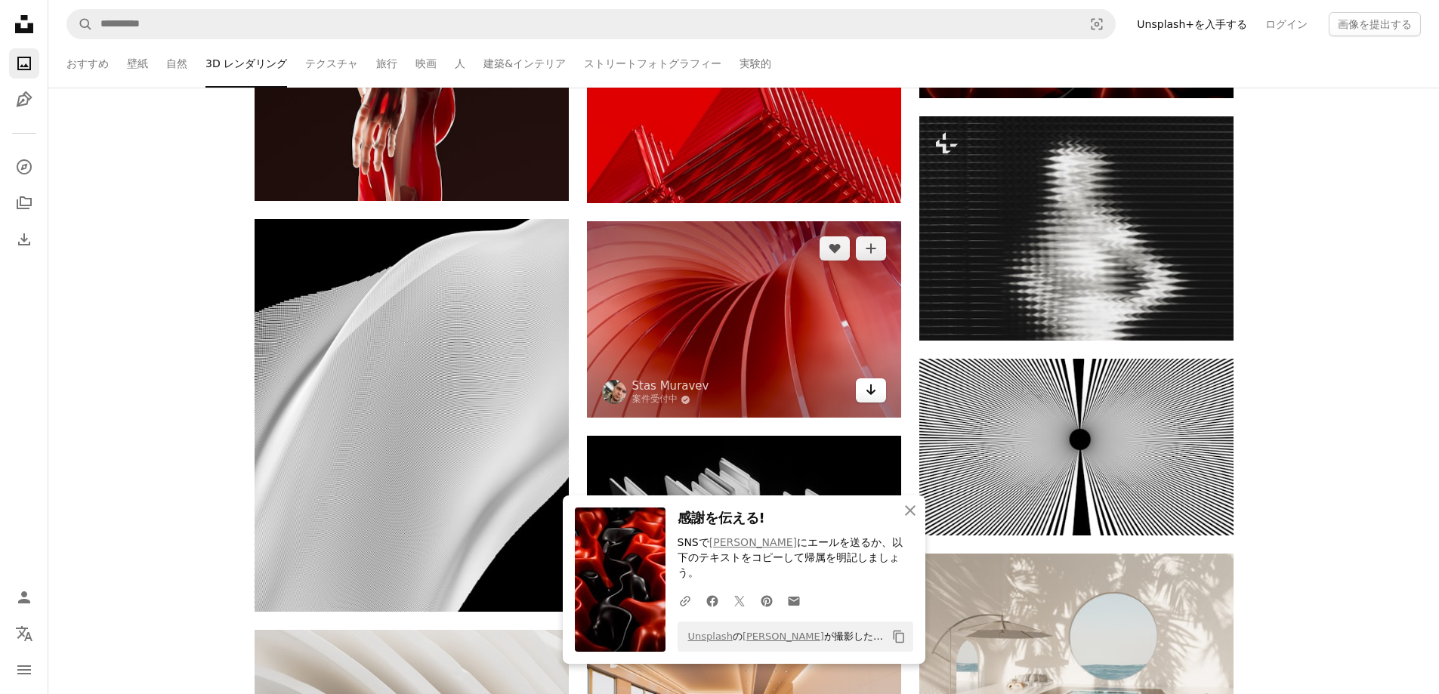
click at [873, 394] on icon "Arrow pointing down" at bounding box center [871, 390] width 12 height 18
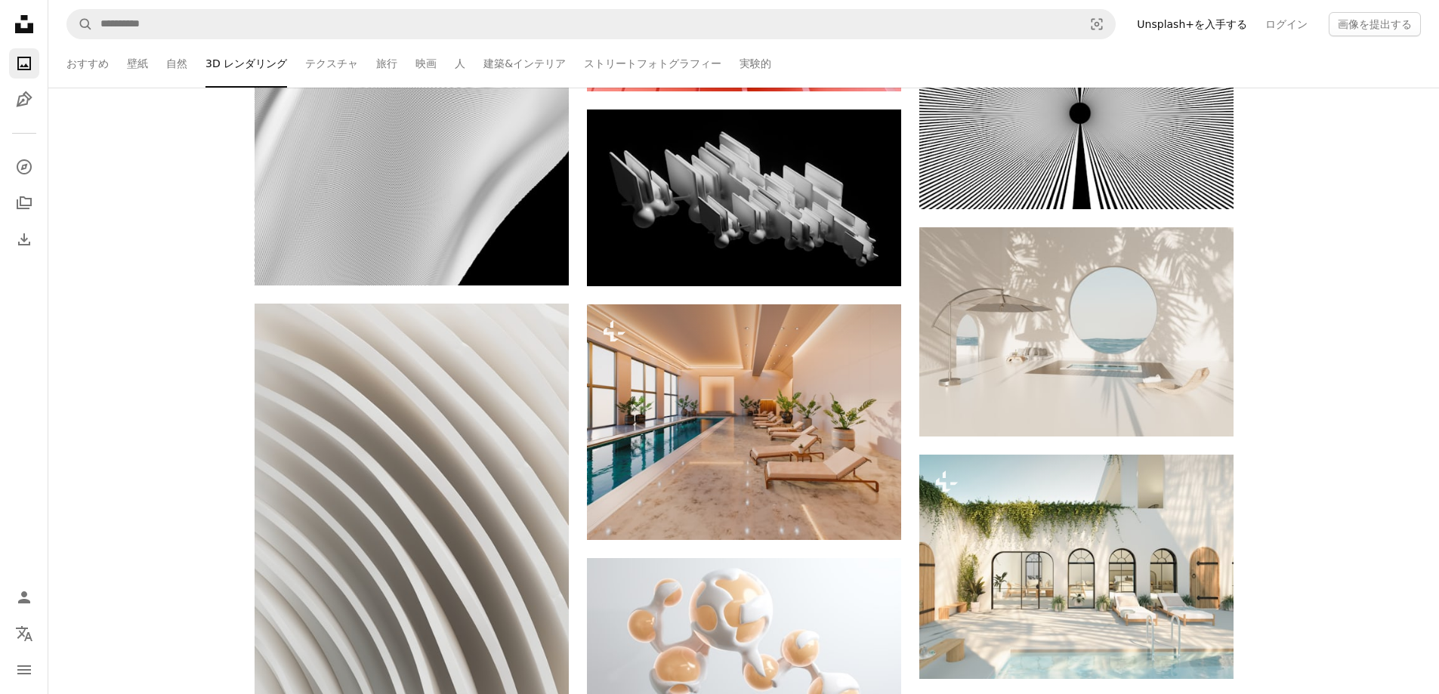
scroll to position [32489, 0]
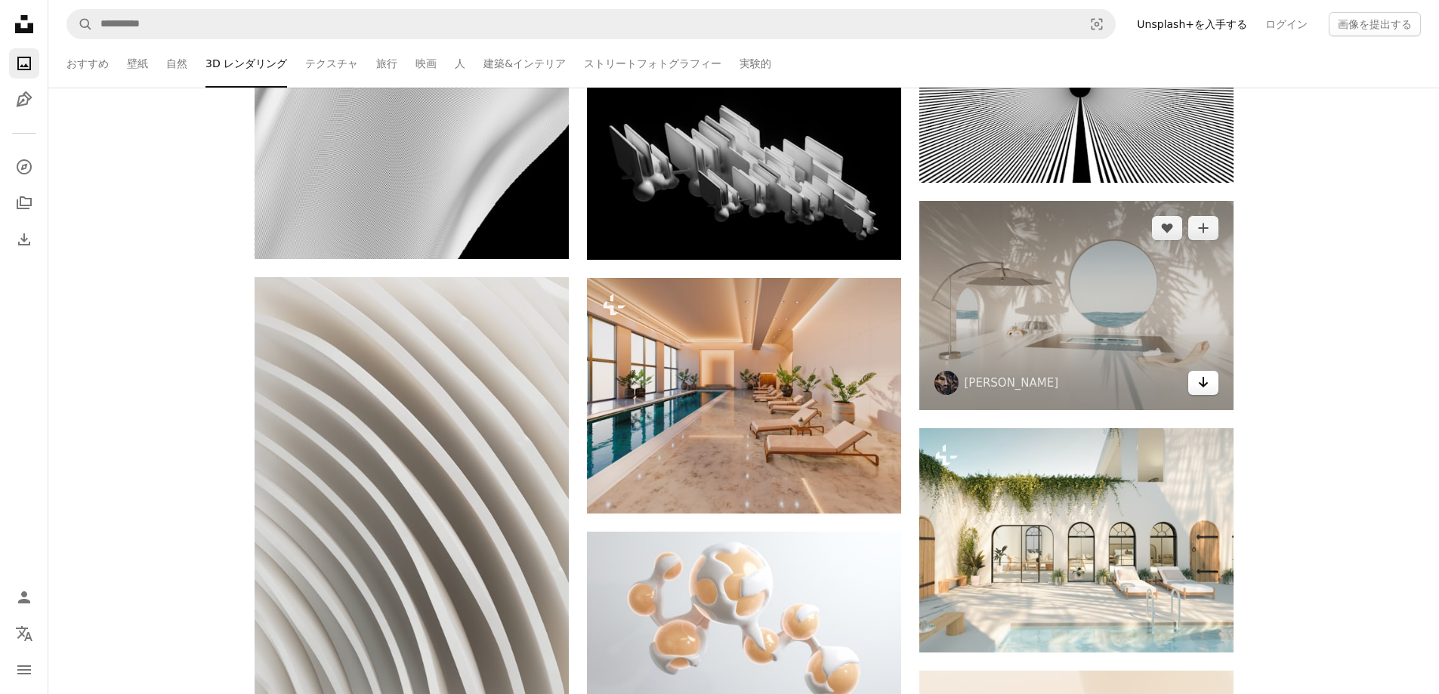
click at [1202, 385] on icon "Arrow pointing down" at bounding box center [1204, 382] width 12 height 18
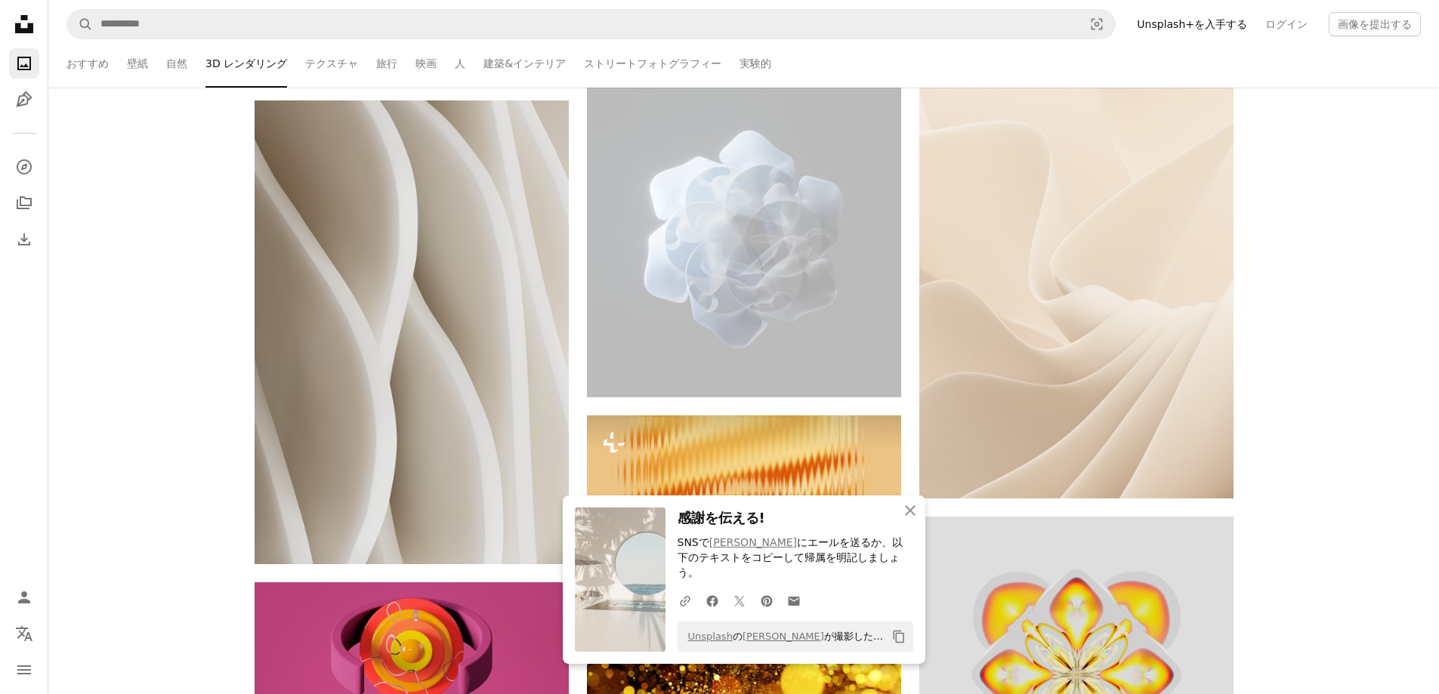
scroll to position [33194, 0]
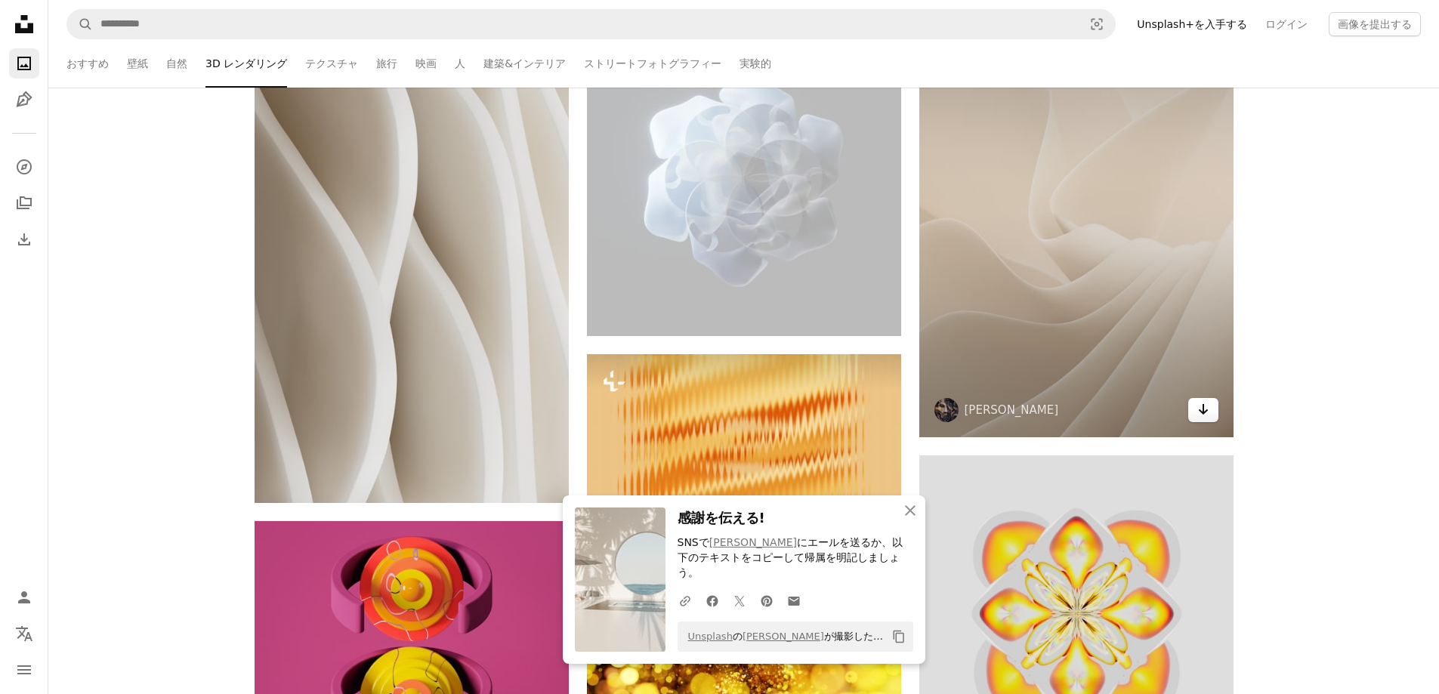
click at [1201, 407] on icon "Arrow pointing down" at bounding box center [1204, 409] width 12 height 18
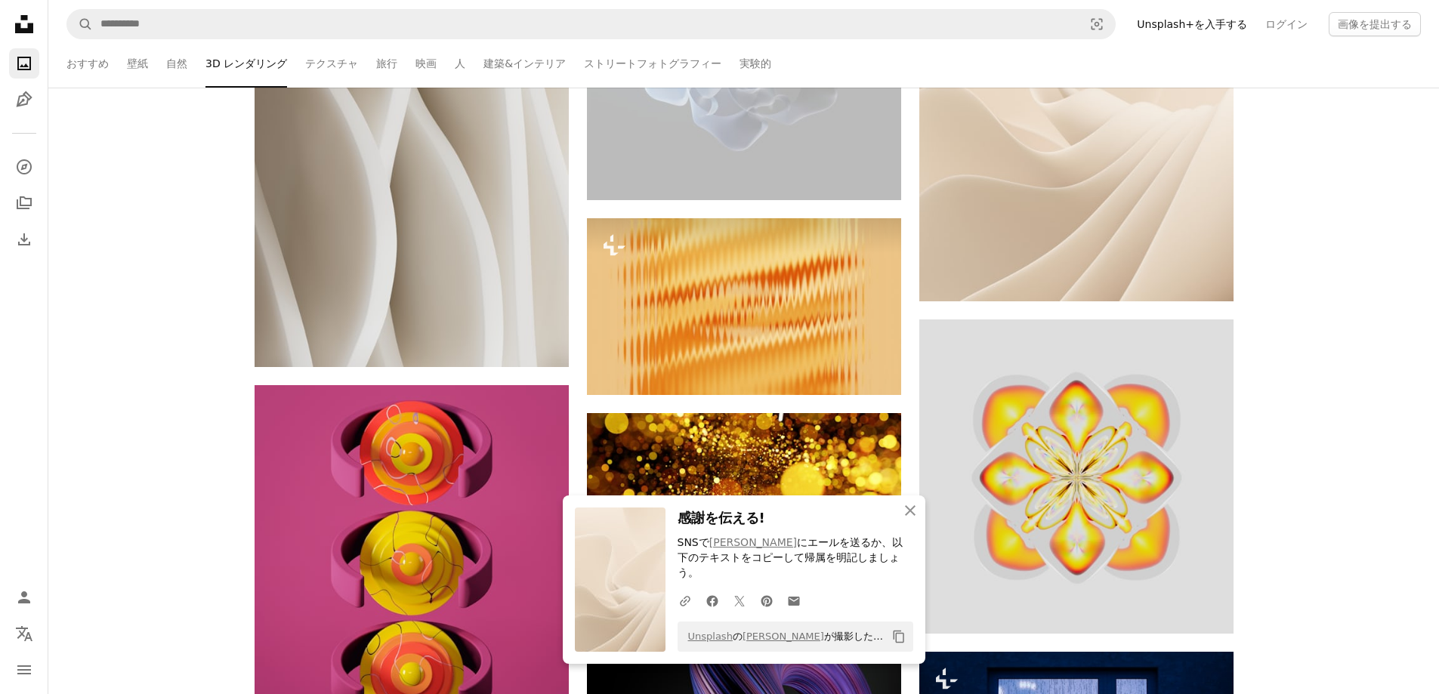
scroll to position [33345, 0]
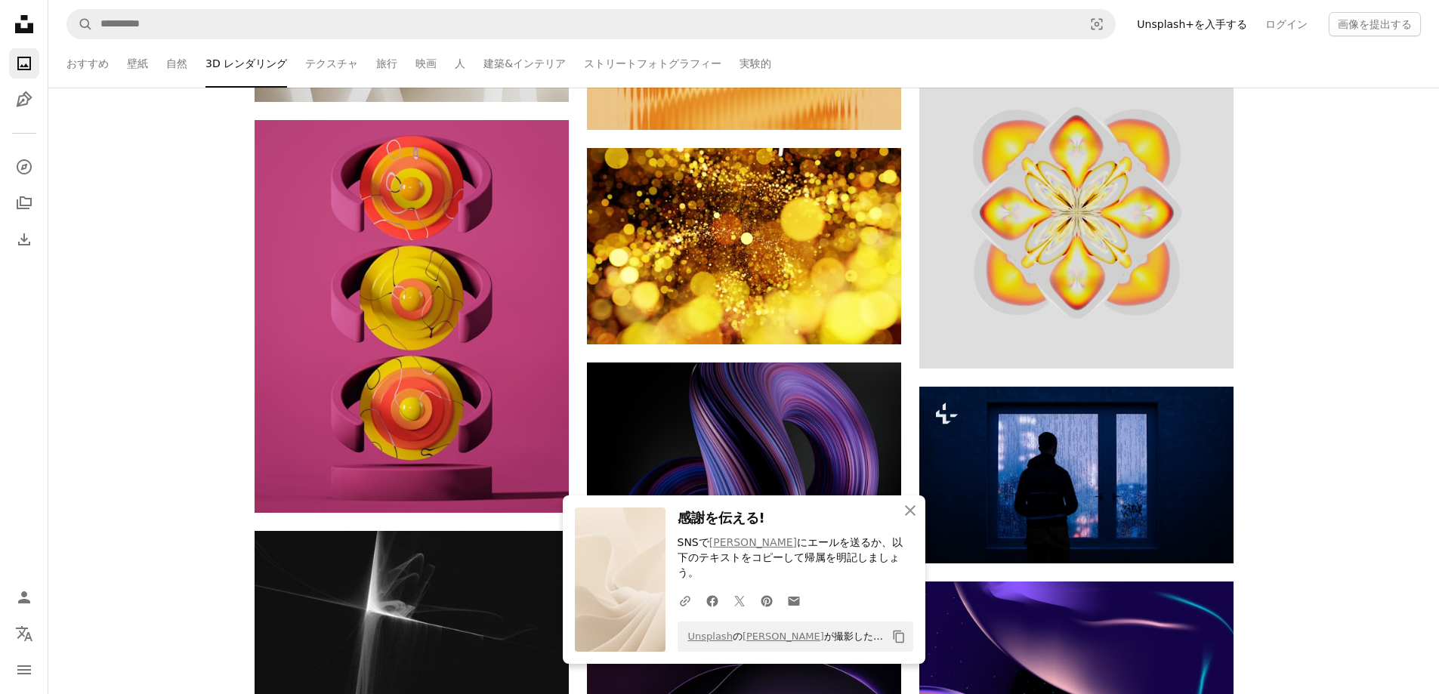
scroll to position [33598, 0]
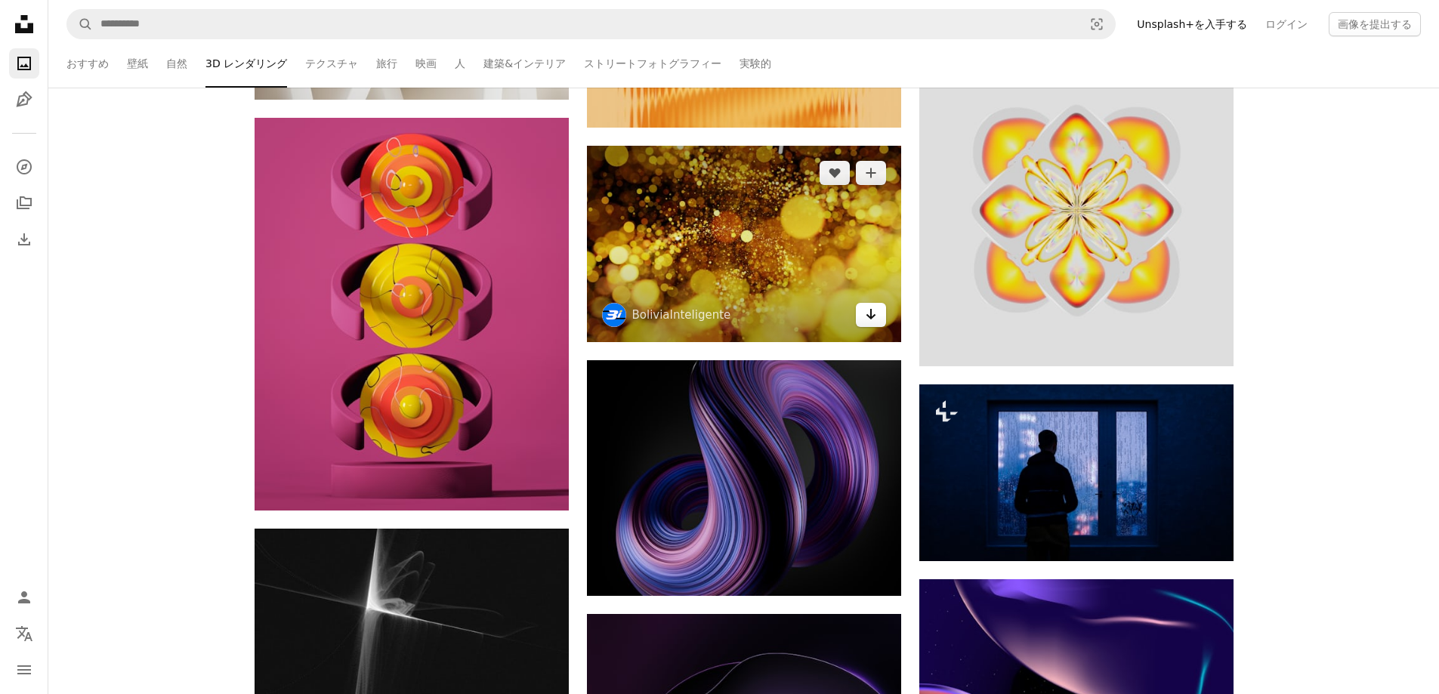
click at [868, 309] on icon "Arrow pointing down" at bounding box center [871, 314] width 12 height 18
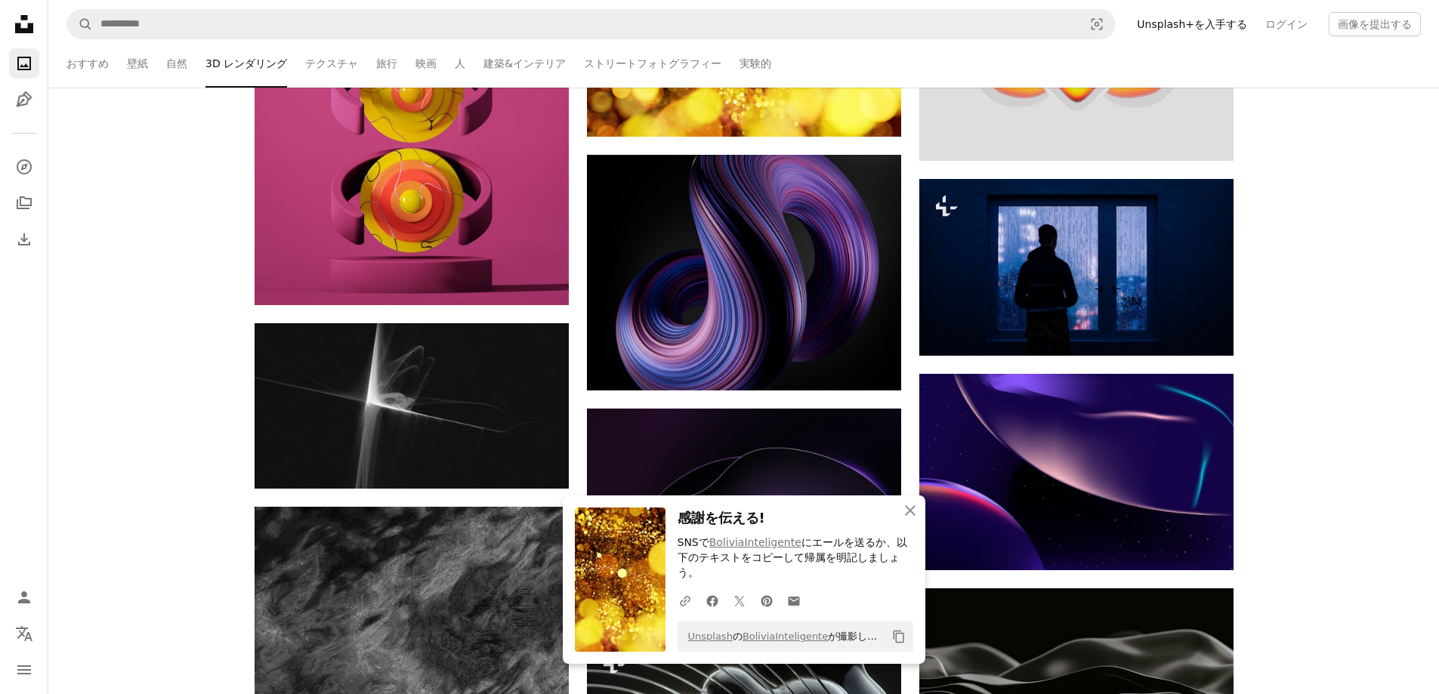
scroll to position [33950, 0]
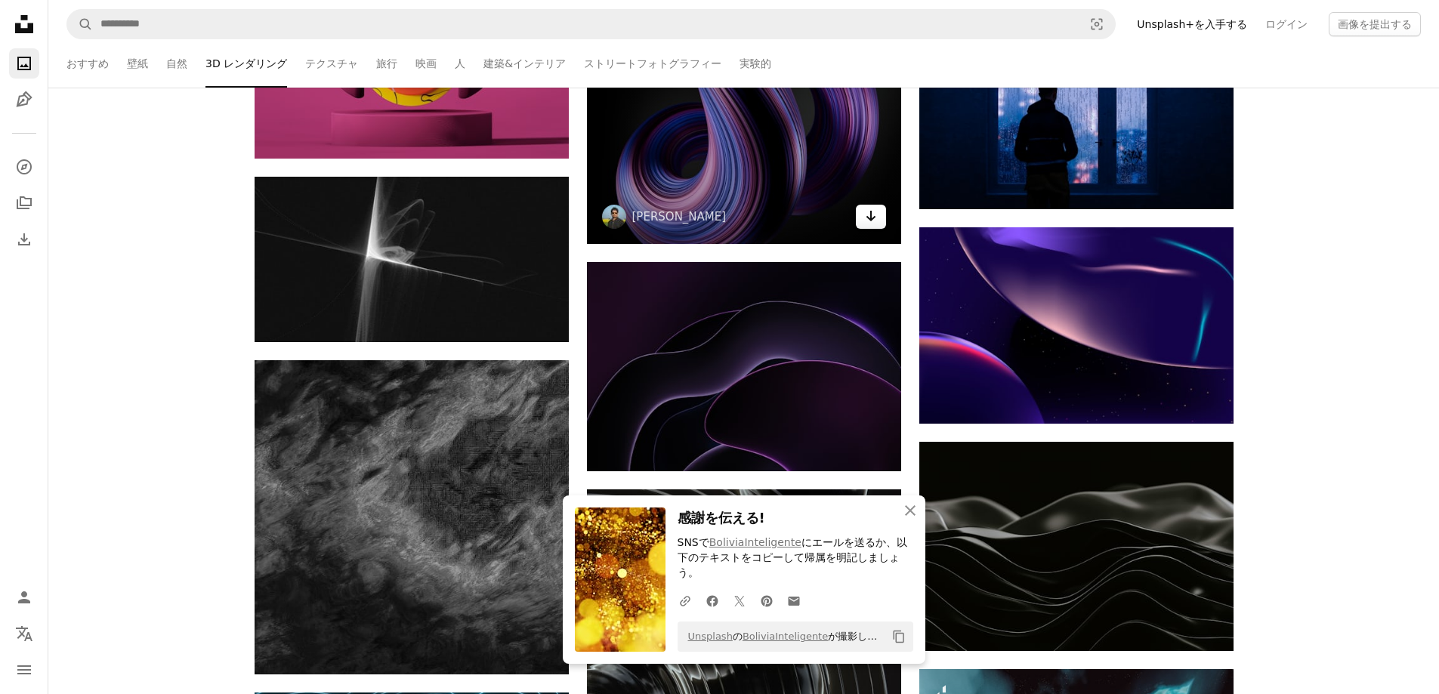
click at [871, 220] on icon "Arrow pointing down" at bounding box center [871, 216] width 12 height 18
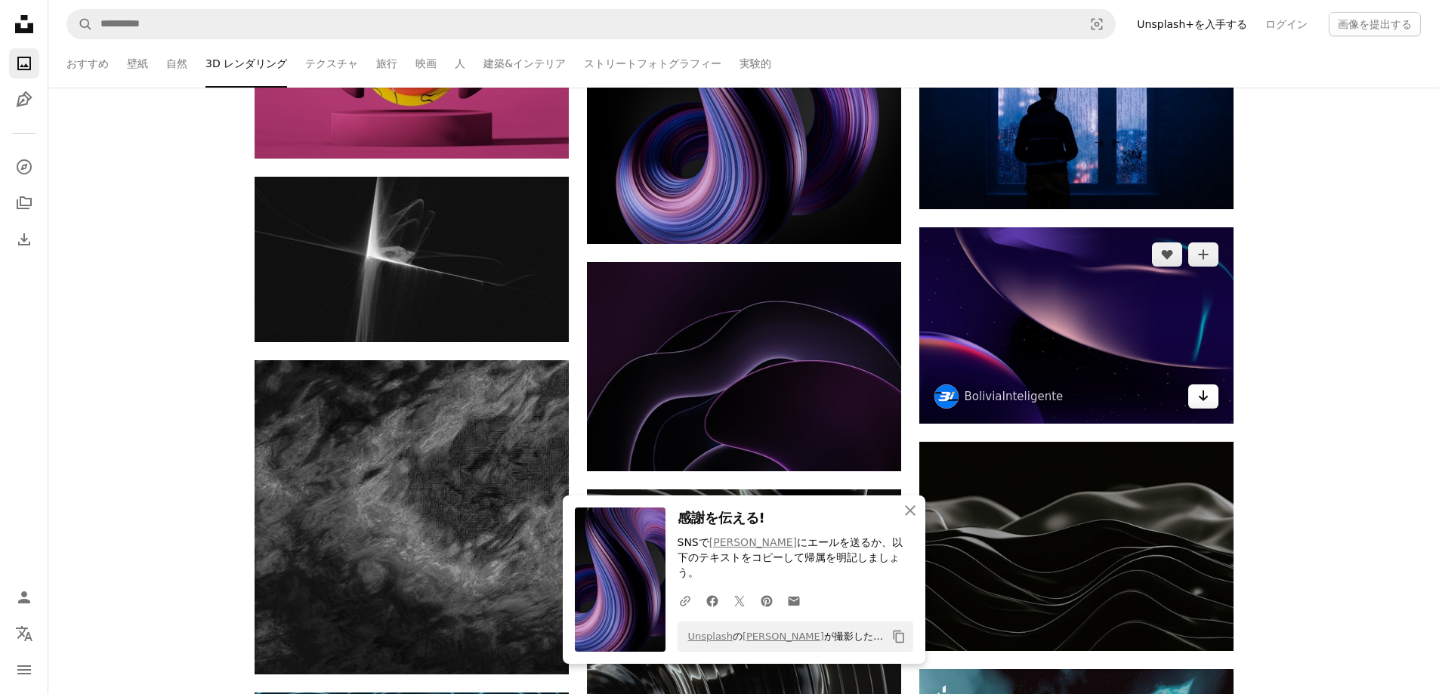
click at [1200, 390] on icon "Arrow pointing down" at bounding box center [1204, 396] width 12 height 18
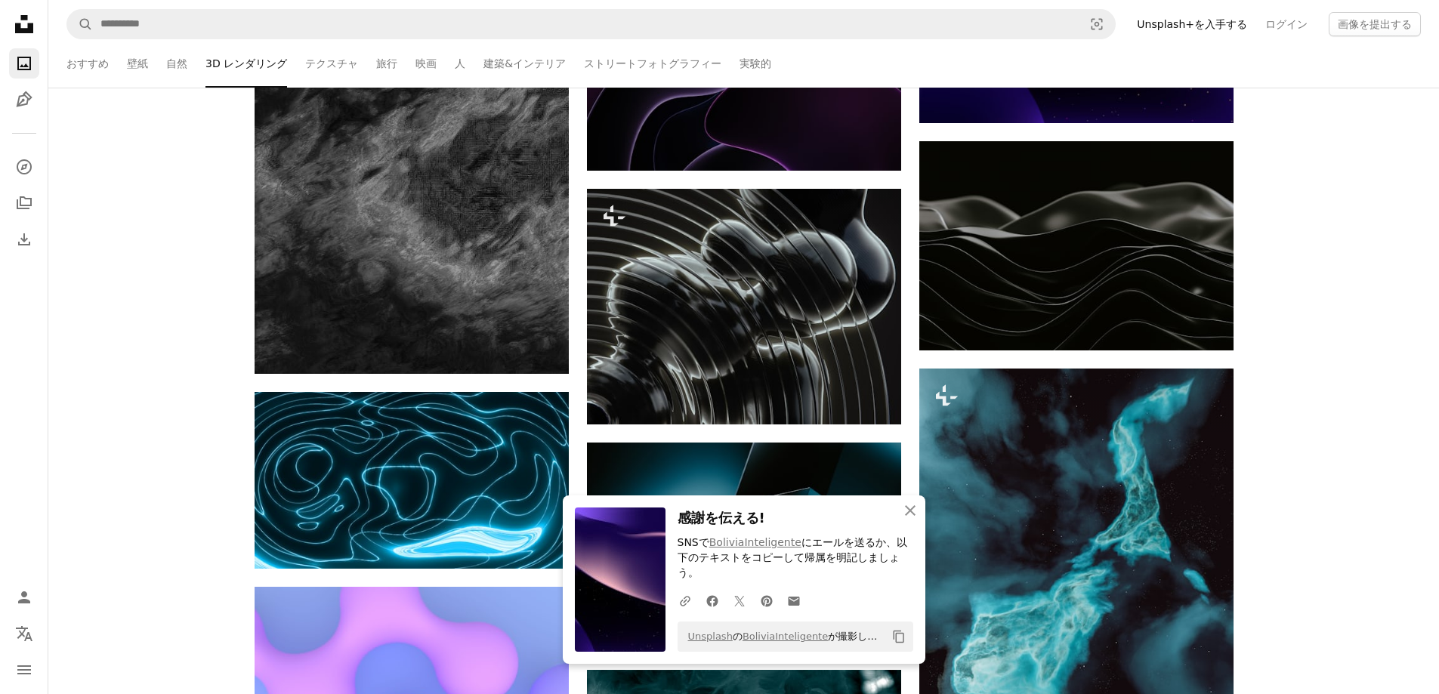
scroll to position [34252, 0]
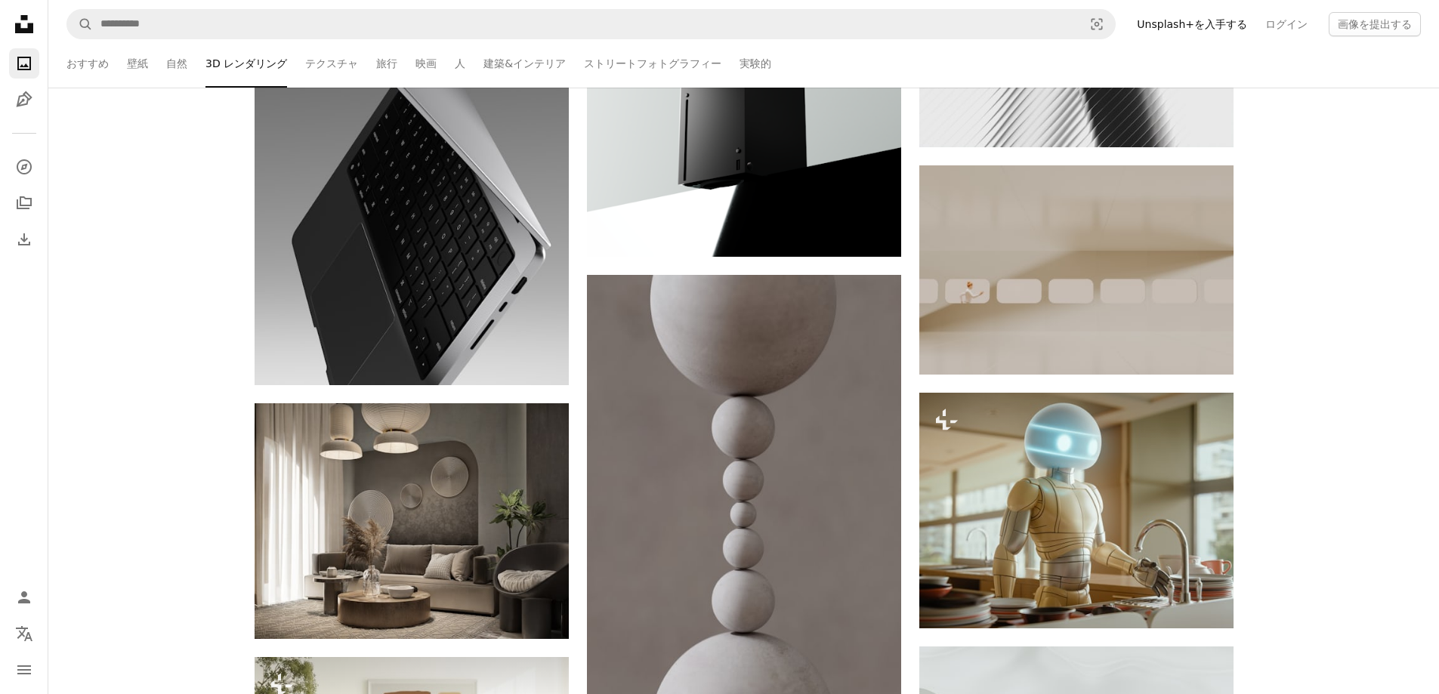
scroll to position [35965, 0]
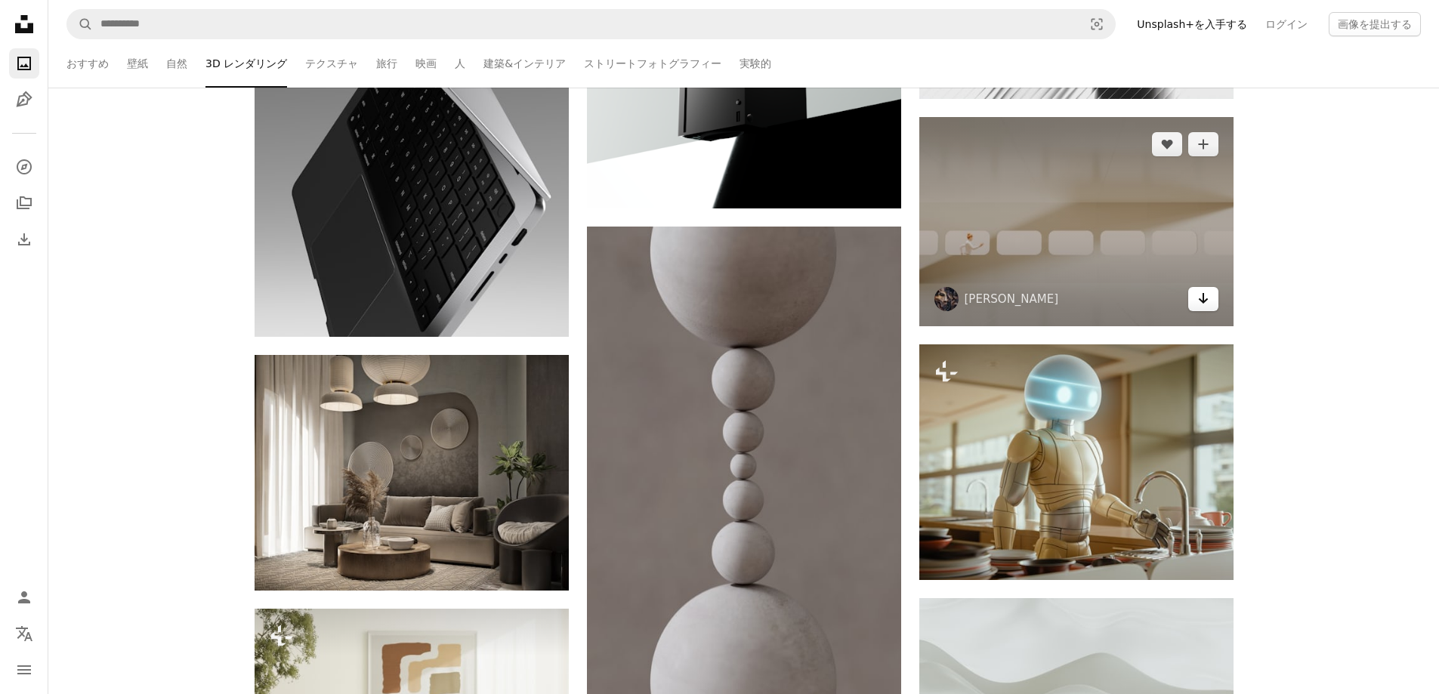
click at [1203, 298] on icon "ダウンロード" at bounding box center [1203, 298] width 10 height 11
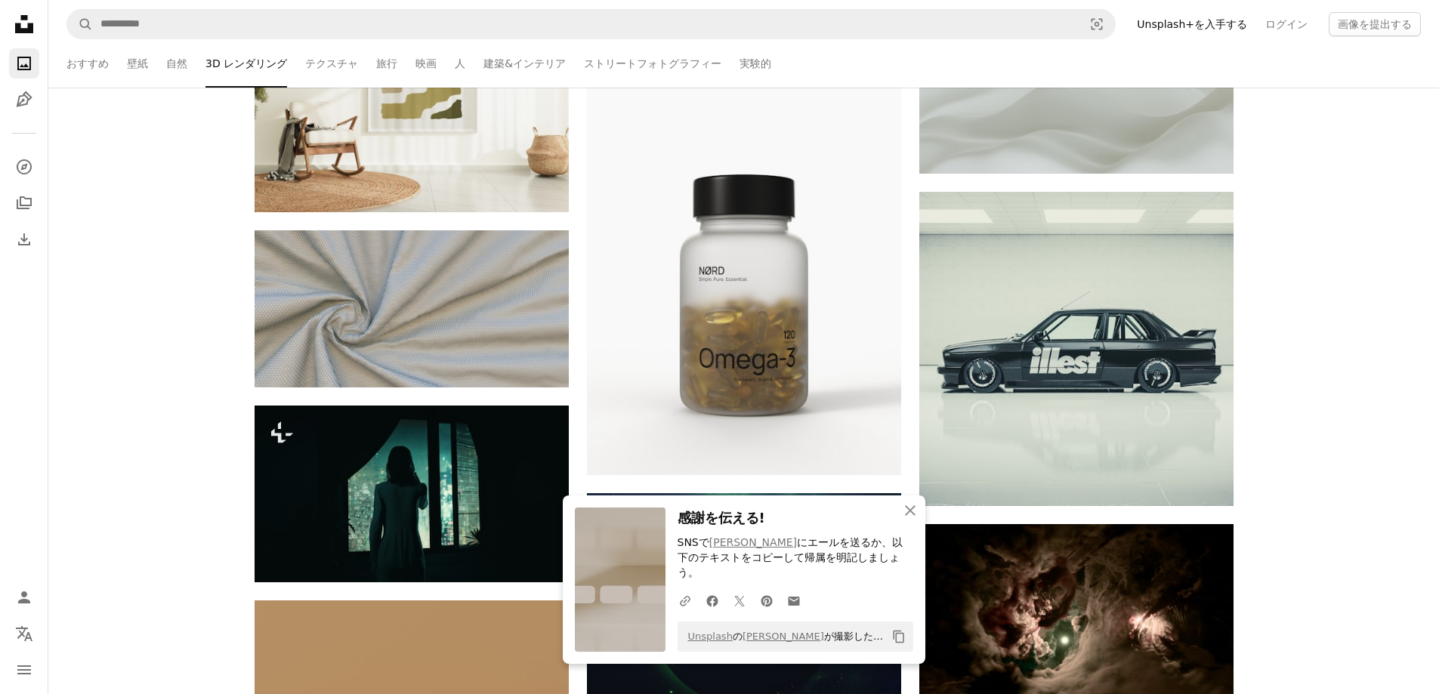
scroll to position [36620, 0]
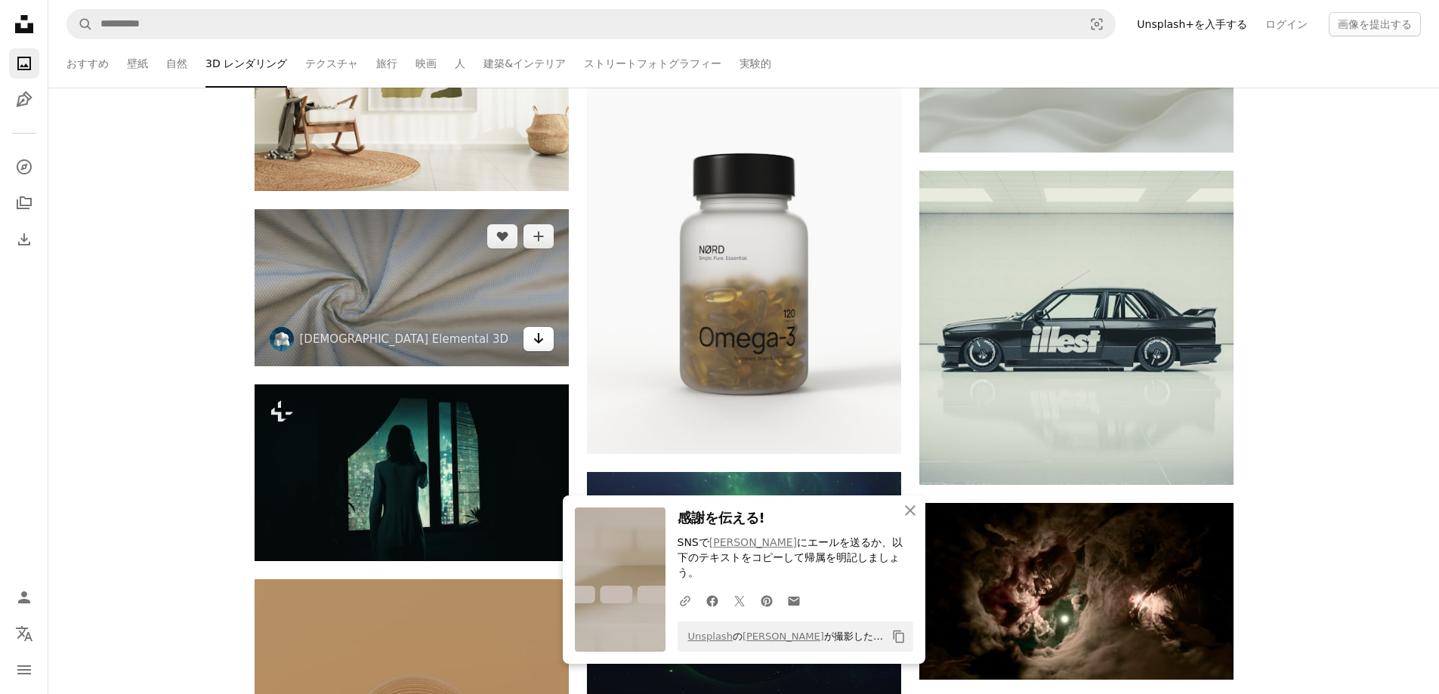
click at [536, 339] on icon "ダウンロード" at bounding box center [538, 338] width 10 height 11
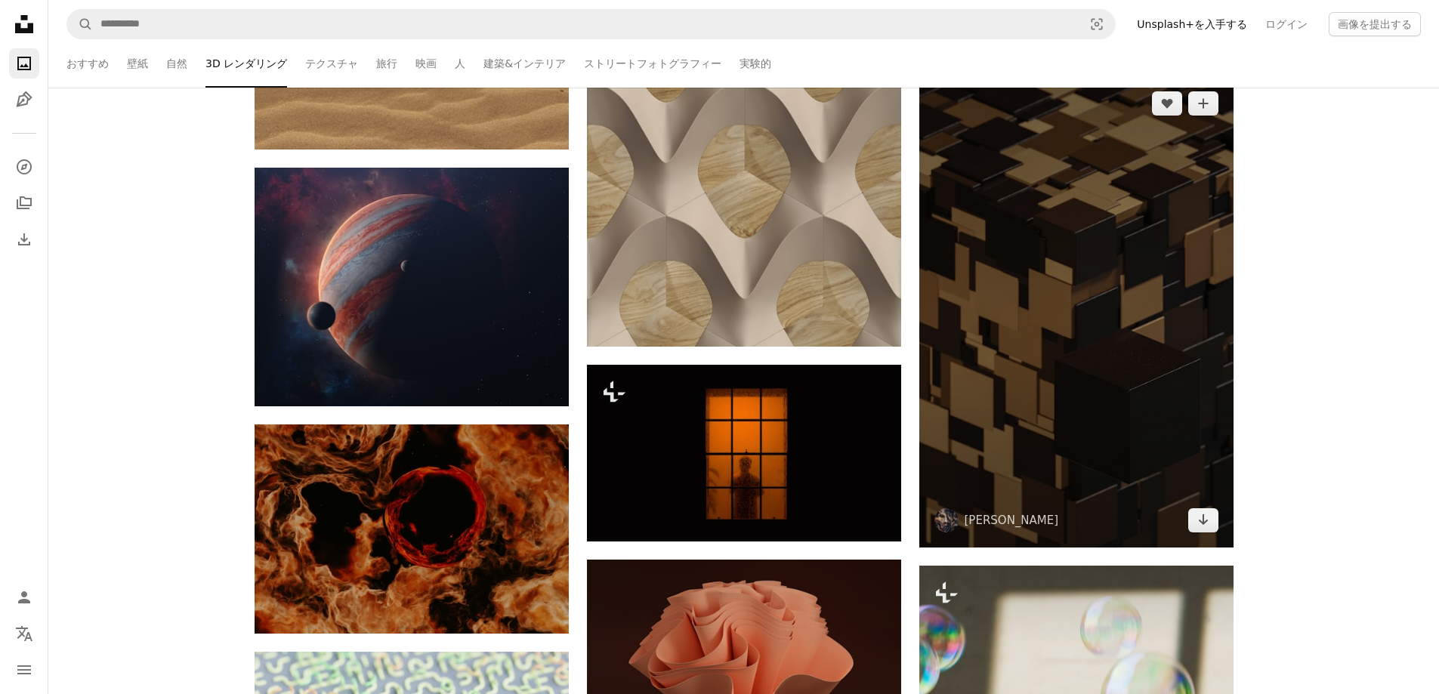
scroll to position [37476, 0]
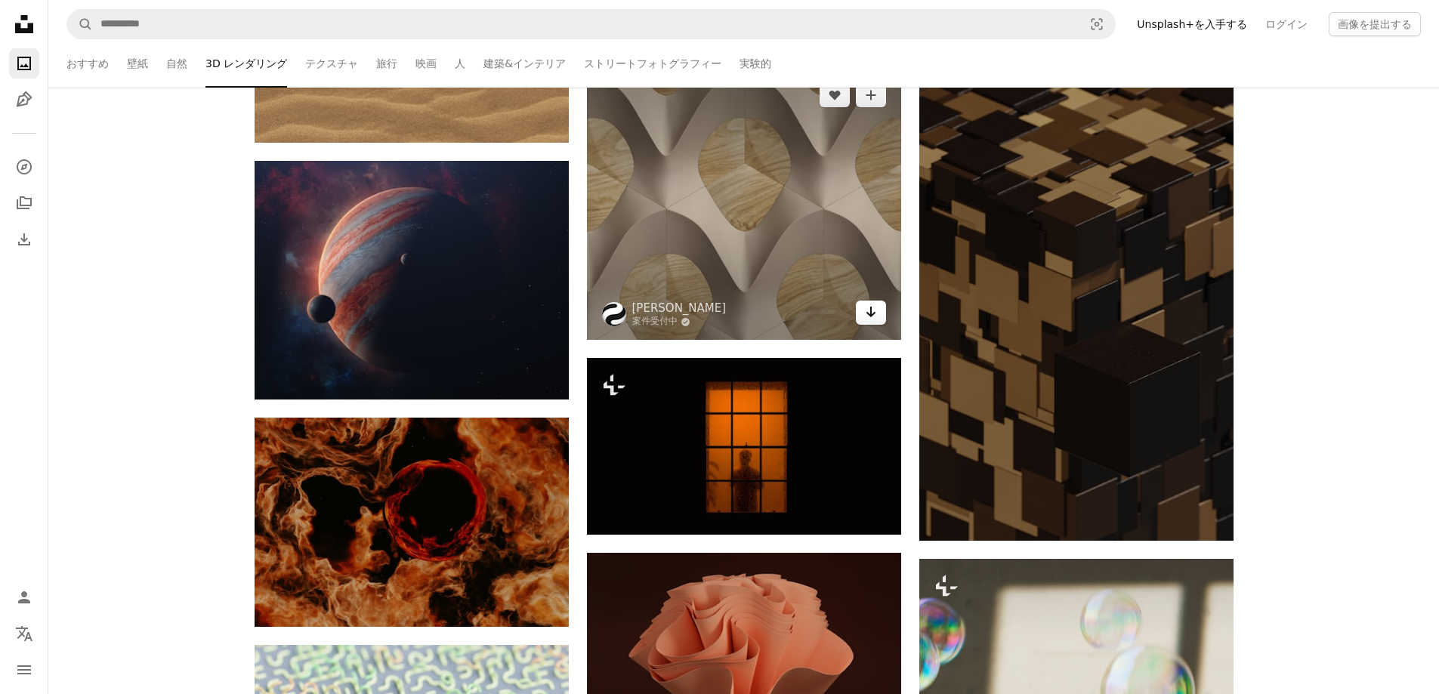
click at [875, 316] on icon "Arrow pointing down" at bounding box center [871, 312] width 12 height 18
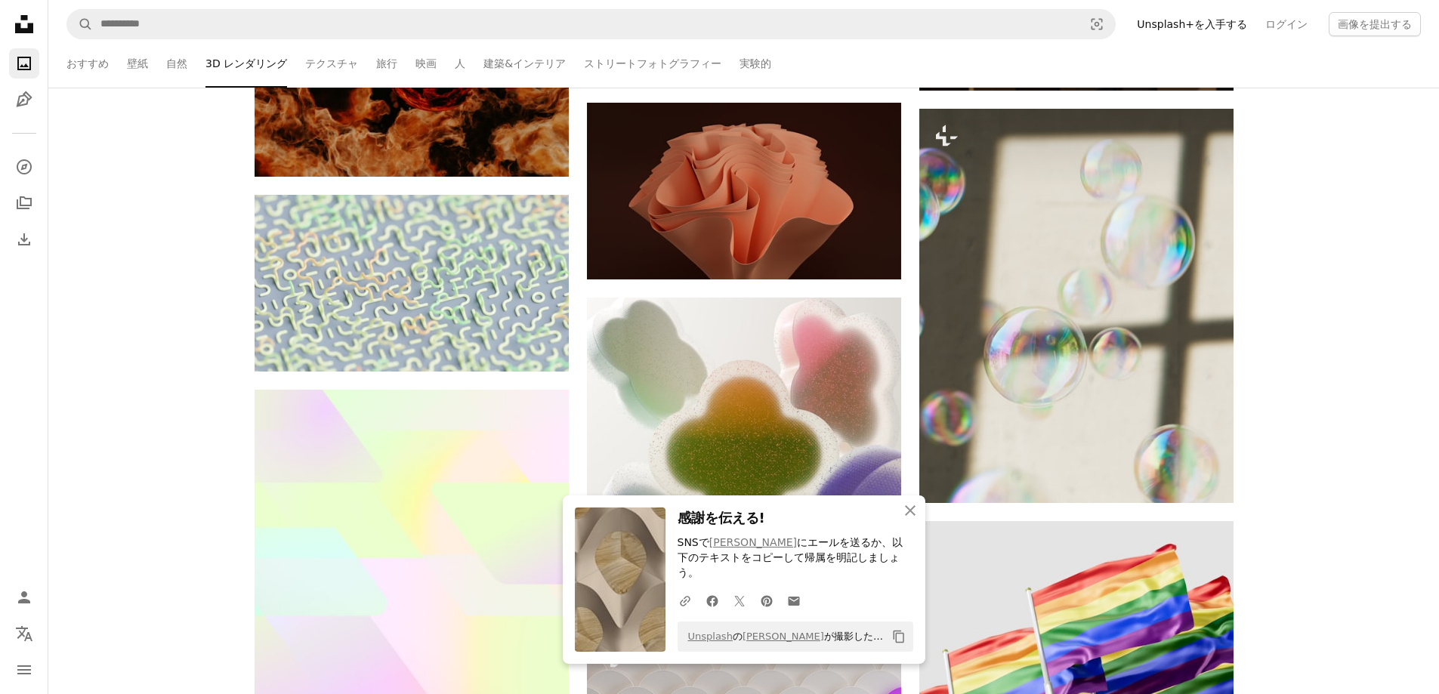
scroll to position [37929, 0]
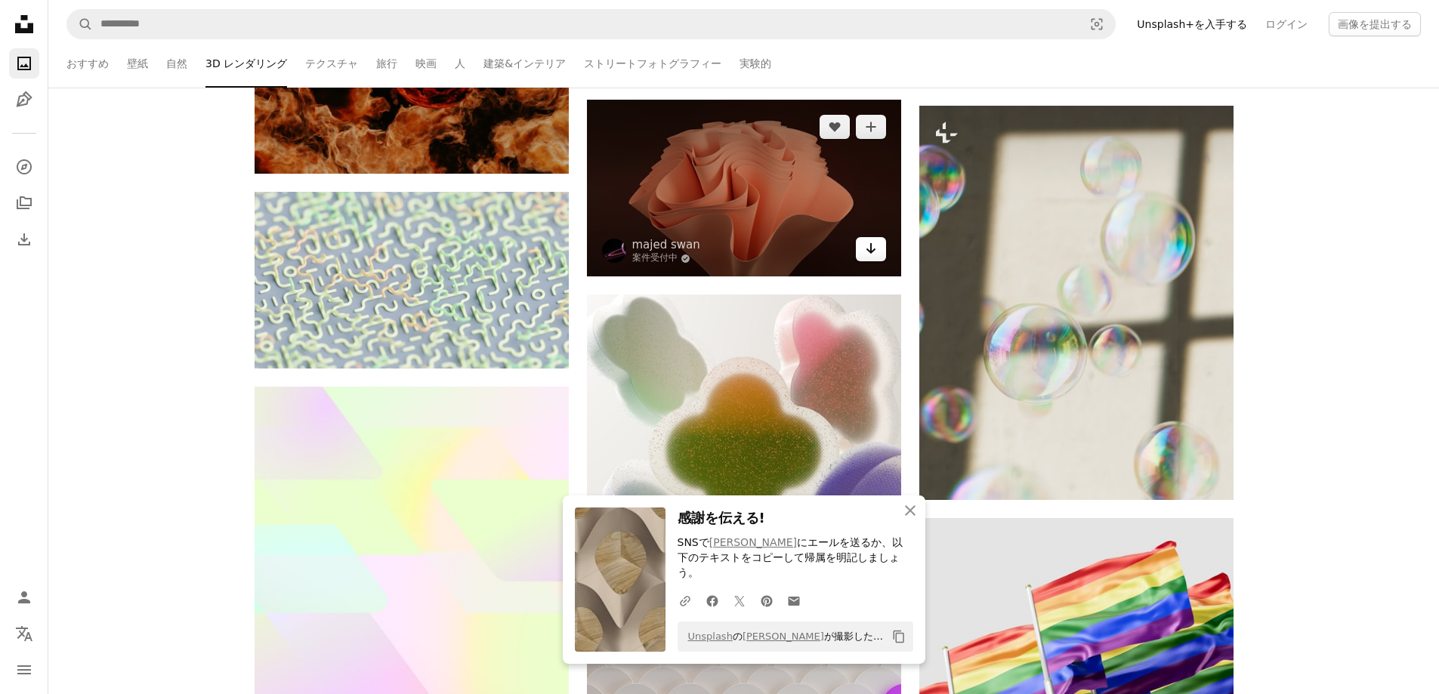
click at [867, 258] on link "Arrow pointing down" at bounding box center [871, 249] width 30 height 24
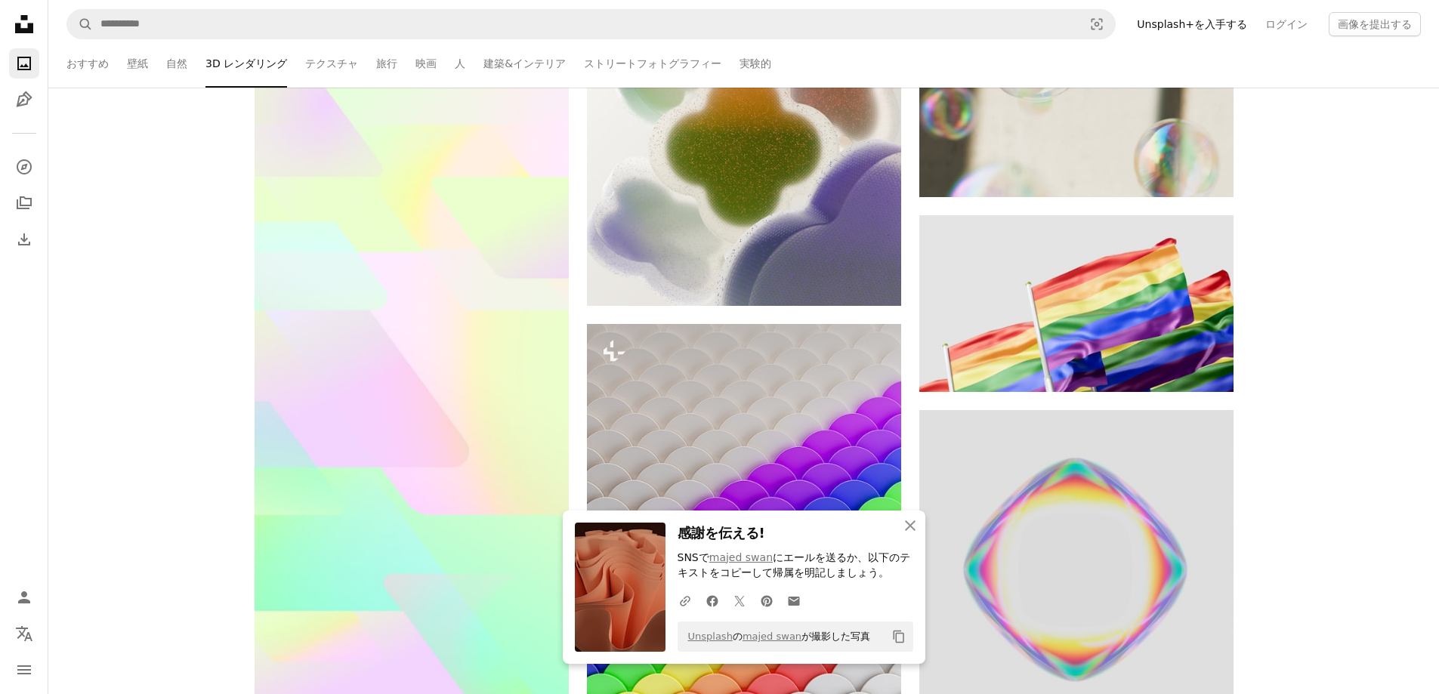
scroll to position [38282, 0]
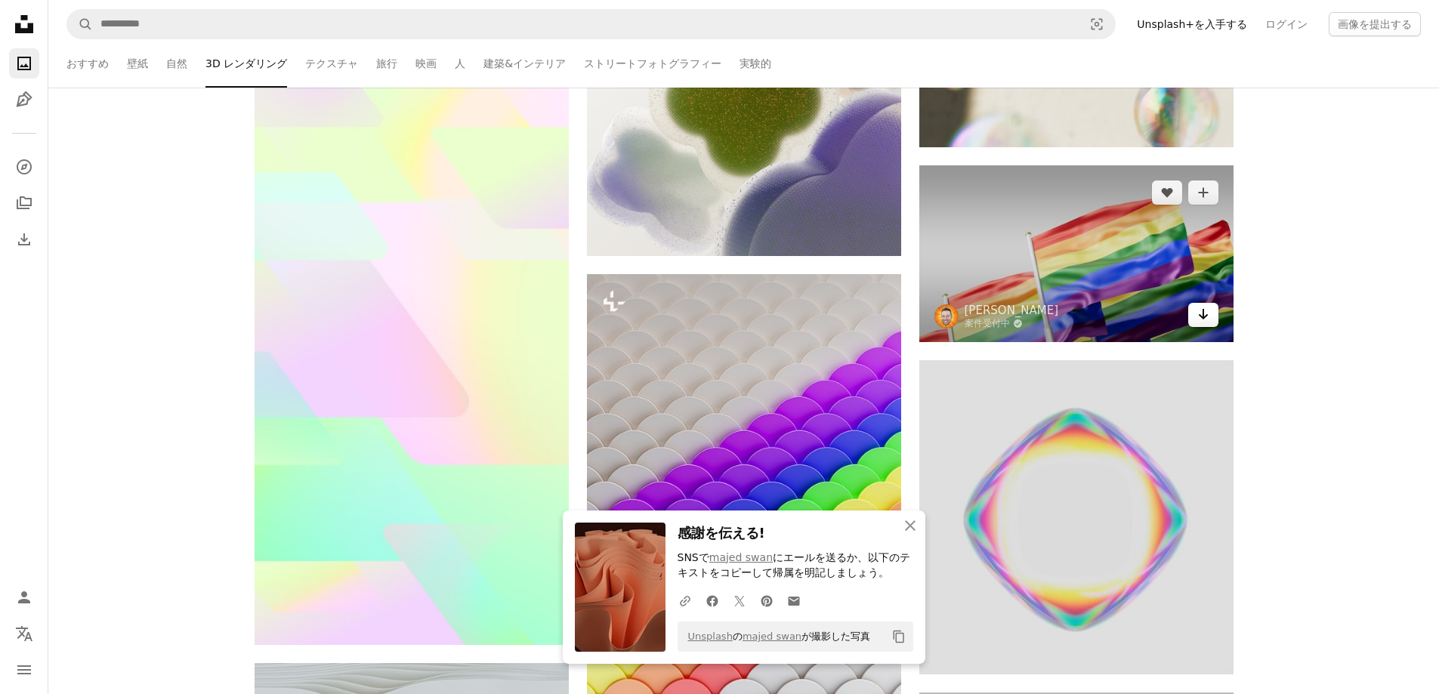
click at [1205, 313] on icon "Arrow pointing down" at bounding box center [1204, 314] width 12 height 18
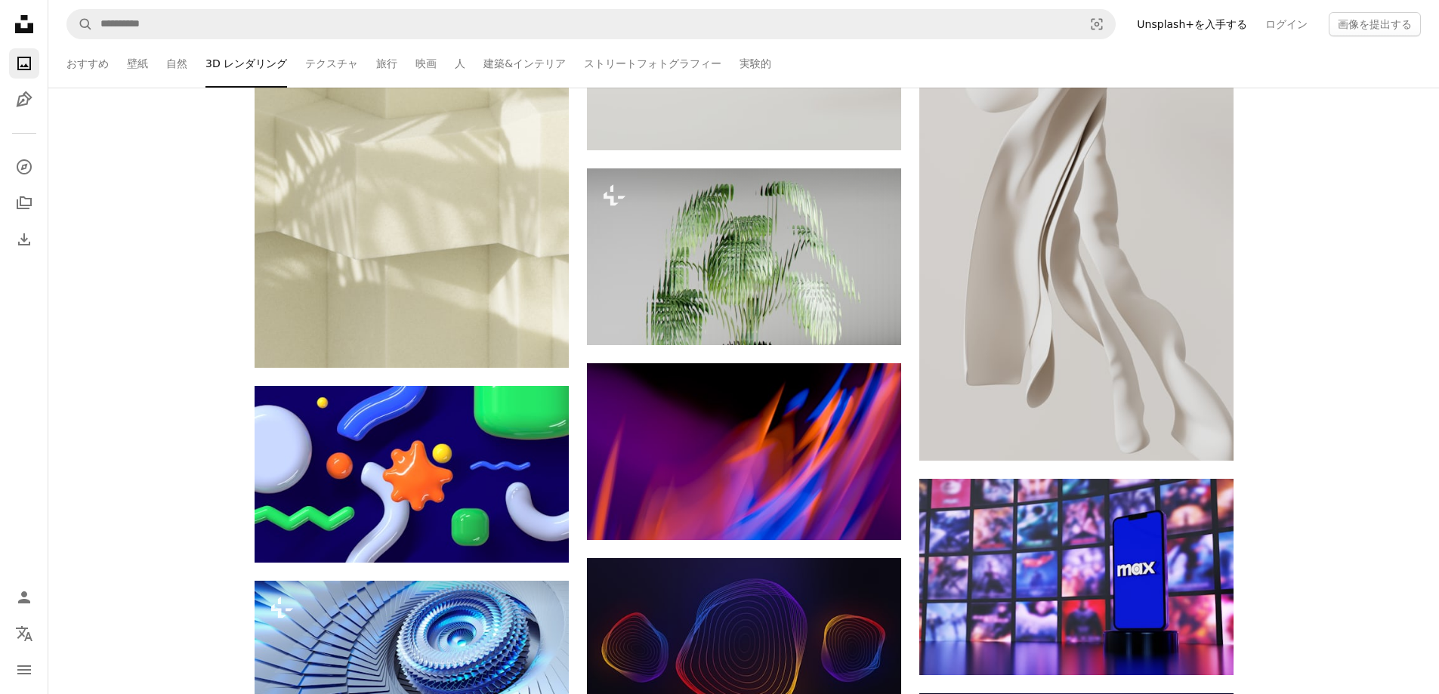
scroll to position [39491, 0]
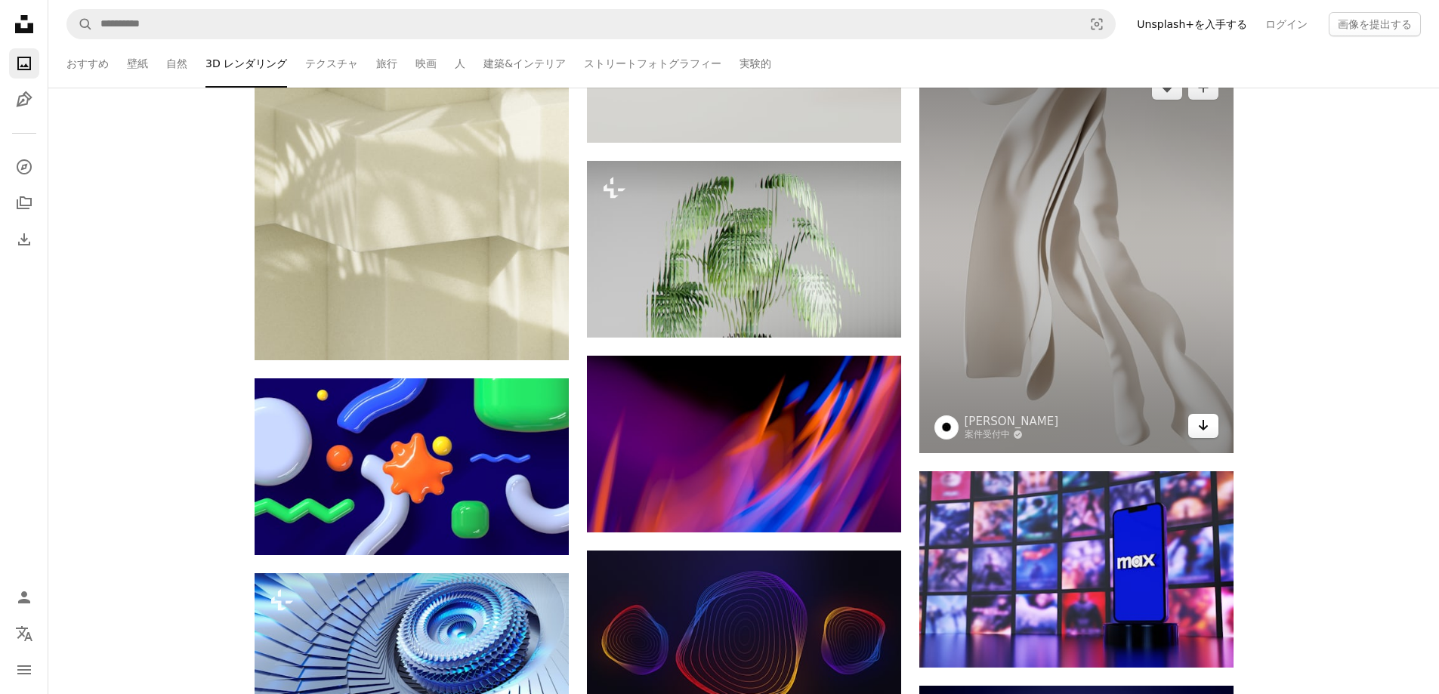
click at [1207, 422] on icon "Arrow pointing down" at bounding box center [1204, 425] width 12 height 18
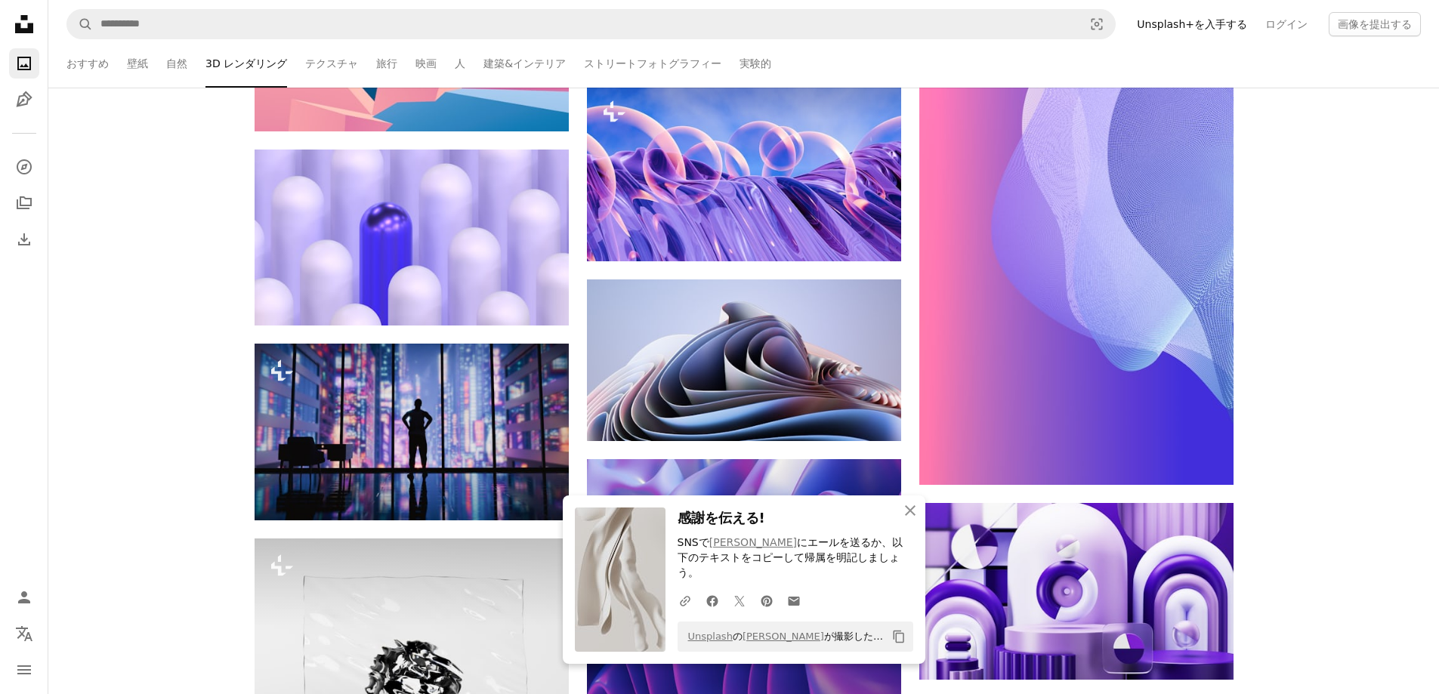
scroll to position [40498, 0]
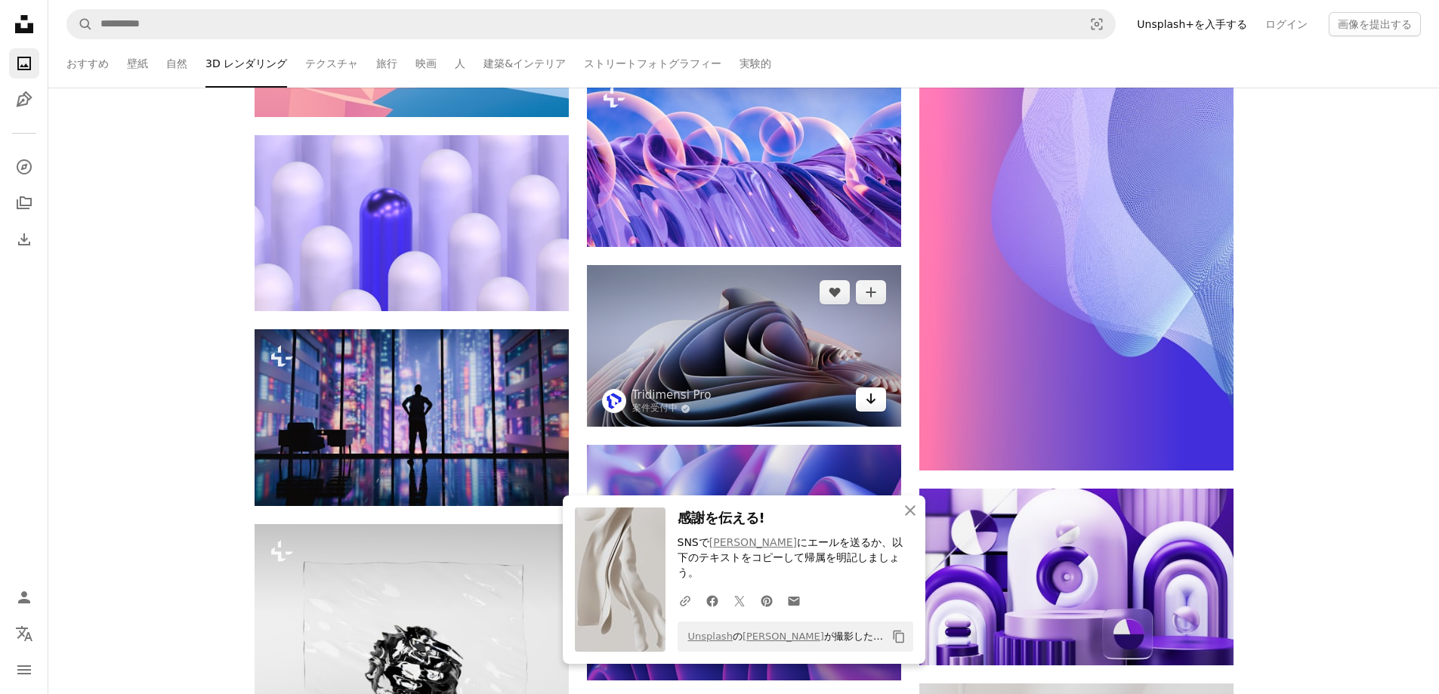
click at [866, 394] on icon "Arrow pointing down" at bounding box center [871, 399] width 12 height 18
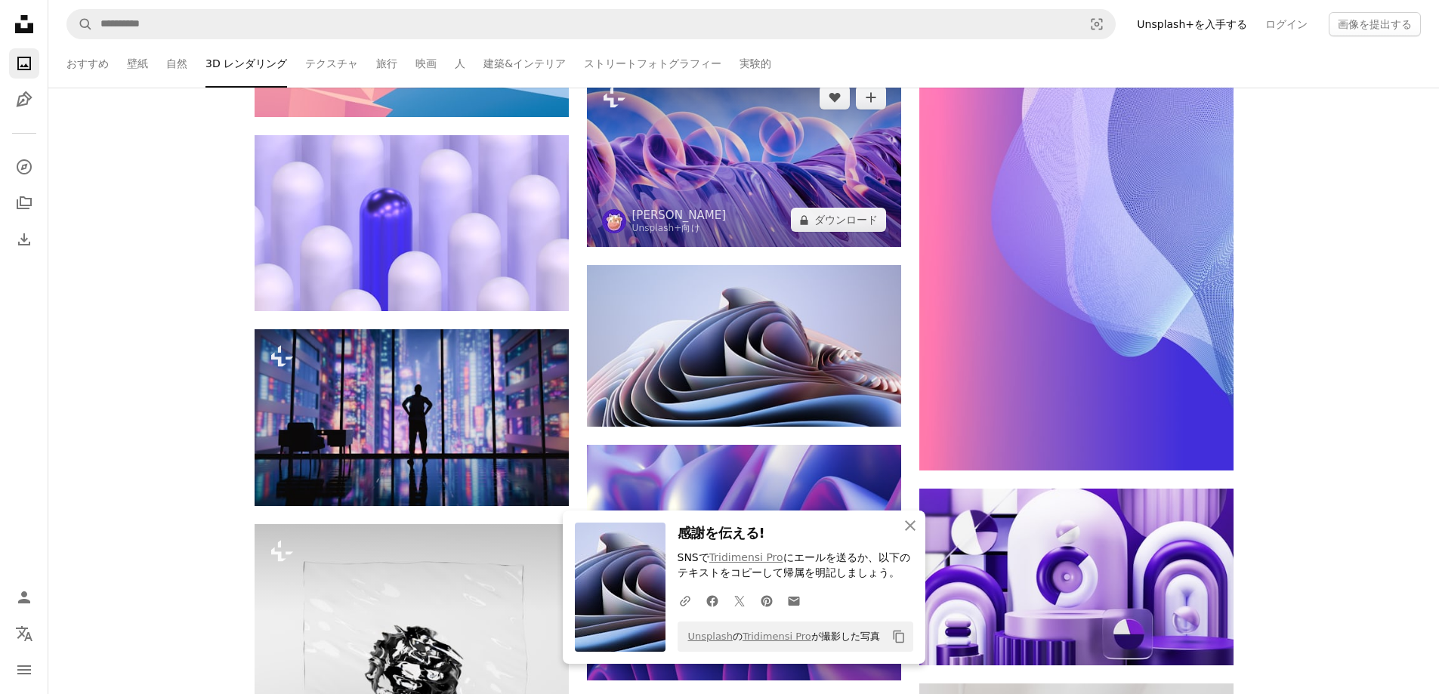
drag, startPoint x: 868, startPoint y: 215, endPoint x: 1341, endPoint y: 318, distance: 484.0
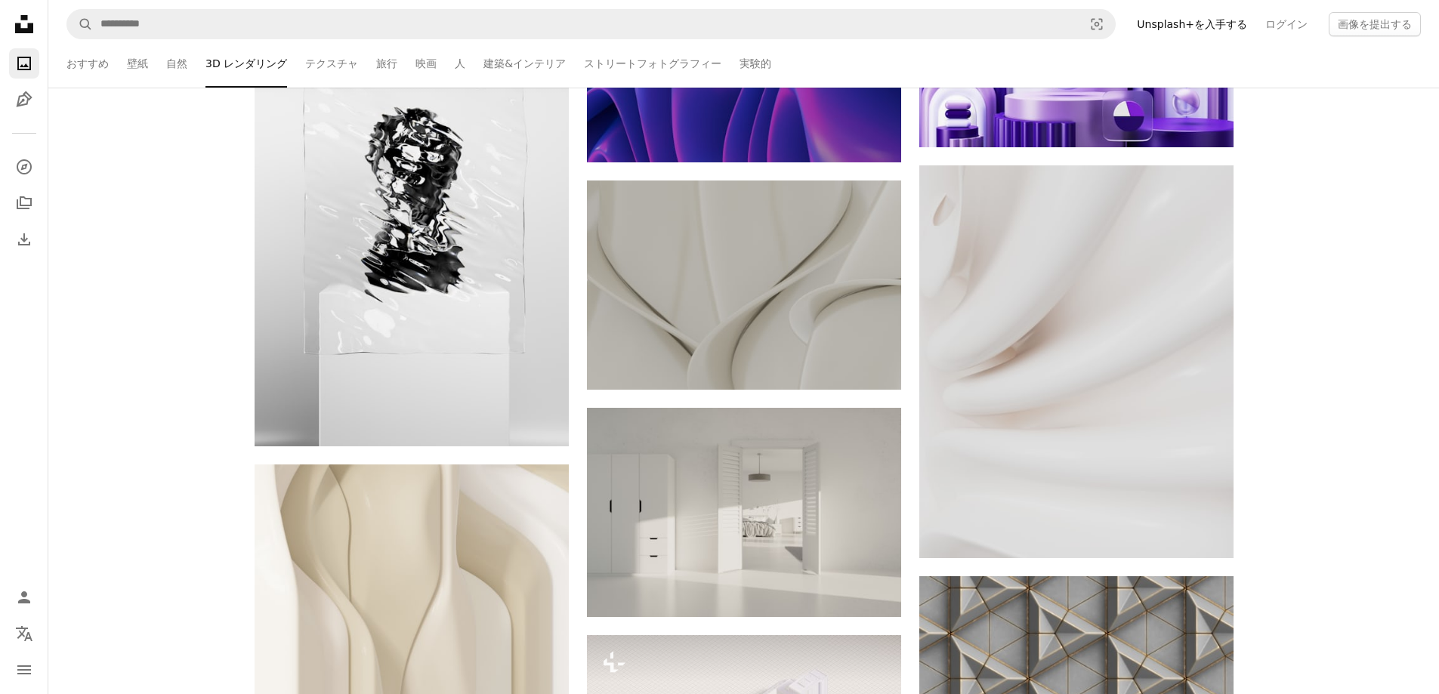
scroll to position [41002, 0]
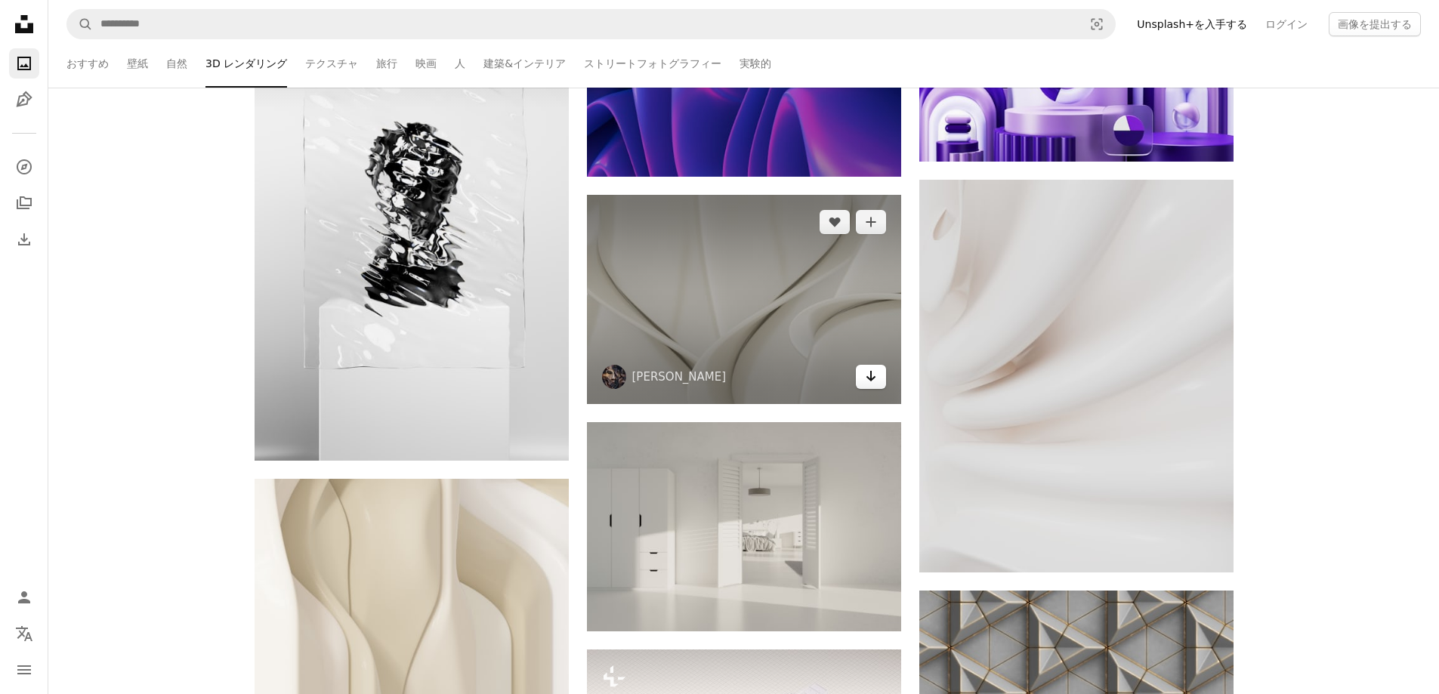
click at [873, 378] on icon "ダウンロード" at bounding box center [871, 376] width 10 height 11
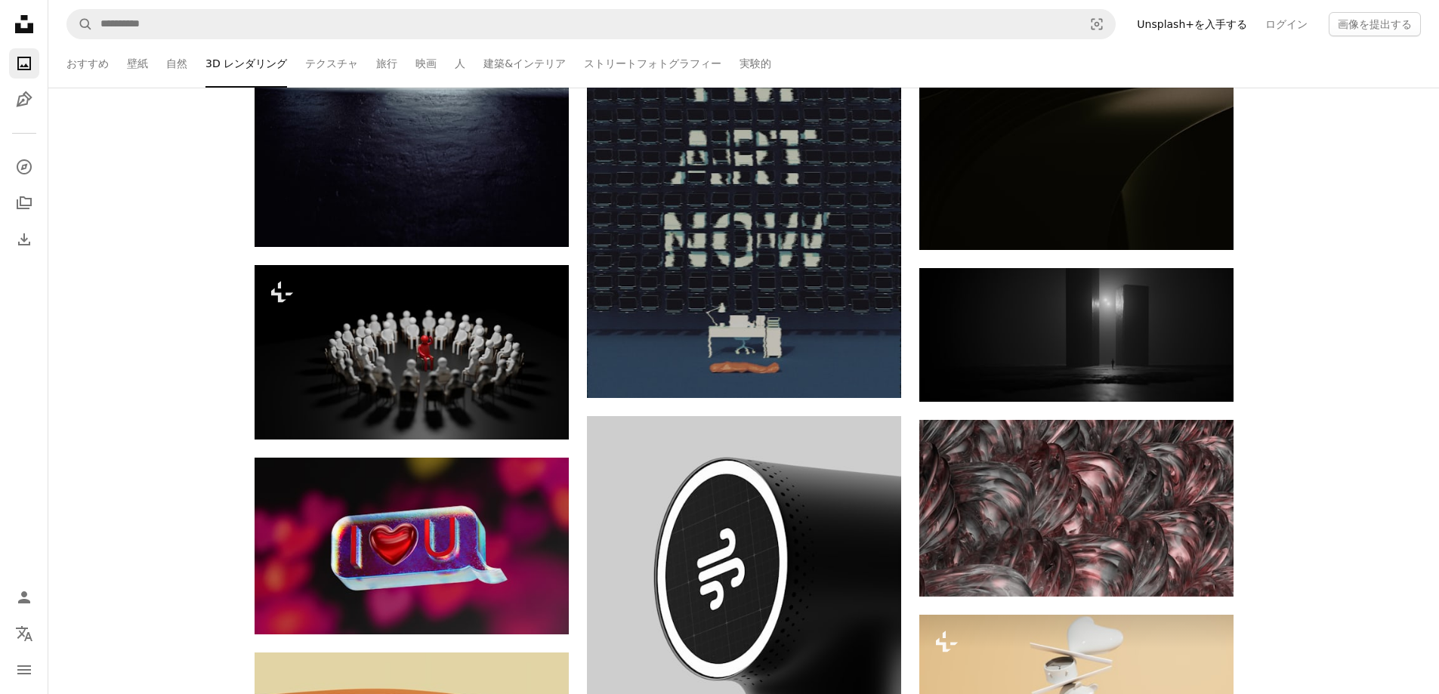
scroll to position [42462, 0]
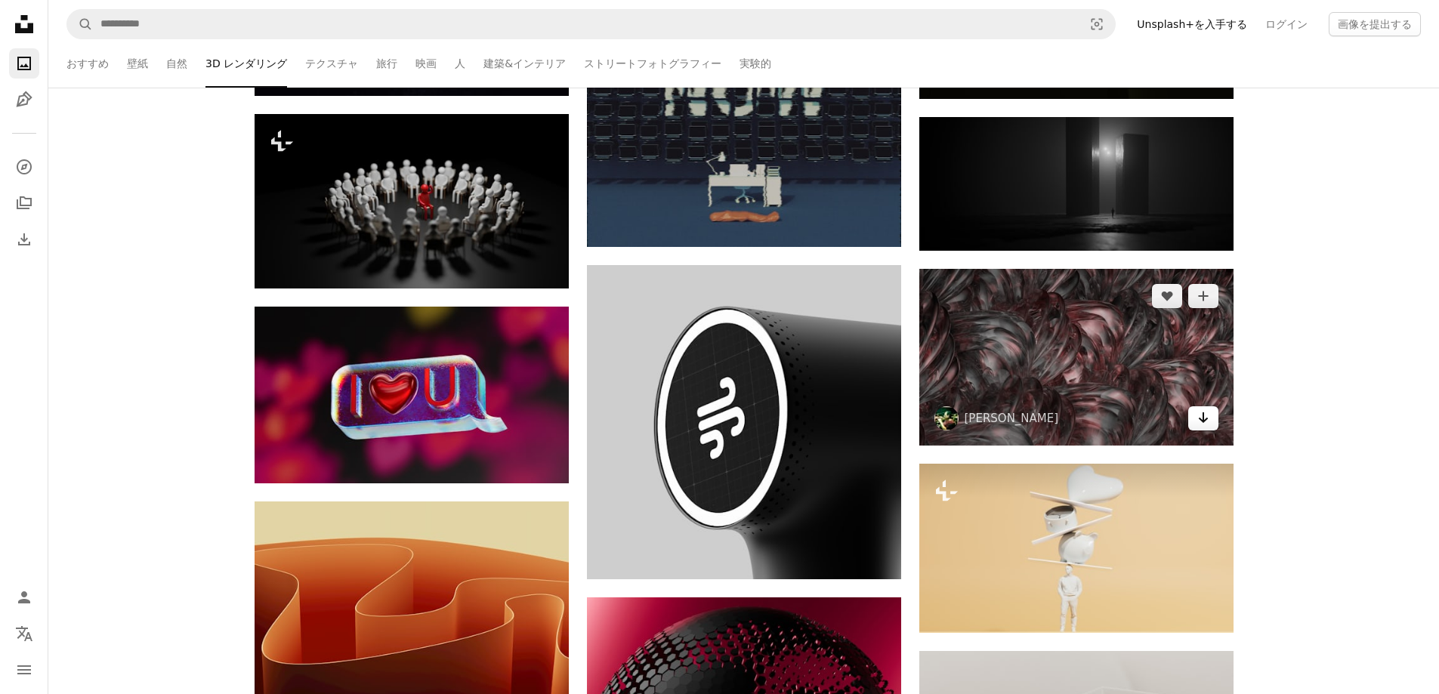
click at [1207, 422] on icon "Arrow pointing down" at bounding box center [1204, 418] width 12 height 18
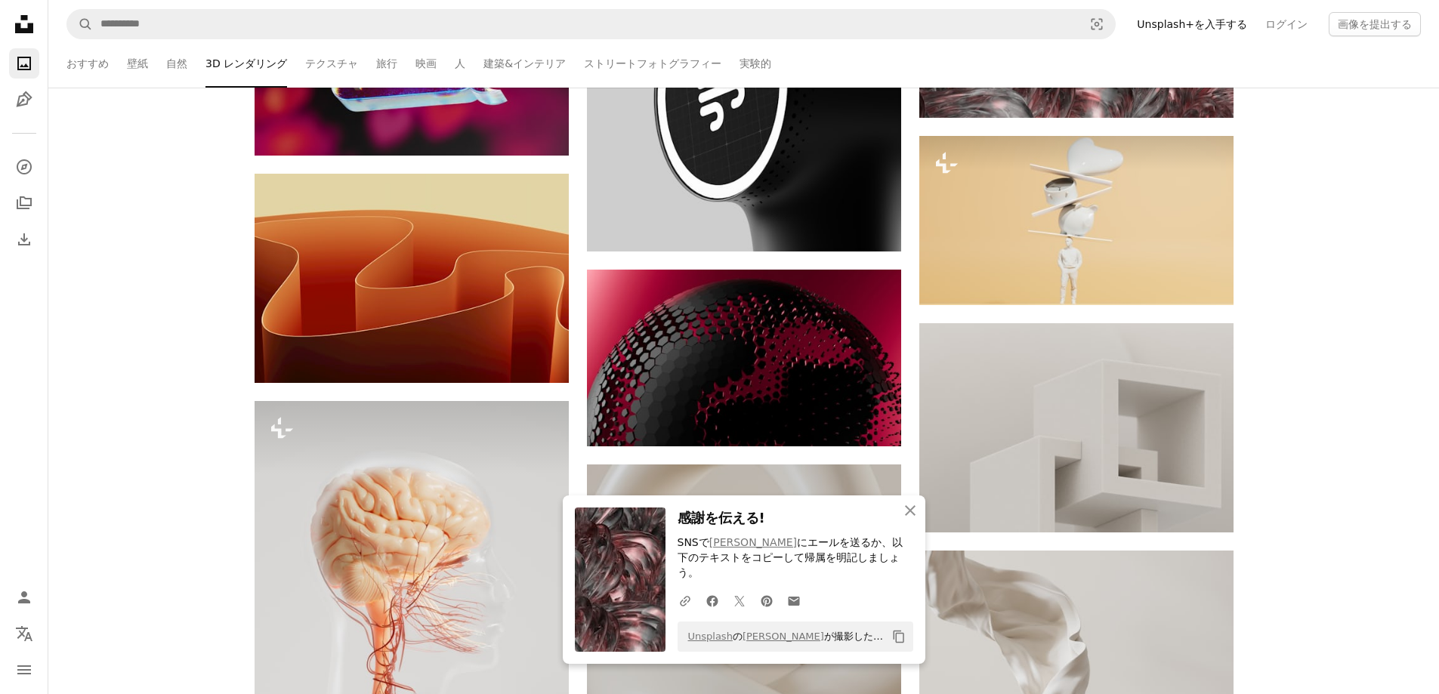
scroll to position [42815, 0]
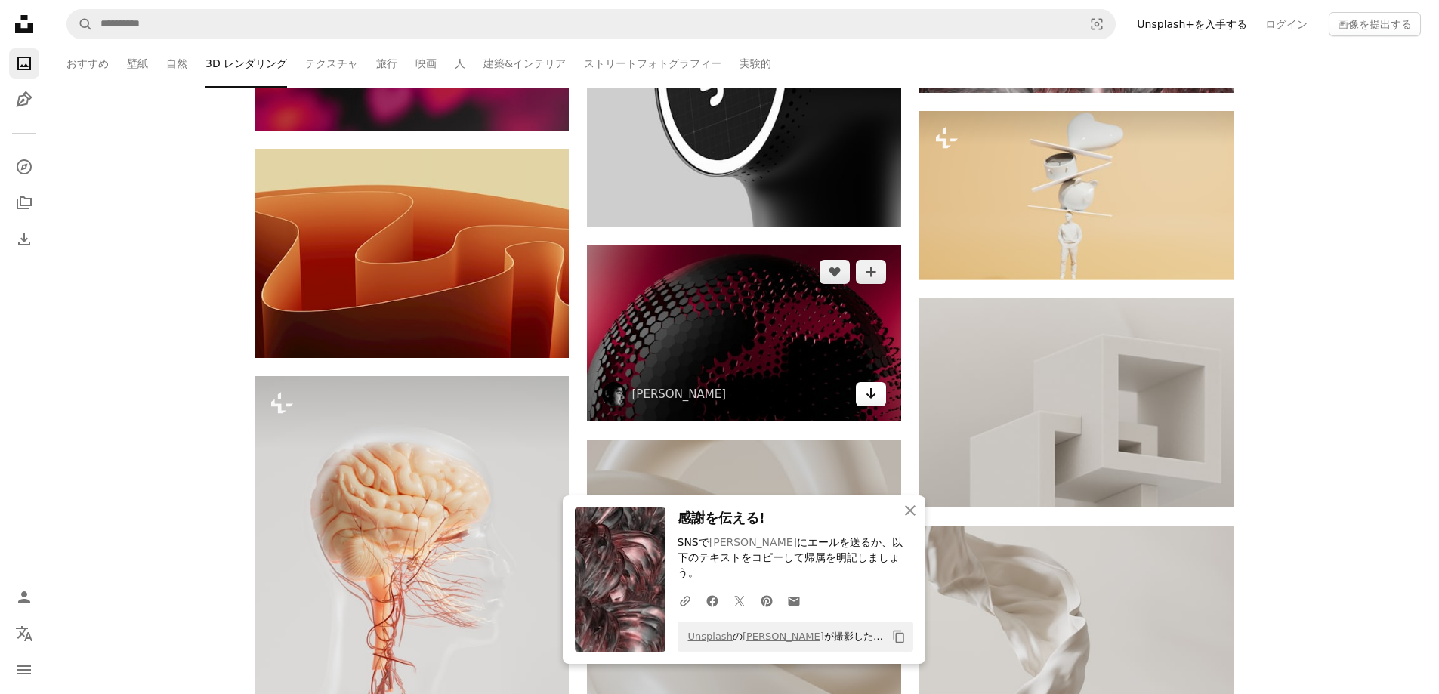
click at [879, 392] on link "Arrow pointing down" at bounding box center [871, 394] width 30 height 24
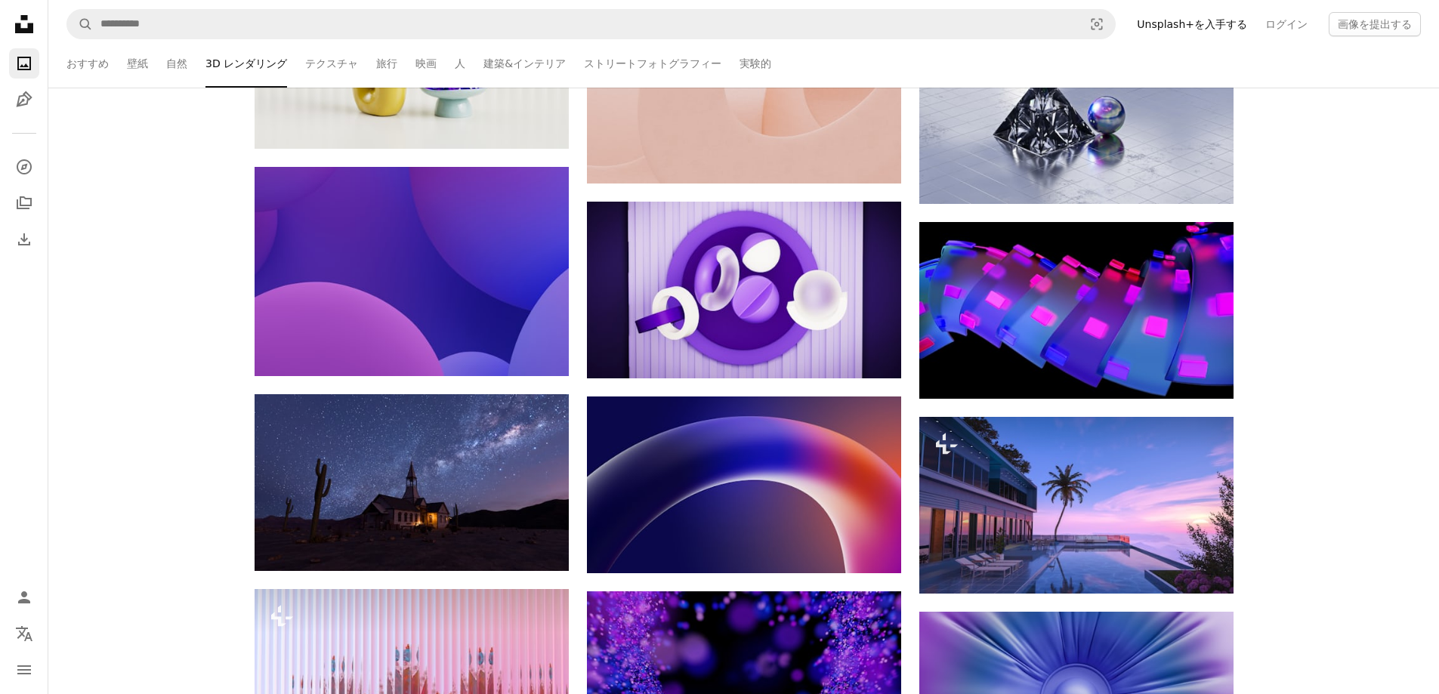
scroll to position [43924, 0]
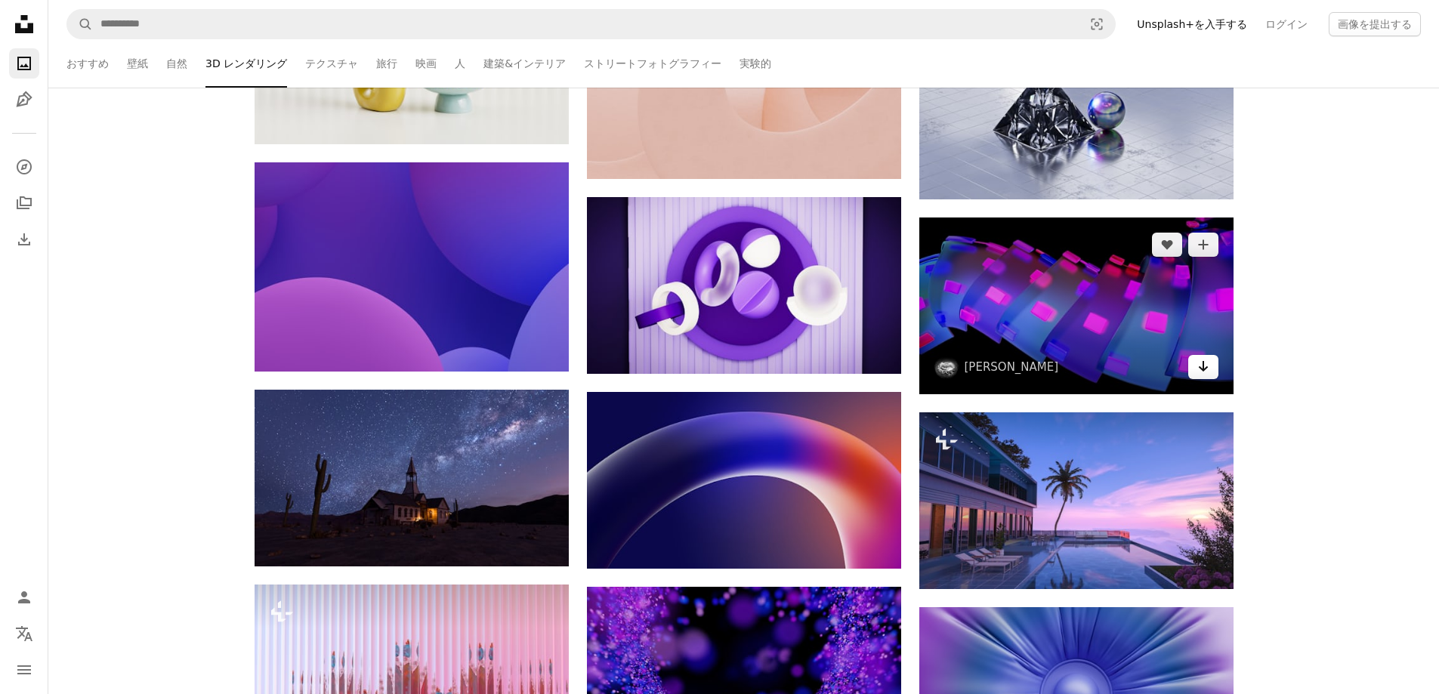
click at [1208, 369] on icon "Arrow pointing down" at bounding box center [1204, 366] width 12 height 18
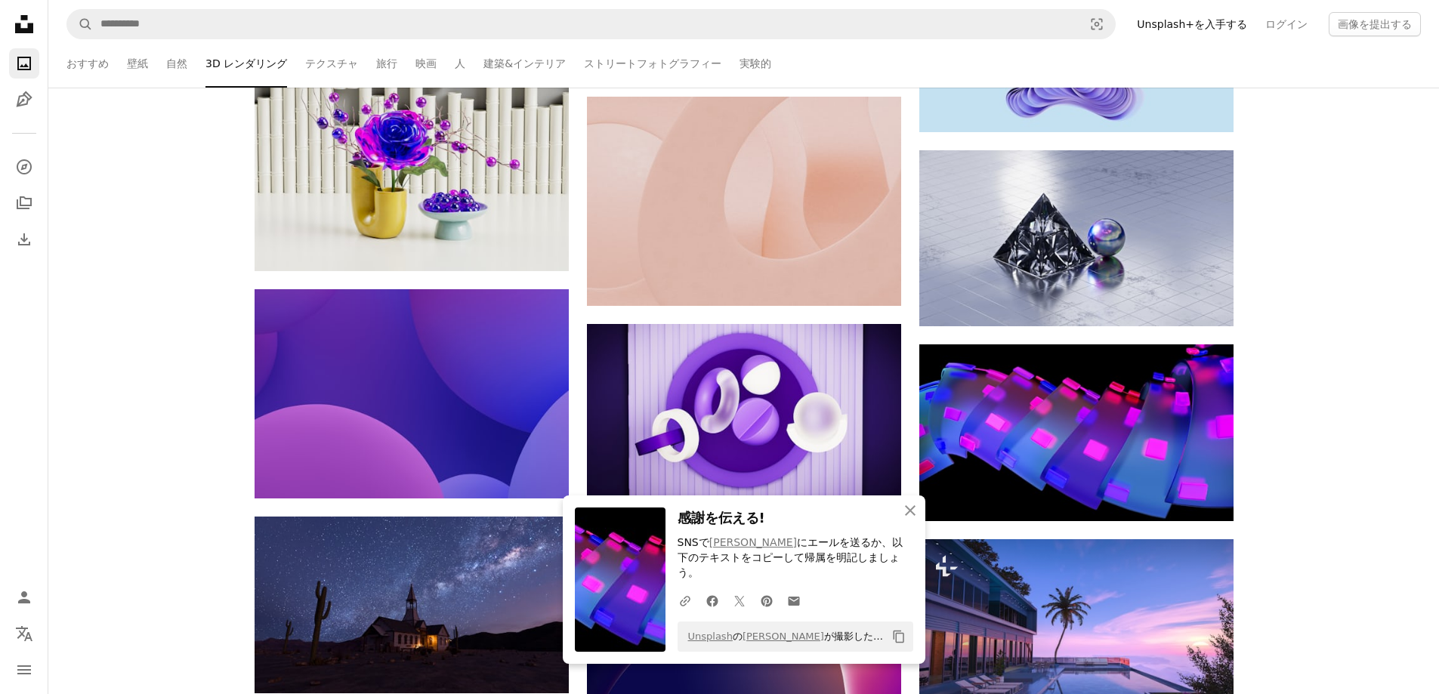
scroll to position [43773, 0]
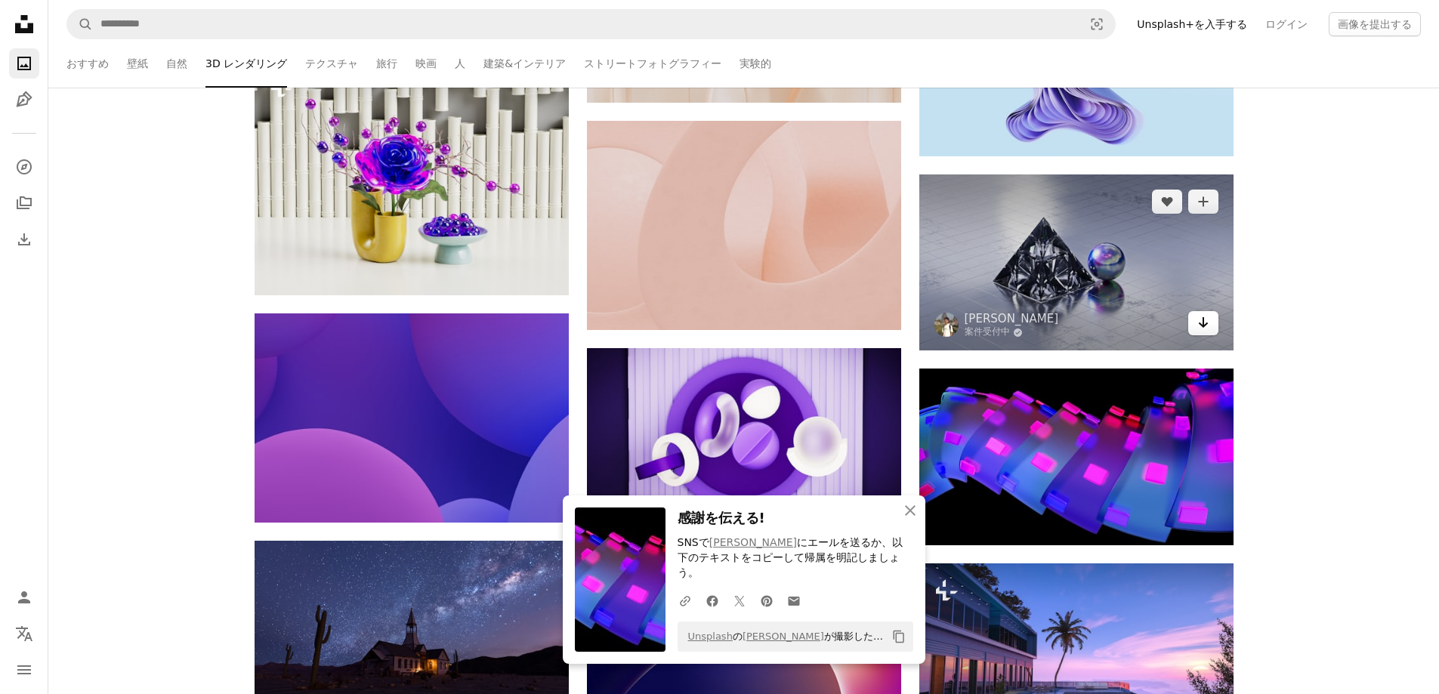
click at [1203, 323] on icon "ダウンロード" at bounding box center [1203, 322] width 10 height 11
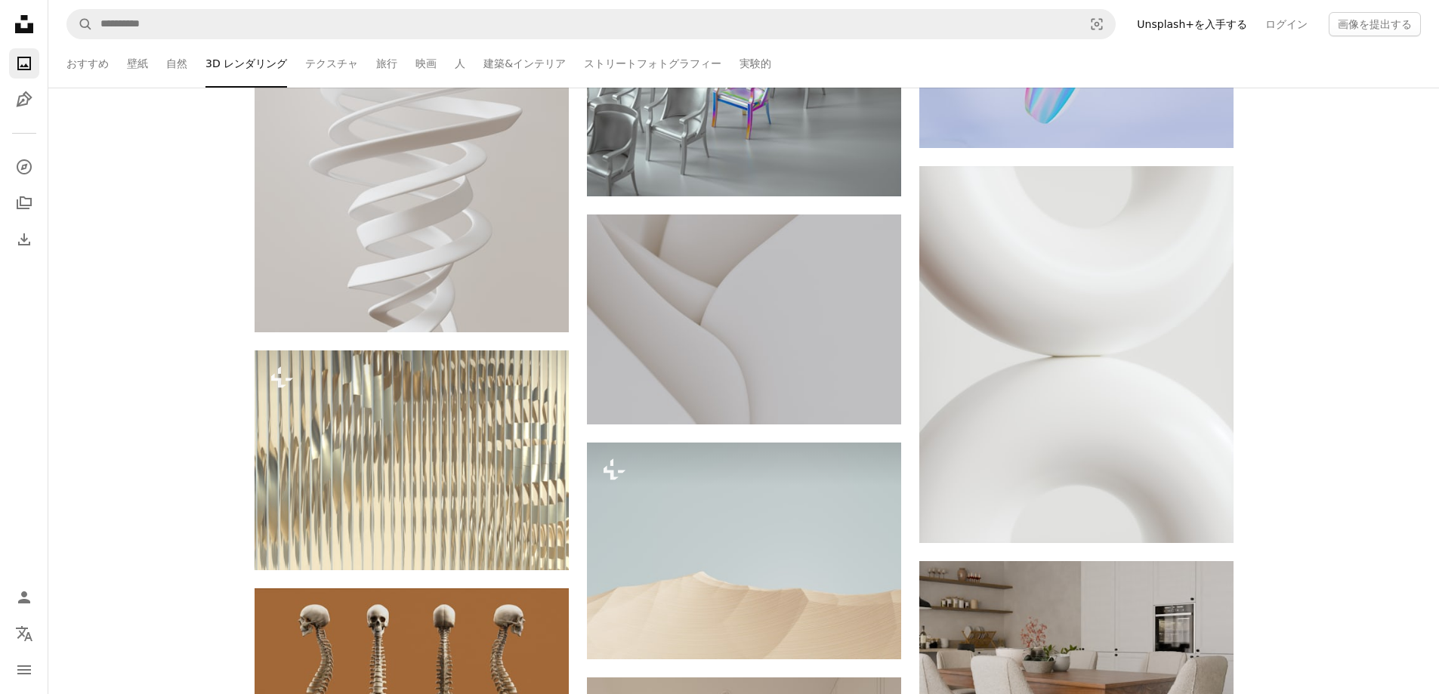
scroll to position [44982, 0]
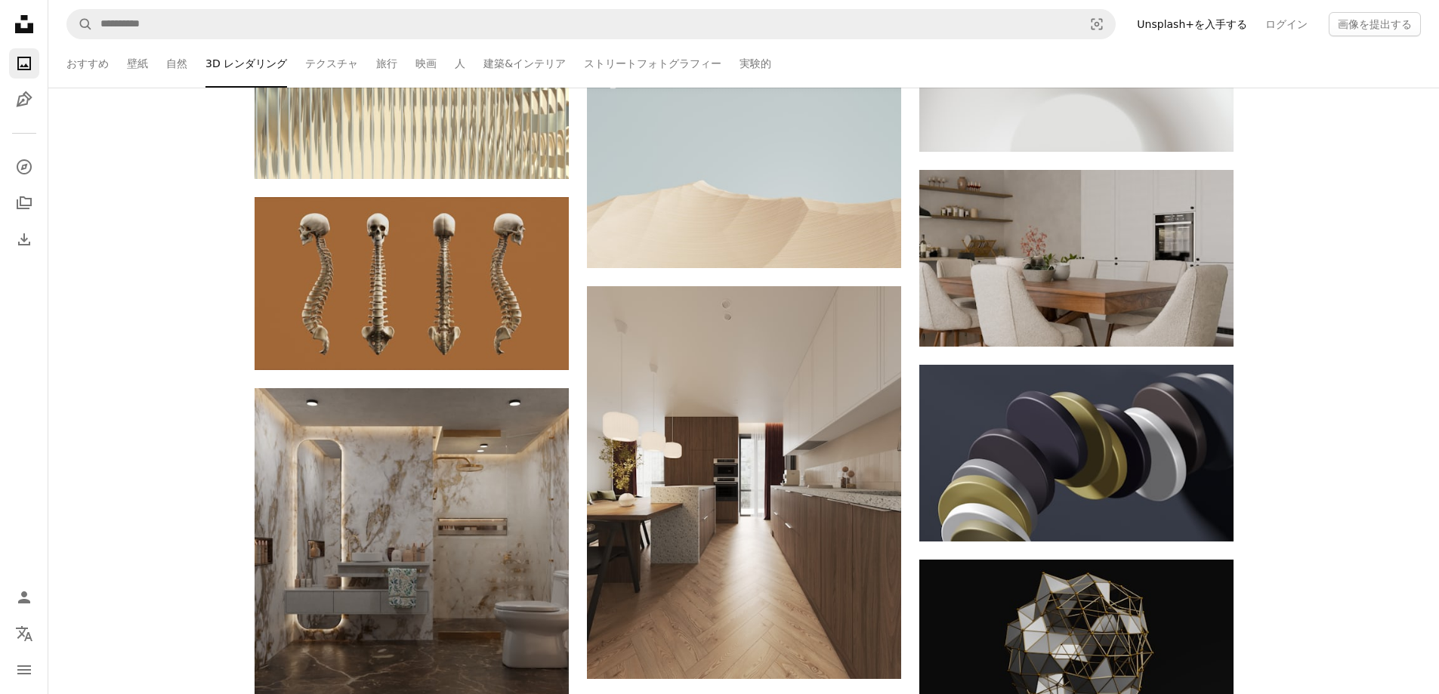
scroll to position [45435, 0]
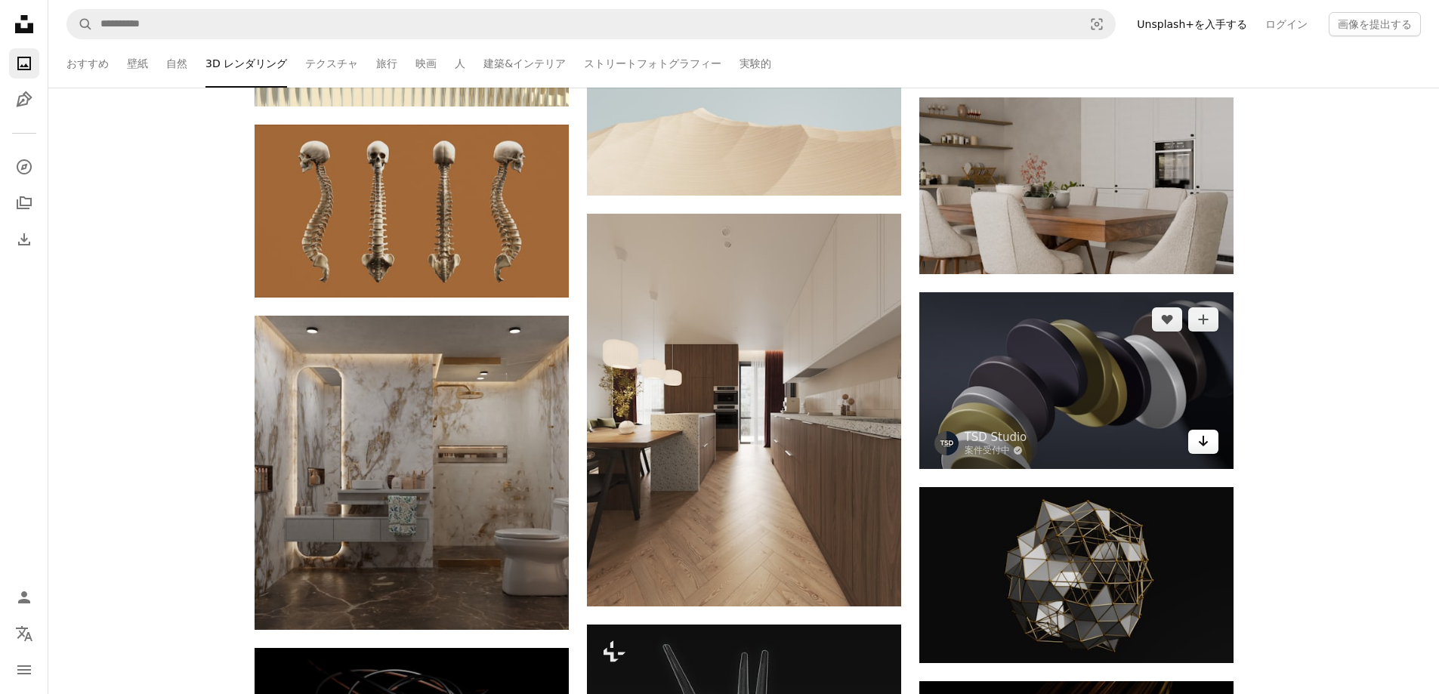
click at [1209, 440] on icon "Arrow pointing down" at bounding box center [1204, 441] width 12 height 18
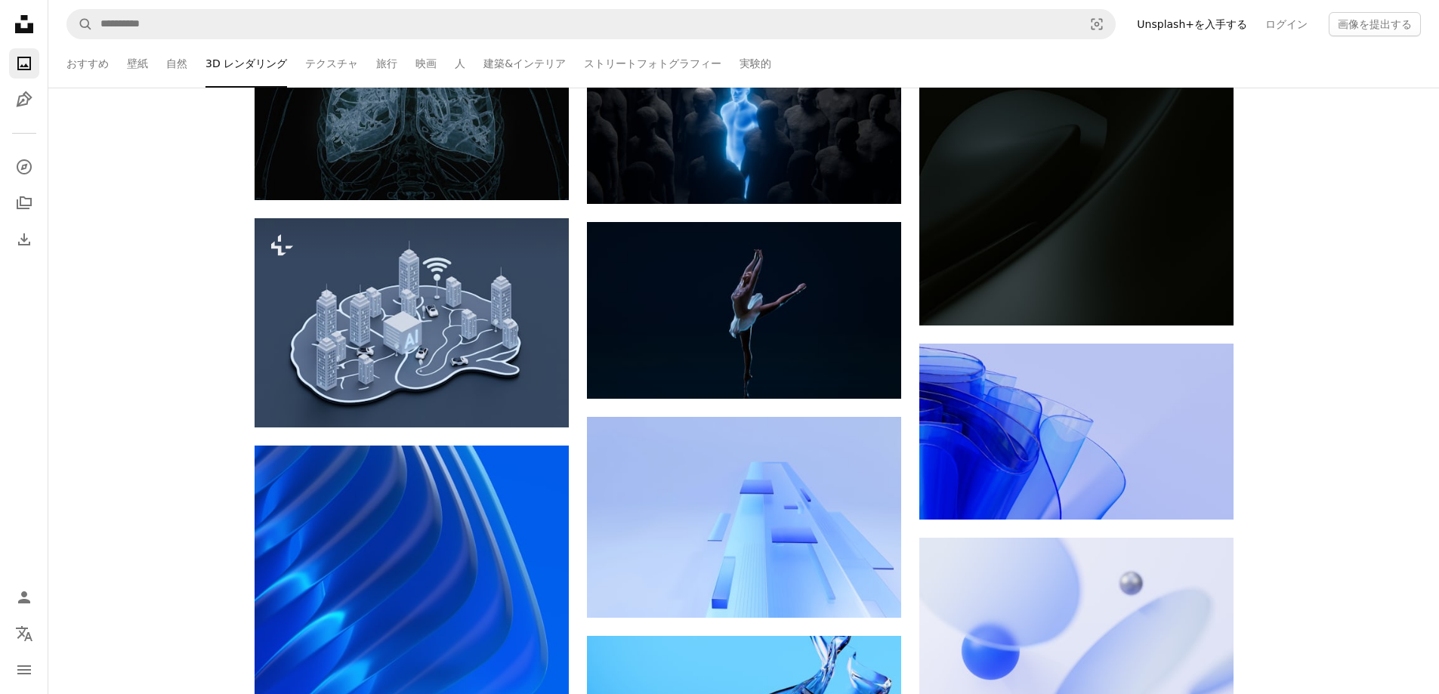
scroll to position [48809, 0]
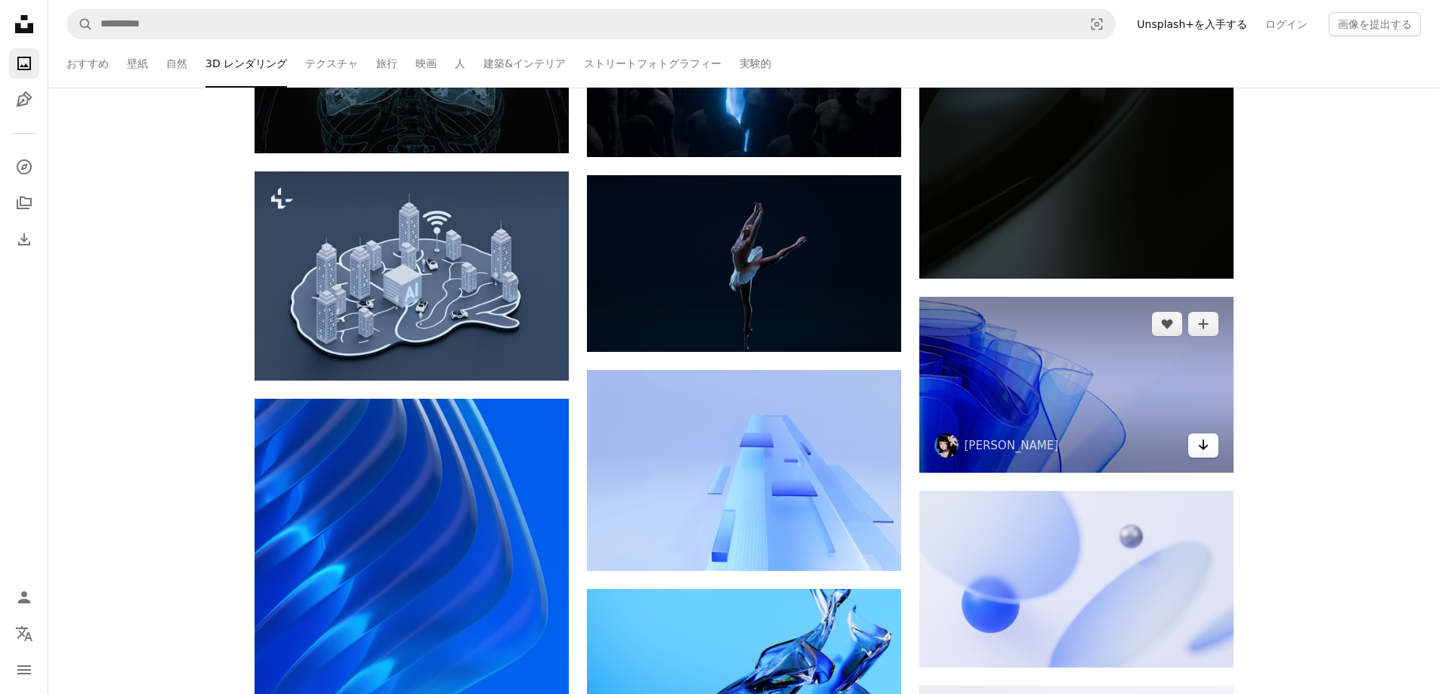
click at [1207, 451] on icon "Arrow pointing down" at bounding box center [1204, 445] width 12 height 18
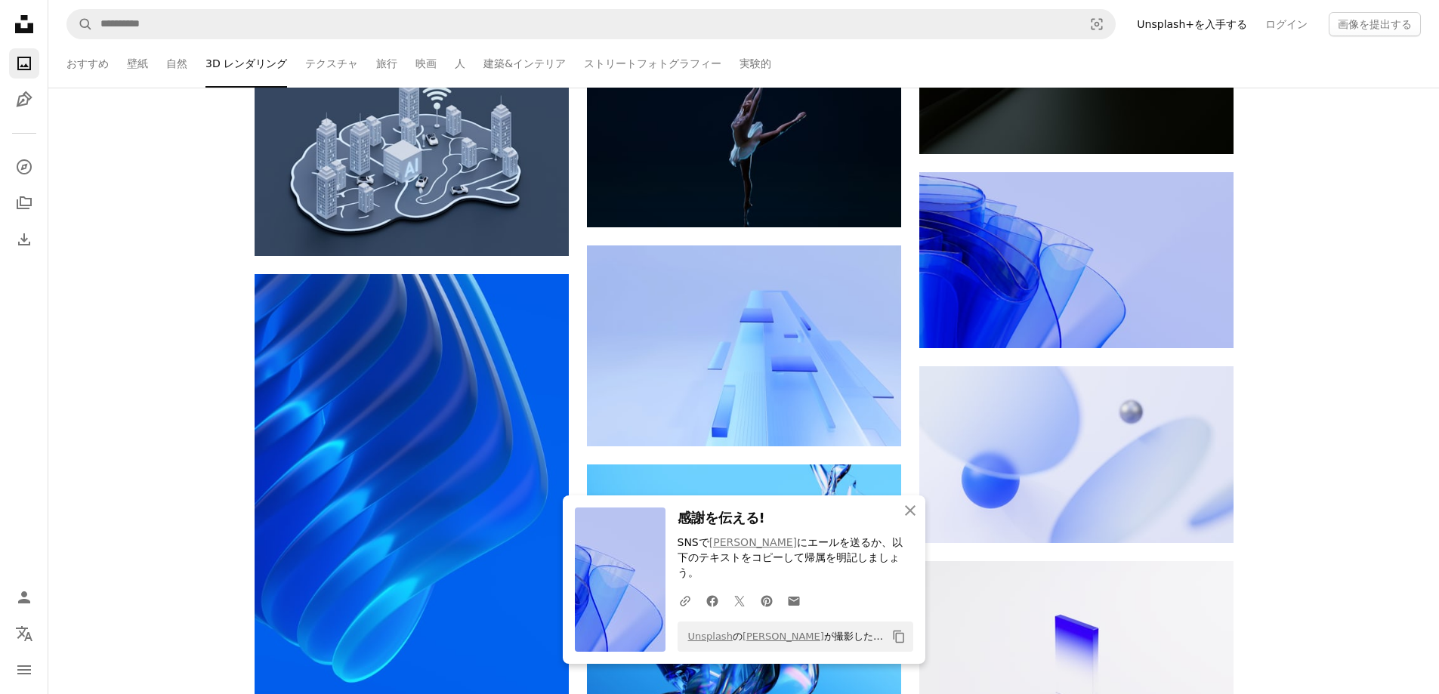
scroll to position [48960, 0]
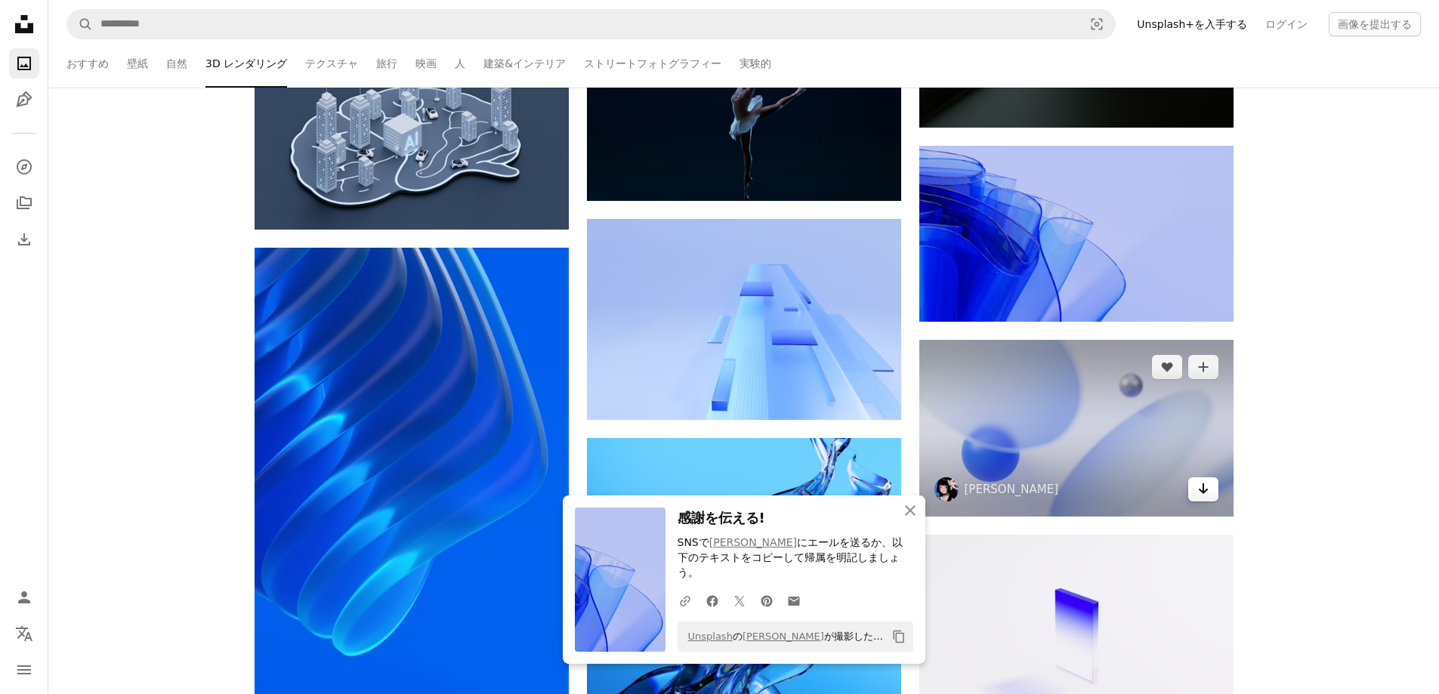
click at [1202, 489] on icon "Arrow pointing down" at bounding box center [1204, 489] width 12 height 18
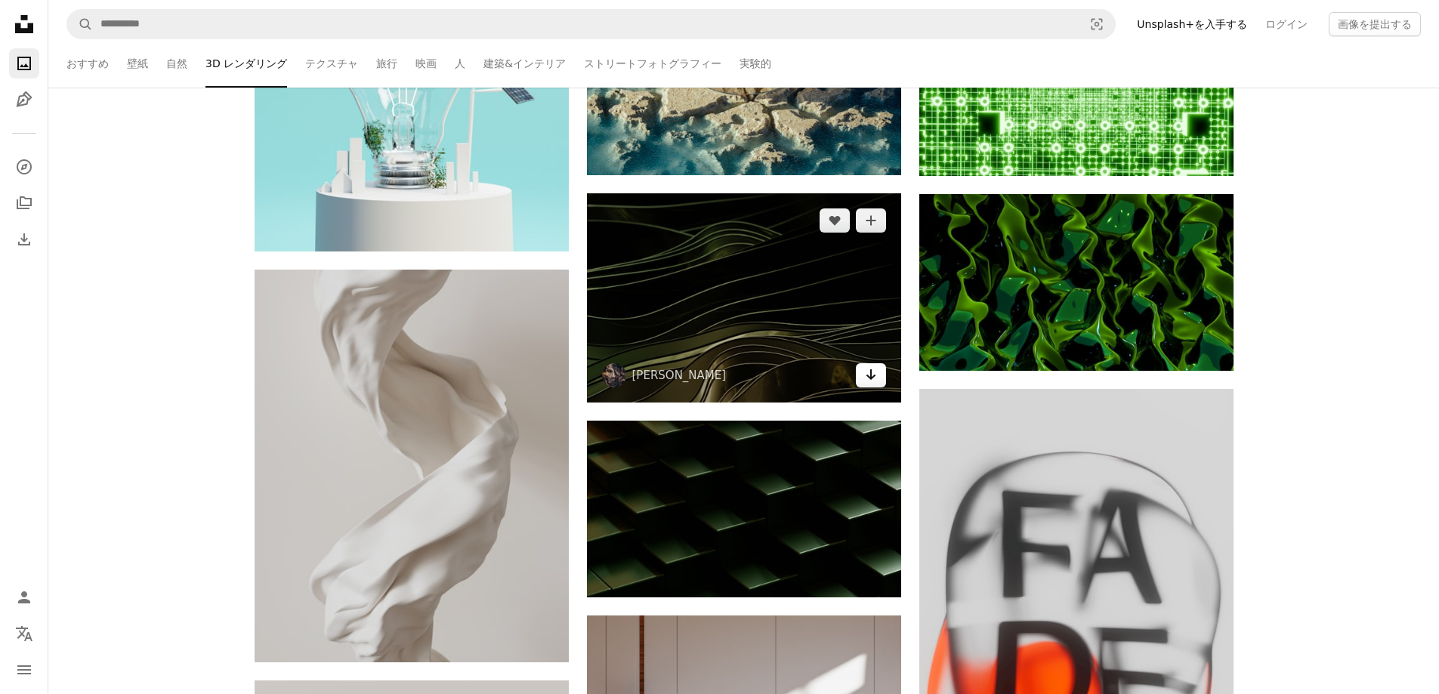
scroll to position [50975, 0]
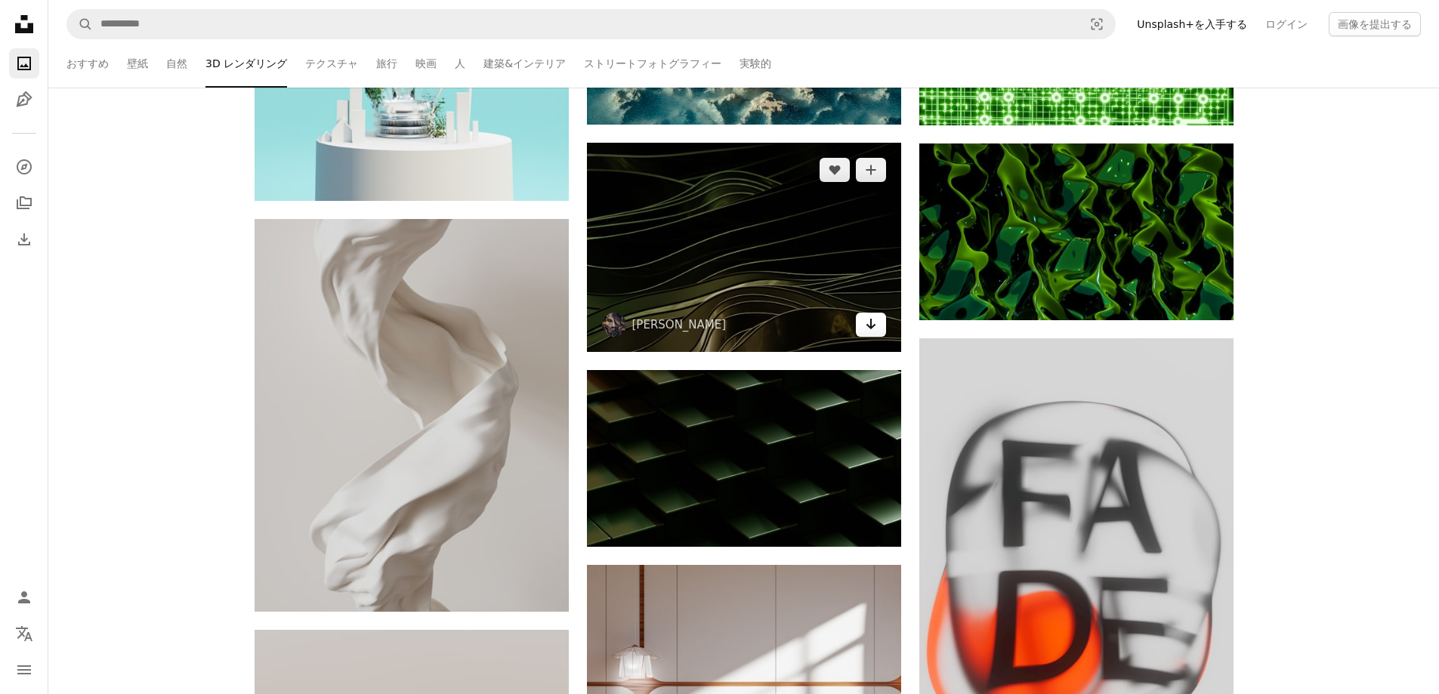
click at [862, 320] on link "Arrow pointing down" at bounding box center [871, 325] width 30 height 24
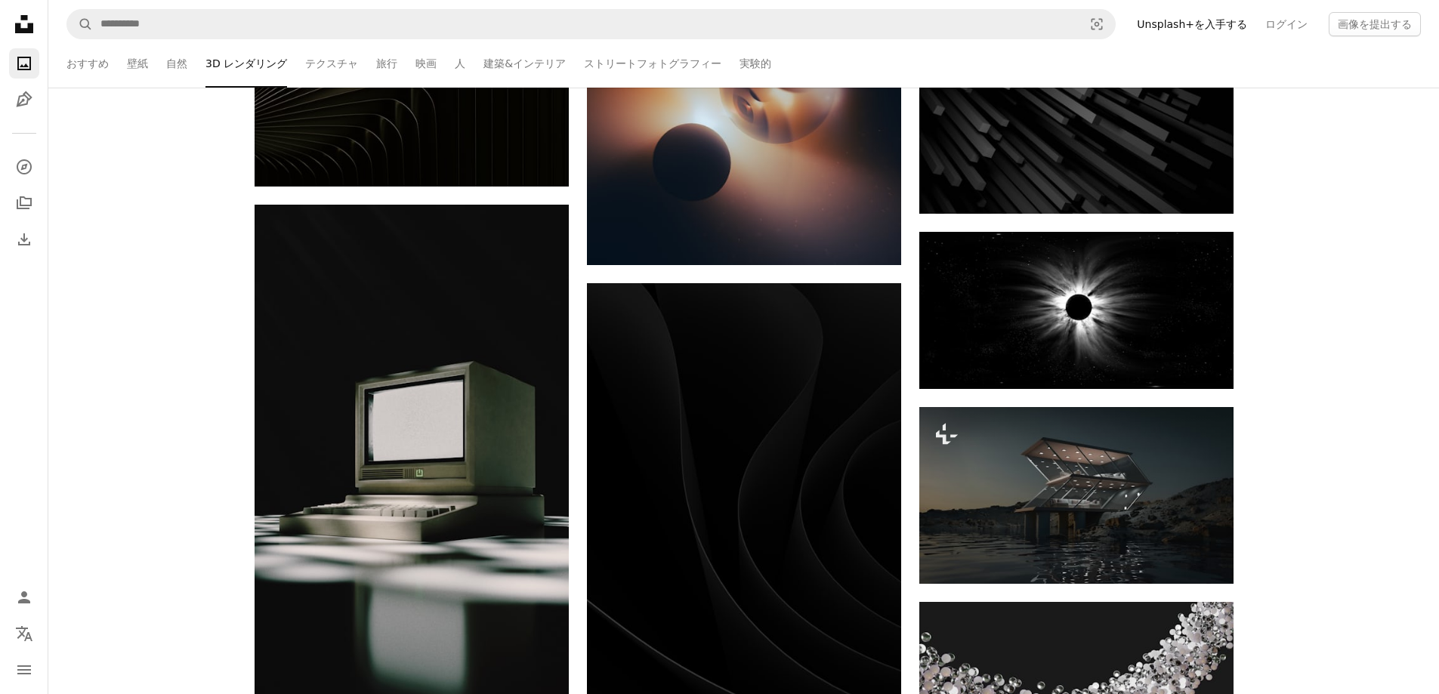
scroll to position [56465, 0]
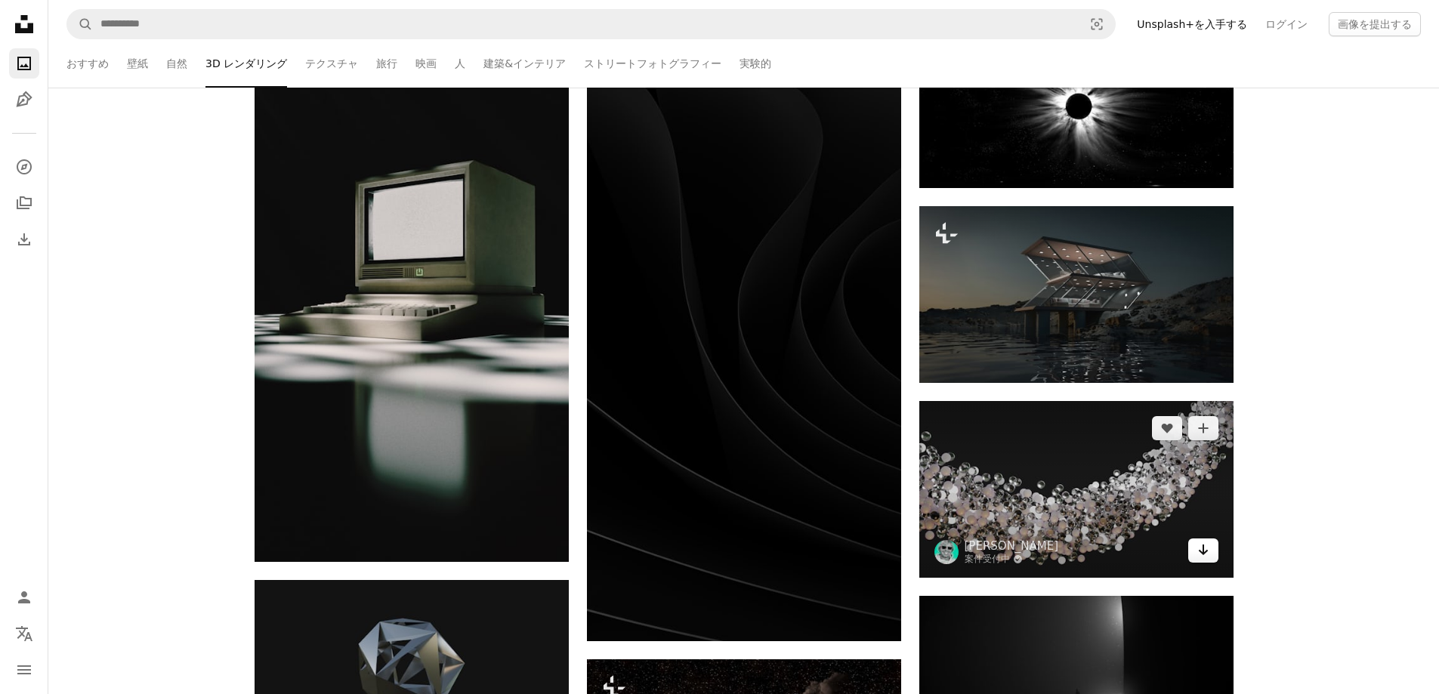
click at [1212, 539] on link "Arrow pointing down" at bounding box center [1203, 551] width 30 height 24
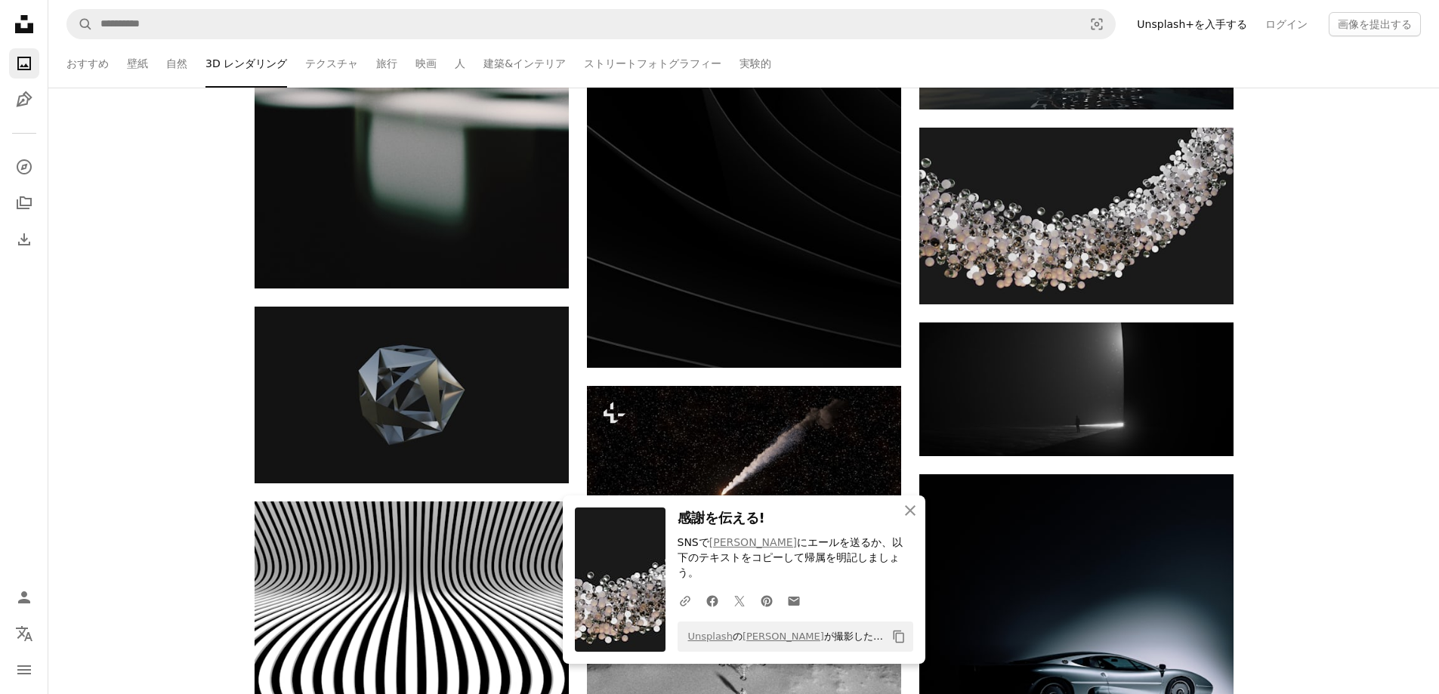
scroll to position [56768, 0]
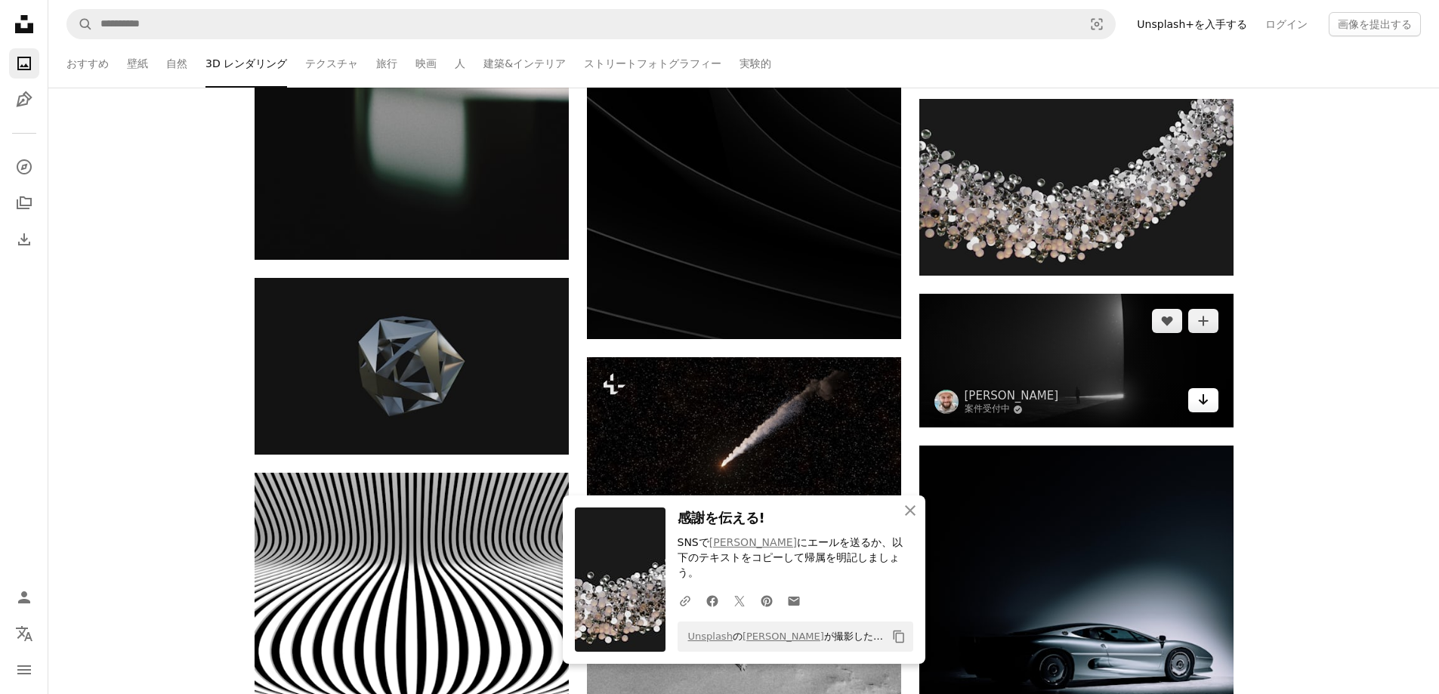
click at [1204, 394] on icon "ダウンロード" at bounding box center [1203, 399] width 10 height 11
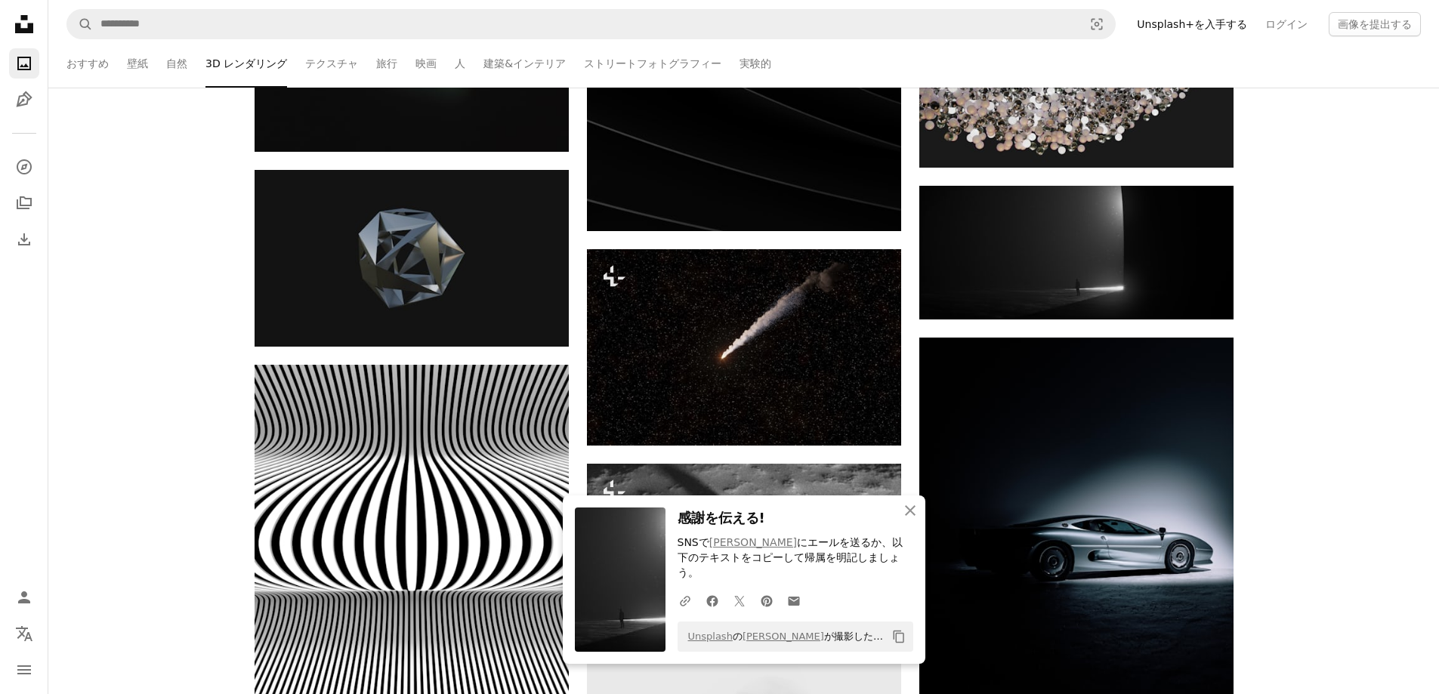
scroll to position [57020, 0]
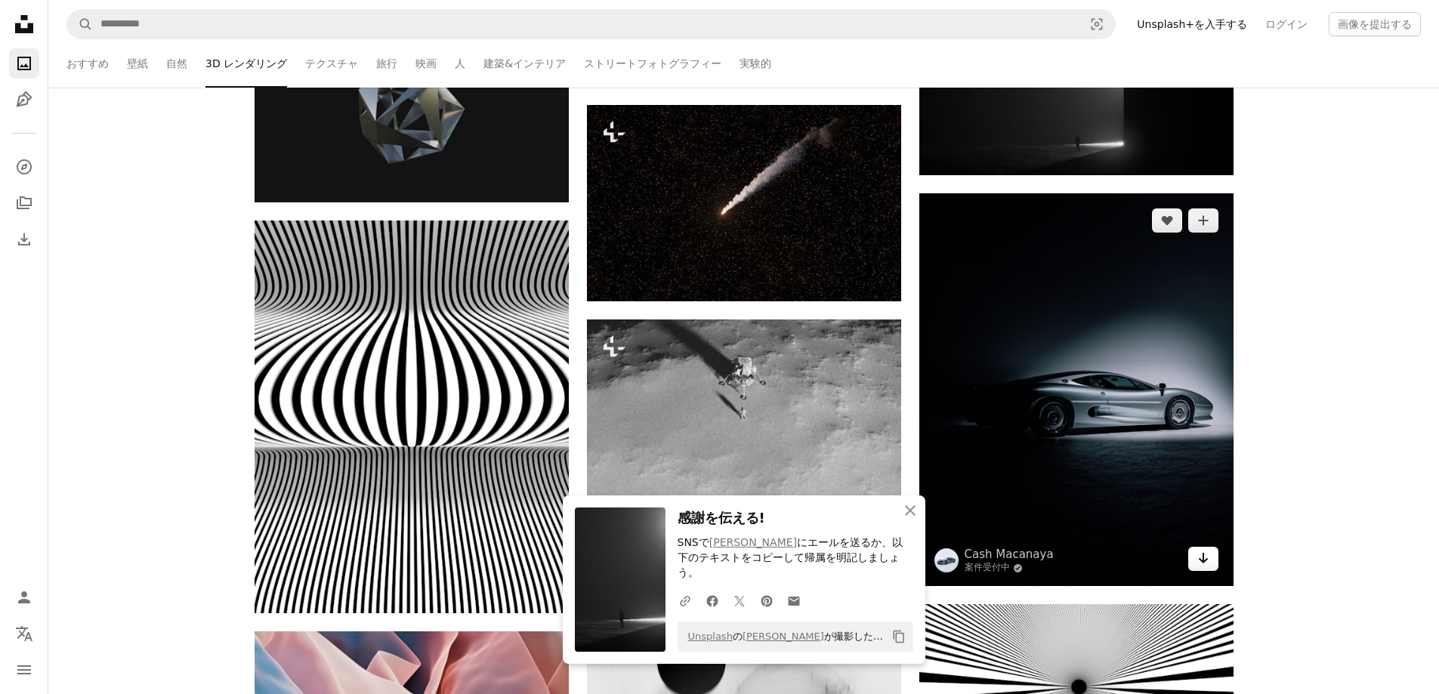
click at [1204, 560] on icon "Arrow pointing down" at bounding box center [1204, 558] width 12 height 18
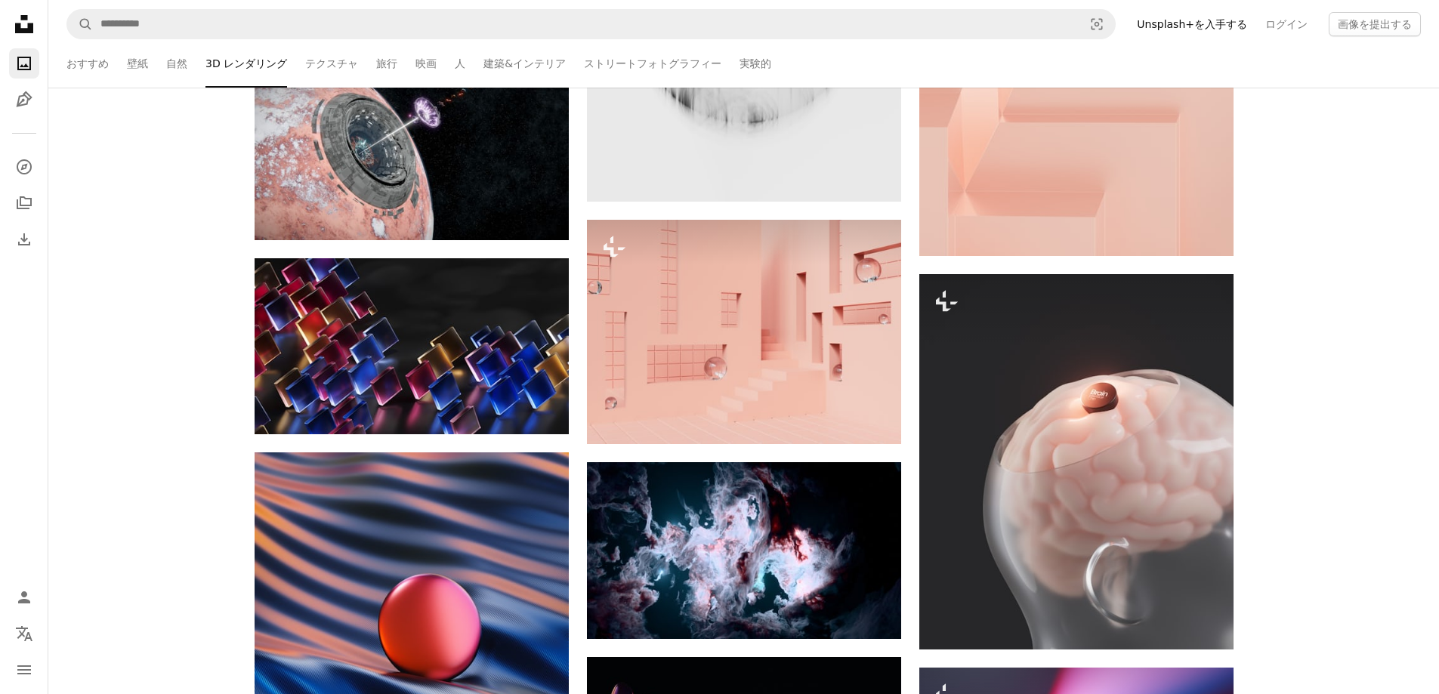
scroll to position [57775, 0]
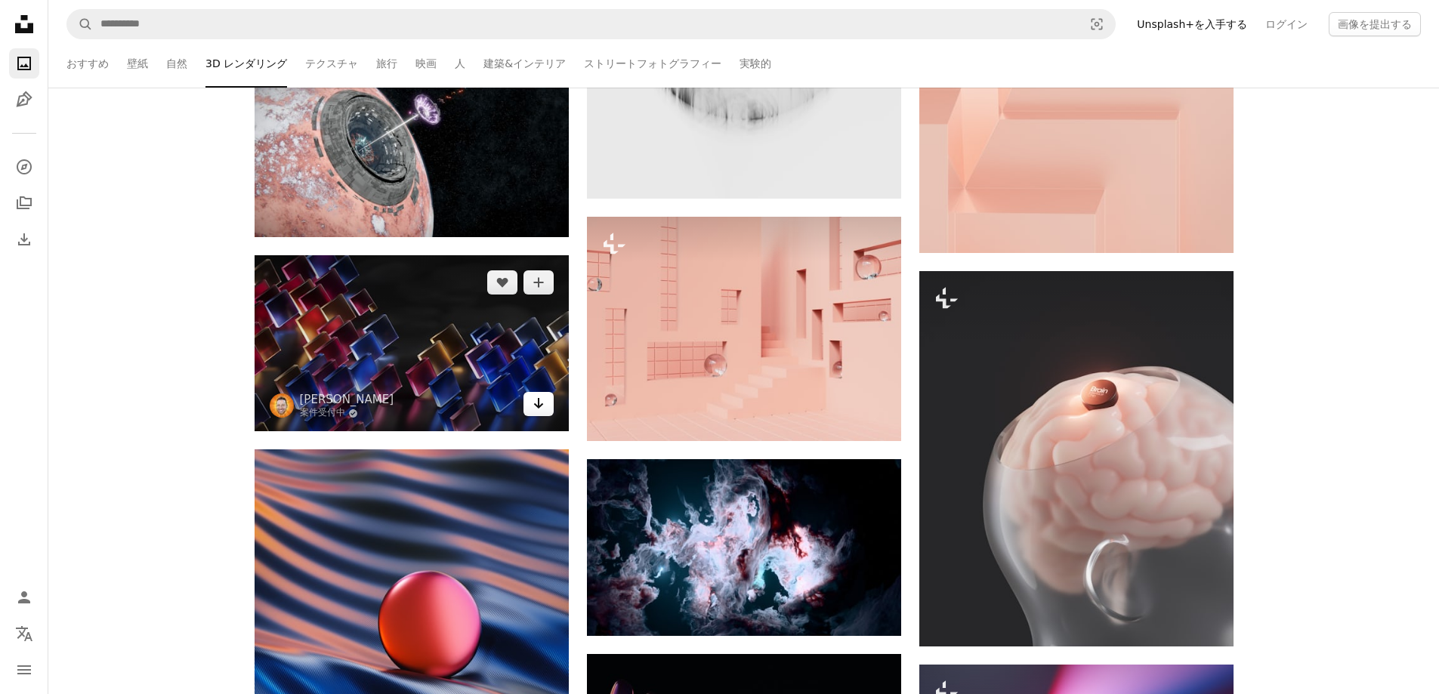
click at [546, 405] on link "Arrow pointing down" at bounding box center [539, 404] width 30 height 24
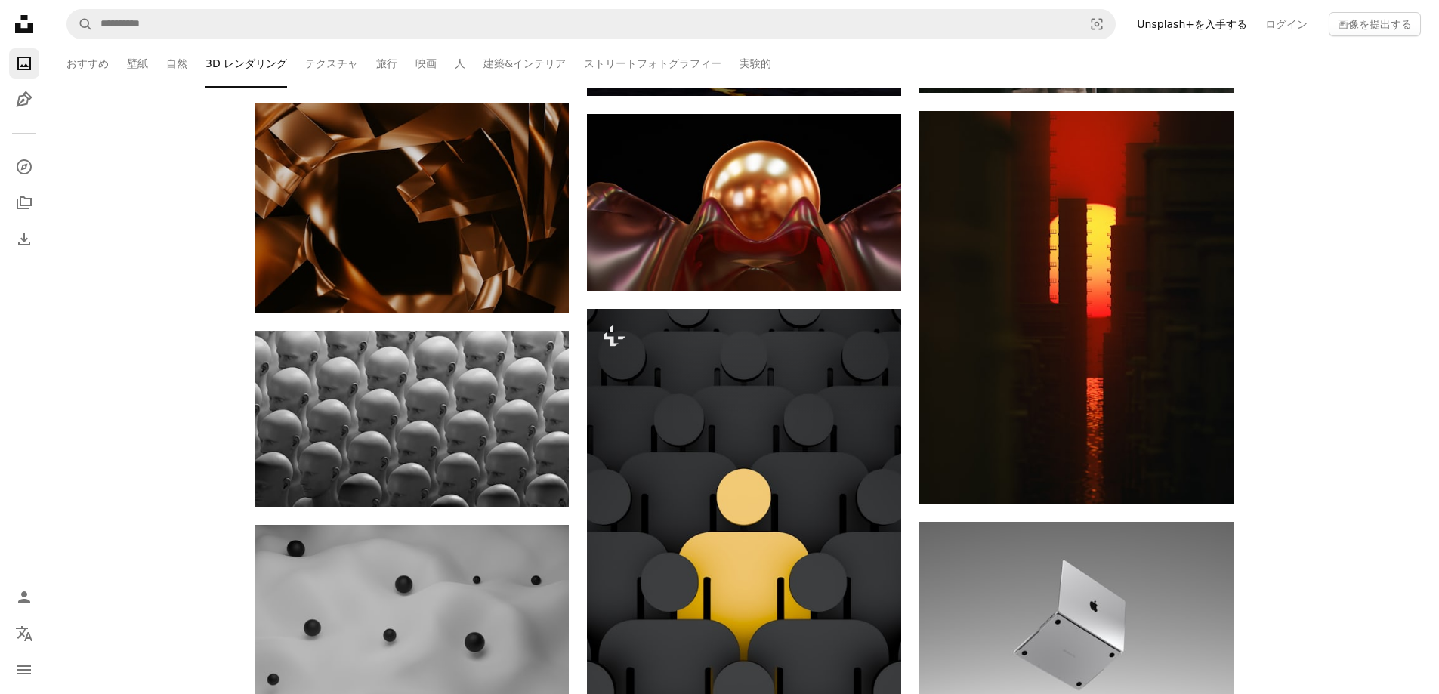
scroll to position [65734, 0]
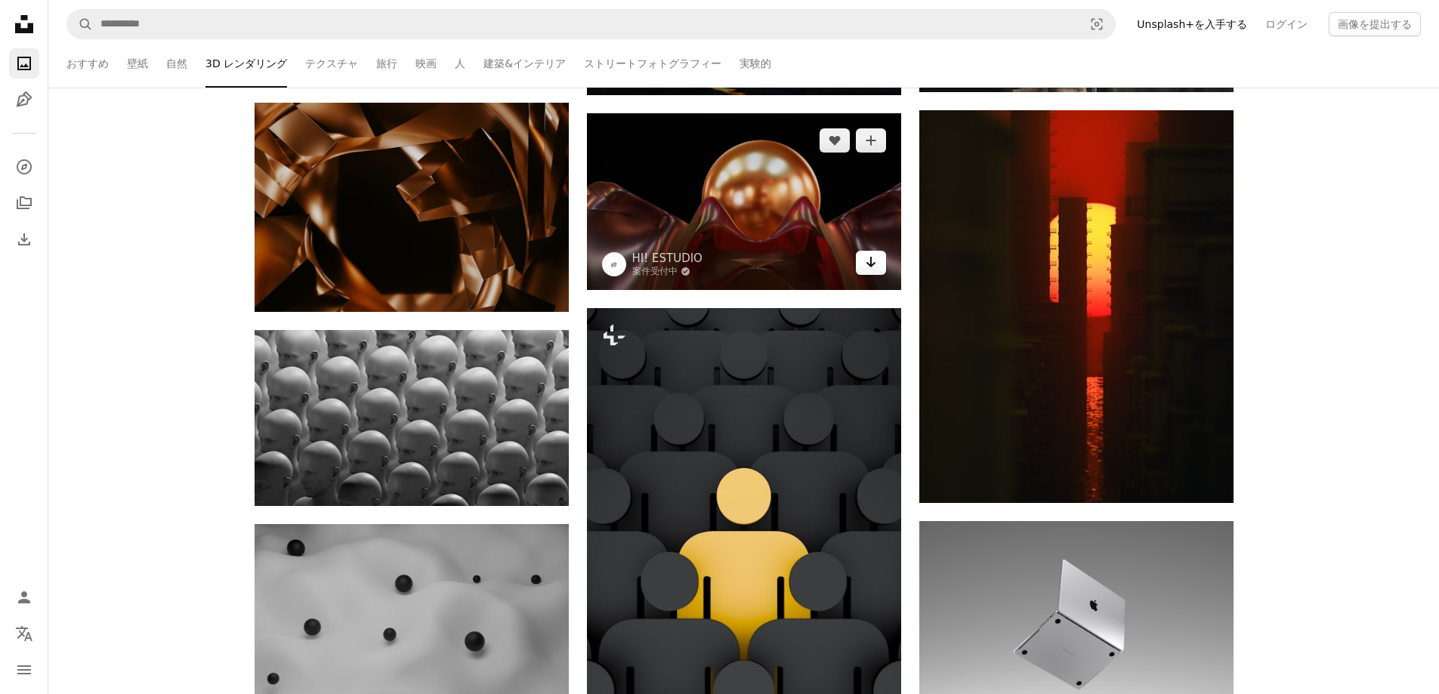
click at [872, 267] on icon "Arrow pointing down" at bounding box center [871, 262] width 12 height 18
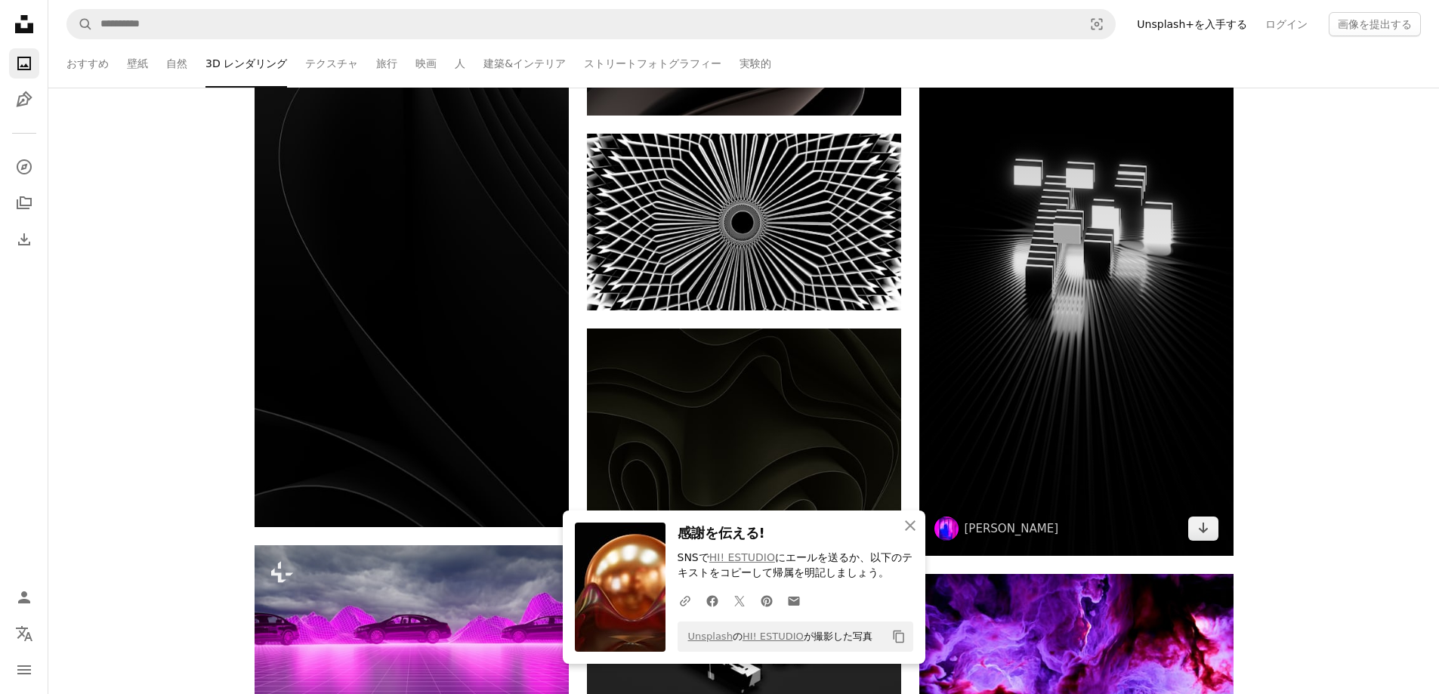
scroll to position [66690, 0]
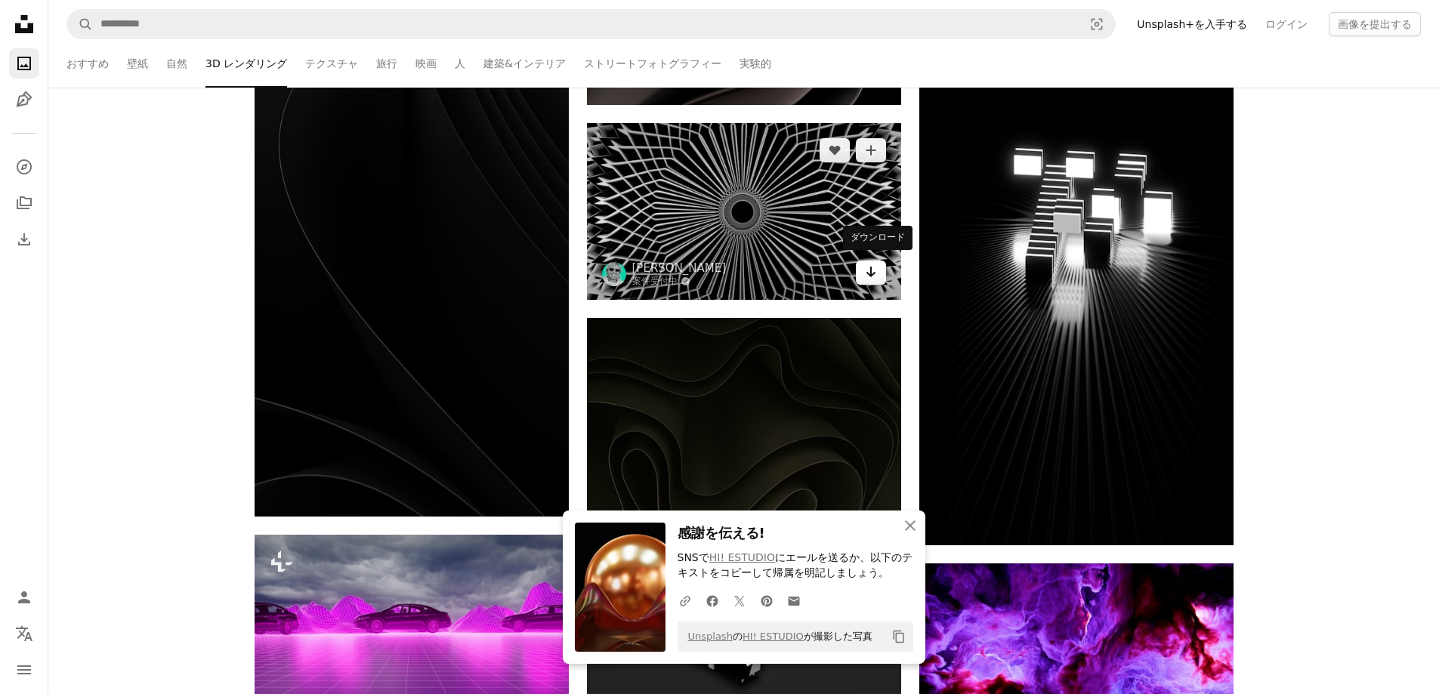
click at [874, 273] on icon "Arrow pointing down" at bounding box center [871, 272] width 12 height 18
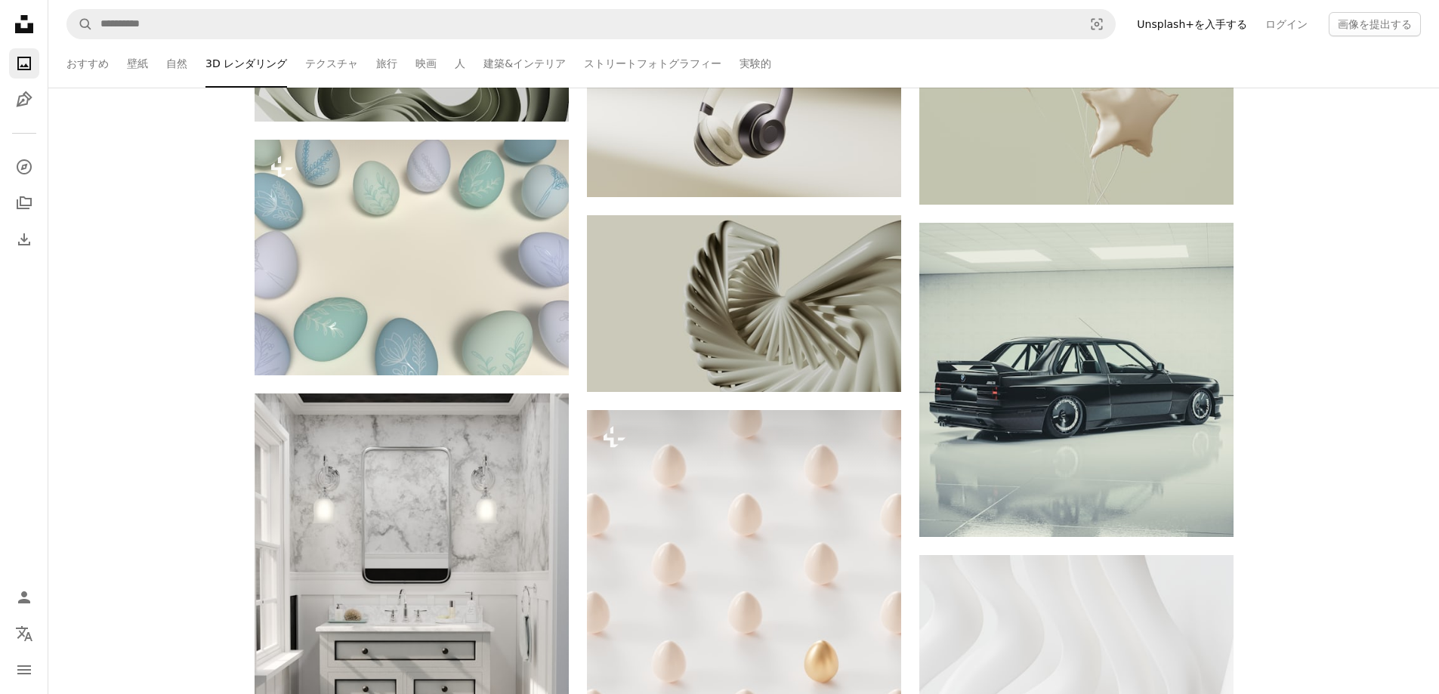
scroll to position [68605, 0]
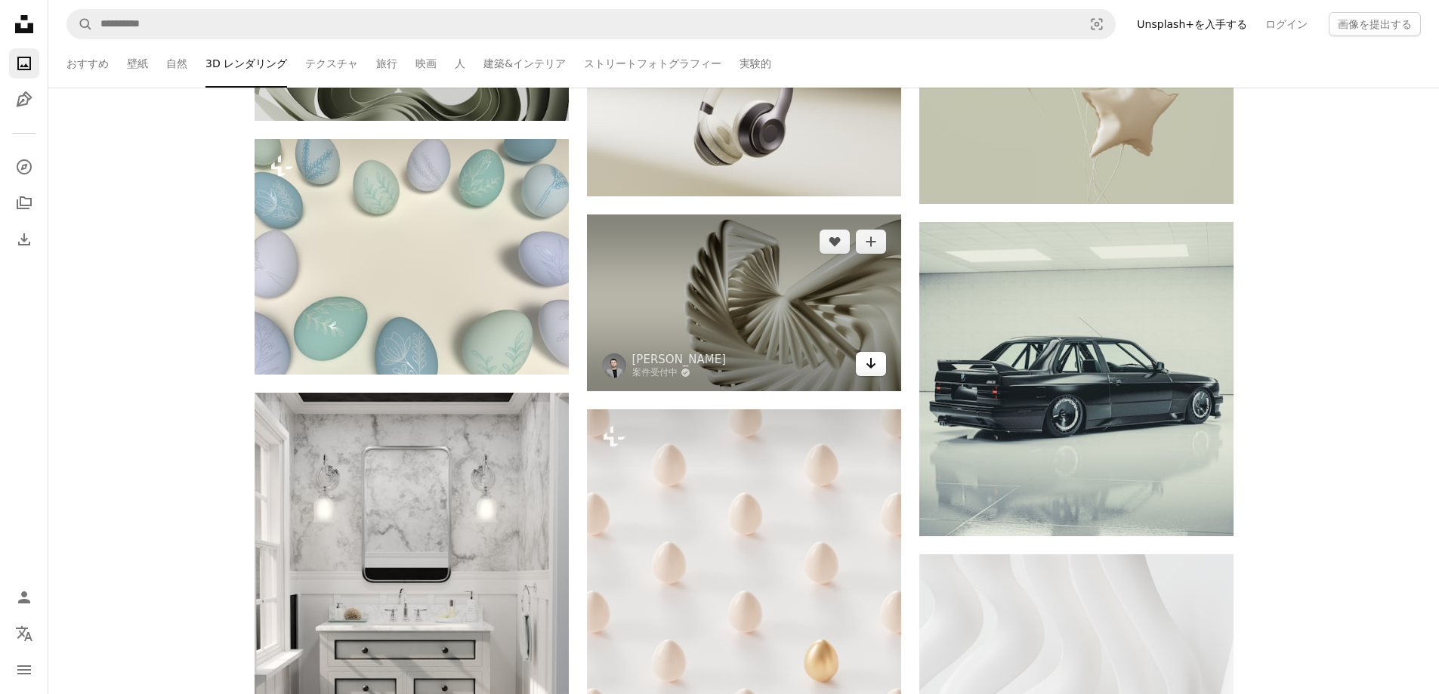
click at [872, 365] on icon "Arrow pointing down" at bounding box center [871, 363] width 12 height 18
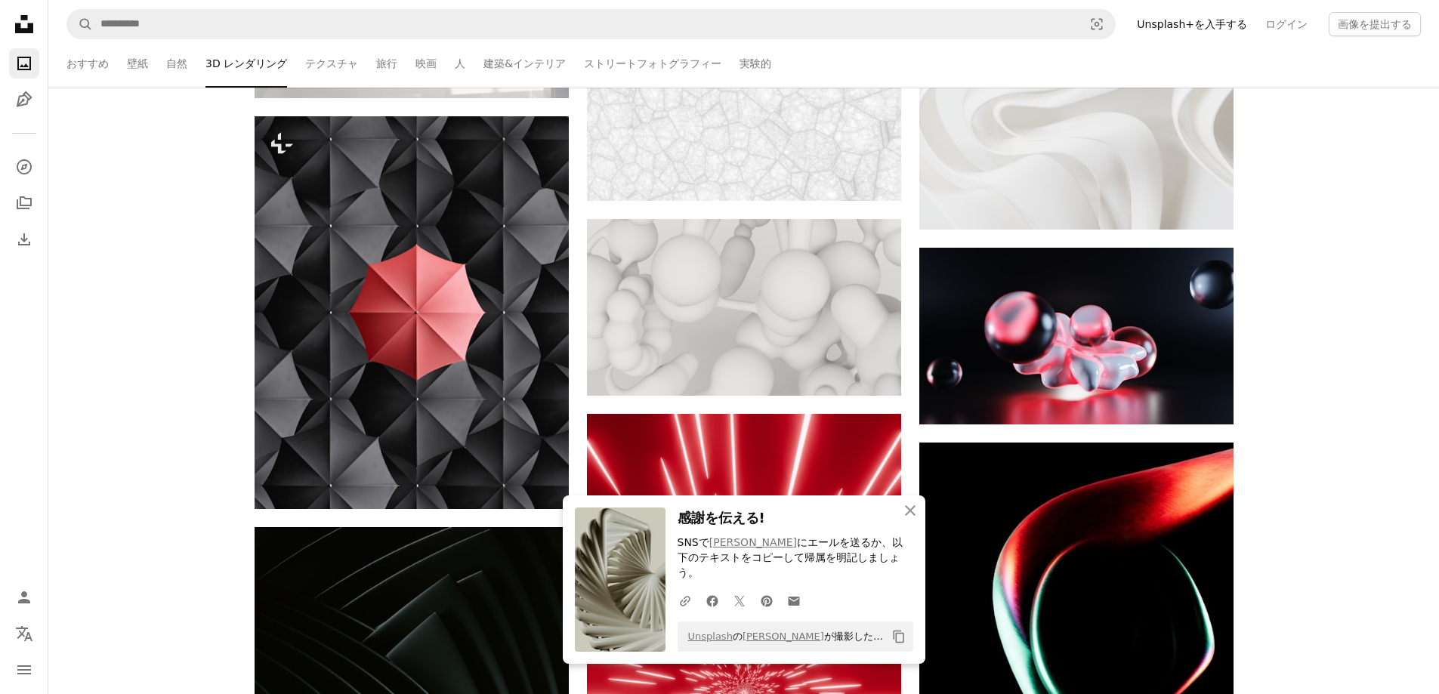
scroll to position [69360, 0]
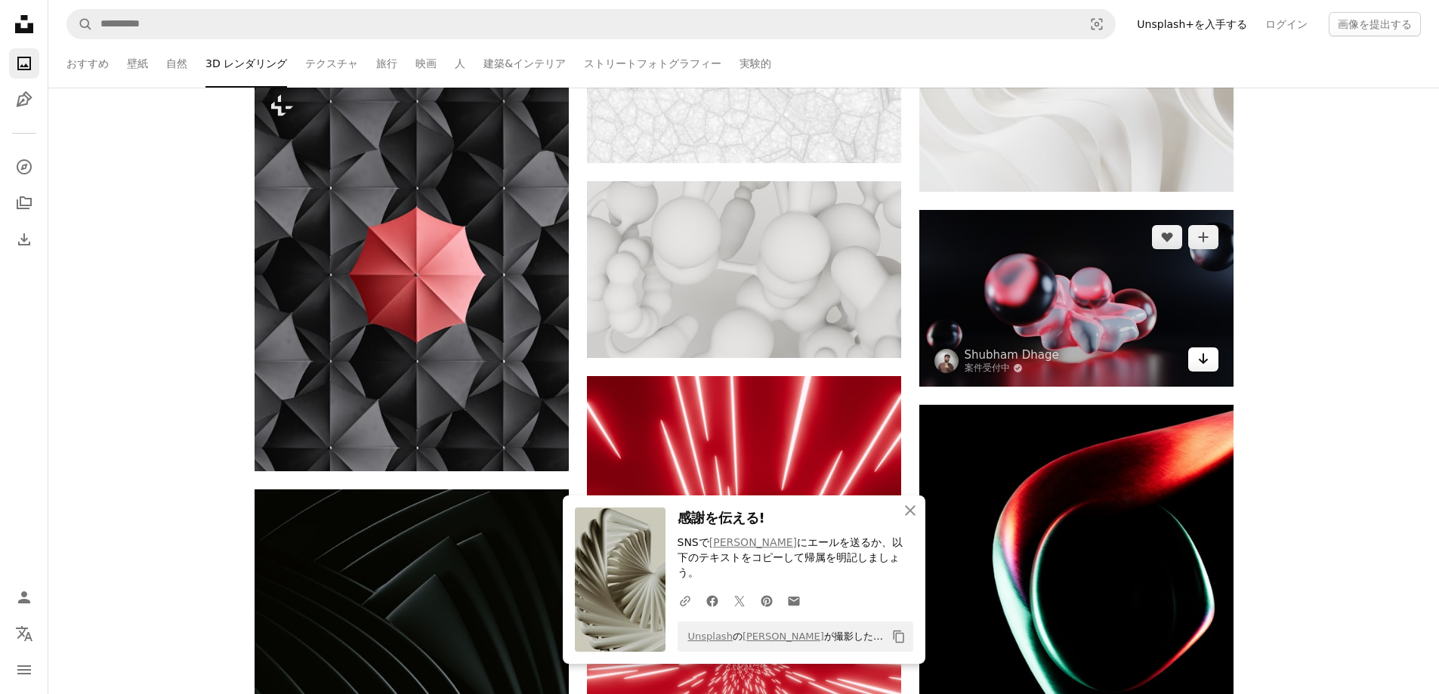
click at [1213, 359] on link "Arrow pointing down" at bounding box center [1203, 360] width 30 height 24
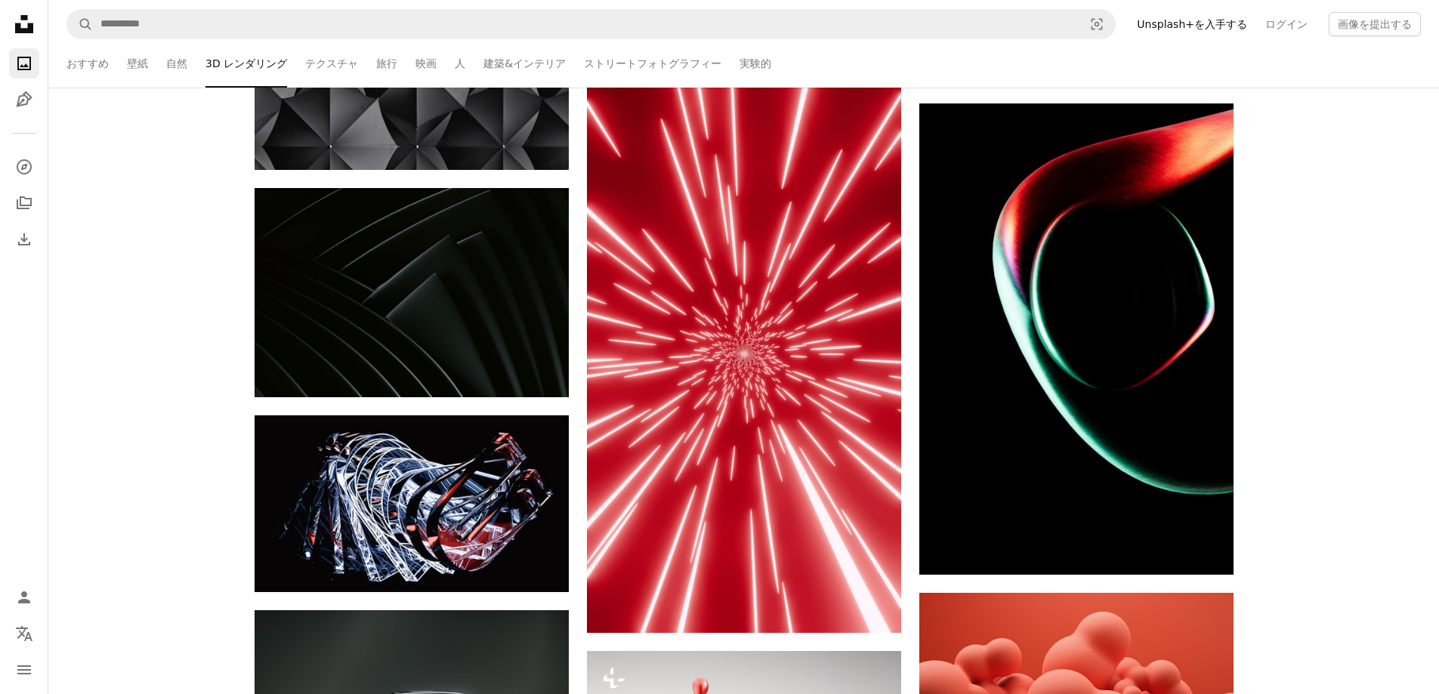
scroll to position [69864, 0]
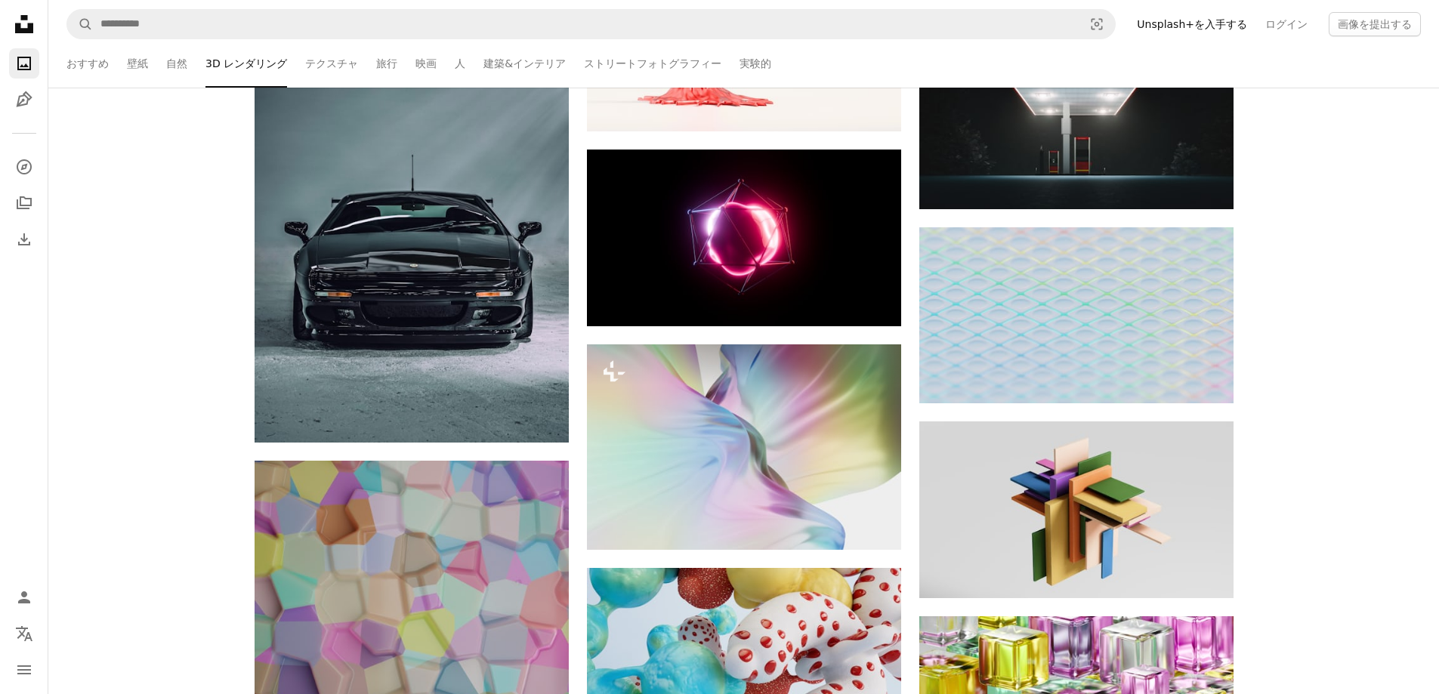
scroll to position [70720, 0]
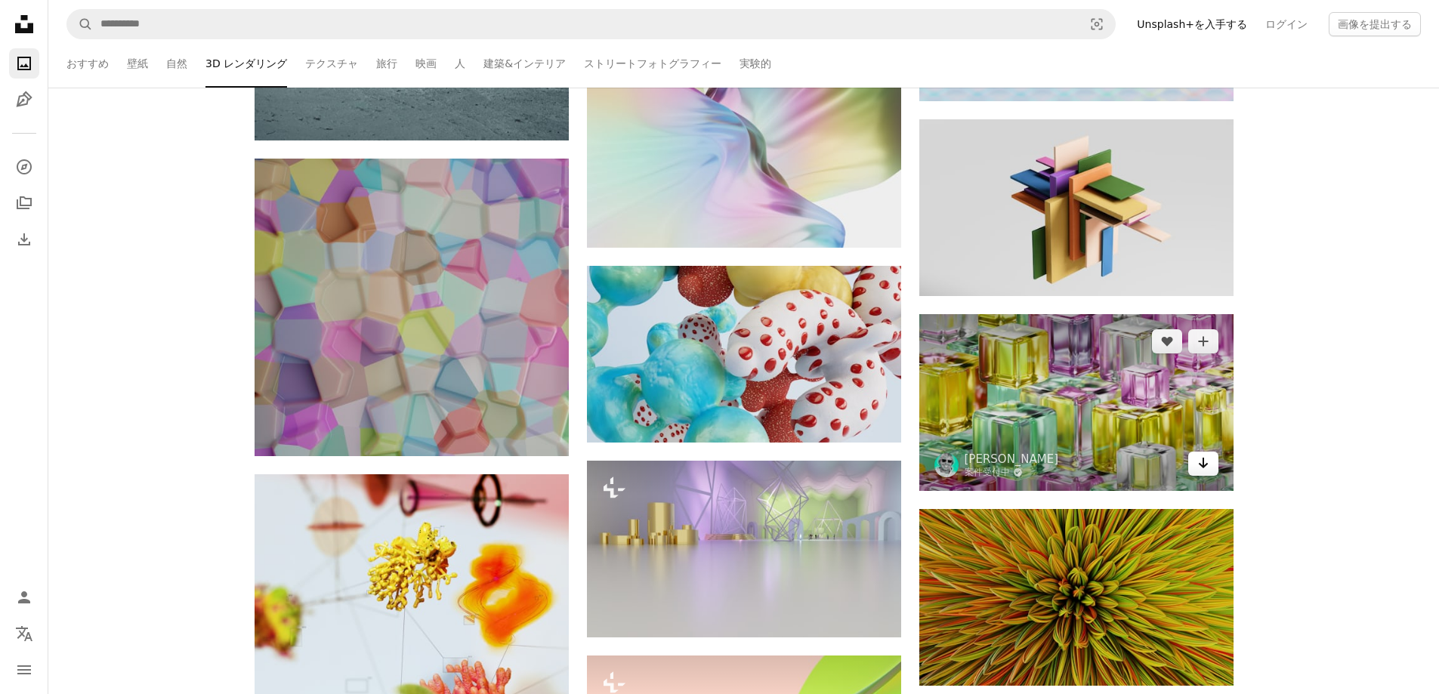
click at [1201, 460] on icon "ダウンロード" at bounding box center [1203, 463] width 10 height 11
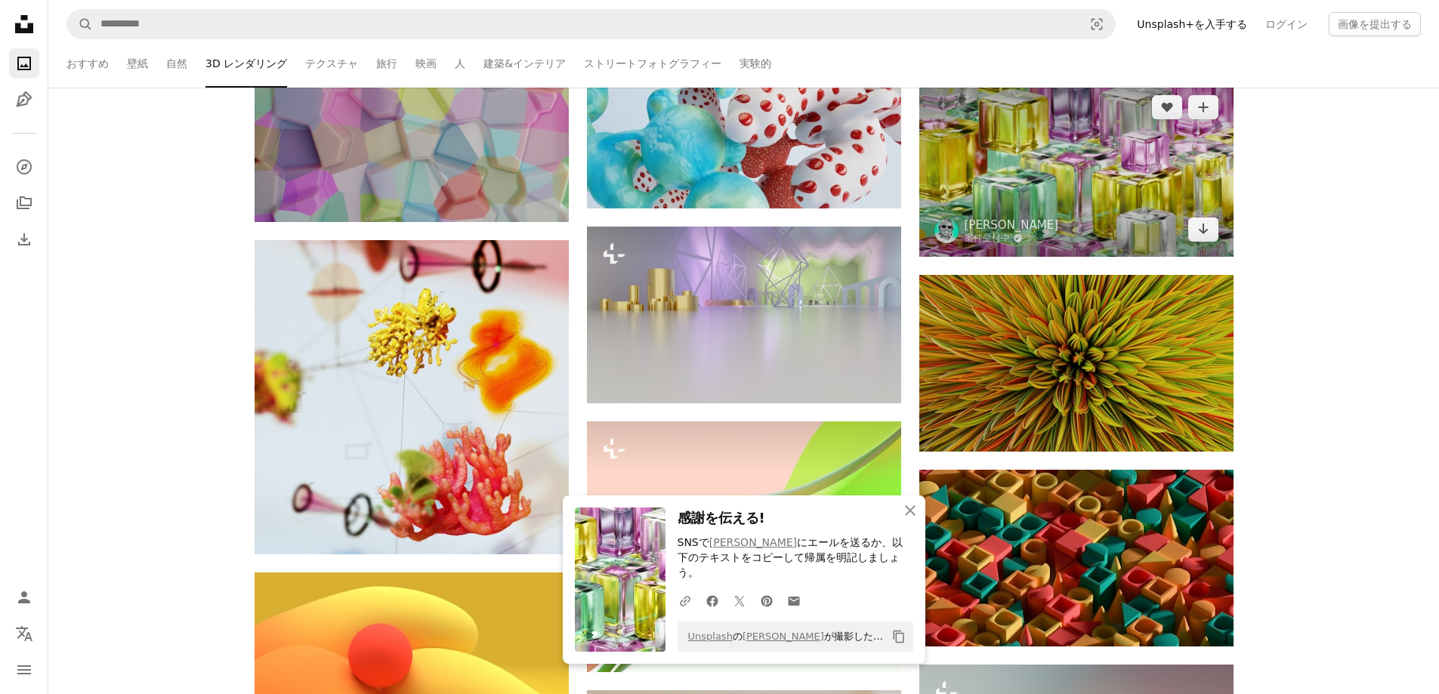
scroll to position [70972, 0]
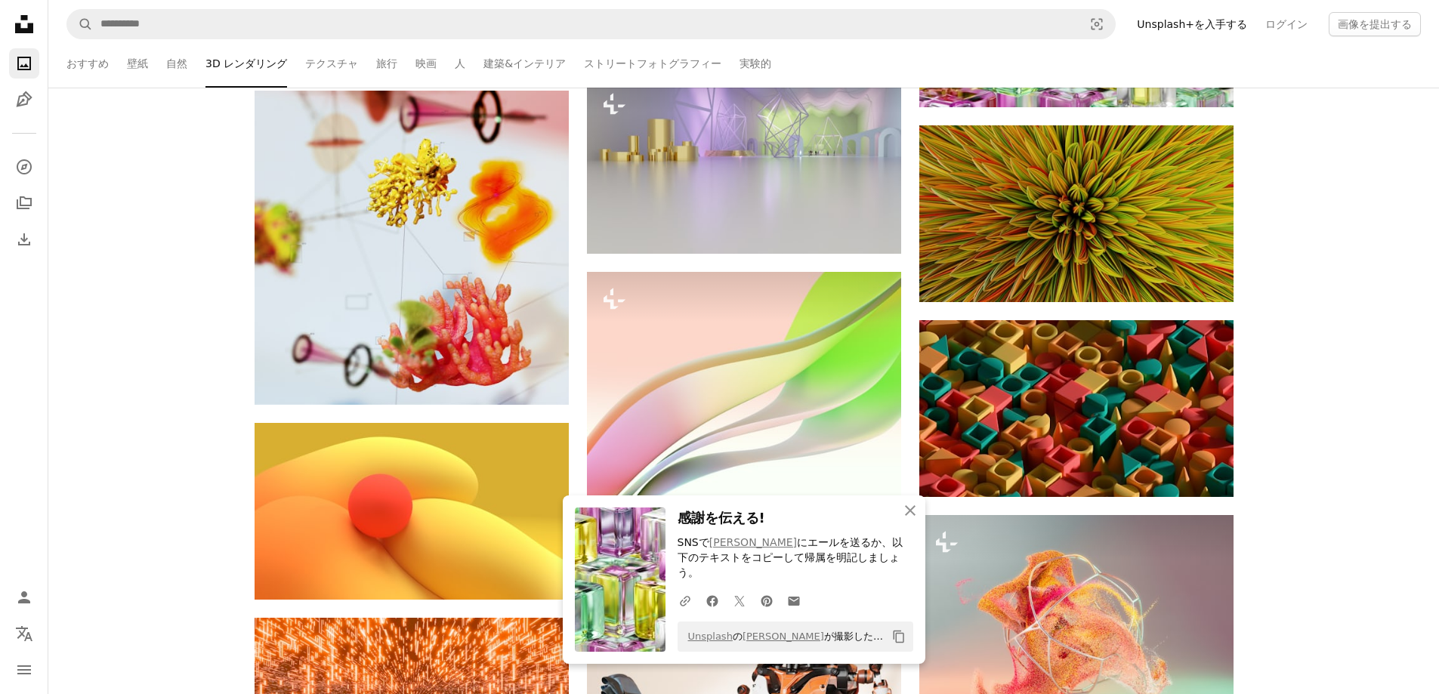
scroll to position [71123, 0]
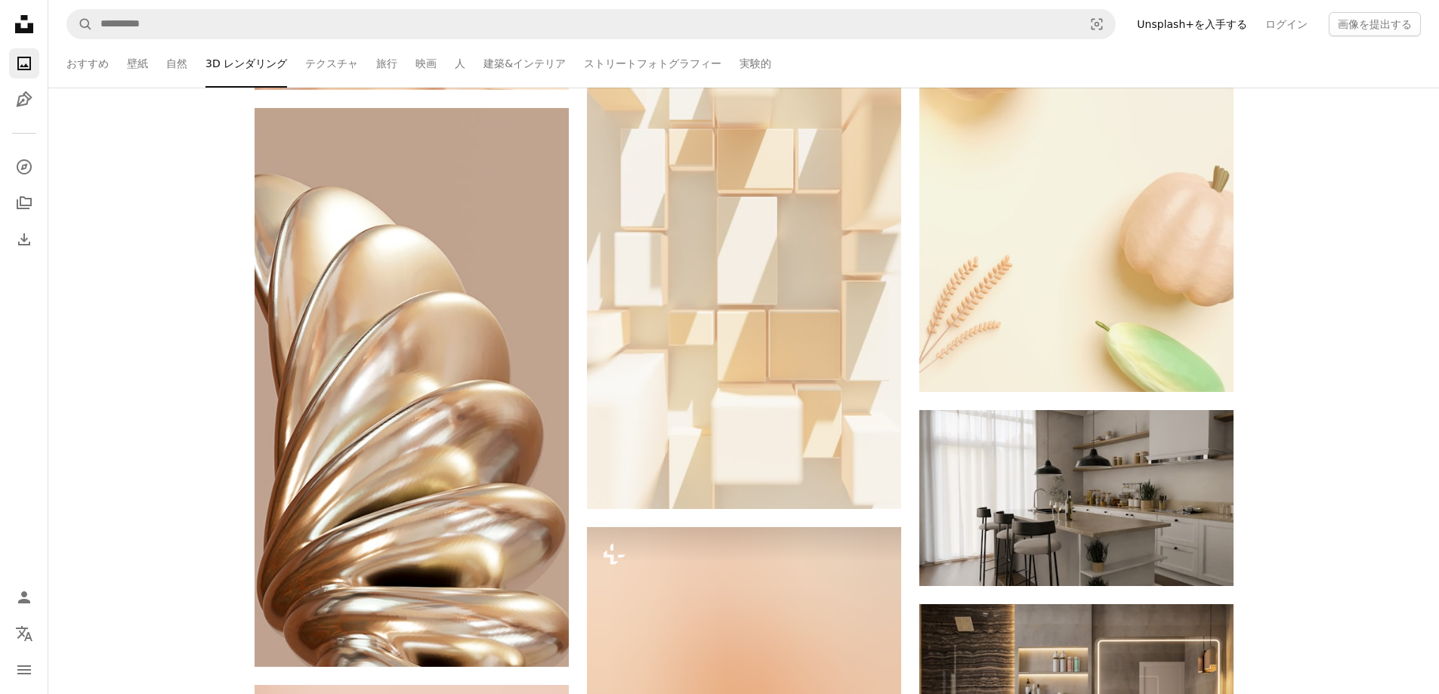
scroll to position [82859, 0]
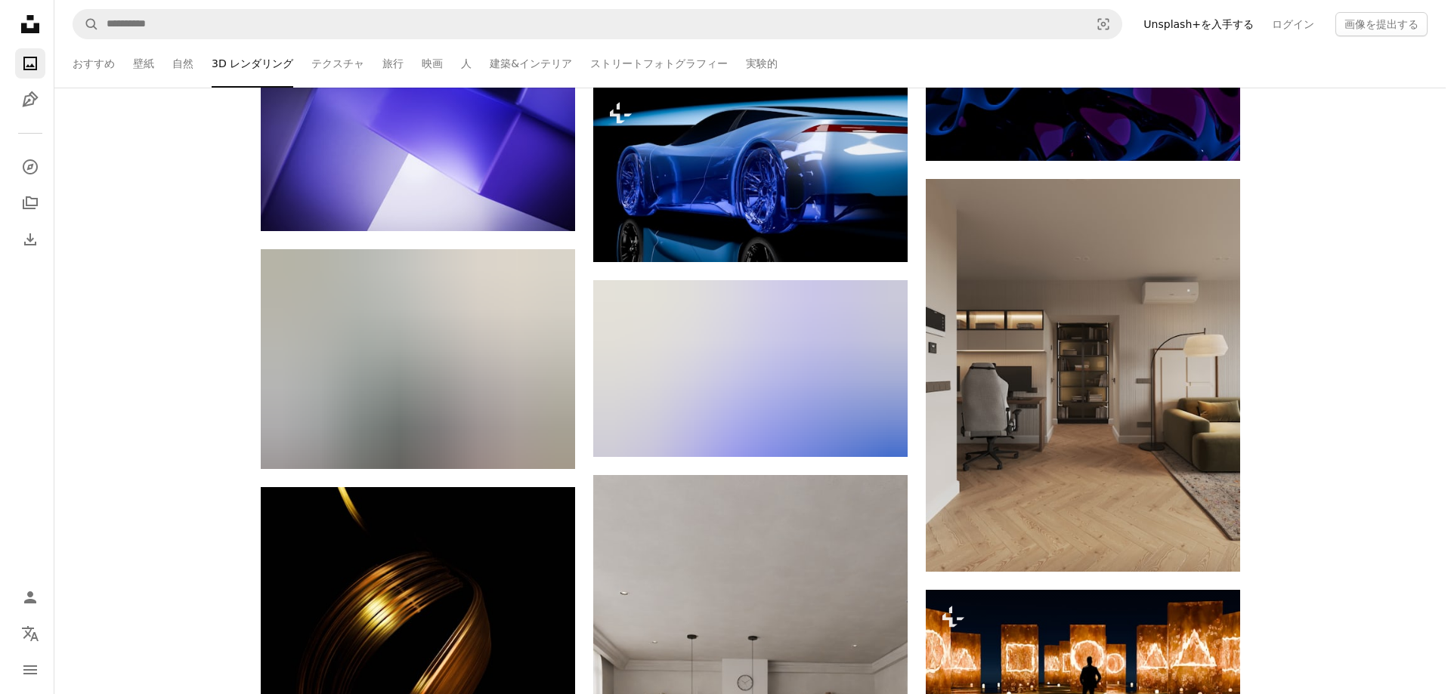
scroll to position [86485, 0]
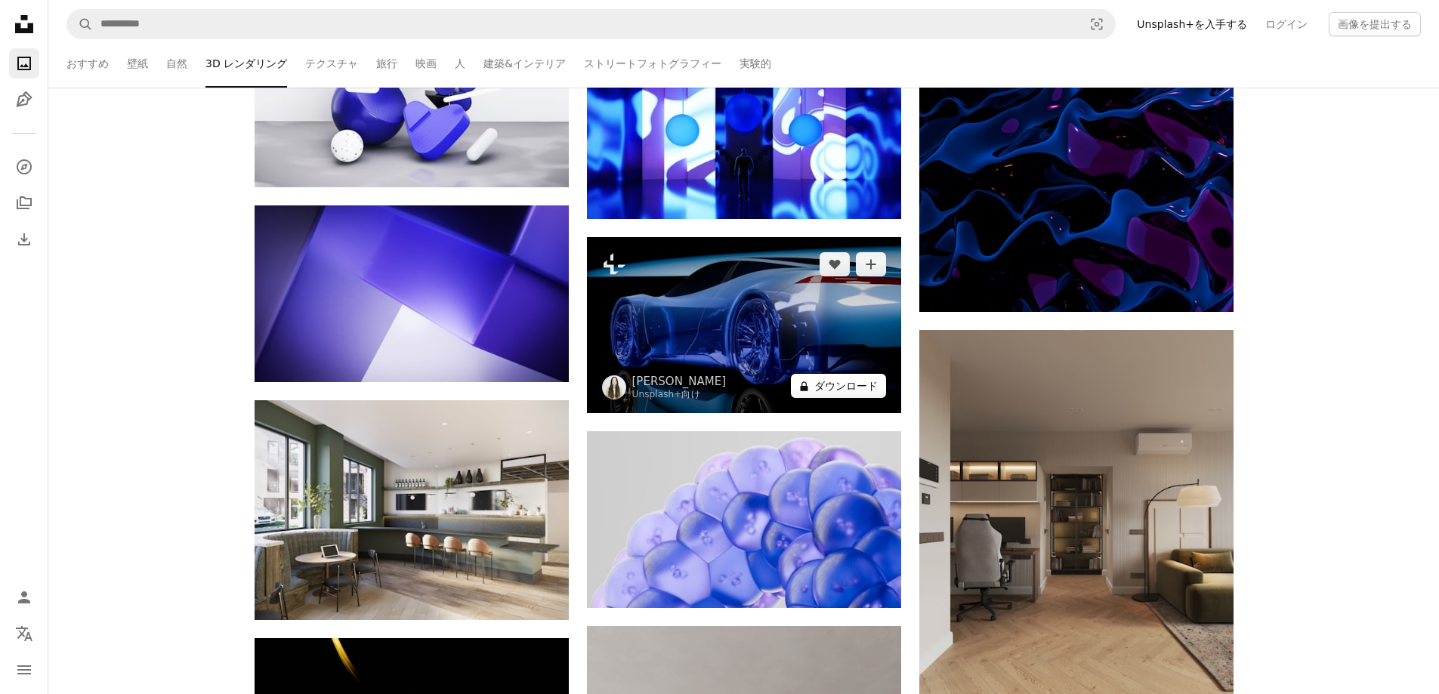
click at [851, 376] on button "A lock ダウンロード" at bounding box center [838, 386] width 95 height 24
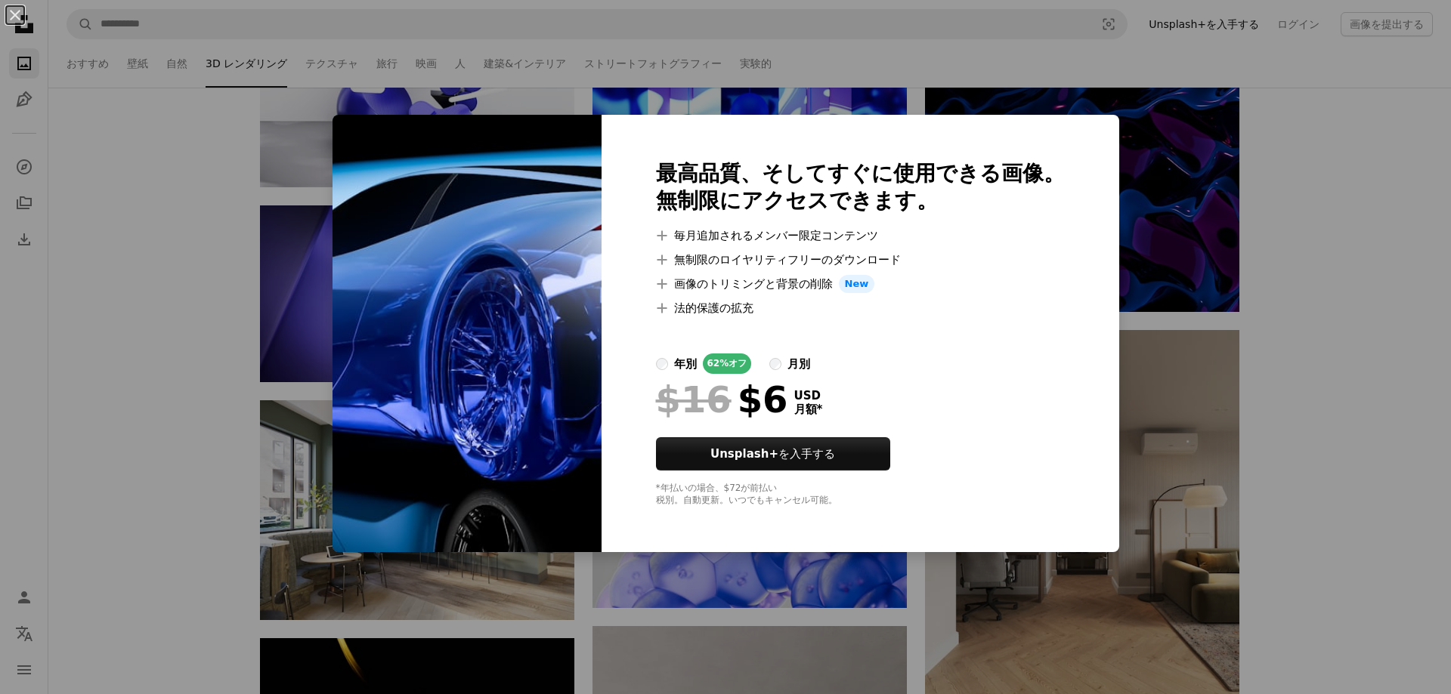
click at [1283, 420] on div "An X shape 最高品質、そしてすぐに使用できる画像。 無制限にアクセスできます。 A plus sign 毎月追加されるメンバー限定コンテンツ A p…" at bounding box center [725, 347] width 1451 height 694
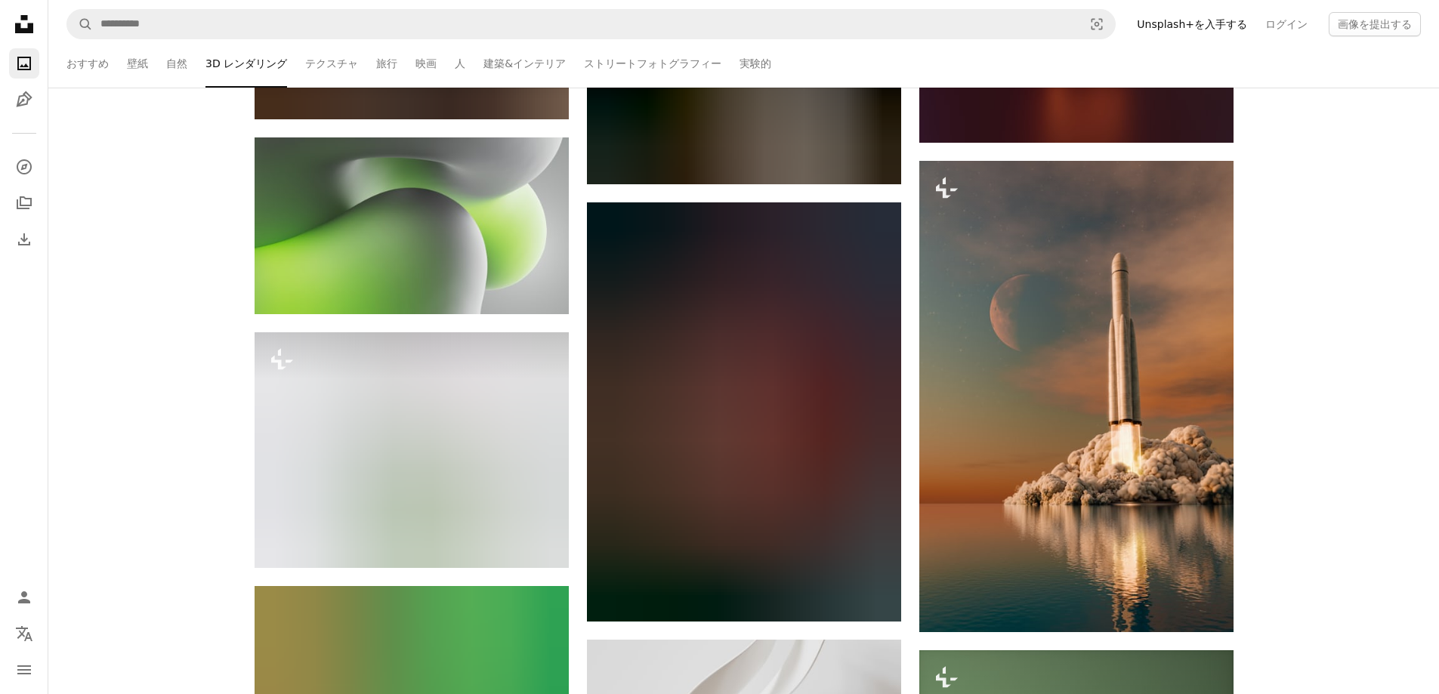
scroll to position [88400, 0]
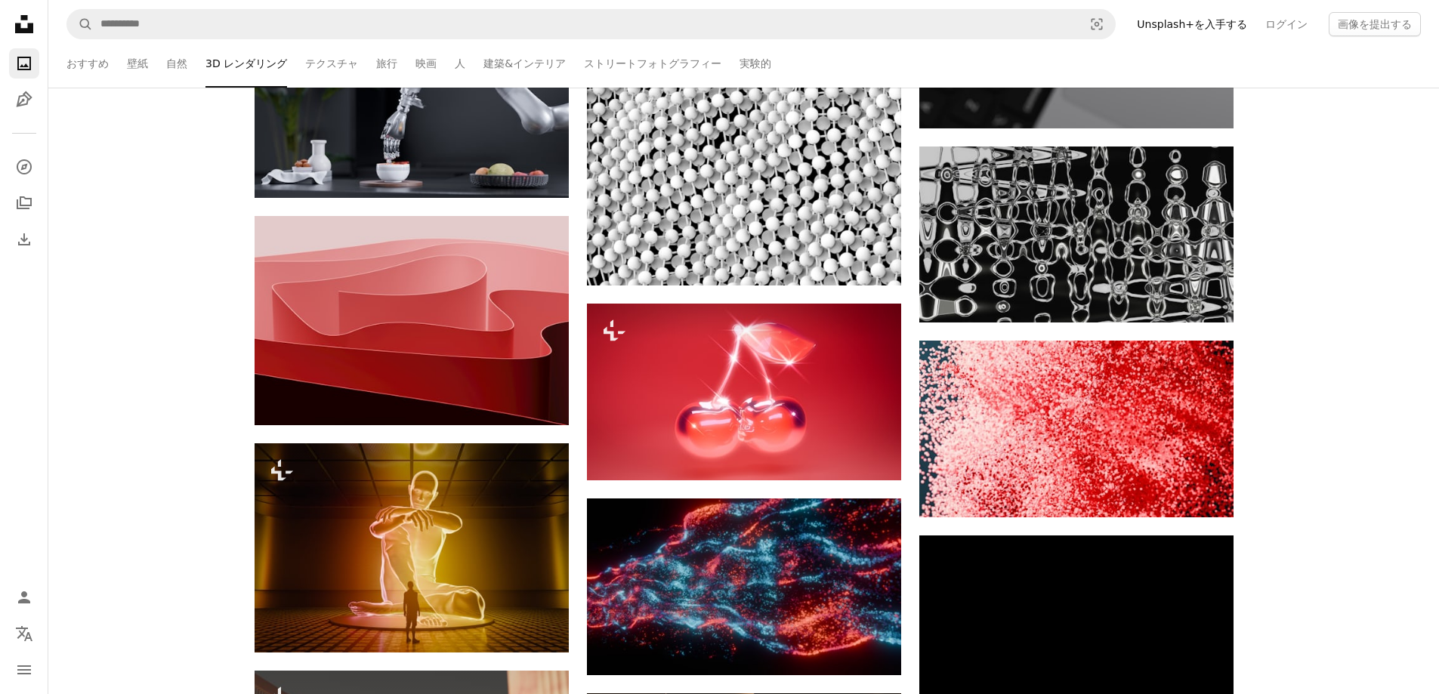
scroll to position [91674, 0]
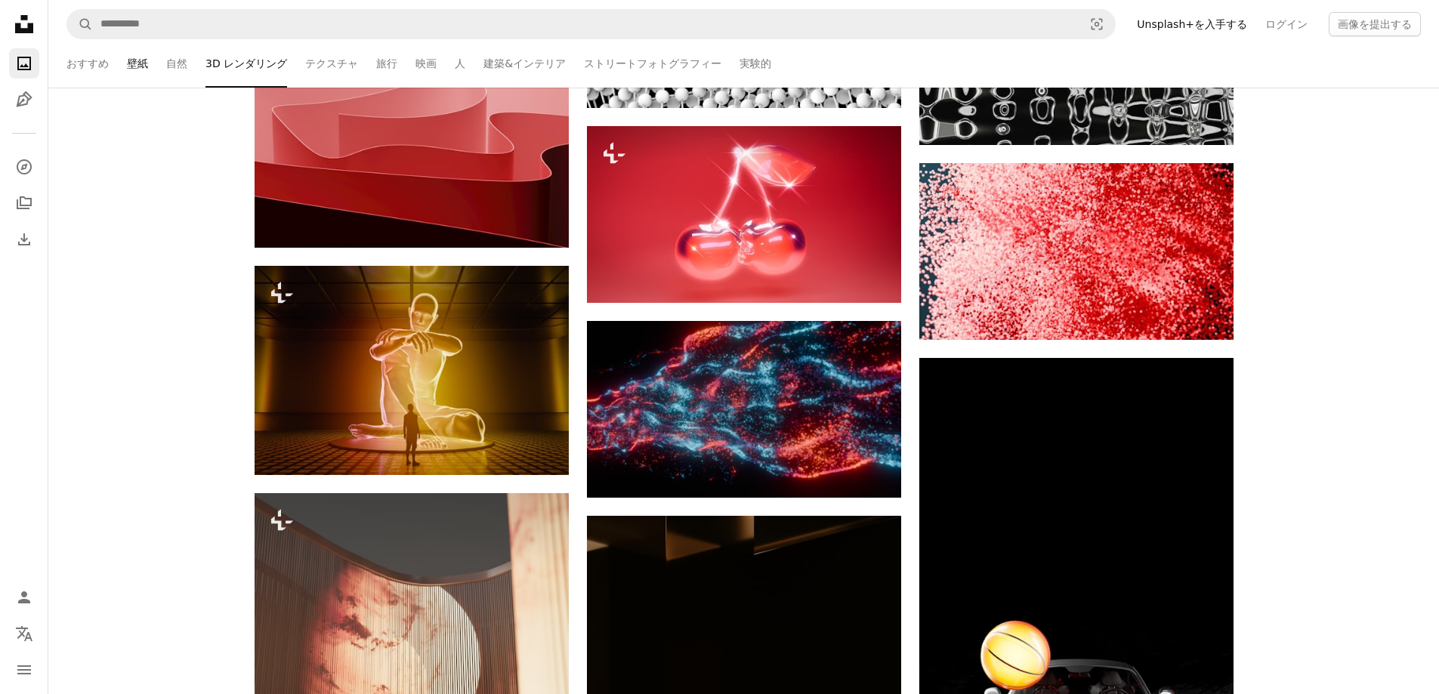
click at [129, 63] on link "壁紙" at bounding box center [137, 63] width 21 height 48
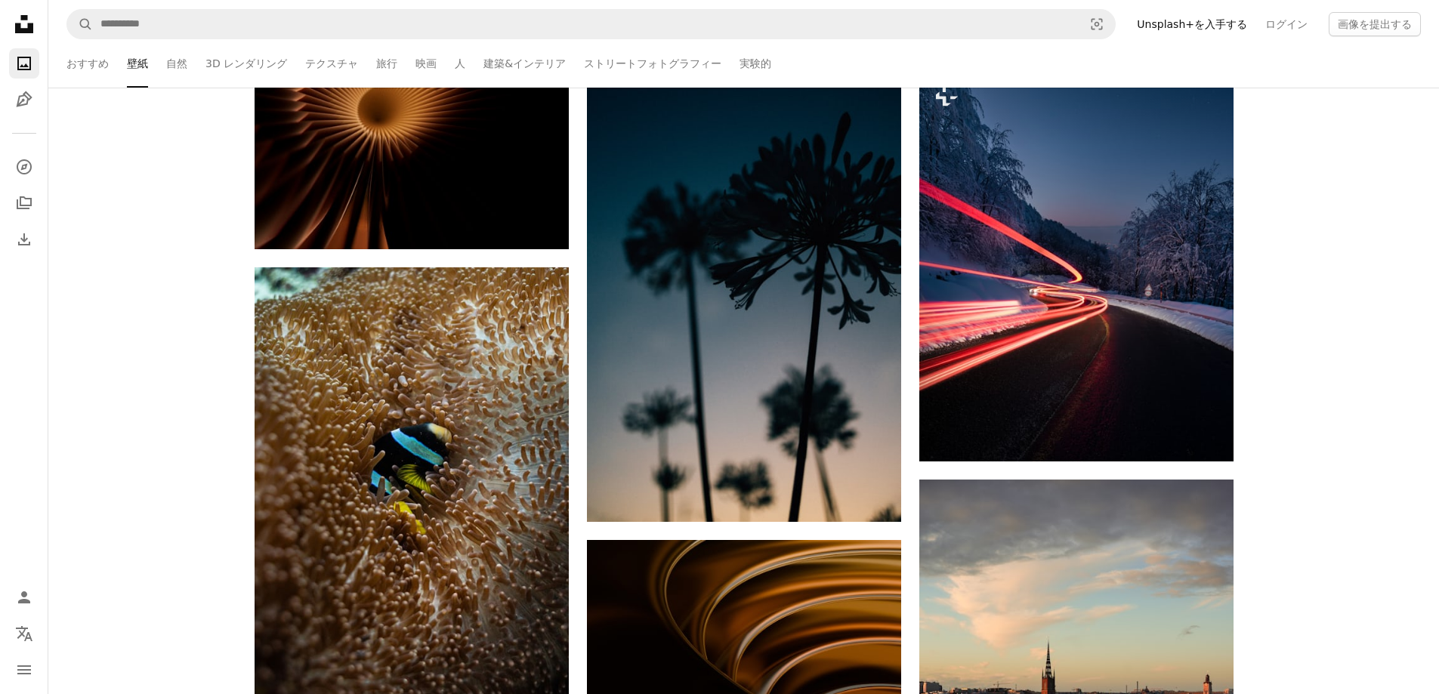
scroll to position [756, 0]
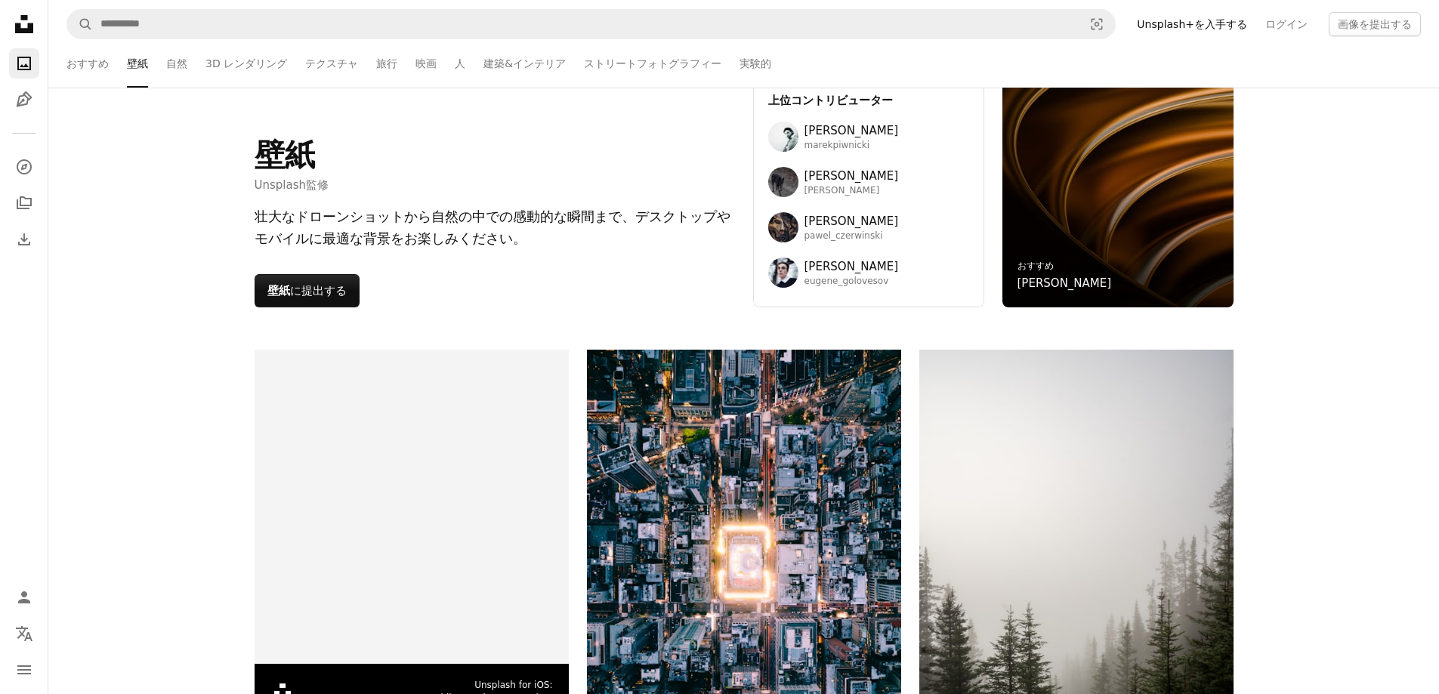
scroll to position [51, 0]
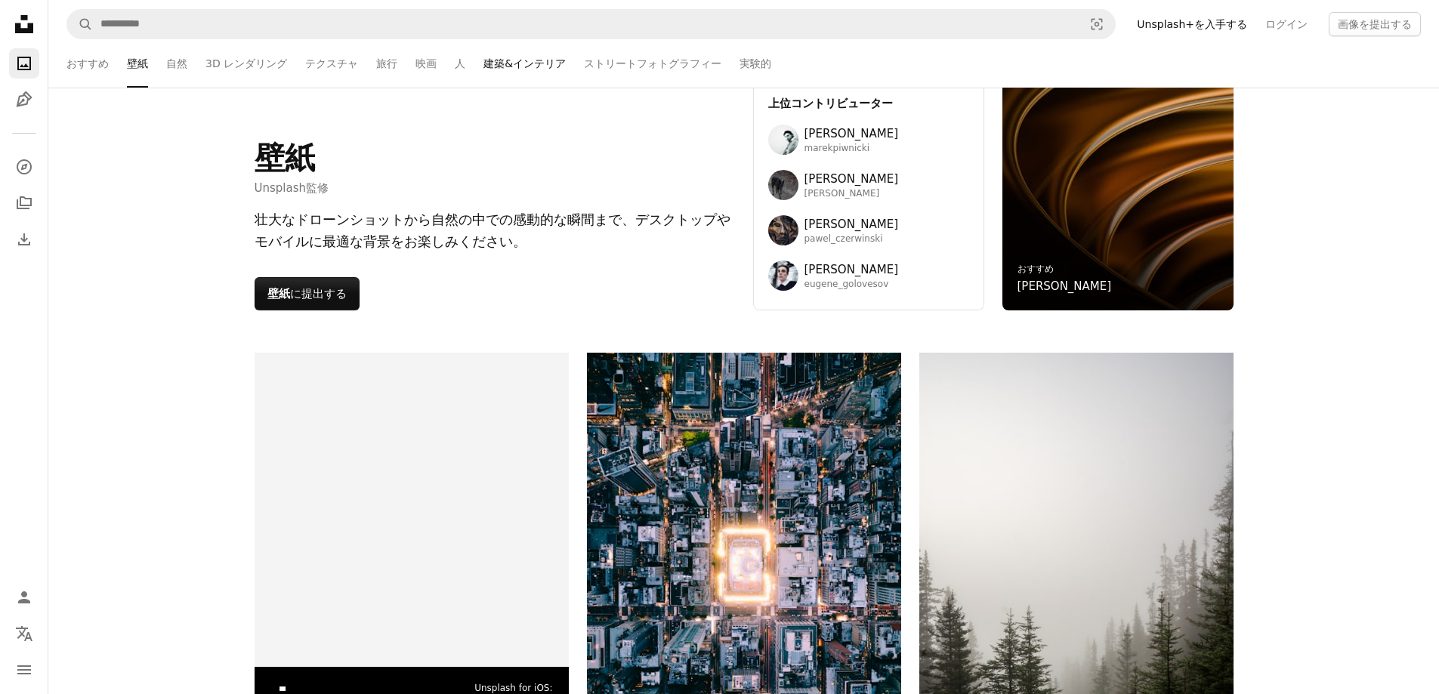
click at [484, 57] on link "建築&インテリア" at bounding box center [525, 63] width 82 height 48
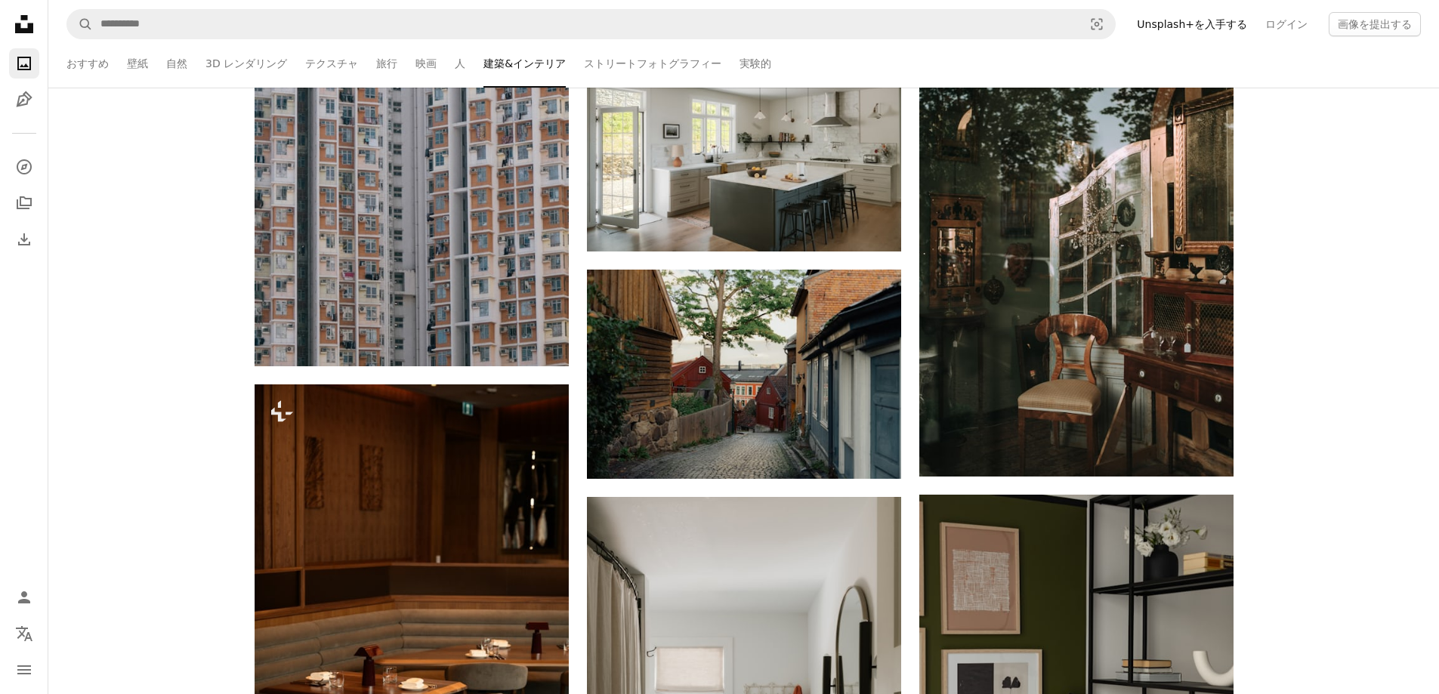
scroll to position [3929, 0]
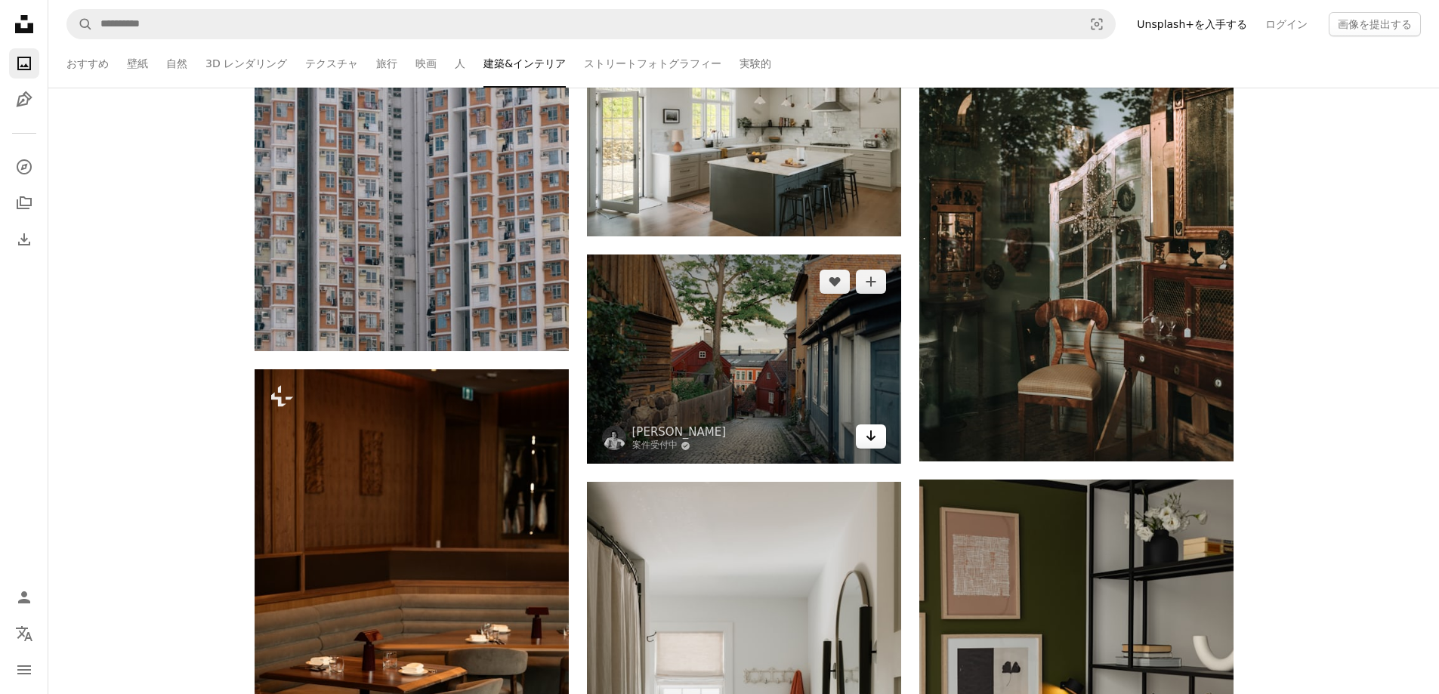
click at [859, 443] on link "Arrow pointing down" at bounding box center [871, 437] width 30 height 24
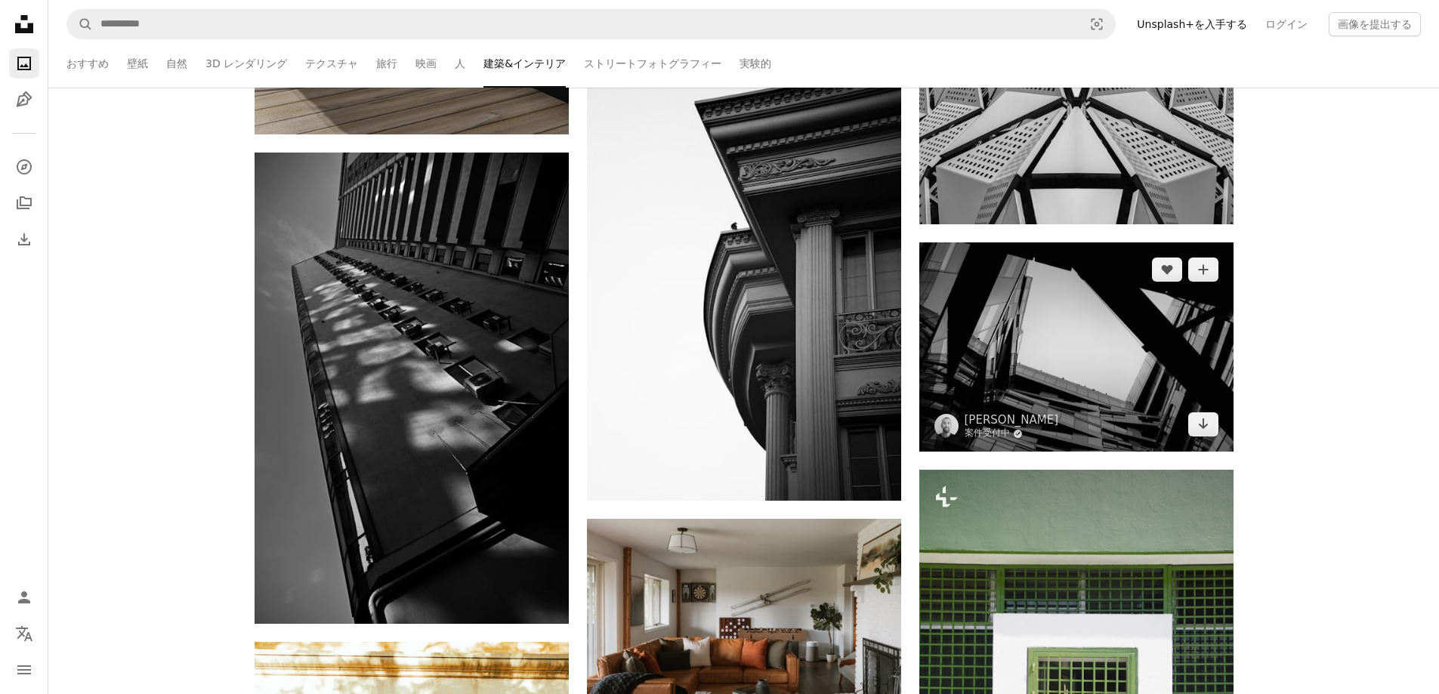
scroll to position [10780, 0]
